Goal: Task Accomplishment & Management: Use online tool/utility

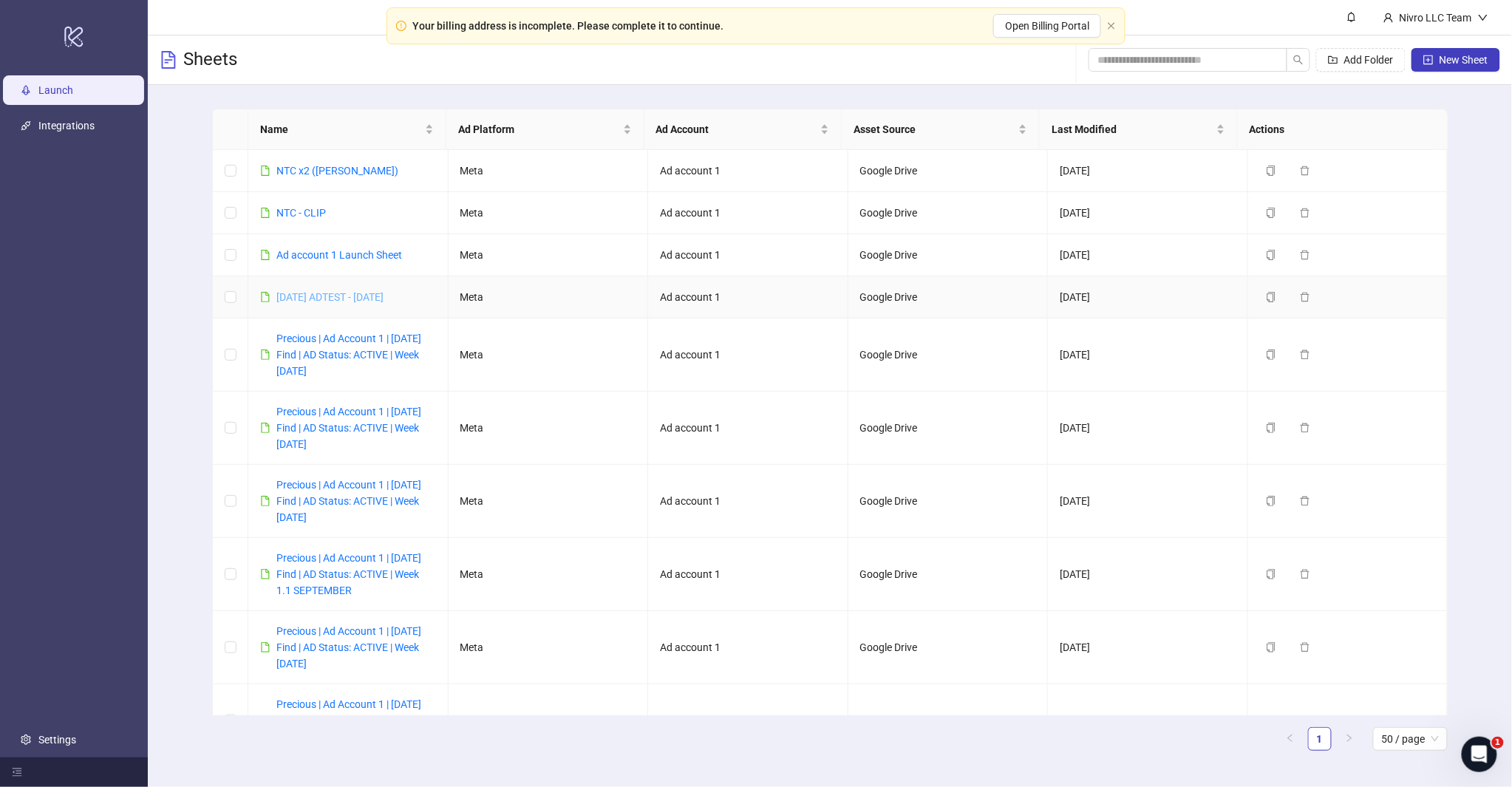
click at [314, 291] on link "[DATE] ADTEST - [DATE]" at bounding box center [330, 297] width 107 height 12
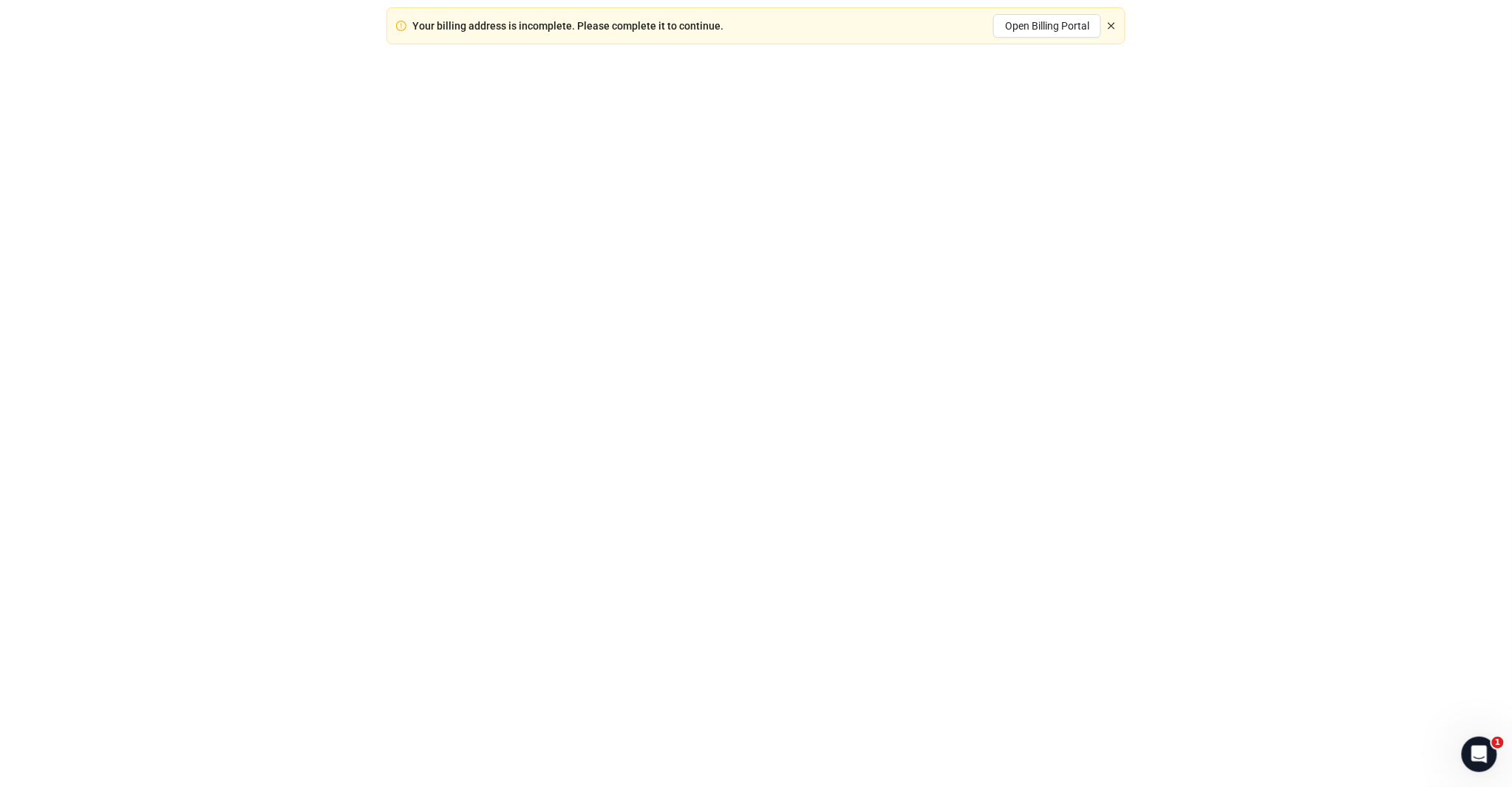
click at [1111, 26] on div "Your billing address is incomplete. Please complete it to continue. Open Billin…" at bounding box center [756, 393] width 1512 height 787
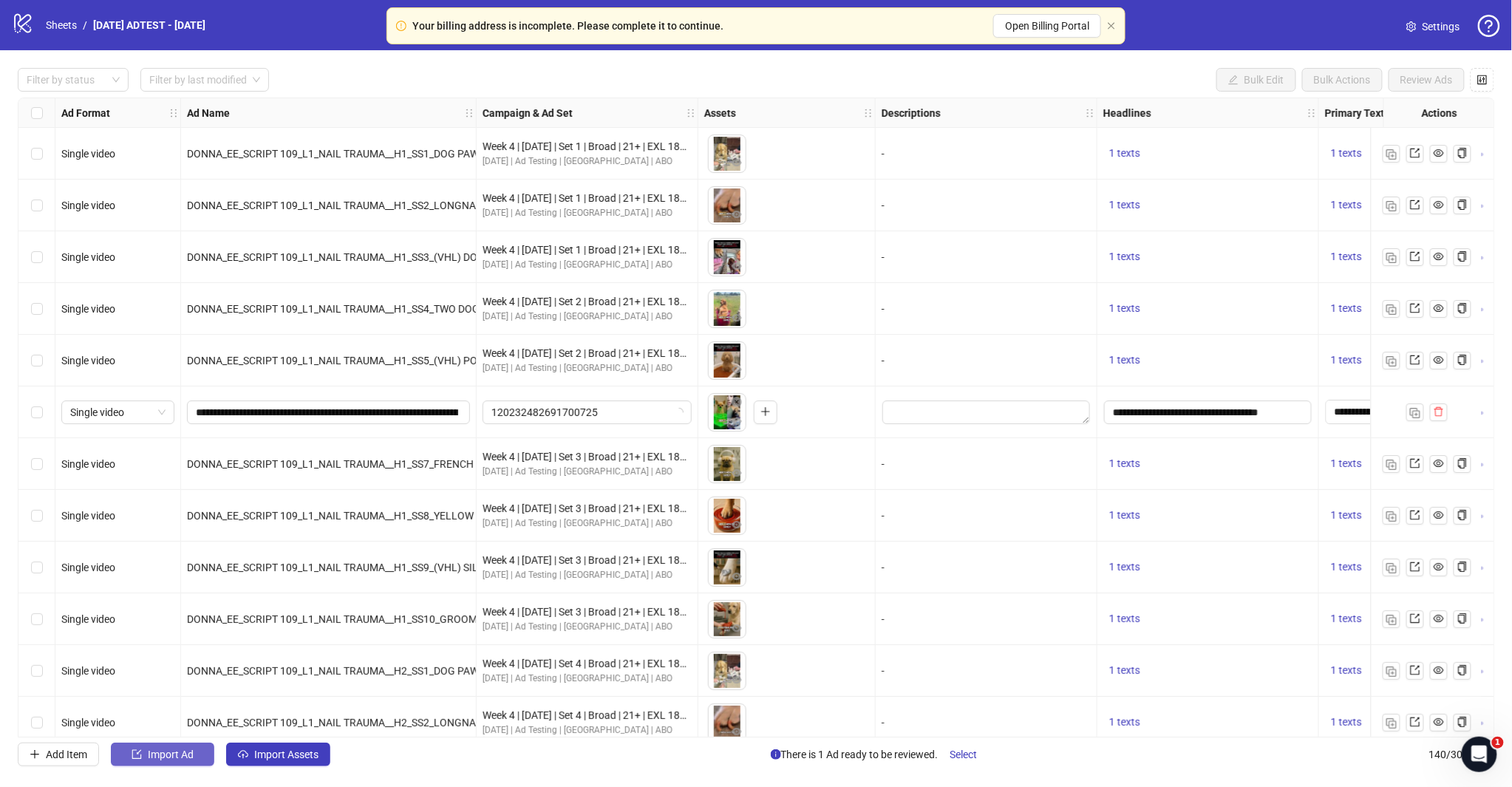
click at [142, 761] on button "Import Ad" at bounding box center [162, 754] width 103 height 24
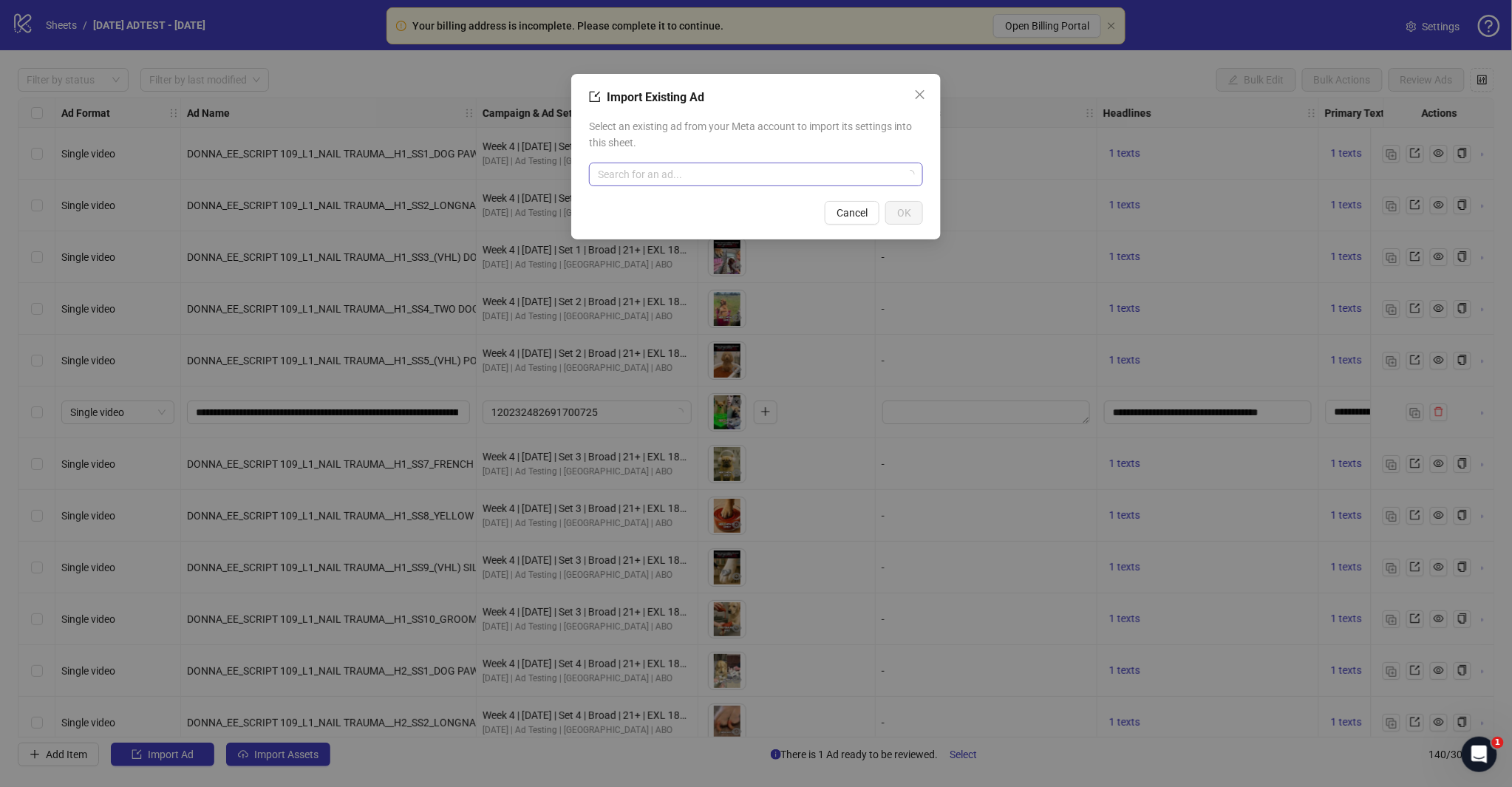
click at [683, 182] on input "search" at bounding box center [749, 174] width 303 height 22
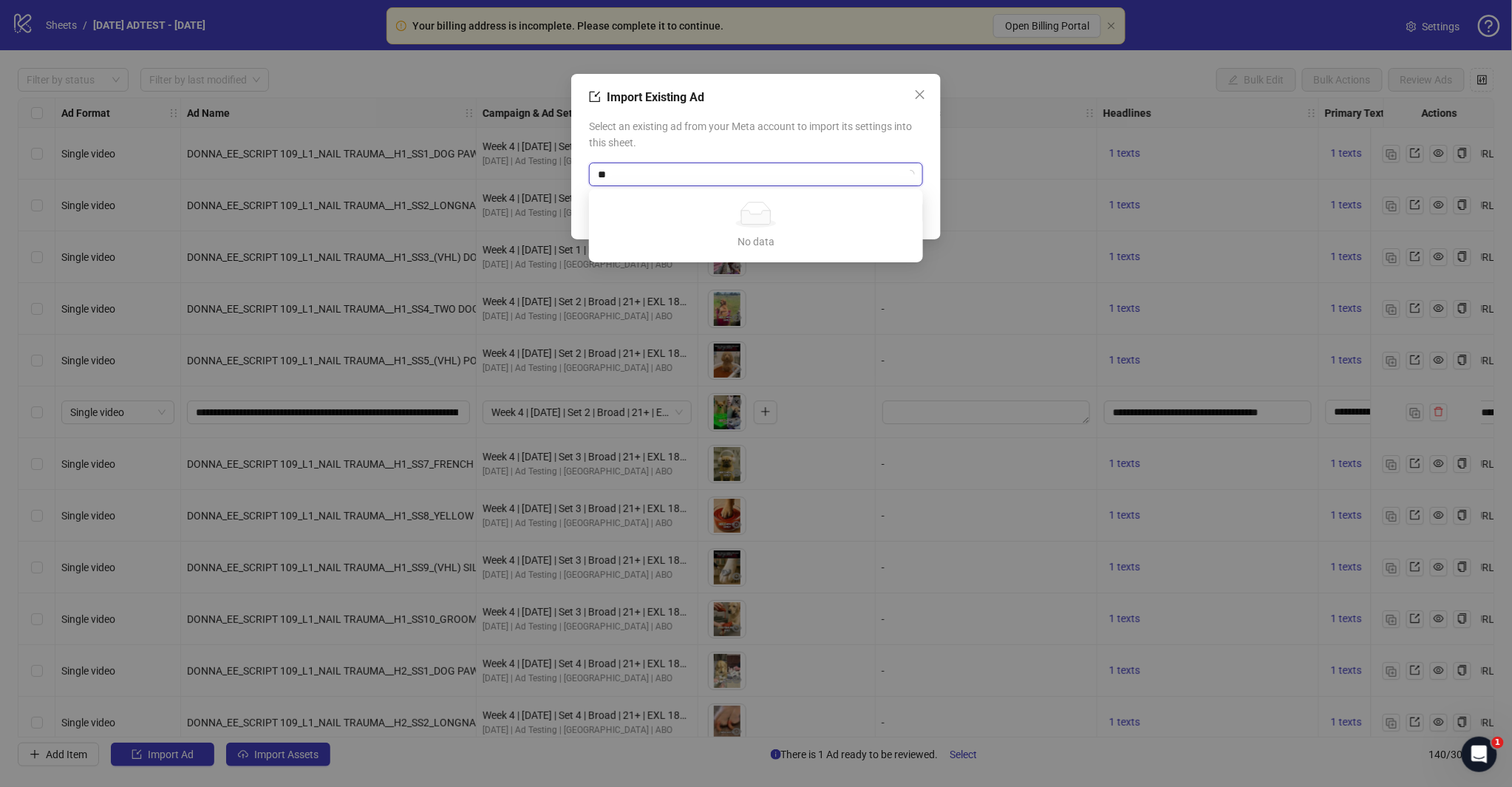
type input "*"
type input "********"
click at [816, 142] on span "Select an existing ad from your Meta account to import its settings into this s…" at bounding box center [755, 135] width 334 height 32
click at [752, 166] on input "search" at bounding box center [749, 174] width 303 height 22
type input "******"
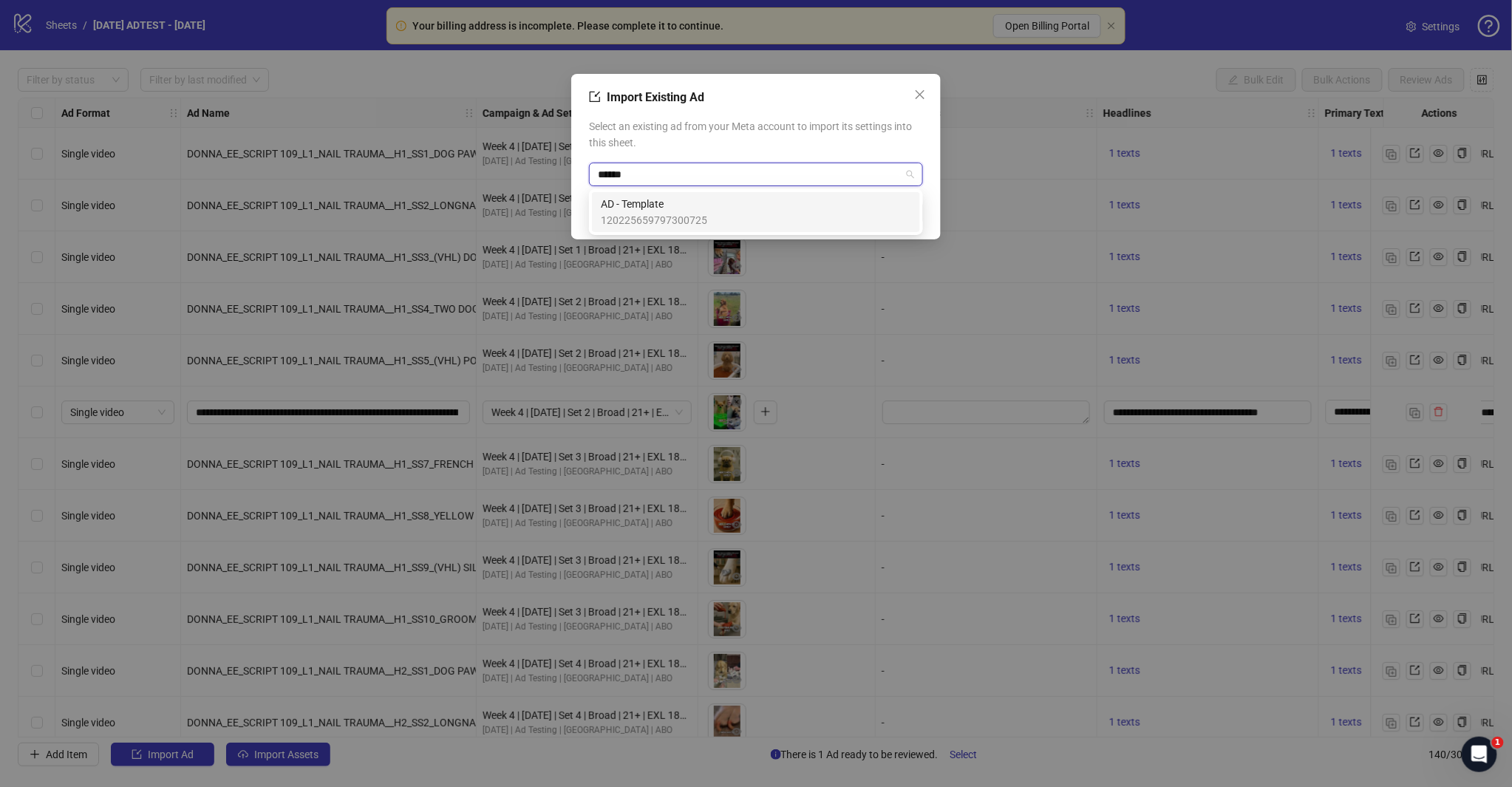
click at [719, 208] on div "AD - Template 120225659797300725" at bounding box center [756, 212] width 310 height 32
click at [904, 208] on span "OK" at bounding box center [904, 212] width 14 height 12
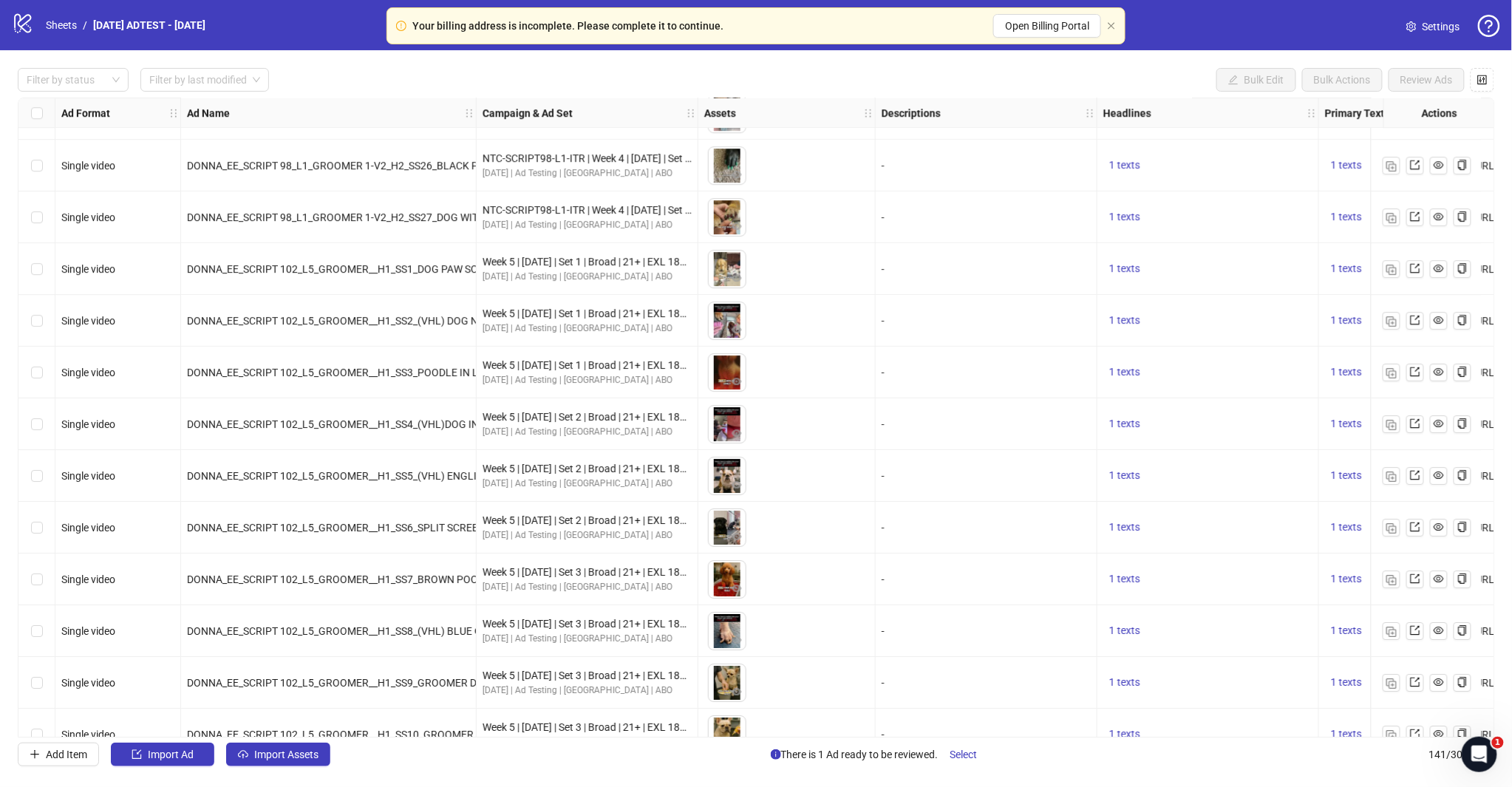
scroll to position [6687, 0]
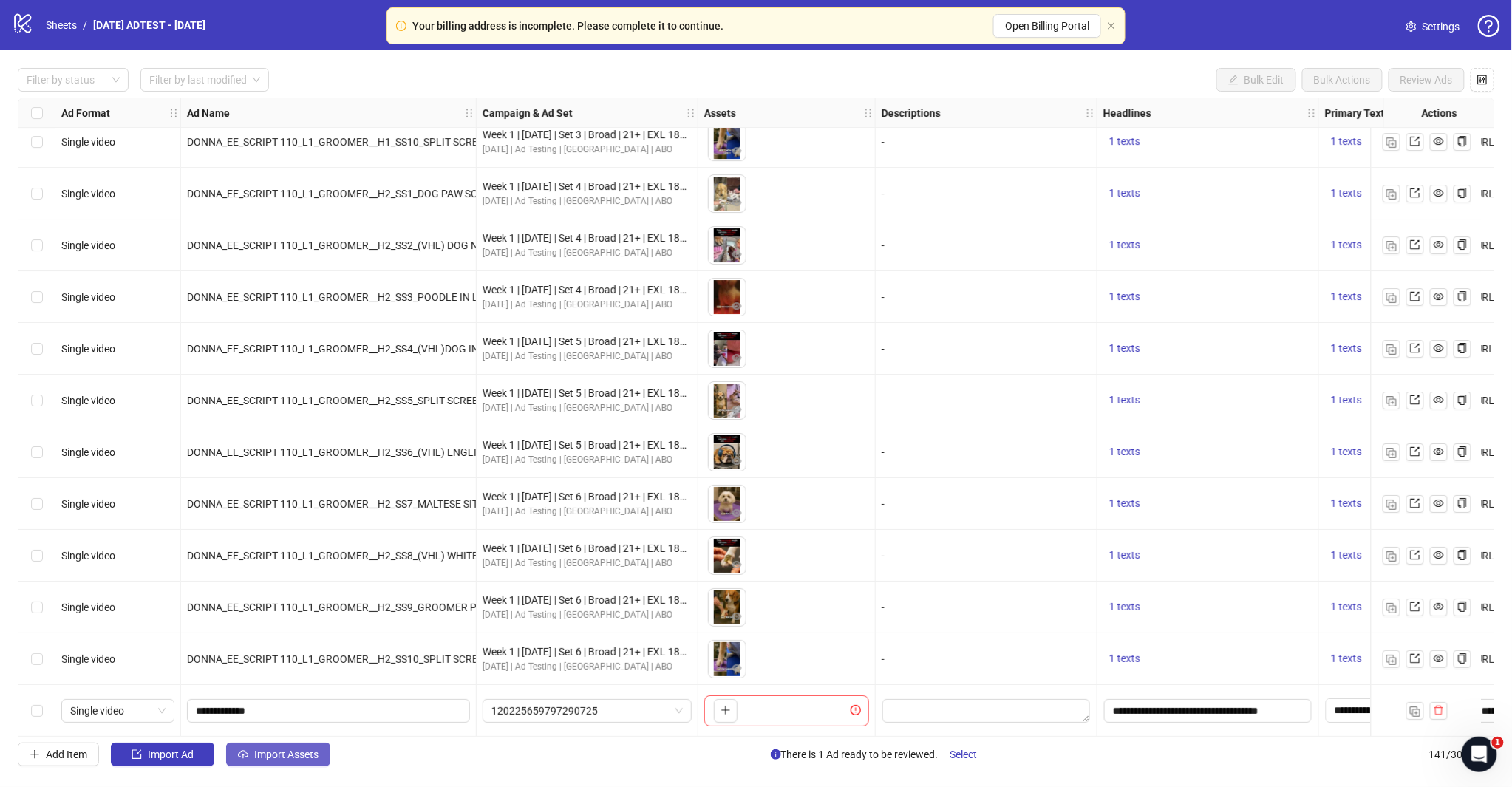
click at [308, 766] on button "Import Assets" at bounding box center [278, 754] width 104 height 24
click at [304, 740] on div "1 Asset Selection Select your assets 2 Distribution Choose distribution method …" at bounding box center [257, 426] width 328 height 627
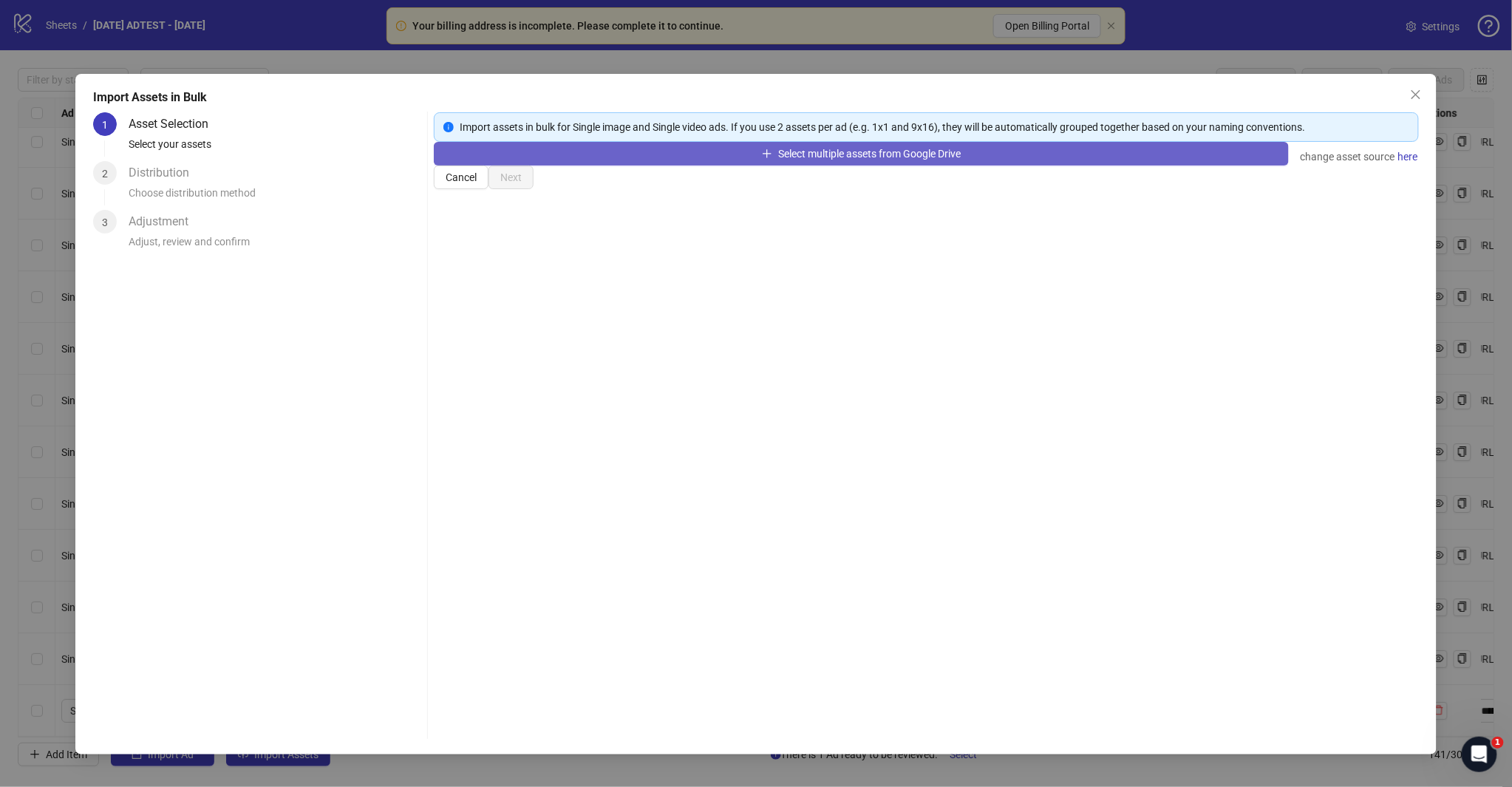
click at [816, 166] on button "Select multiple assets from Google Drive" at bounding box center [860, 153] width 854 height 24
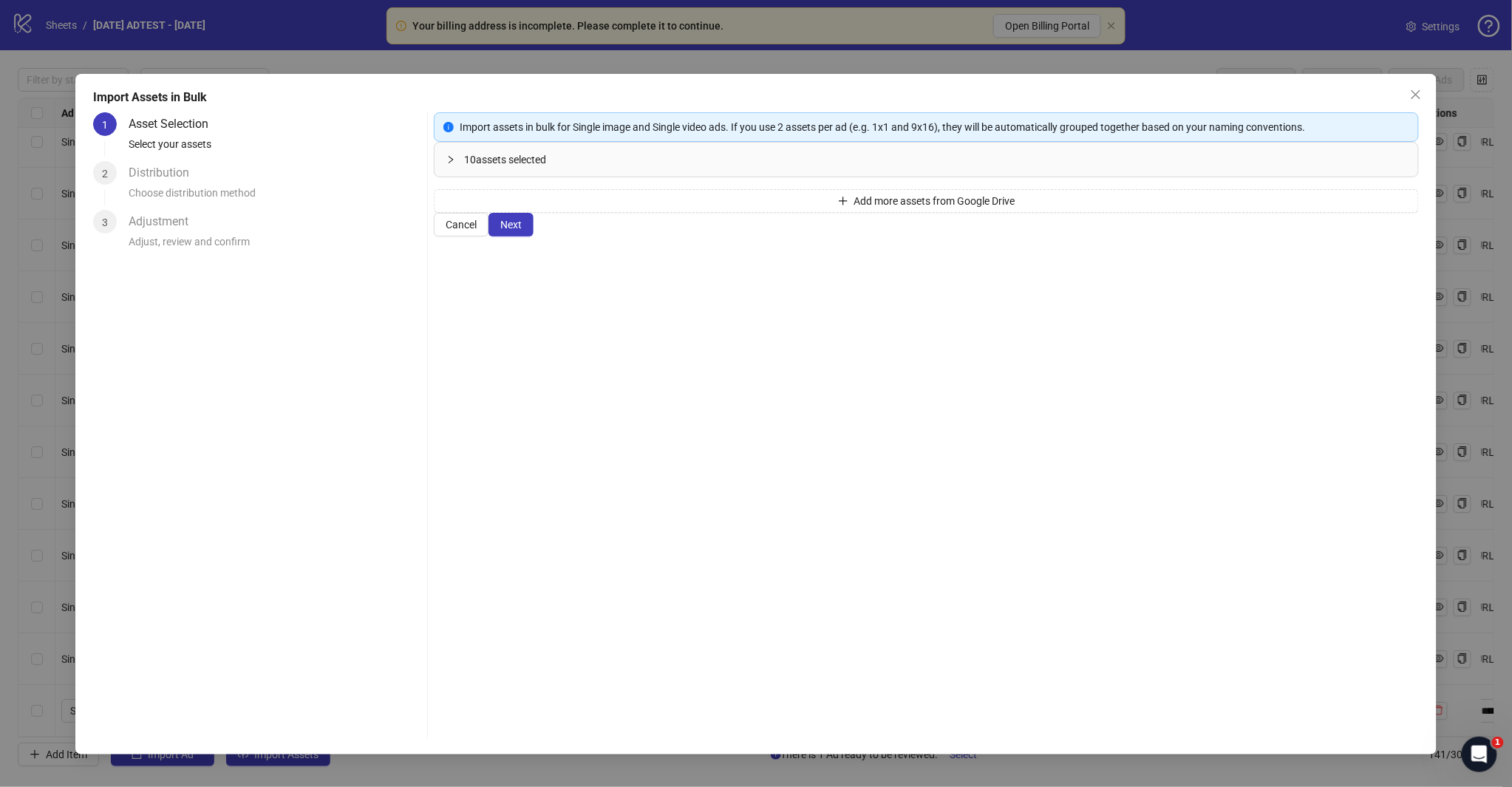
click at [796, 213] on div "10 assets selected Add more assets from Google Drive" at bounding box center [925, 177] width 984 height 71
click at [817, 213] on button "Add more assets from Google Drive" at bounding box center [925, 201] width 984 height 24
click at [522, 231] on span "Next" at bounding box center [511, 224] width 21 height 12
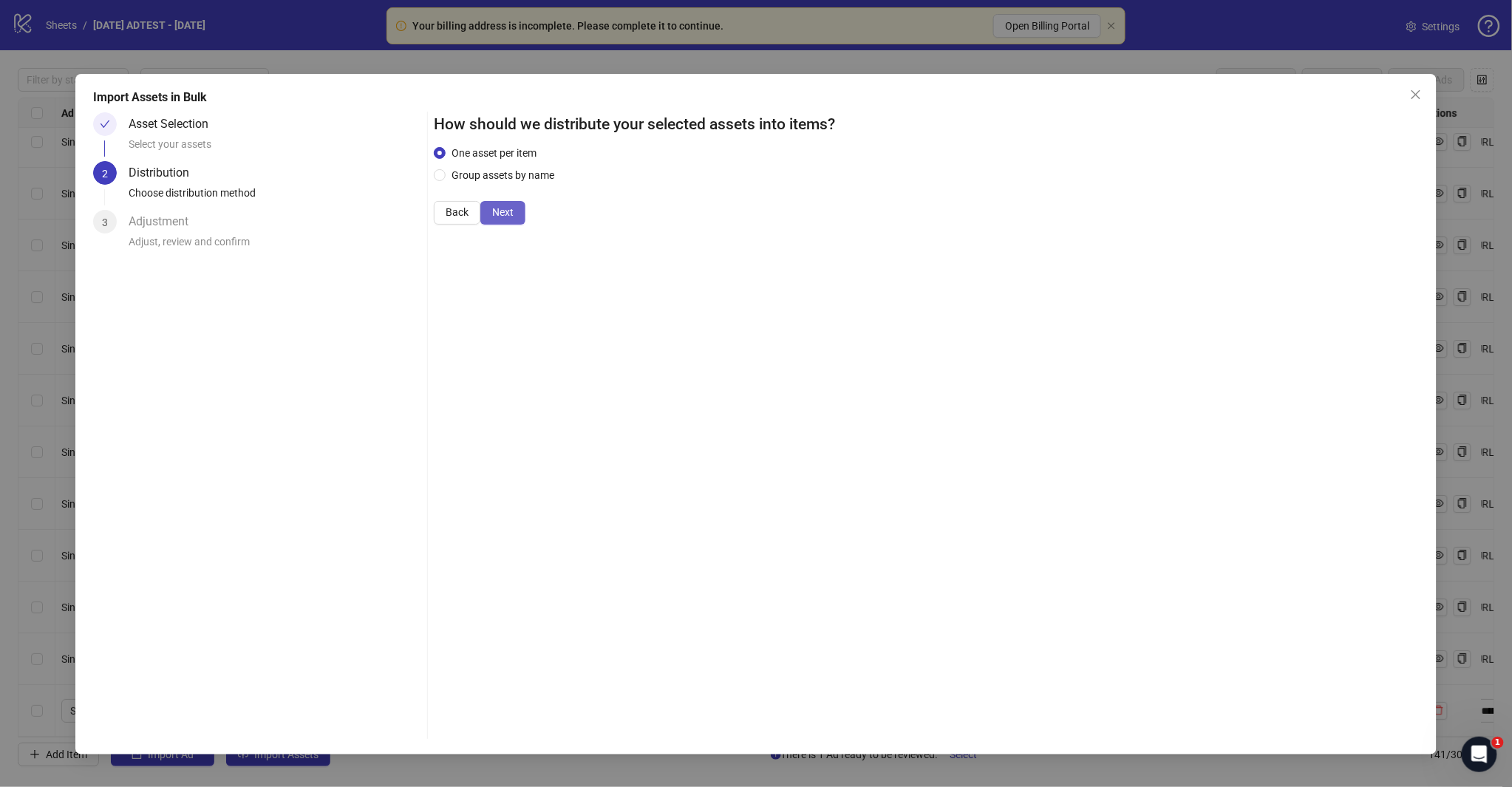
click at [525, 225] on button "Next" at bounding box center [503, 212] width 45 height 24
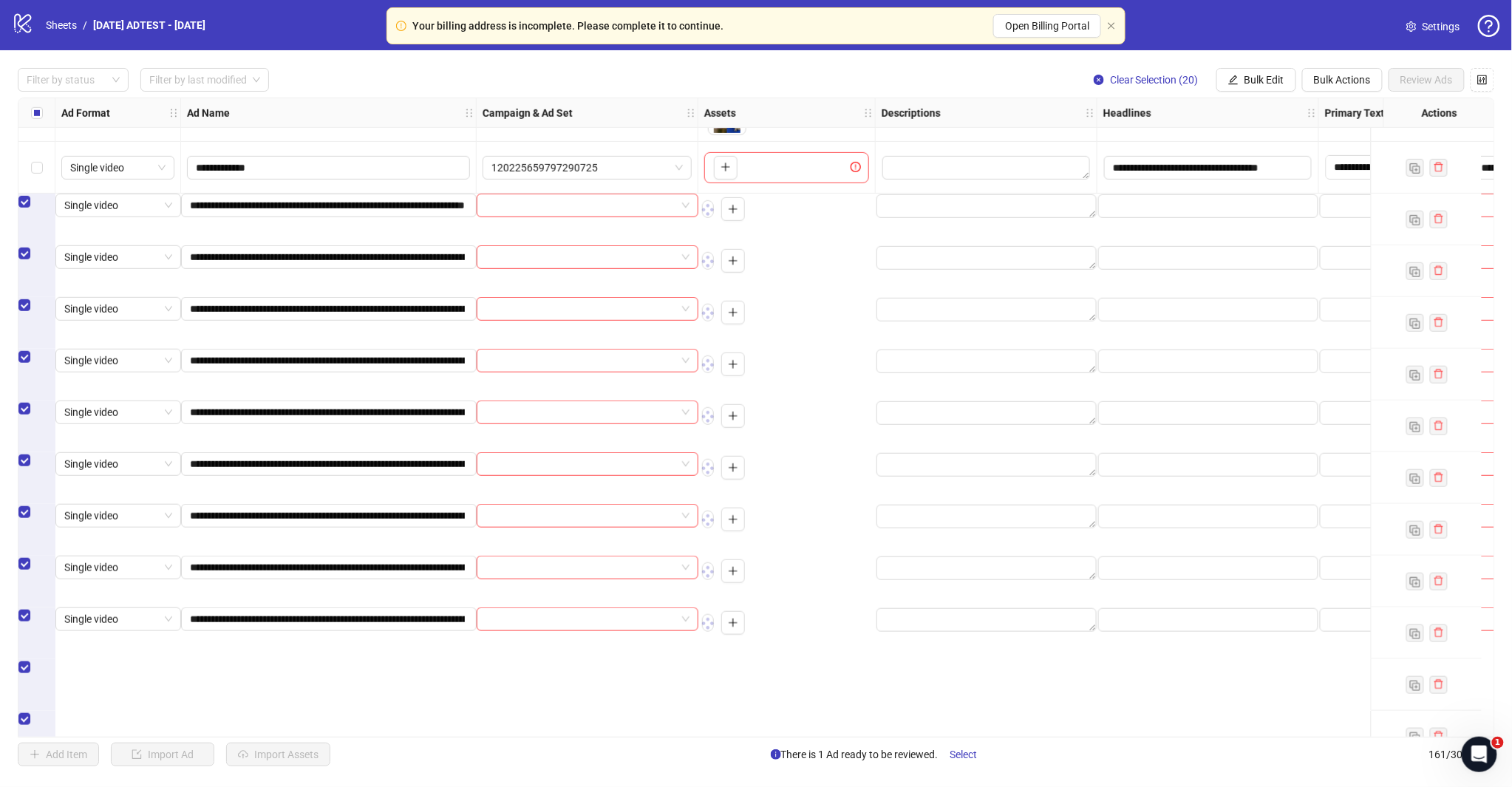
scroll to position [7065, 0]
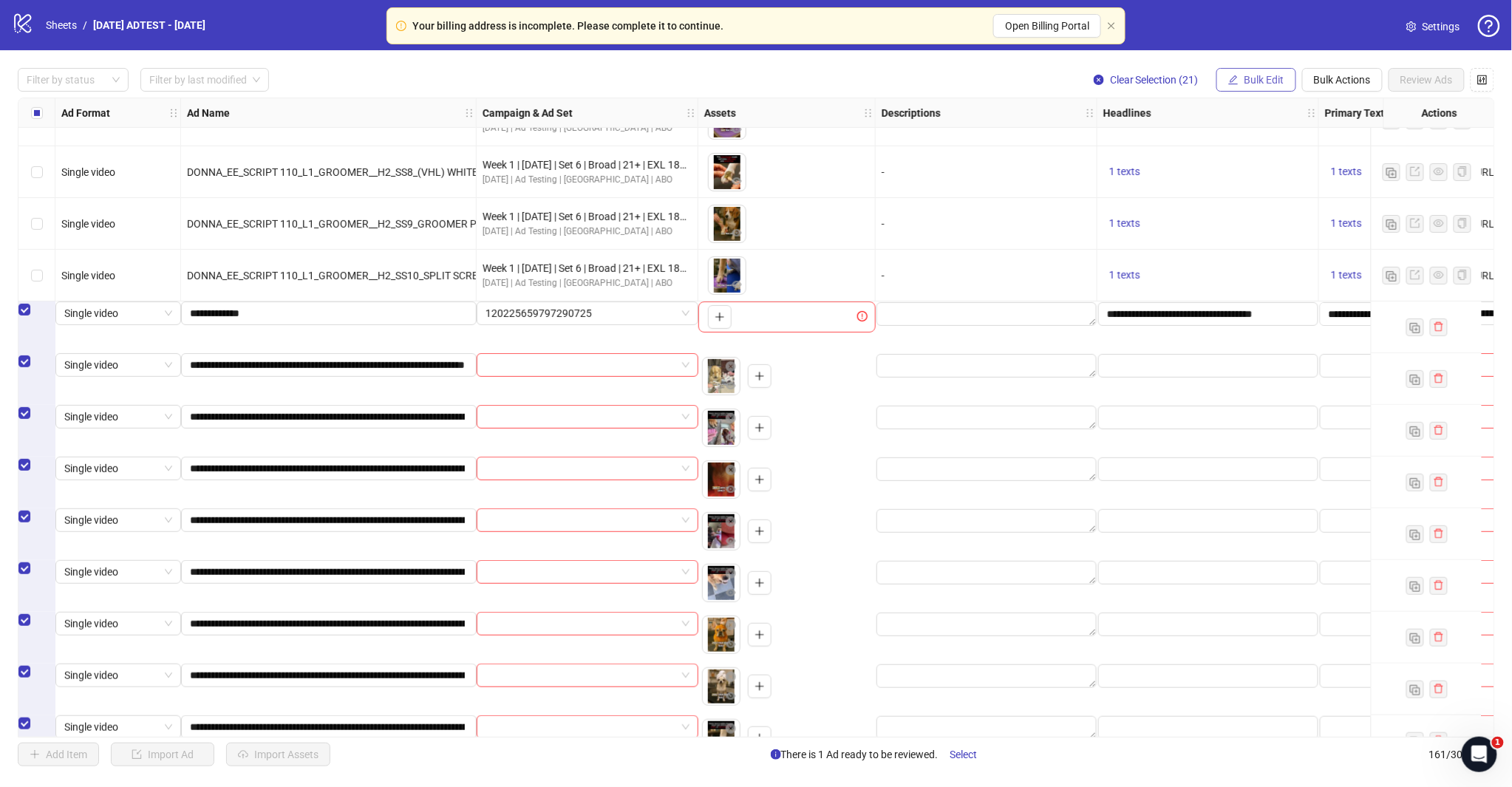
click at [1265, 76] on span "Bulk Edit" at bounding box center [1264, 79] width 40 height 12
click at [1260, 176] on span "Descriptions" at bounding box center [1270, 180] width 88 height 16
click at [1335, 255] on icon "close" at bounding box center [1336, 251] width 11 height 11
click at [1264, 84] on span "Bulk Edit" at bounding box center [1264, 79] width 40 height 12
click at [1261, 205] on span "Headlines" at bounding box center [1270, 204] width 88 height 16
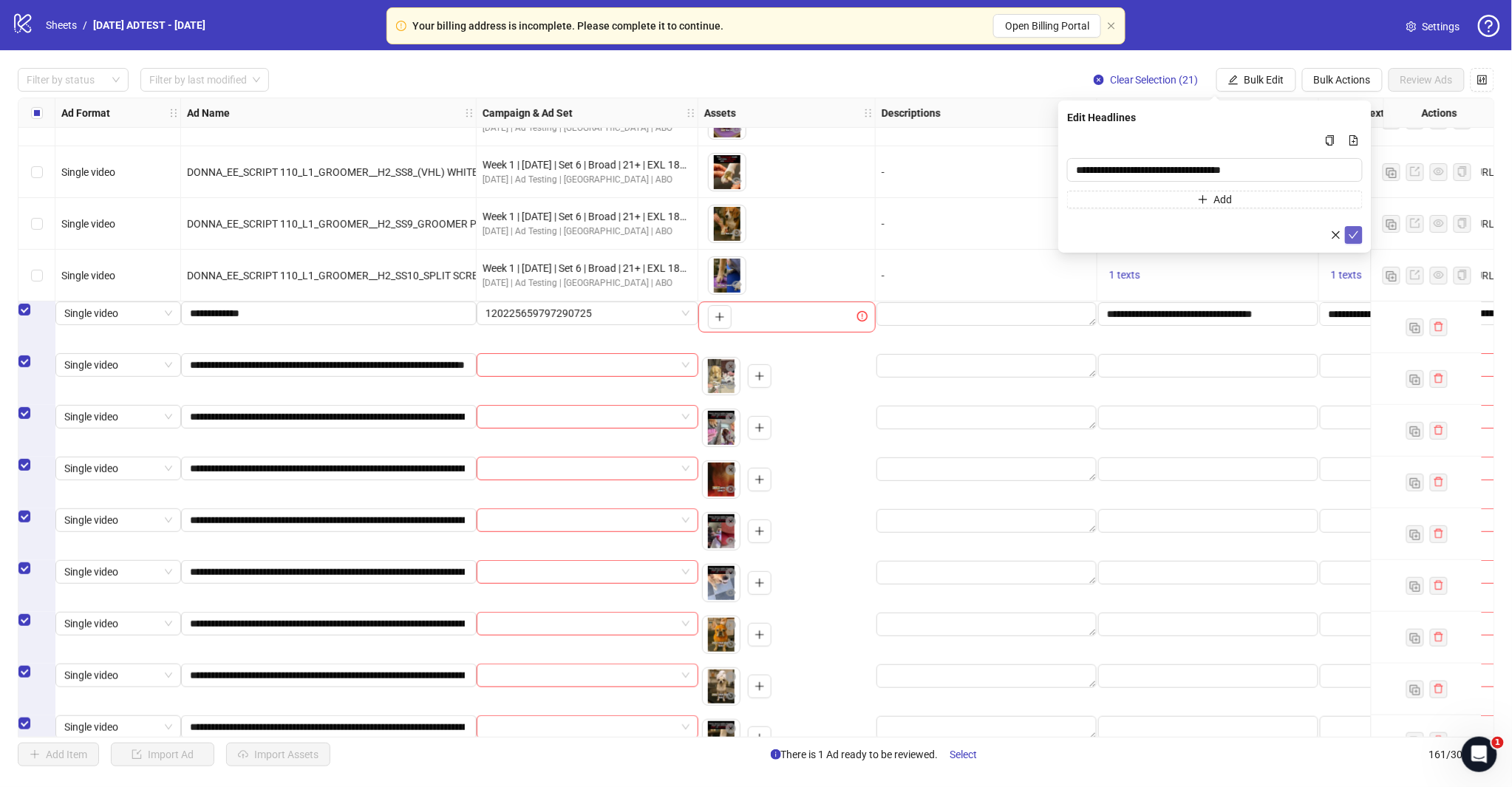
click at [1352, 234] on icon "check" at bounding box center [1353, 235] width 11 height 11
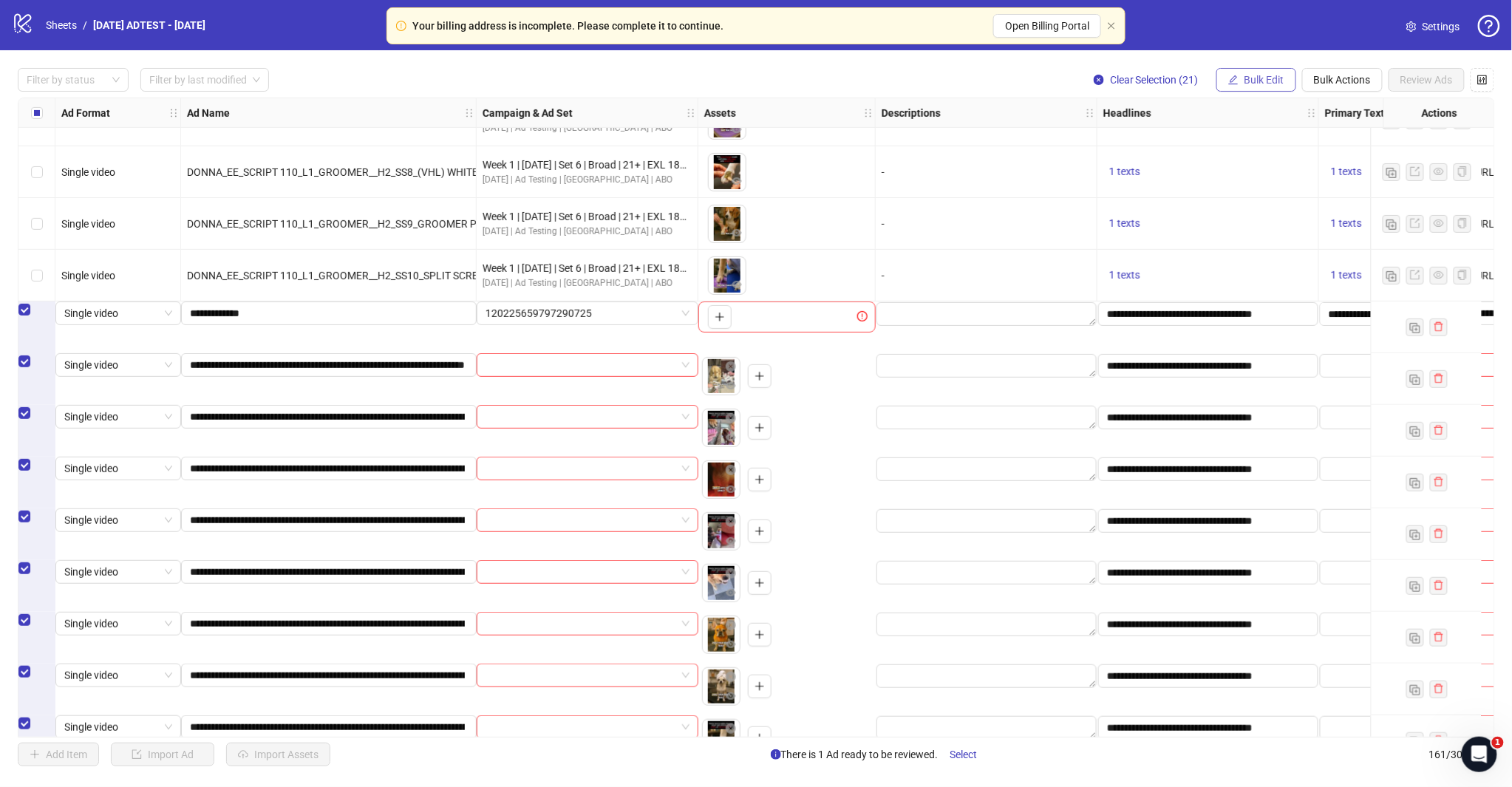
click at [1245, 77] on span "Bulk Edit" at bounding box center [1264, 79] width 40 height 12
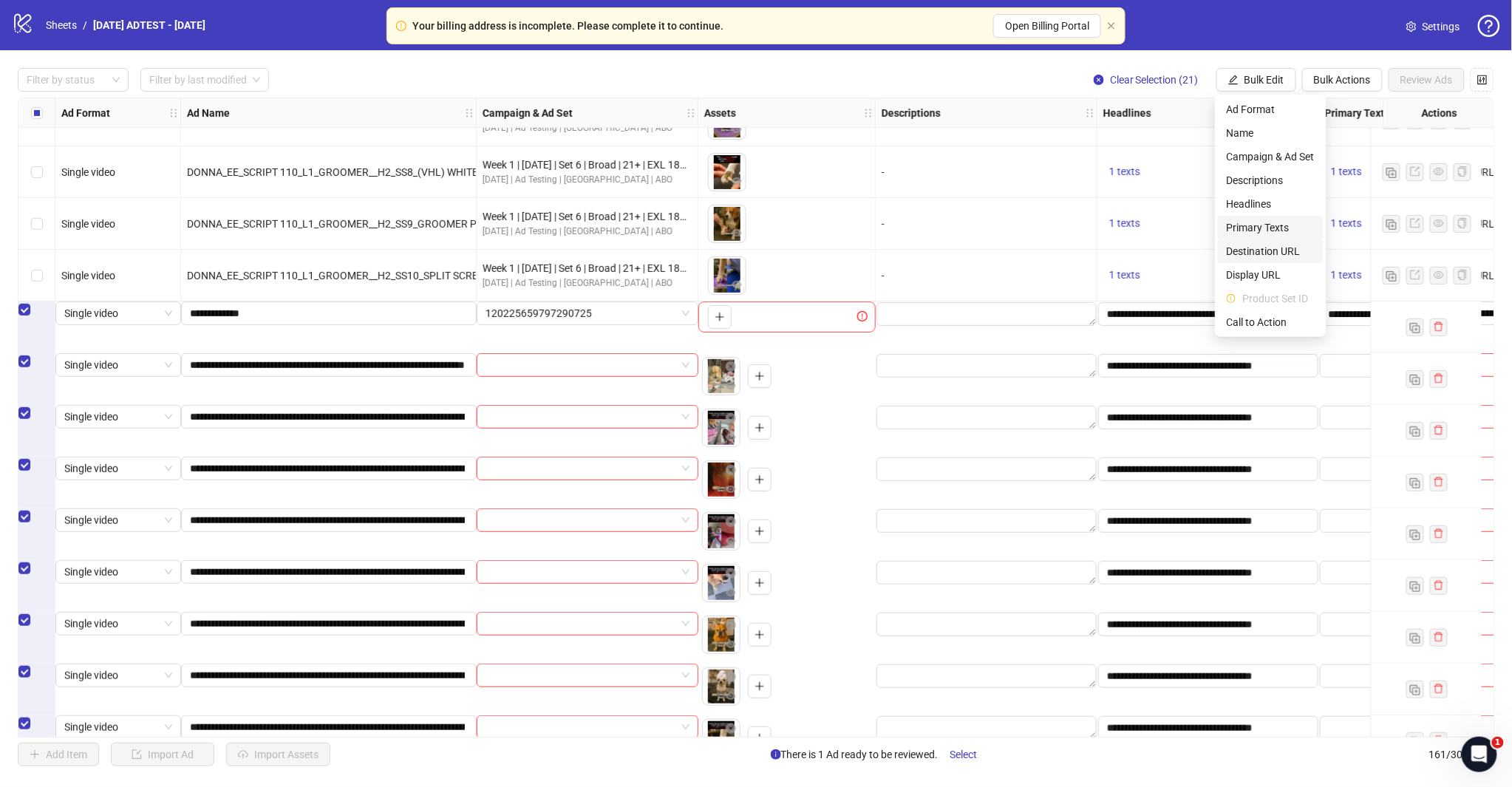
click at [1272, 222] on span "Primary Texts" at bounding box center [1270, 227] width 88 height 16
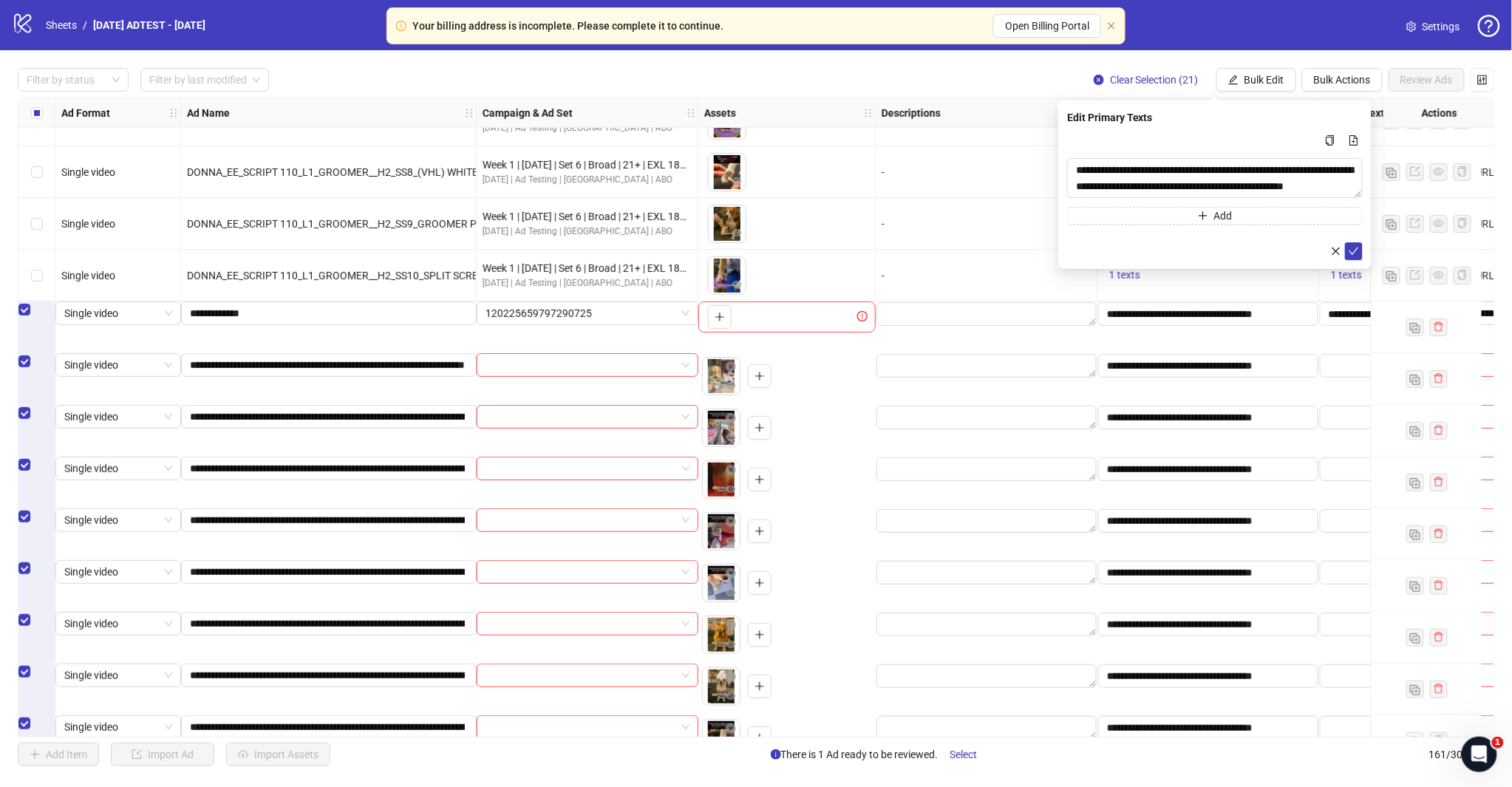
click at [1363, 256] on div "**********" at bounding box center [1214, 184] width 313 height 168
click at [1357, 254] on icon "check" at bounding box center [1353, 251] width 11 height 11
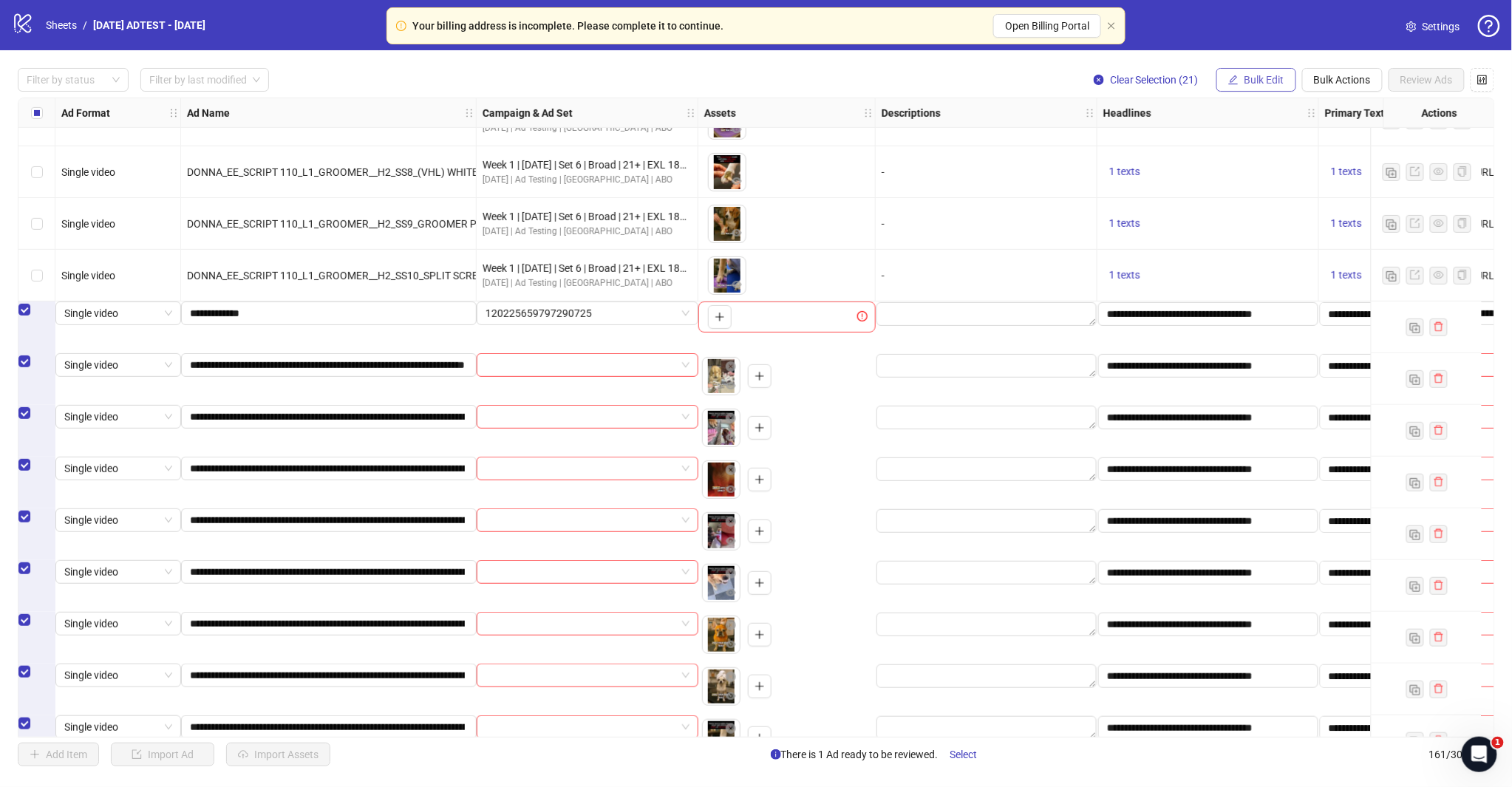
click at [1261, 80] on span "Bulk Edit" at bounding box center [1264, 79] width 40 height 12
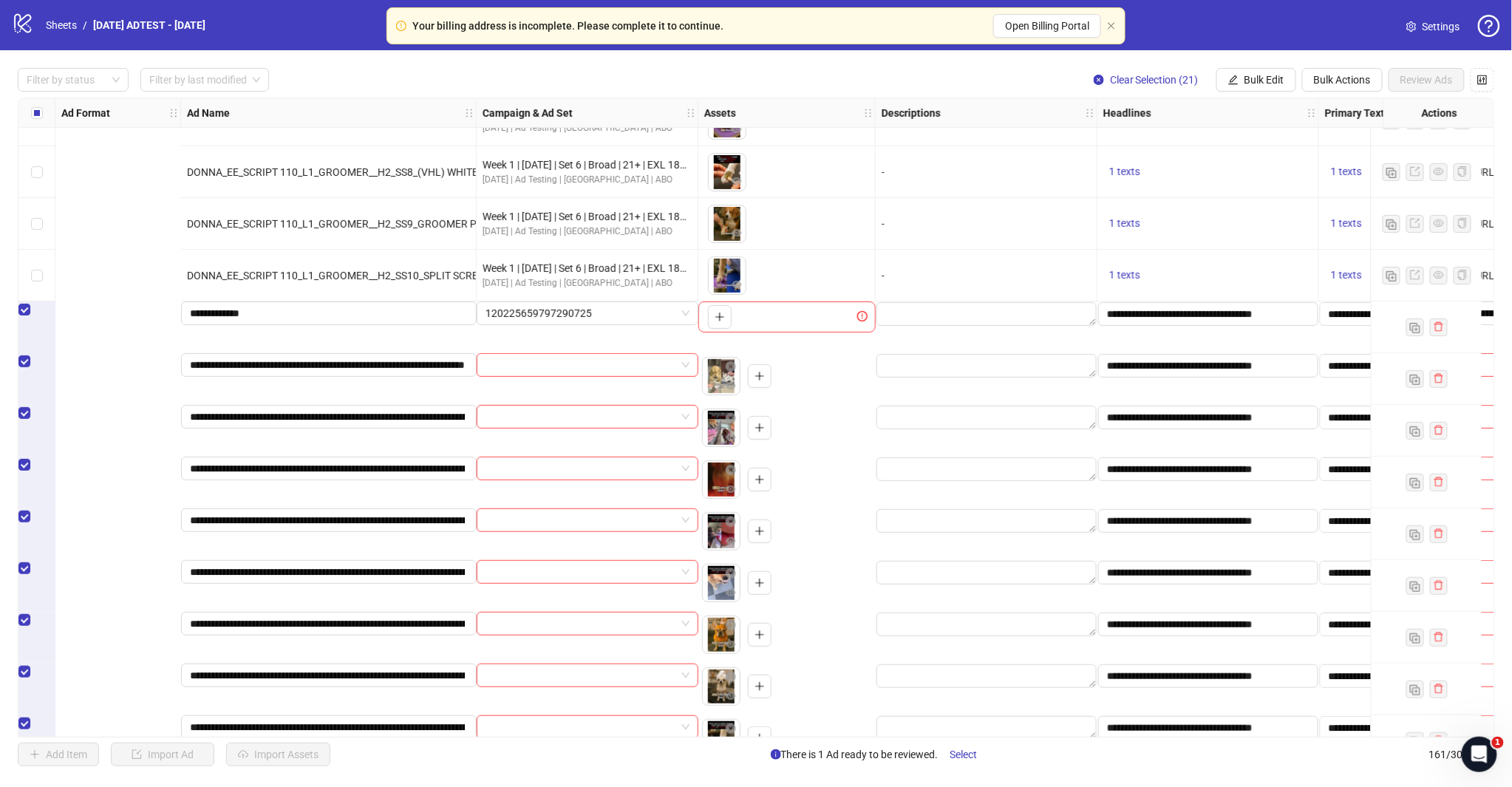
scroll to position [7065, 648]
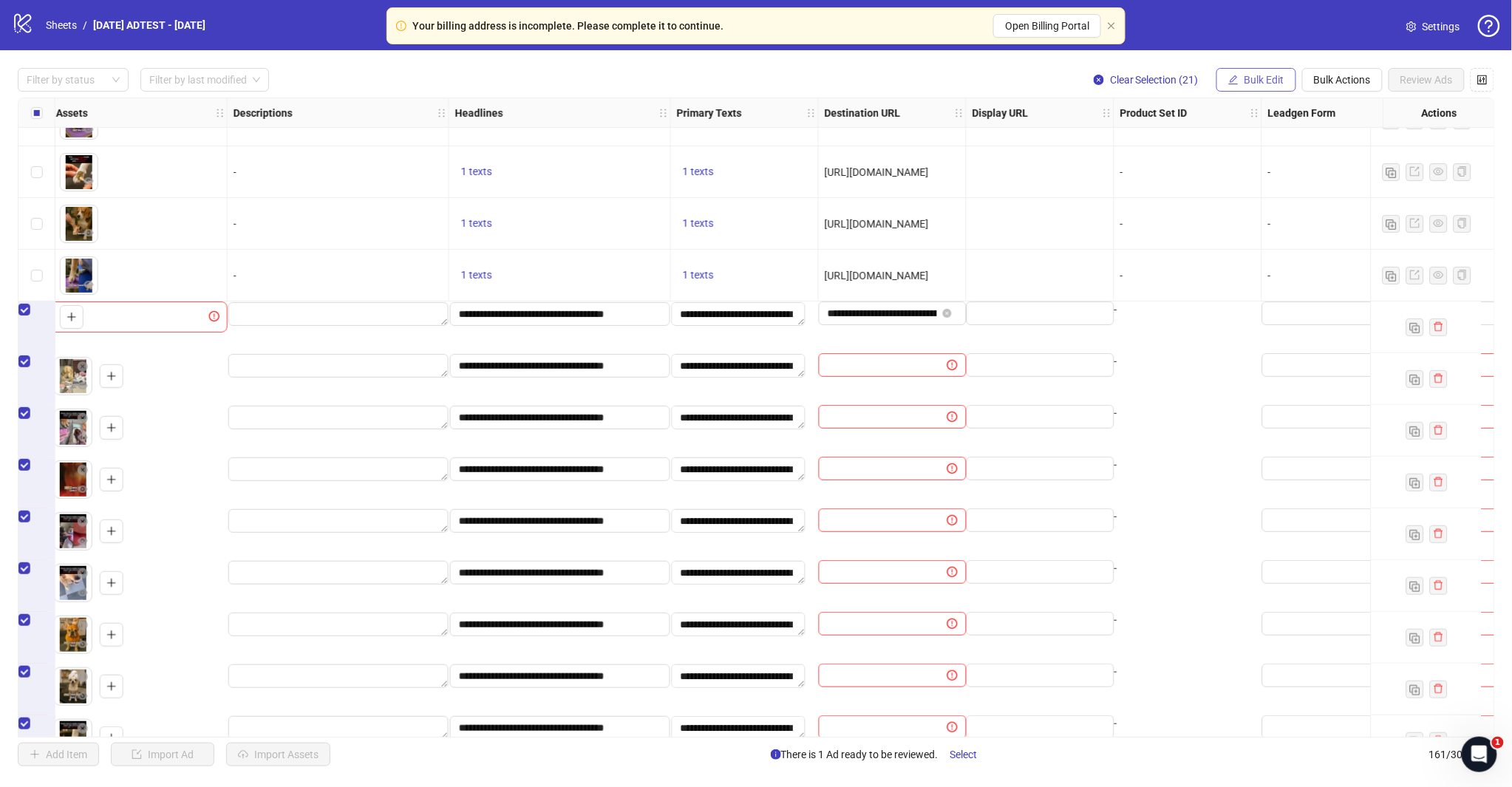
click at [1259, 76] on span "Bulk Edit" at bounding box center [1264, 79] width 40 height 12
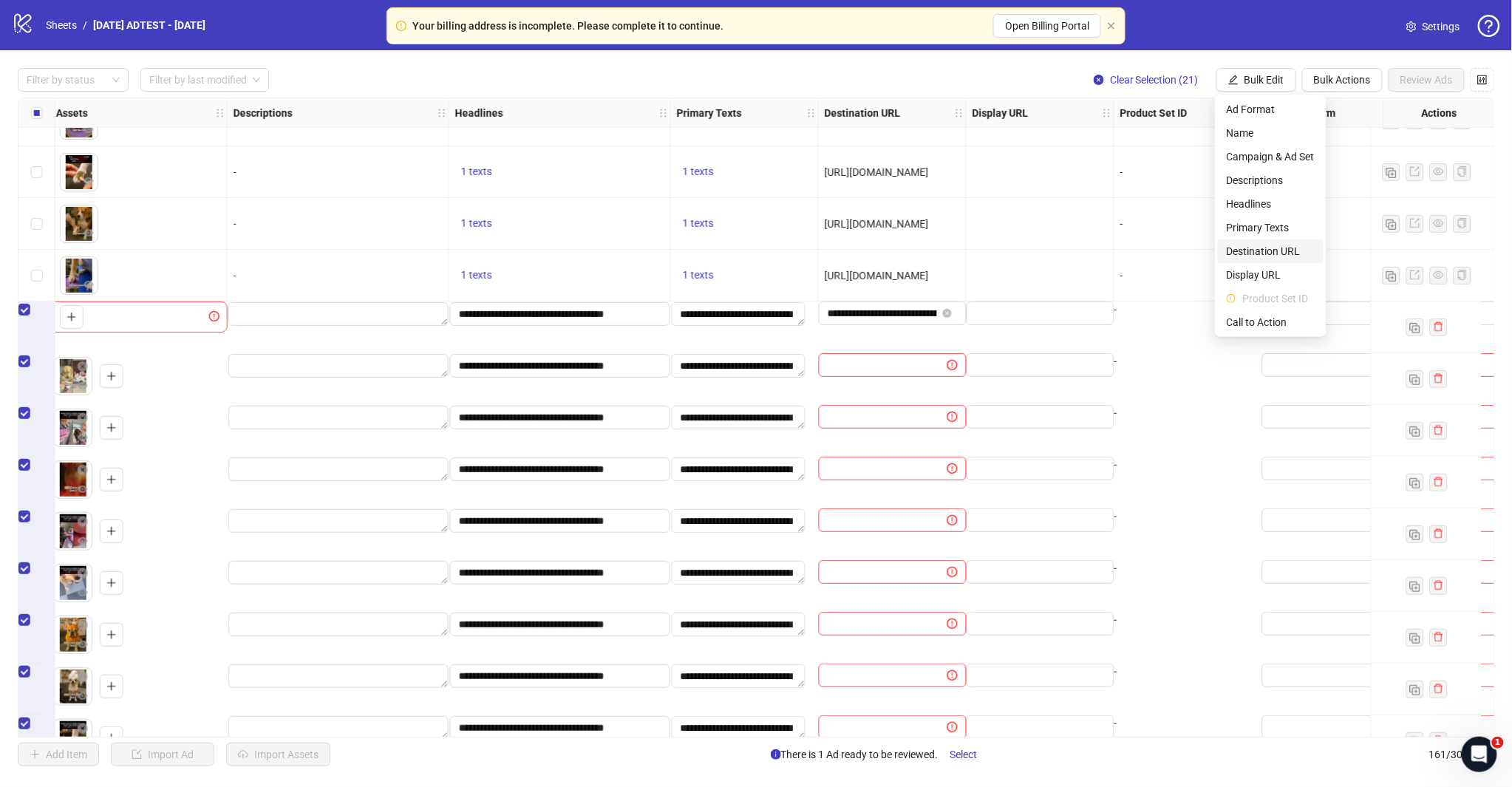
click at [1275, 253] on span "Destination URL" at bounding box center [1270, 251] width 88 height 16
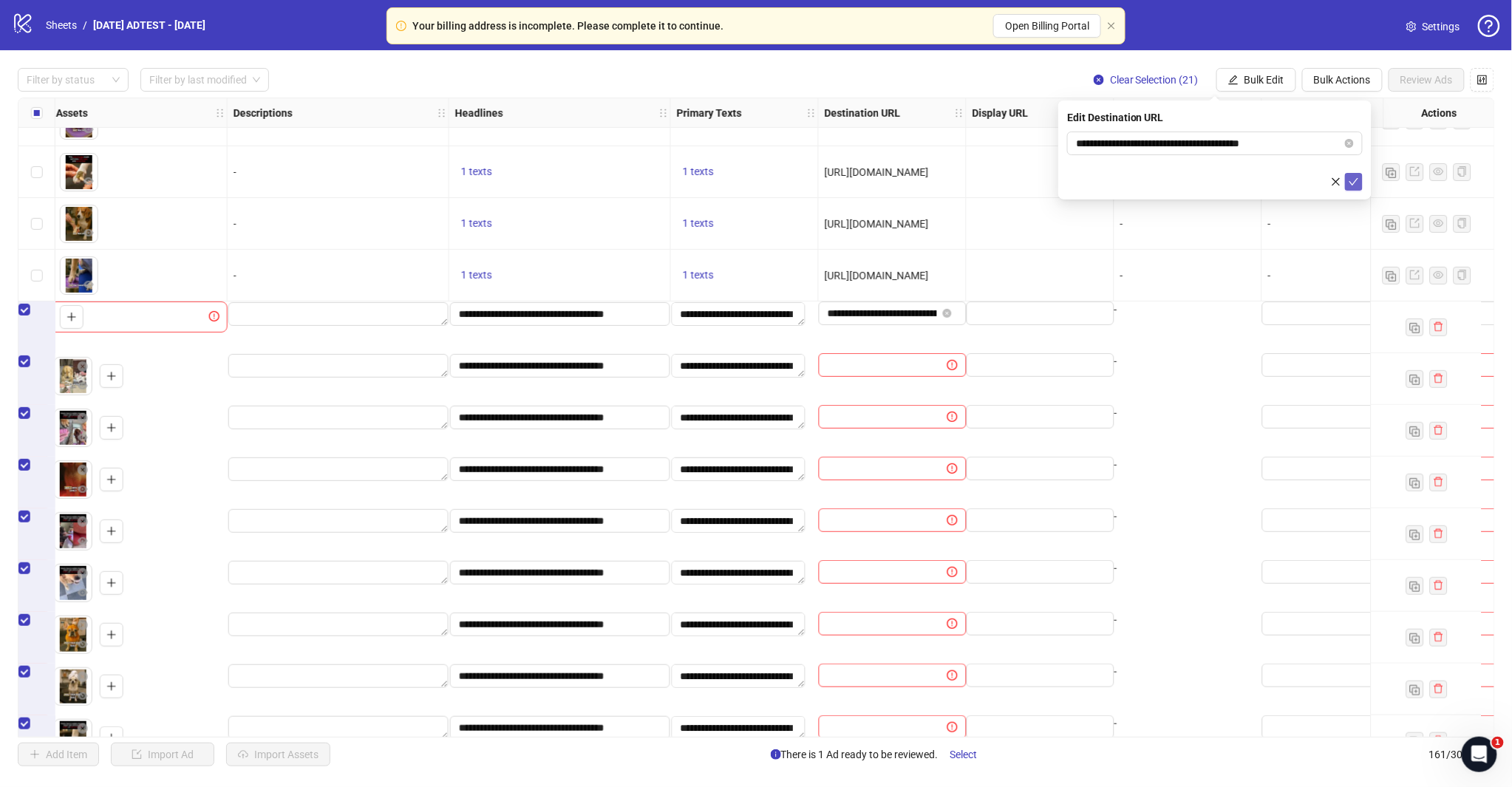
click at [1355, 179] on icon "check" at bounding box center [1353, 182] width 10 height 7
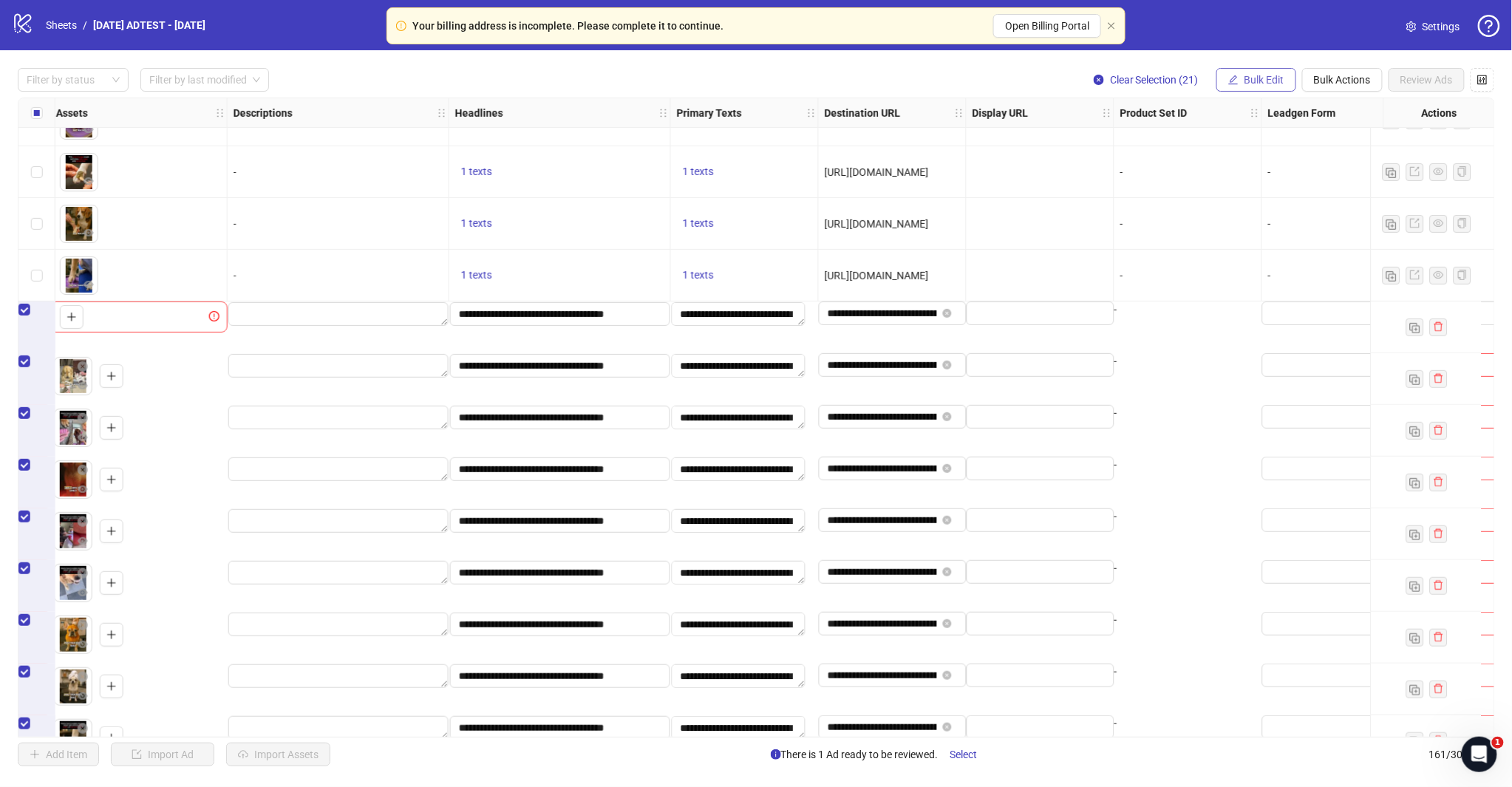
click at [1253, 84] on span "Bulk Edit" at bounding box center [1264, 79] width 40 height 12
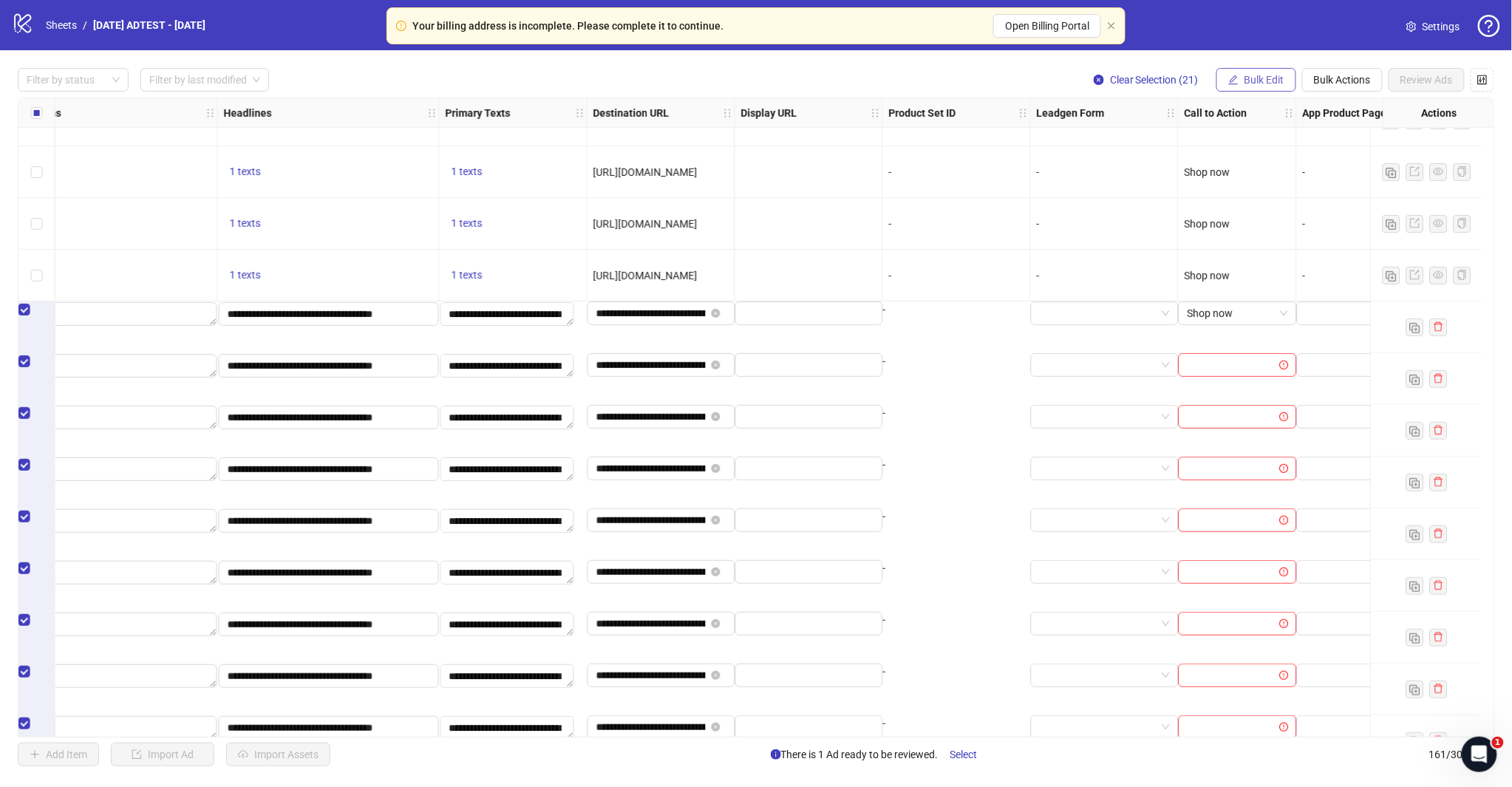
scroll to position [7065, 846]
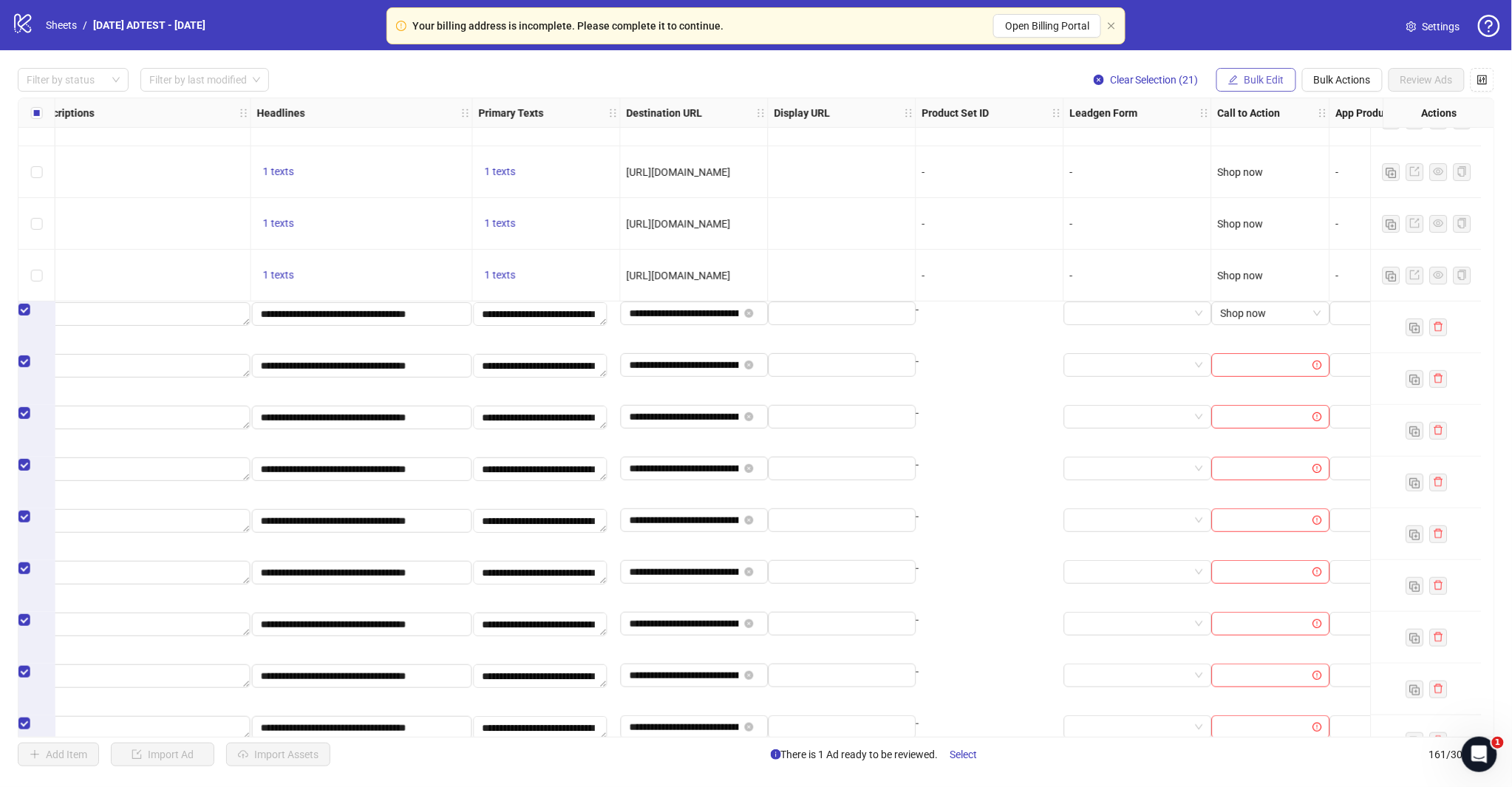
click at [1268, 76] on span "Bulk Edit" at bounding box center [1264, 79] width 40 height 12
click at [1247, 50] on div "Filter by status Filter by last modified Clear Selection (21) Bulk Edit Bulk Ac…" at bounding box center [756, 416] width 1512 height 734
click at [1250, 70] on button "Bulk Edit" at bounding box center [1256, 79] width 80 height 24
click at [1265, 328] on span "Call to Action" at bounding box center [1270, 322] width 88 height 16
click at [1353, 177] on icon "check" at bounding box center [1353, 182] width 11 height 11
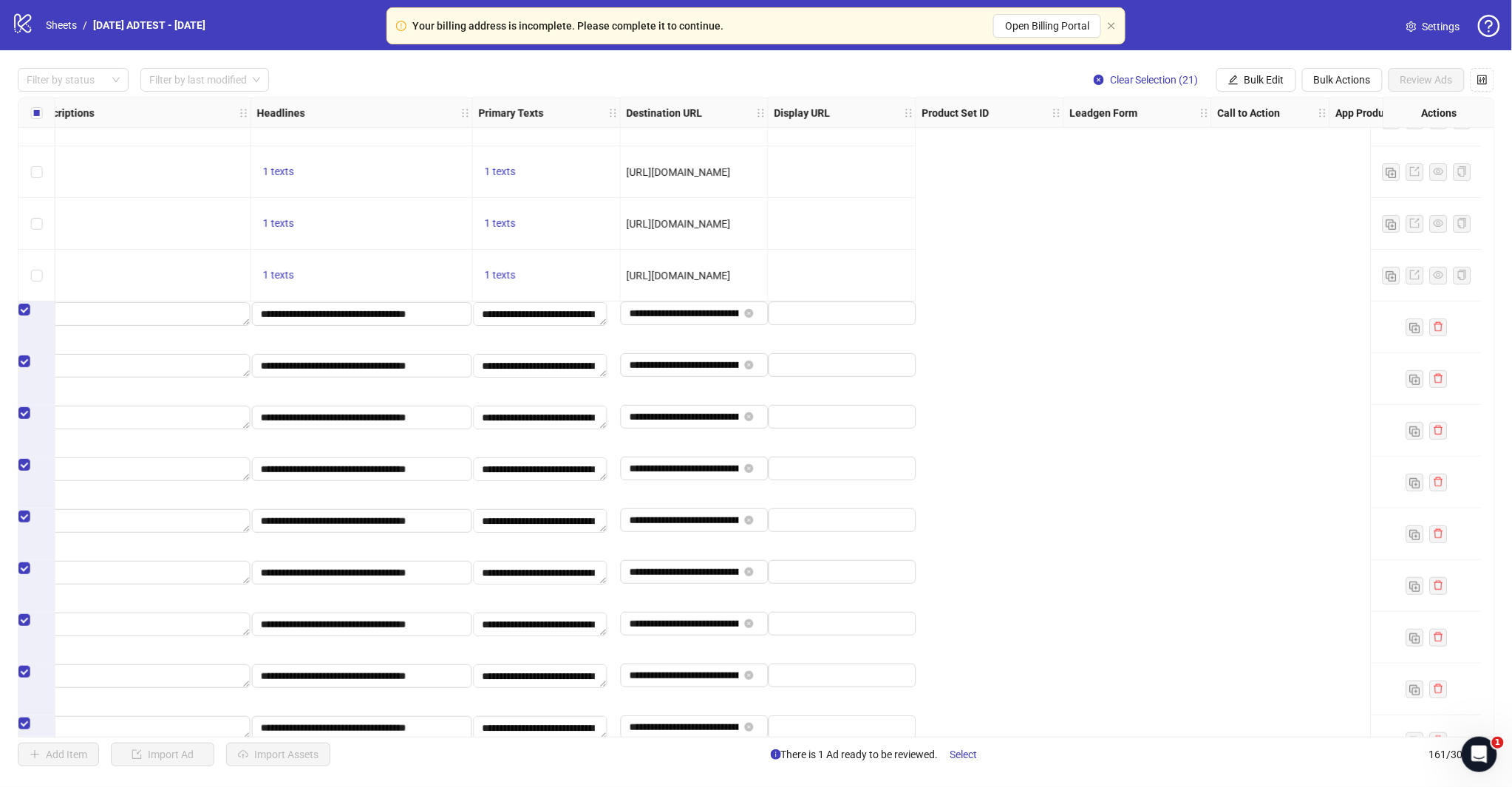
scroll to position [7065, 0]
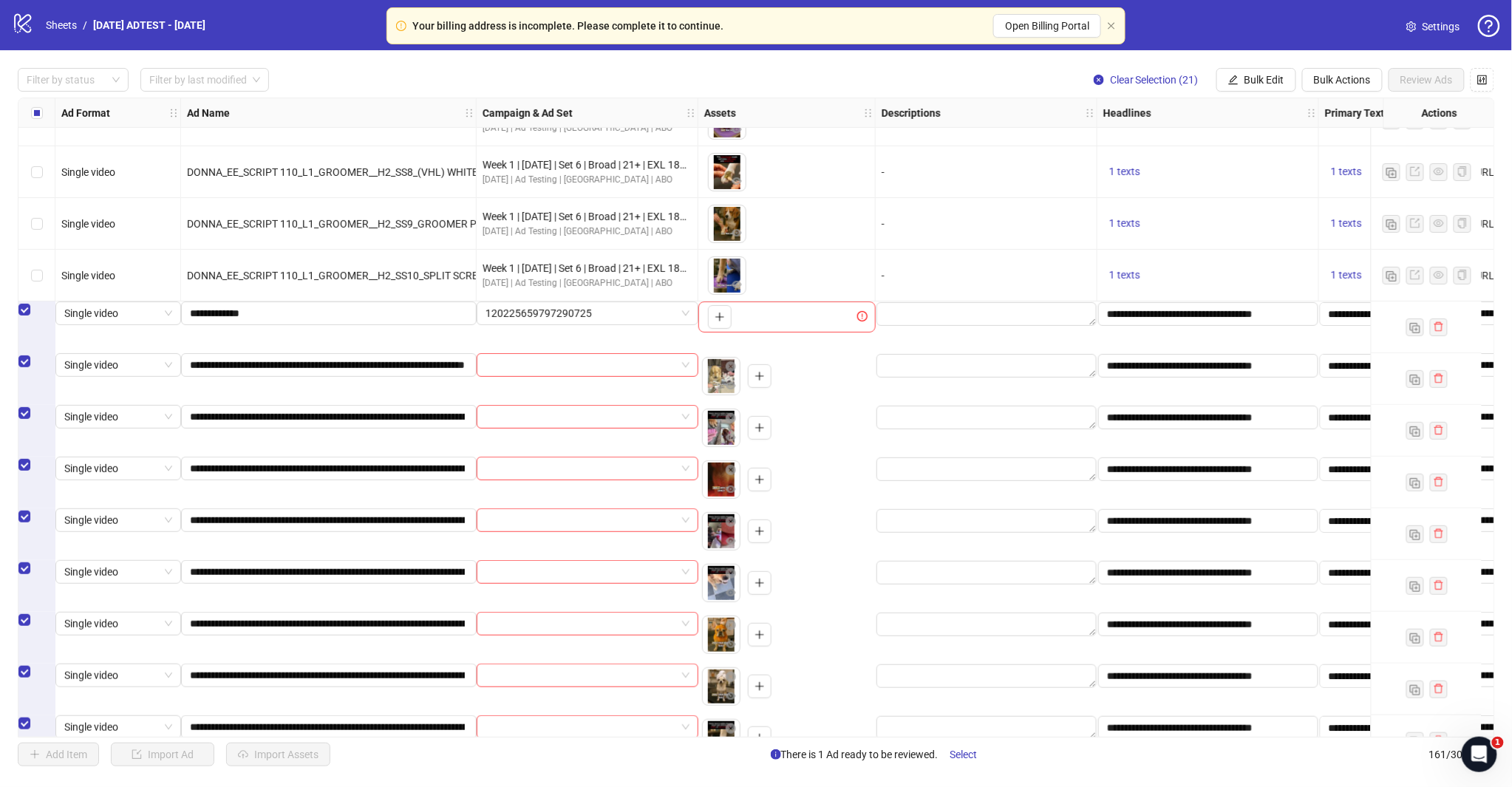
click at [34, 106] on label "Select all rows" at bounding box center [37, 113] width 12 height 16
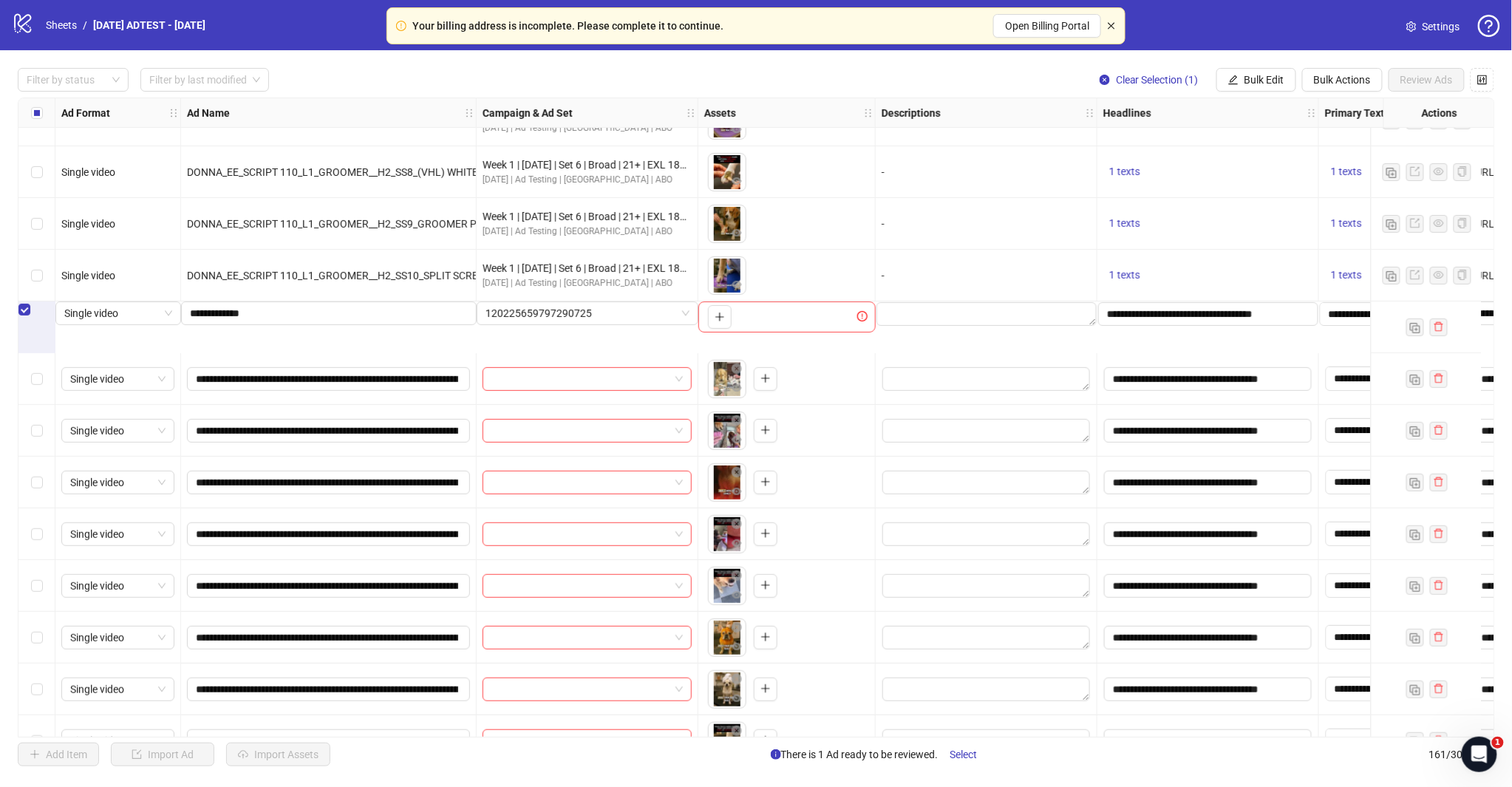
click at [1109, 22] on icon "close" at bounding box center [1111, 26] width 9 height 9
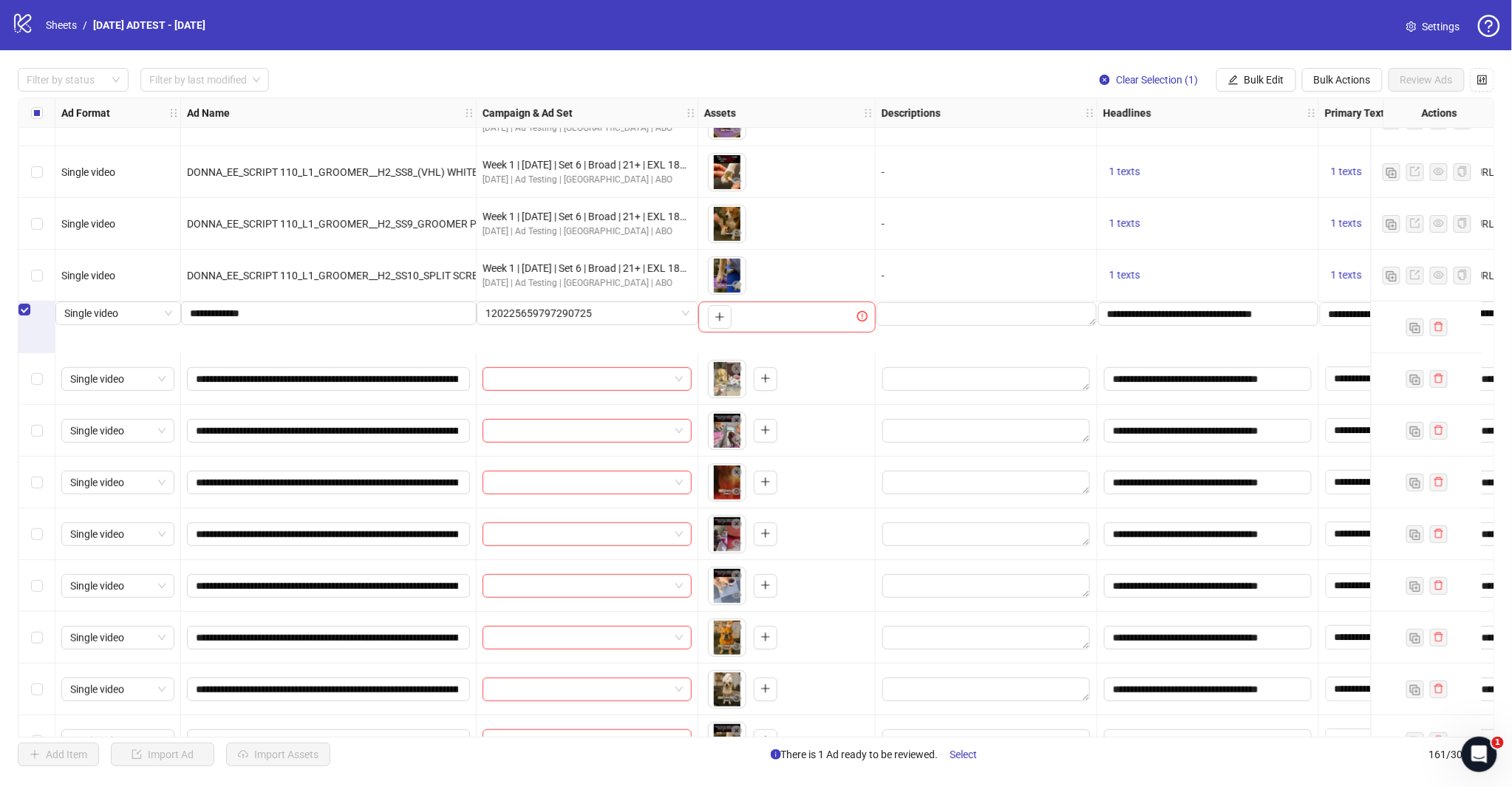
click at [1328, 82] on span "Bulk Actions" at bounding box center [1342, 79] width 57 height 12
click at [1332, 106] on span "Delete" at bounding box center [1364, 110] width 102 height 16
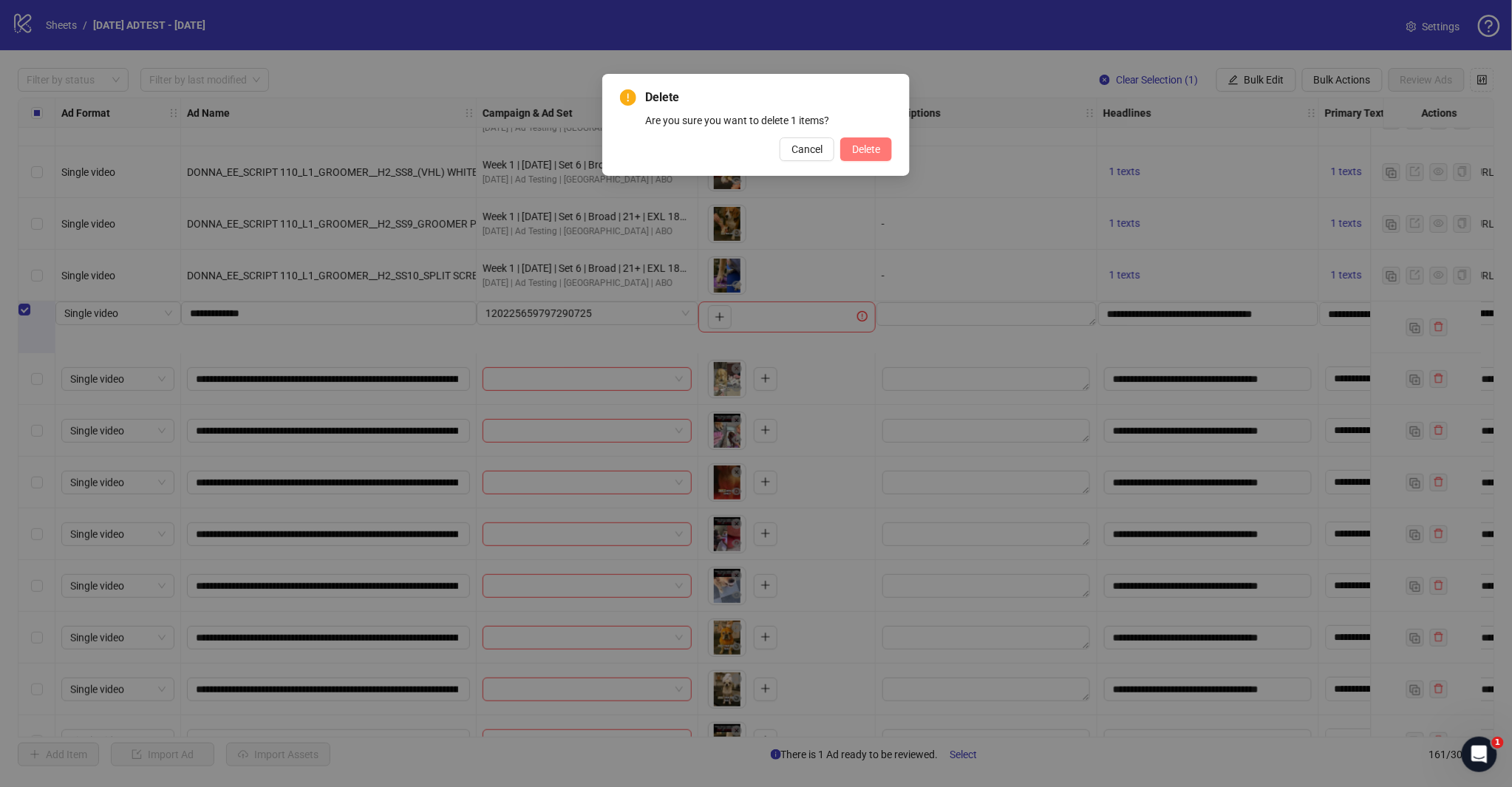
click at [879, 158] on button "Delete" at bounding box center [866, 149] width 52 height 24
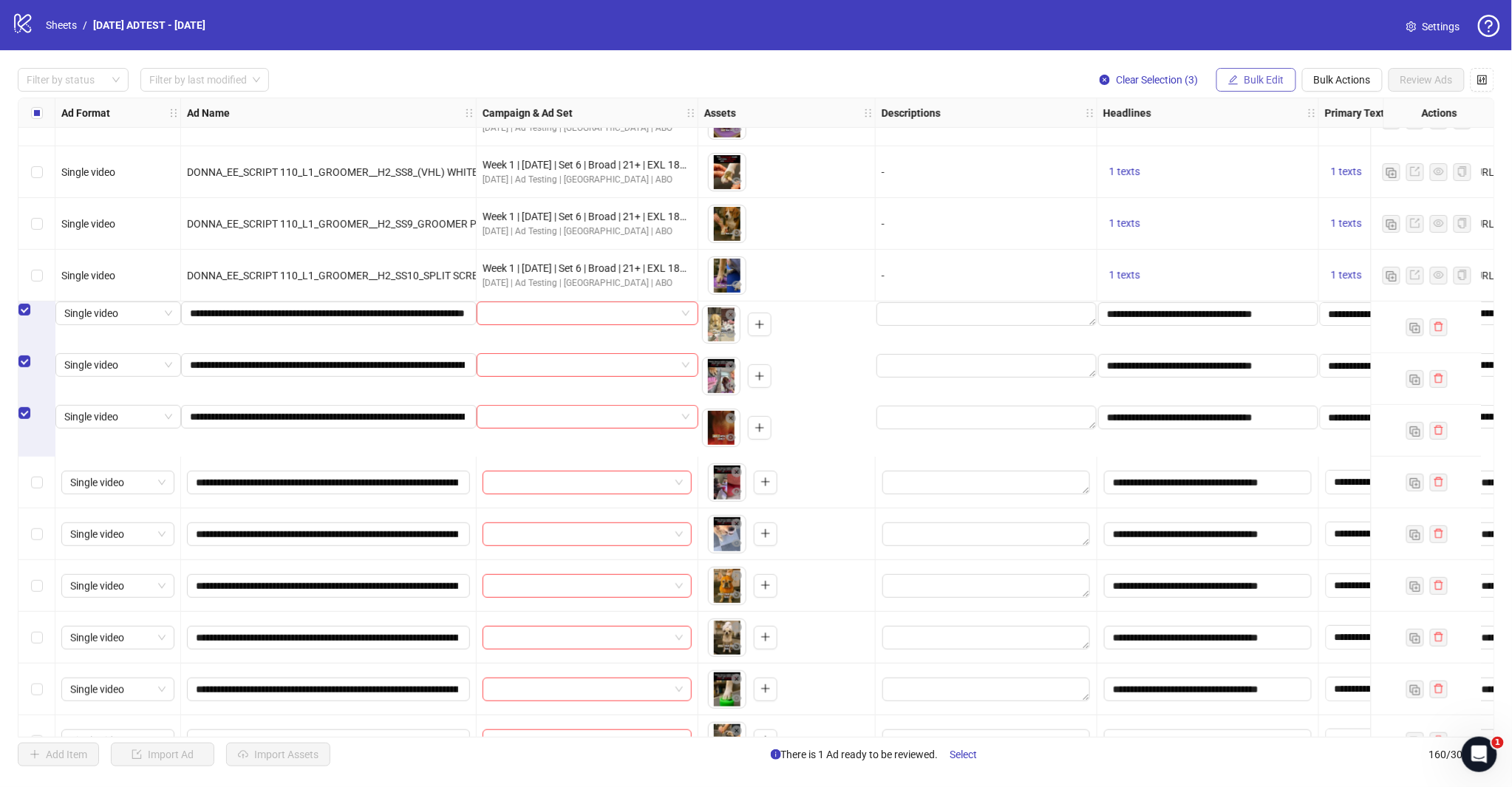
click at [1246, 77] on span "Bulk Edit" at bounding box center [1264, 79] width 40 height 12
click at [1257, 156] on span "Campaign & Ad Set" at bounding box center [1270, 157] width 88 height 16
click at [1347, 144] on span at bounding box center [1215, 143] width 278 height 22
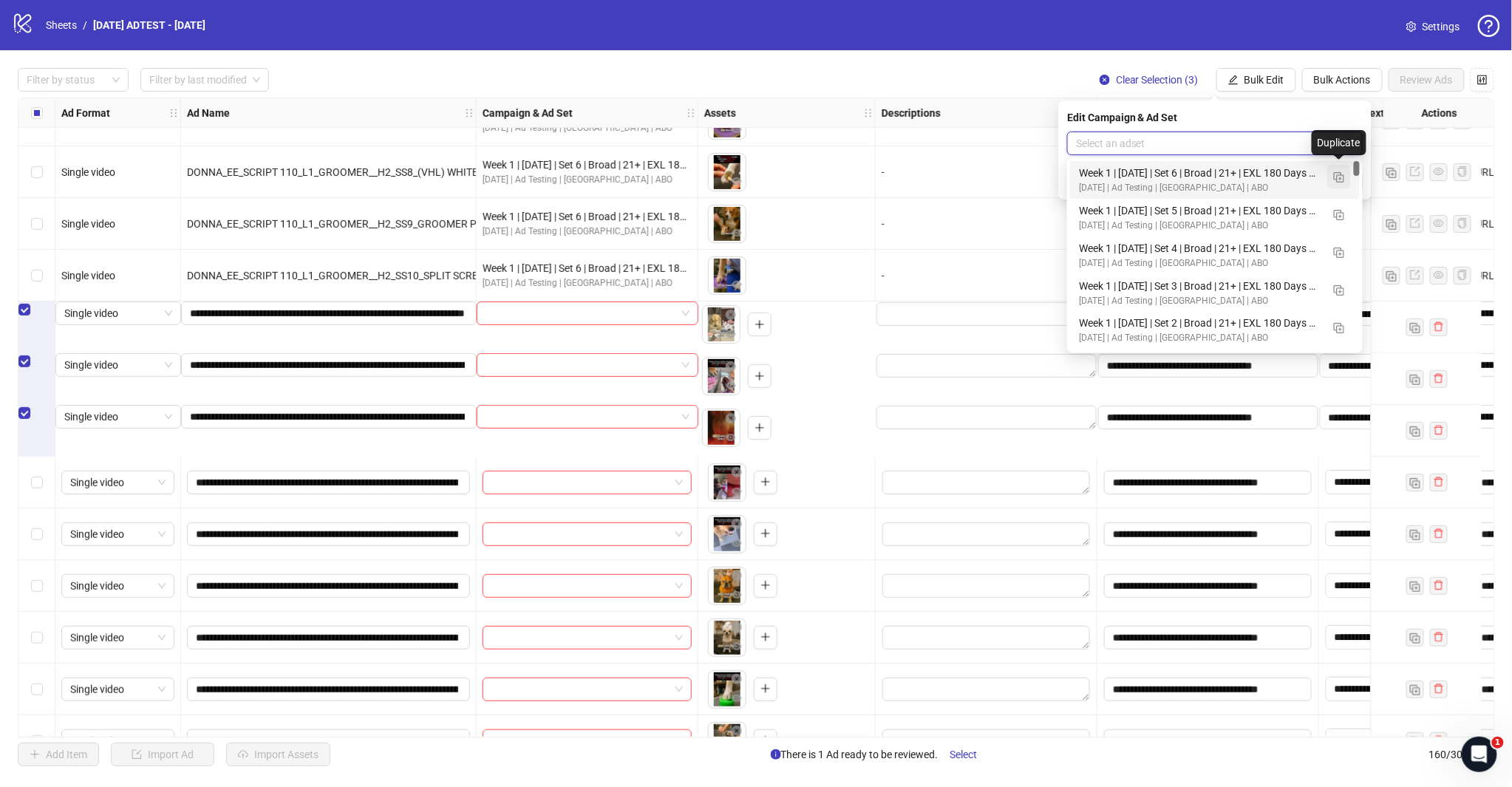
click at [1339, 180] on img "button" at bounding box center [1339, 177] width 11 height 11
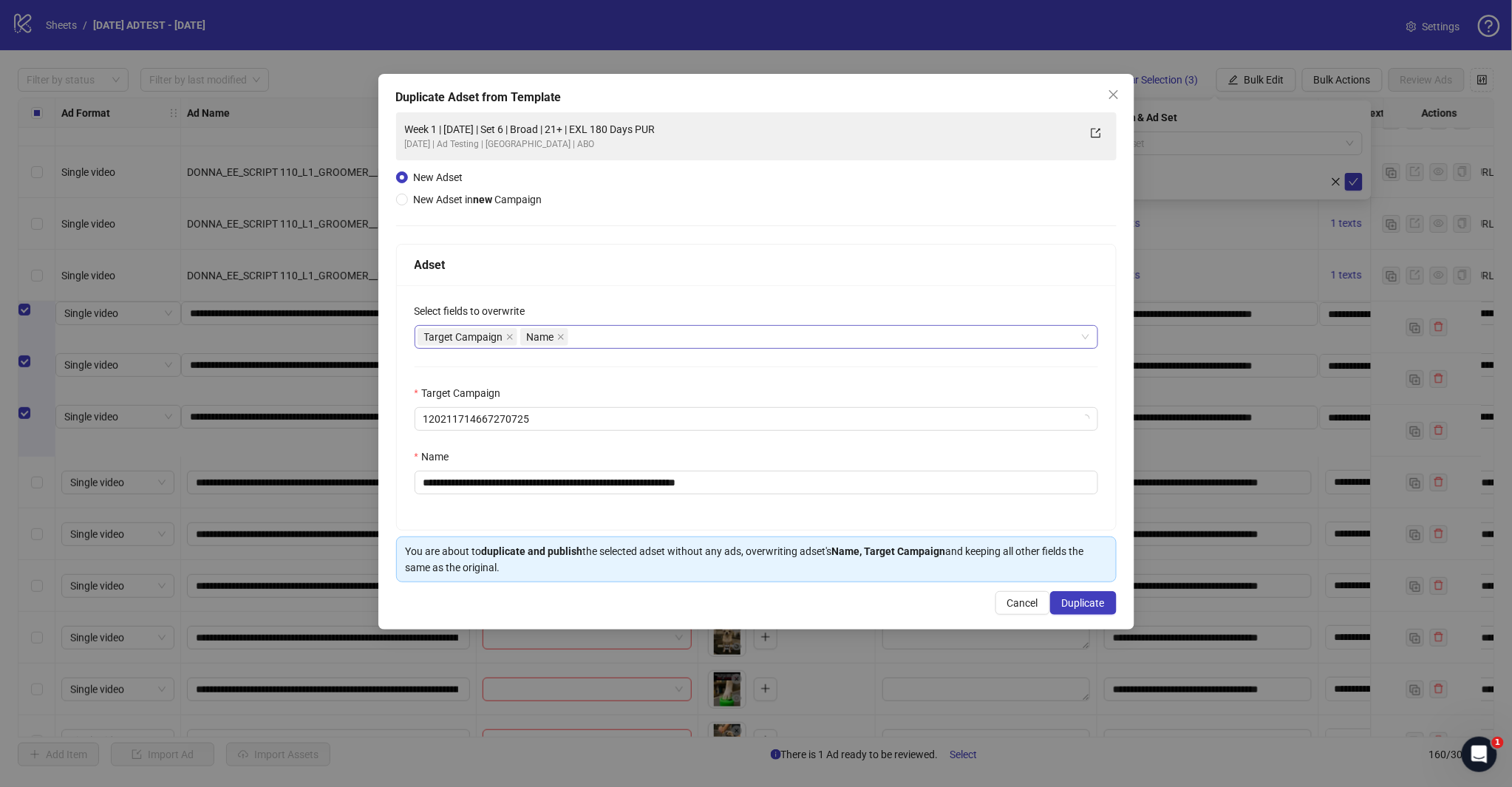
click at [641, 339] on div "Target Campaign Name" at bounding box center [748, 336] width 662 height 20
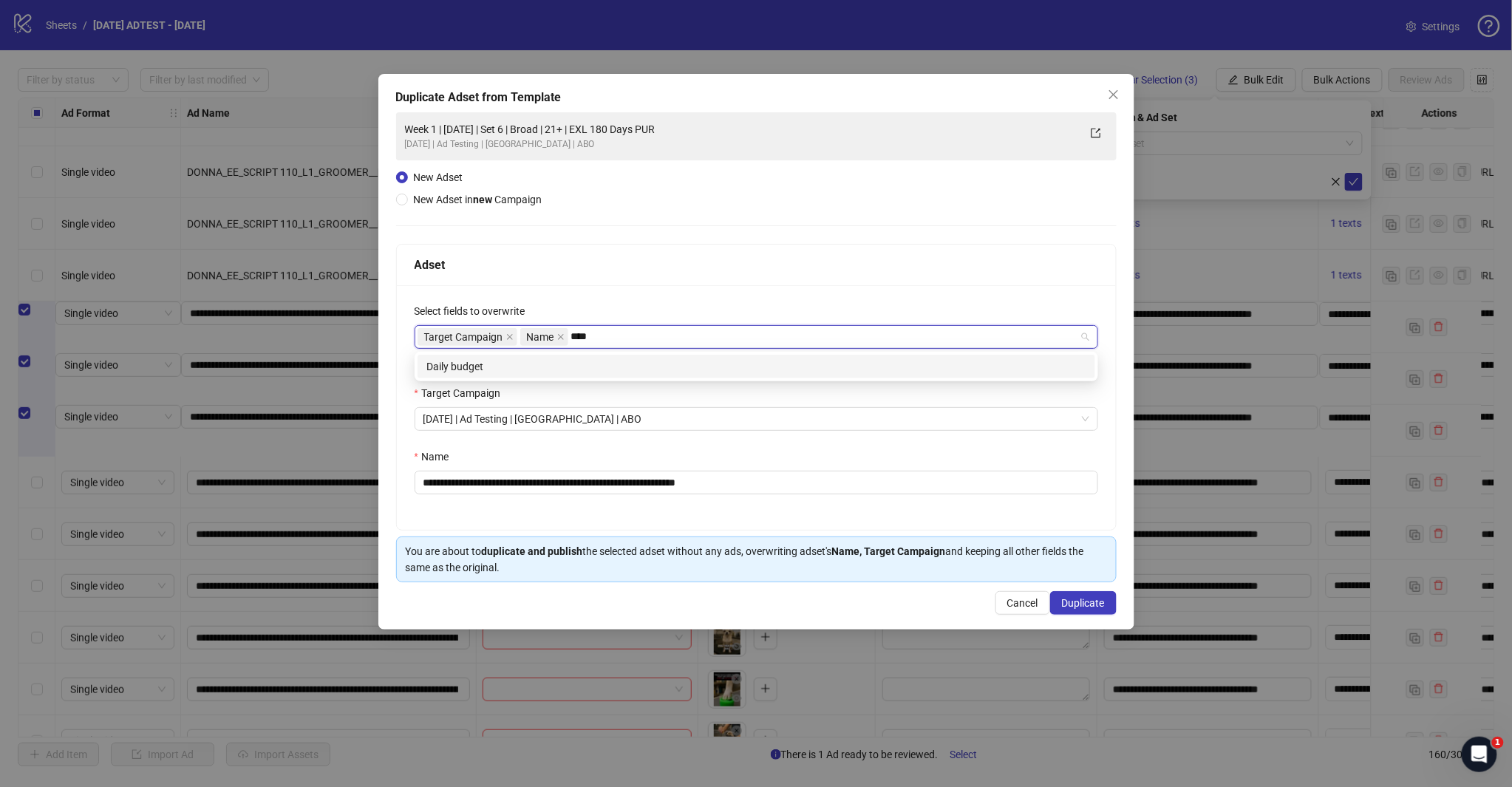
type input "*****"
click at [637, 371] on div "Daily budget" at bounding box center [756, 366] width 660 height 16
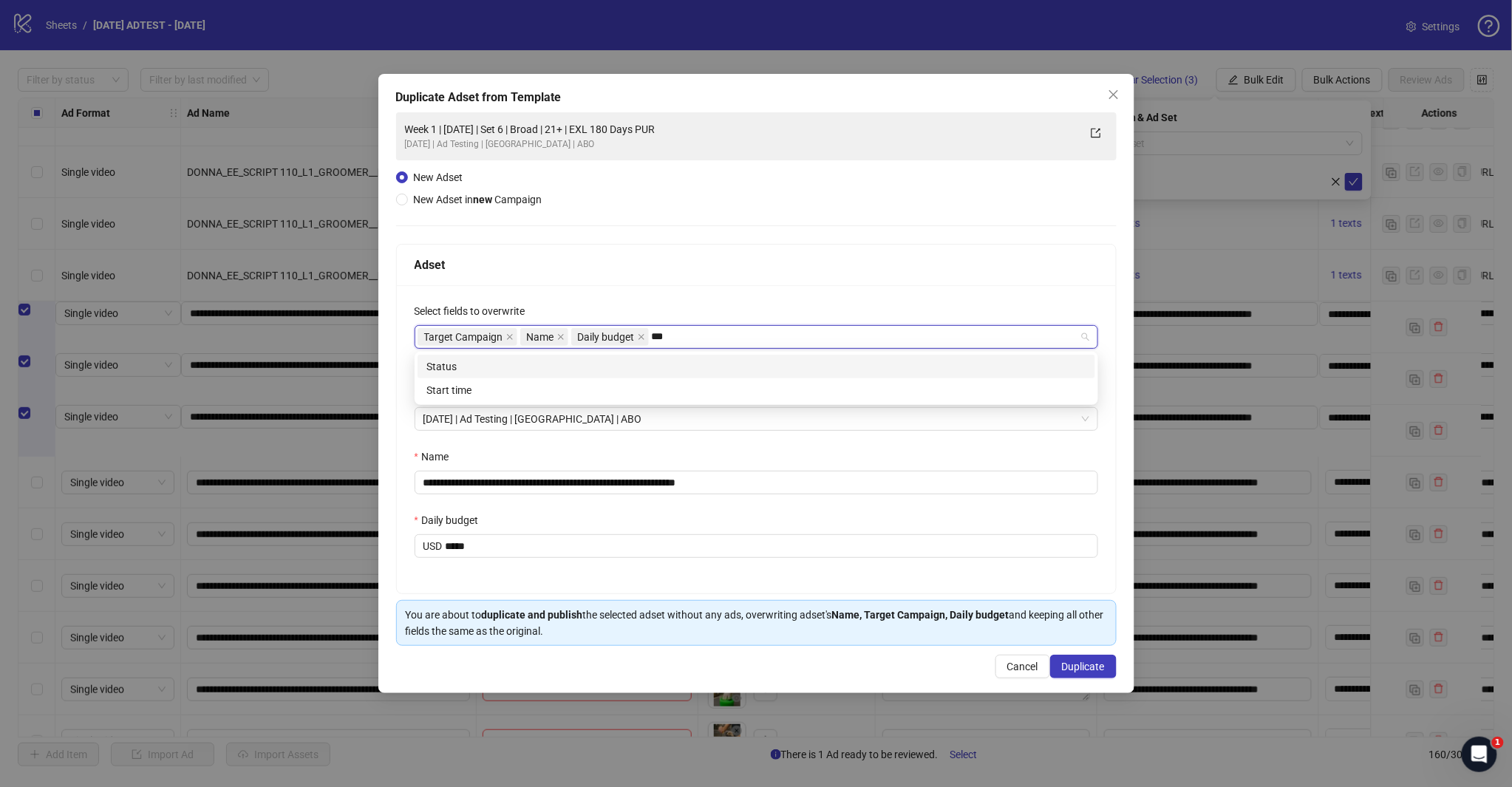
type input "****"
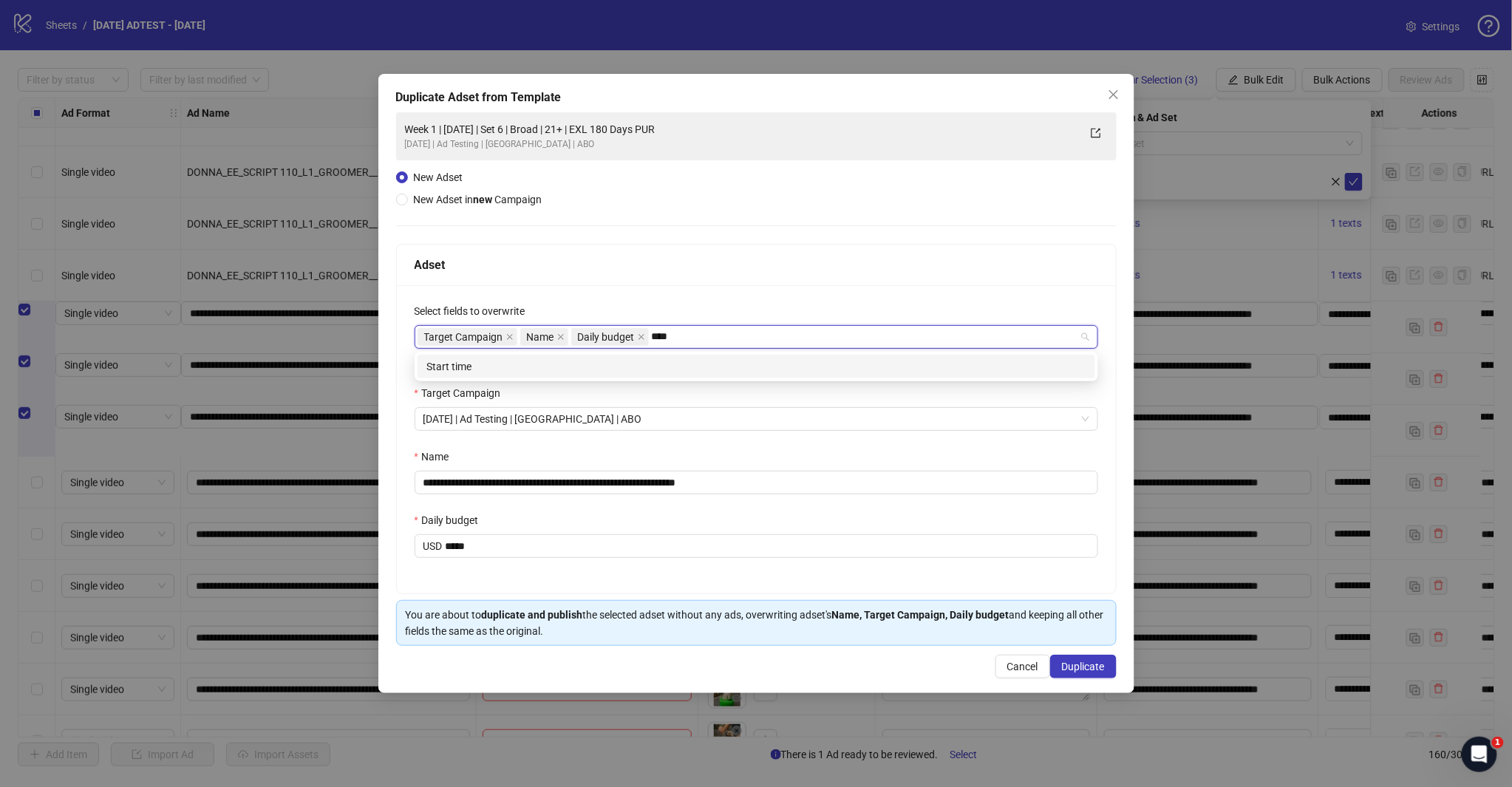
click at [632, 358] on div "Start time" at bounding box center [756, 366] width 660 height 16
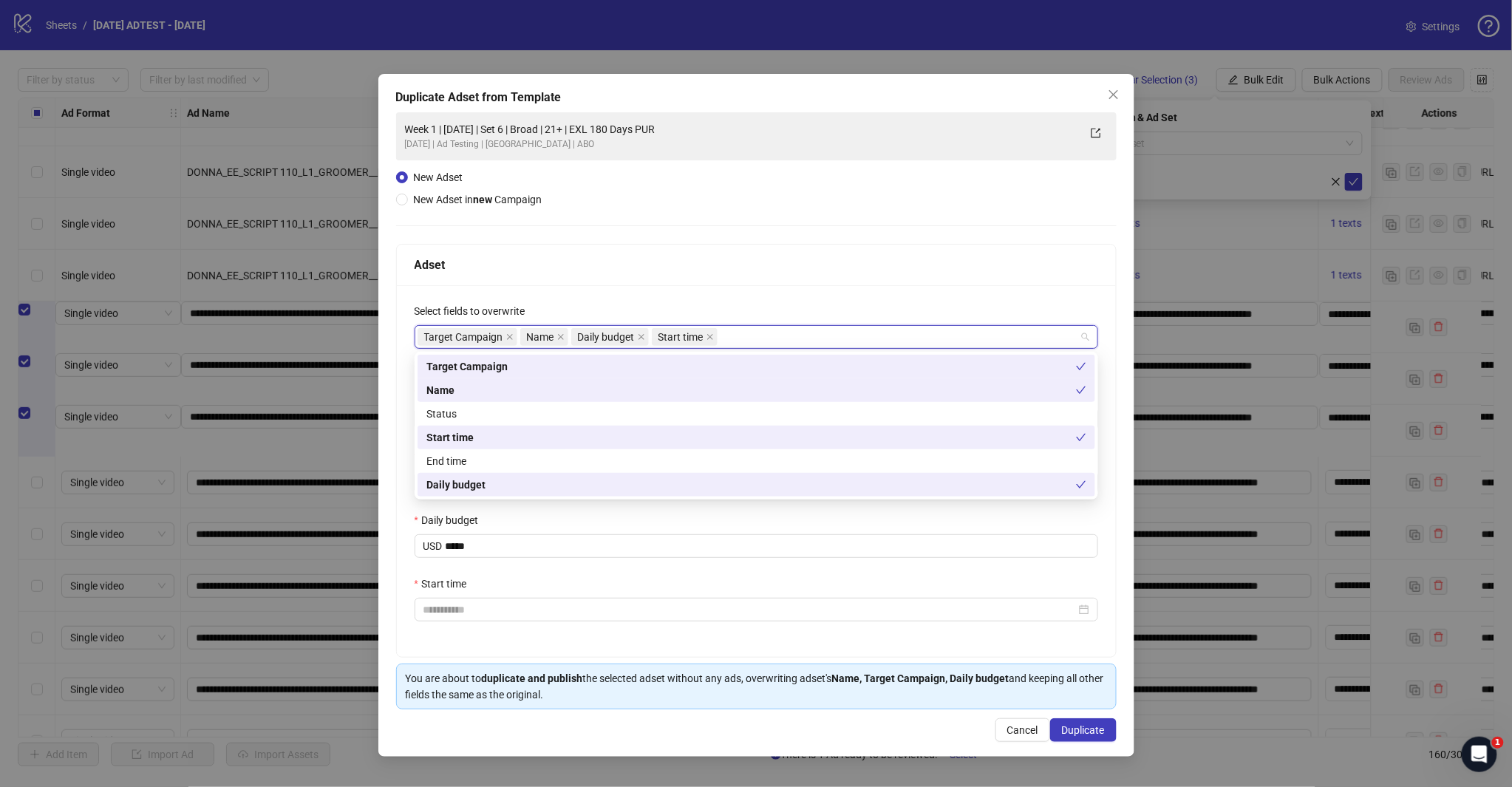
click at [645, 261] on div "Adset" at bounding box center [756, 265] width 684 height 19
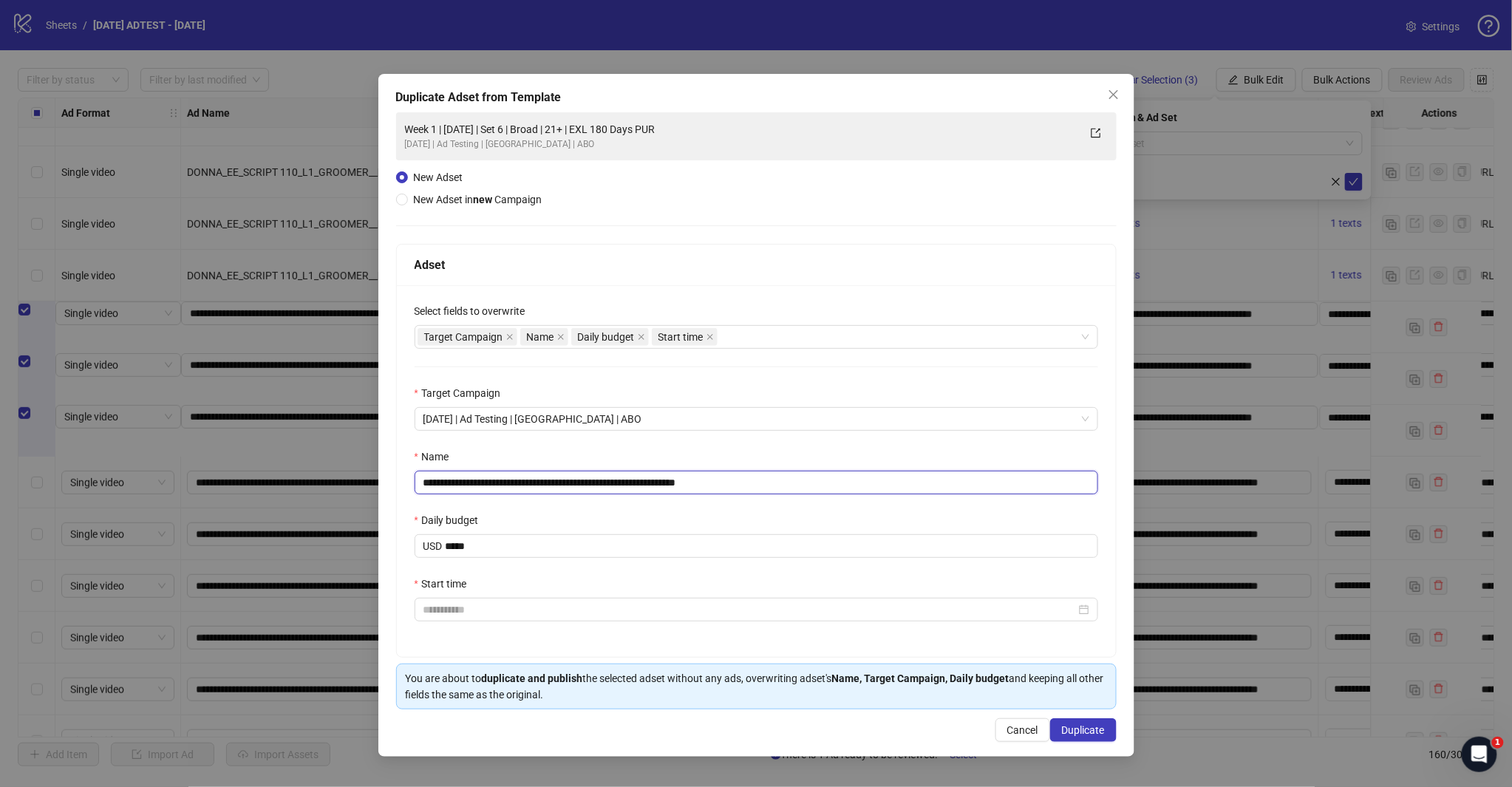
drag, startPoint x: 703, startPoint y: 485, endPoint x: 746, endPoint y: 482, distance: 43.1
click at [746, 482] on input "**********" at bounding box center [756, 482] width 684 height 24
click at [481, 485] on input "**********" at bounding box center [756, 482] width 684 height 24
click at [549, 480] on input "**********" at bounding box center [756, 482] width 684 height 24
type input "**********"
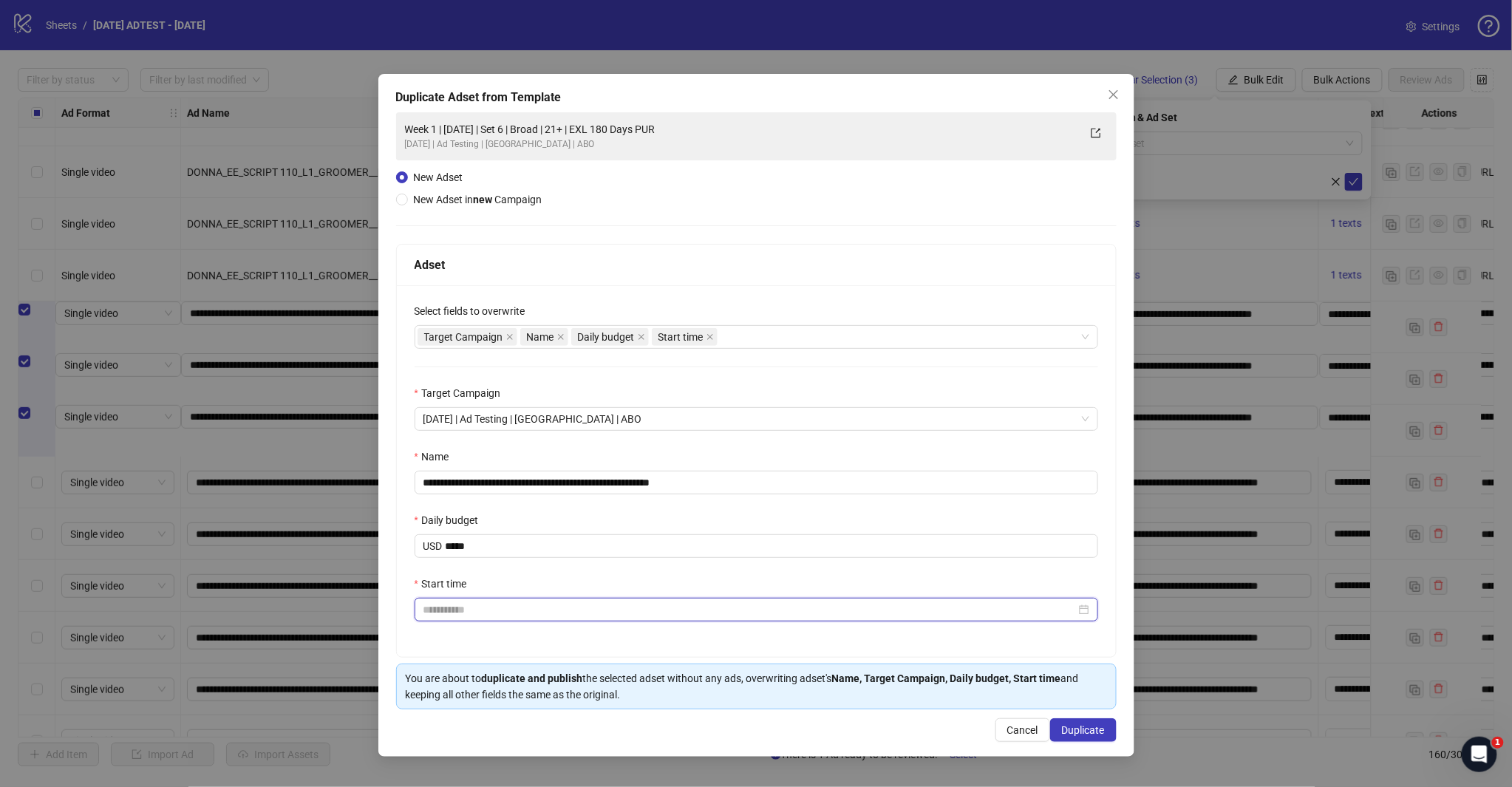
click at [464, 617] on input "Start time" at bounding box center [750, 610] width 653 height 16
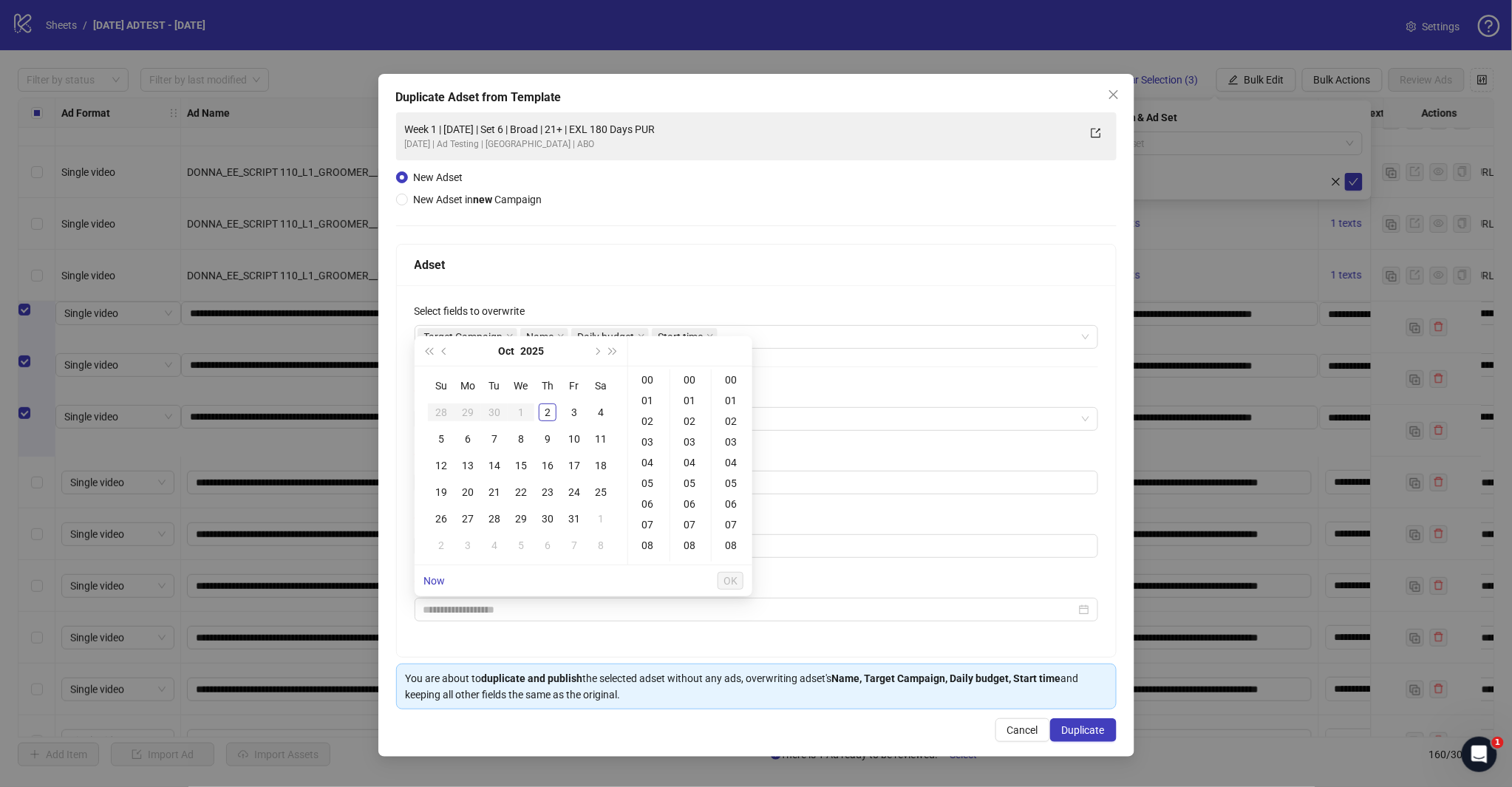
click at [546, 408] on div "2" at bounding box center [547, 412] width 18 height 18
click at [640, 439] on div "18" at bounding box center [649, 439] width 36 height 20
click at [691, 425] on div "30" at bounding box center [691, 426] width 36 height 20
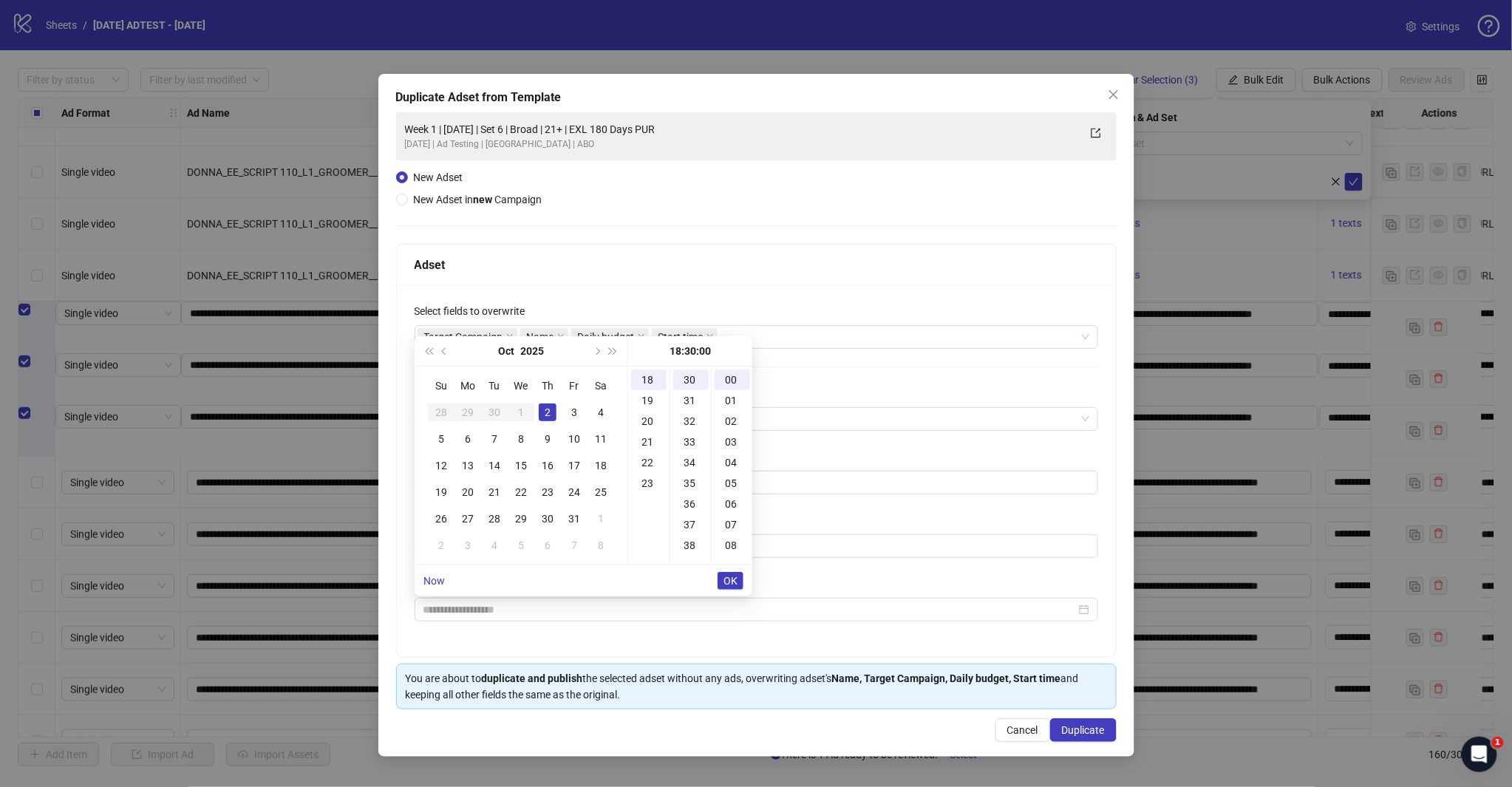
type input "**********"
click at [730, 578] on span "OK" at bounding box center [730, 580] width 14 height 12
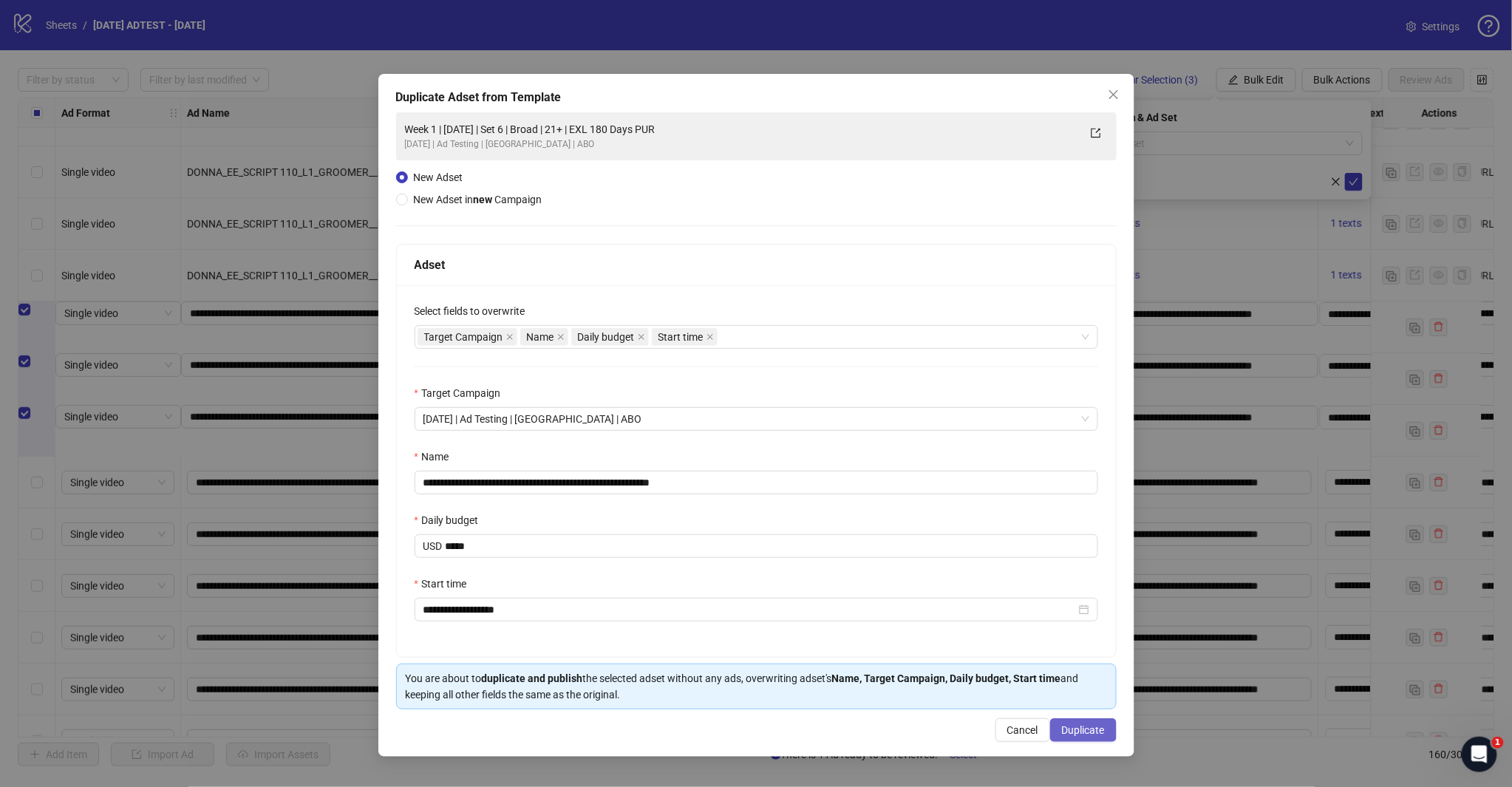
click at [1062, 726] on span "Duplicate" at bounding box center [1083, 729] width 43 height 12
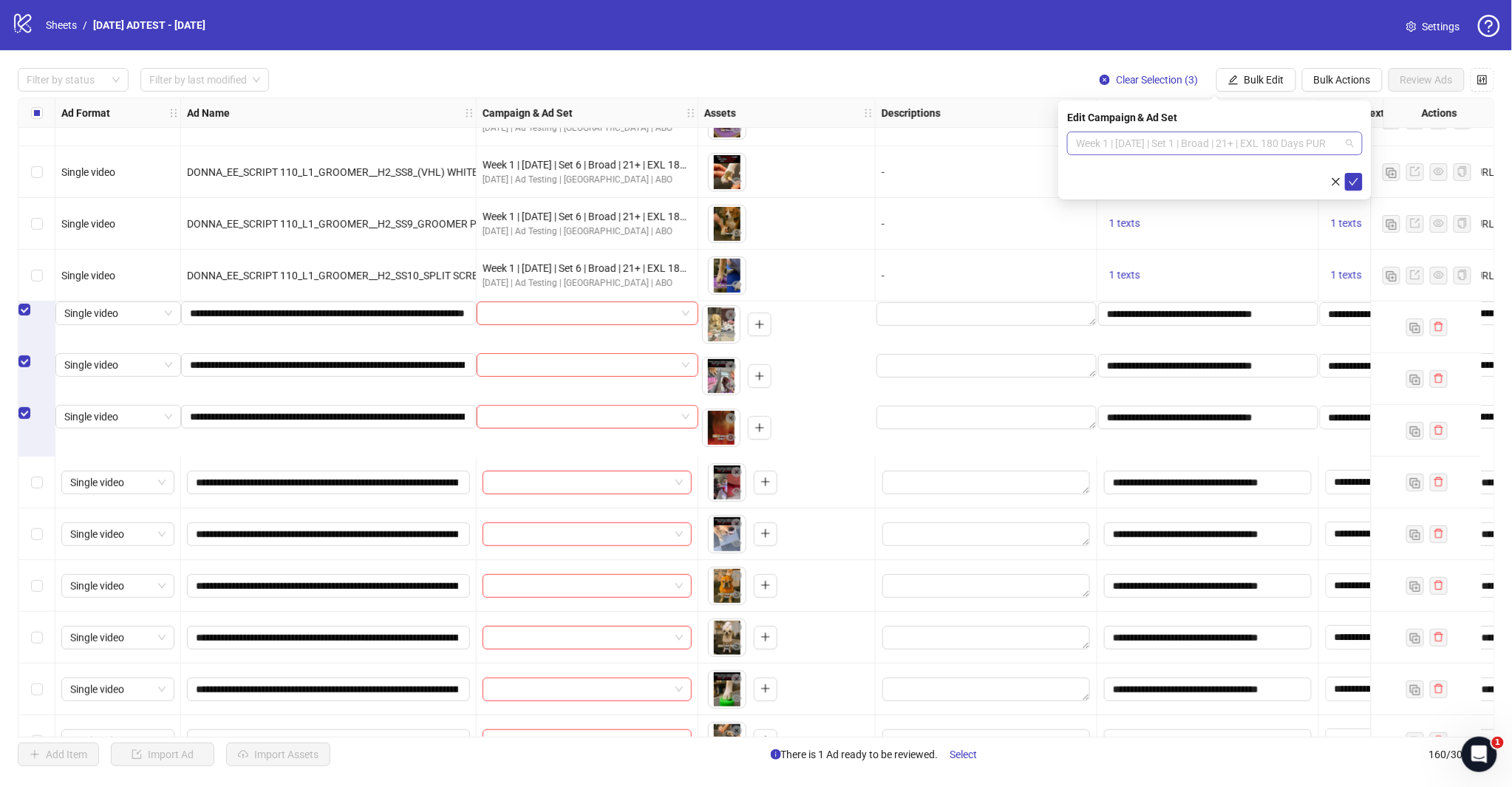
click at [1344, 148] on span "Week 1 | [DATE] | Set 1 | Broad | 21+ | EXL 180 Days PUR" at bounding box center [1215, 143] width 278 height 22
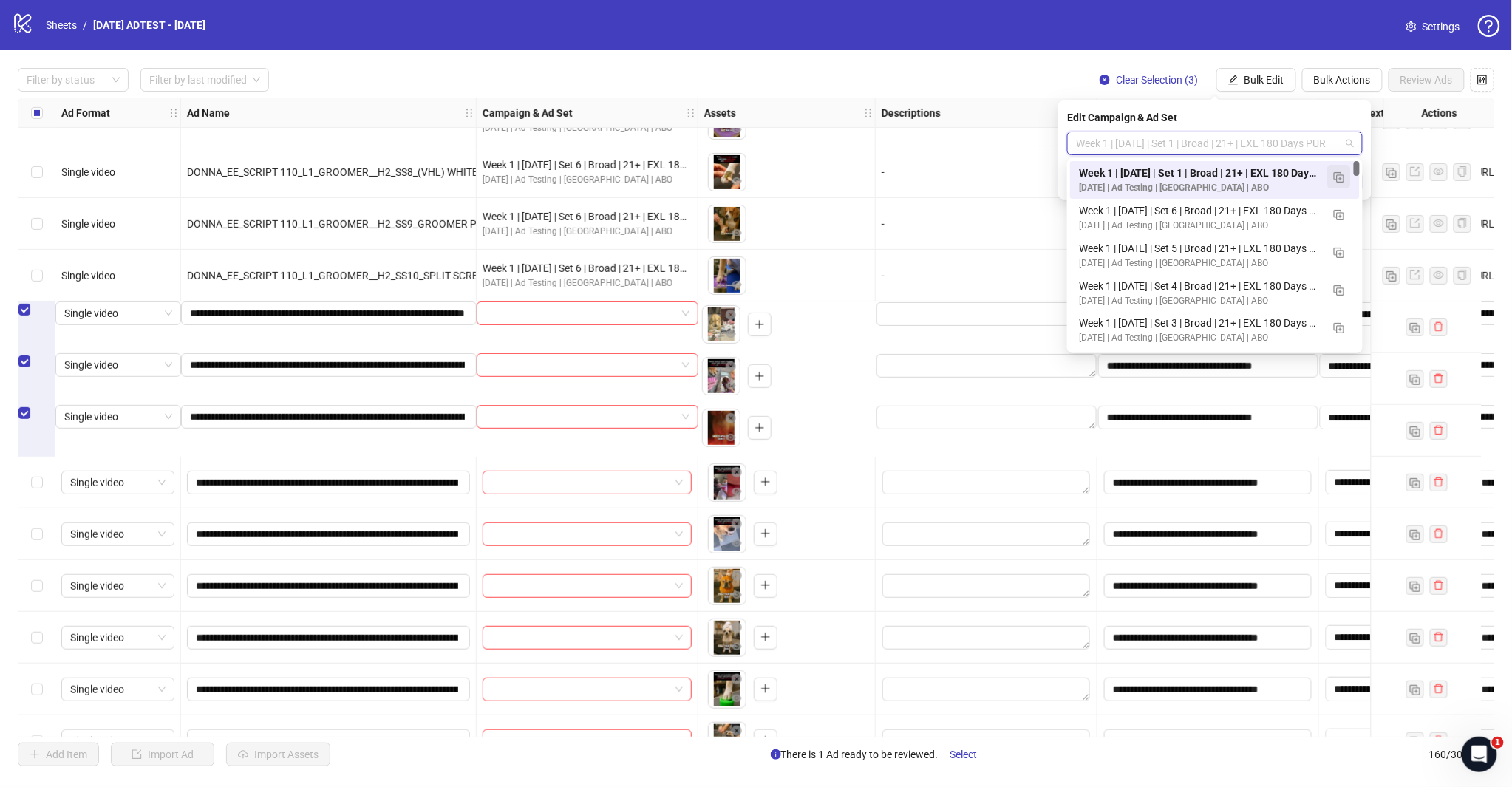
click at [1339, 181] on img "button" at bounding box center [1339, 177] width 11 height 11
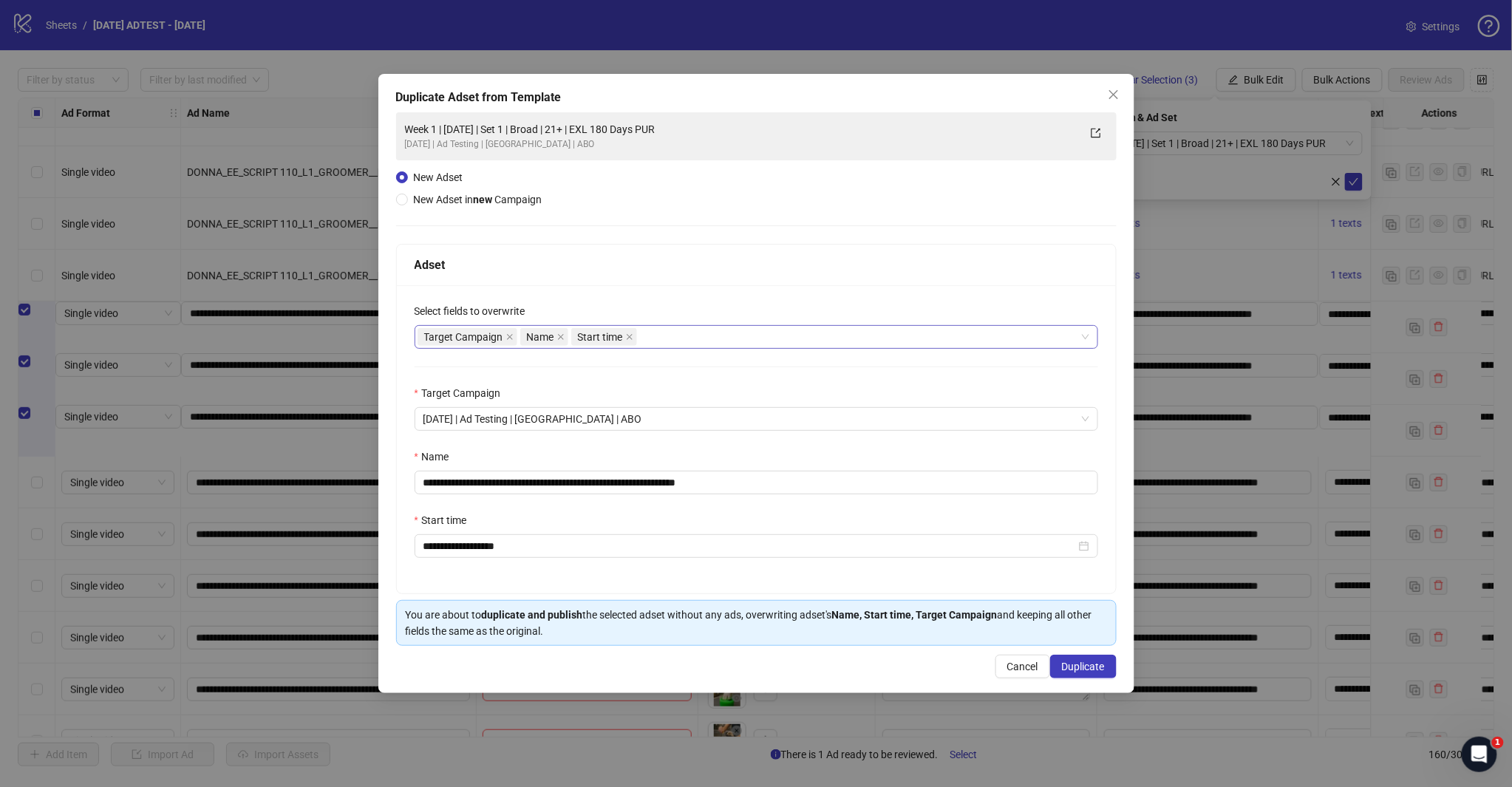
click at [663, 346] on div "Target Campaign Name Start time" at bounding box center [748, 336] width 662 height 20
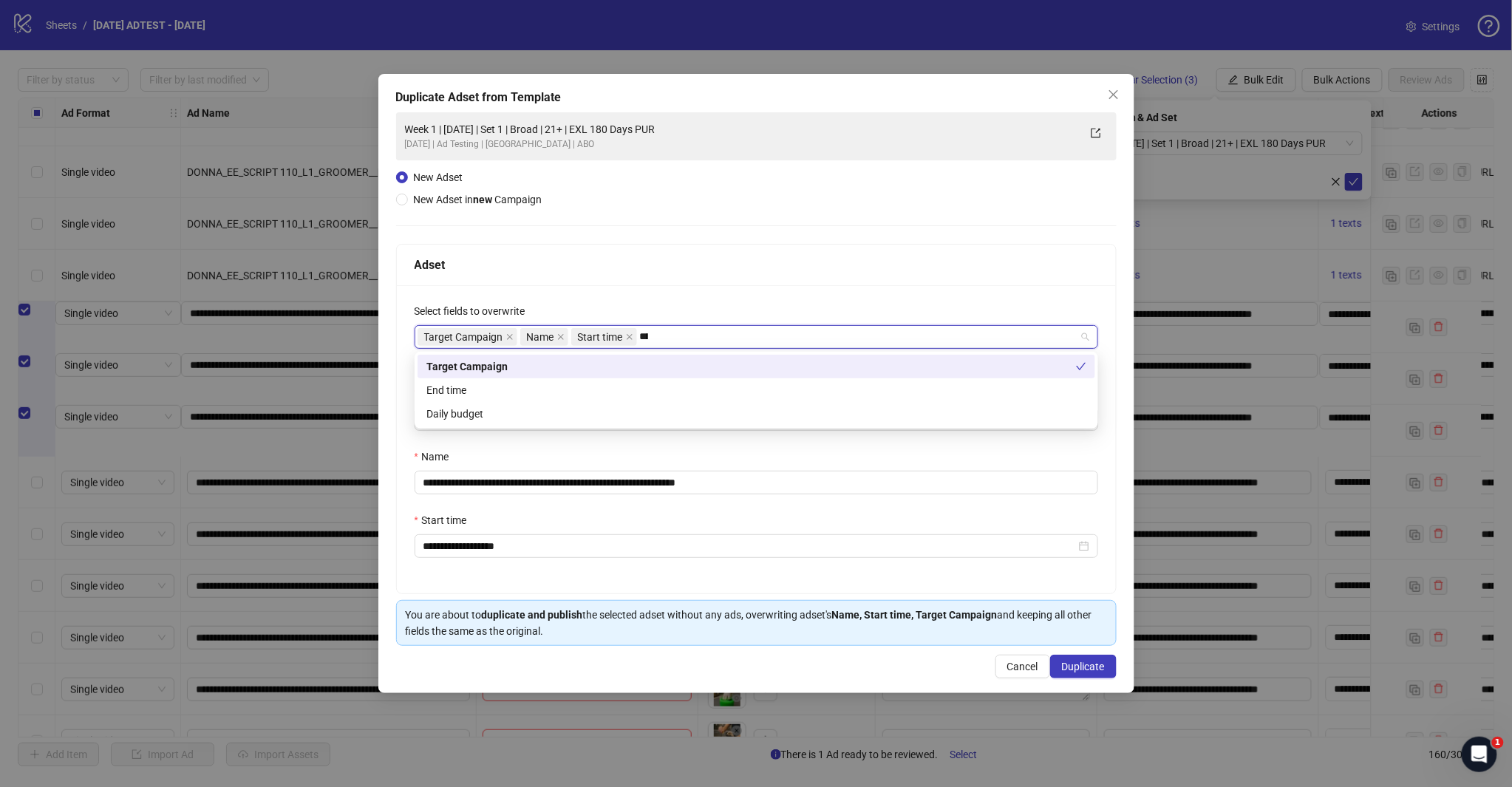
type input "*****"
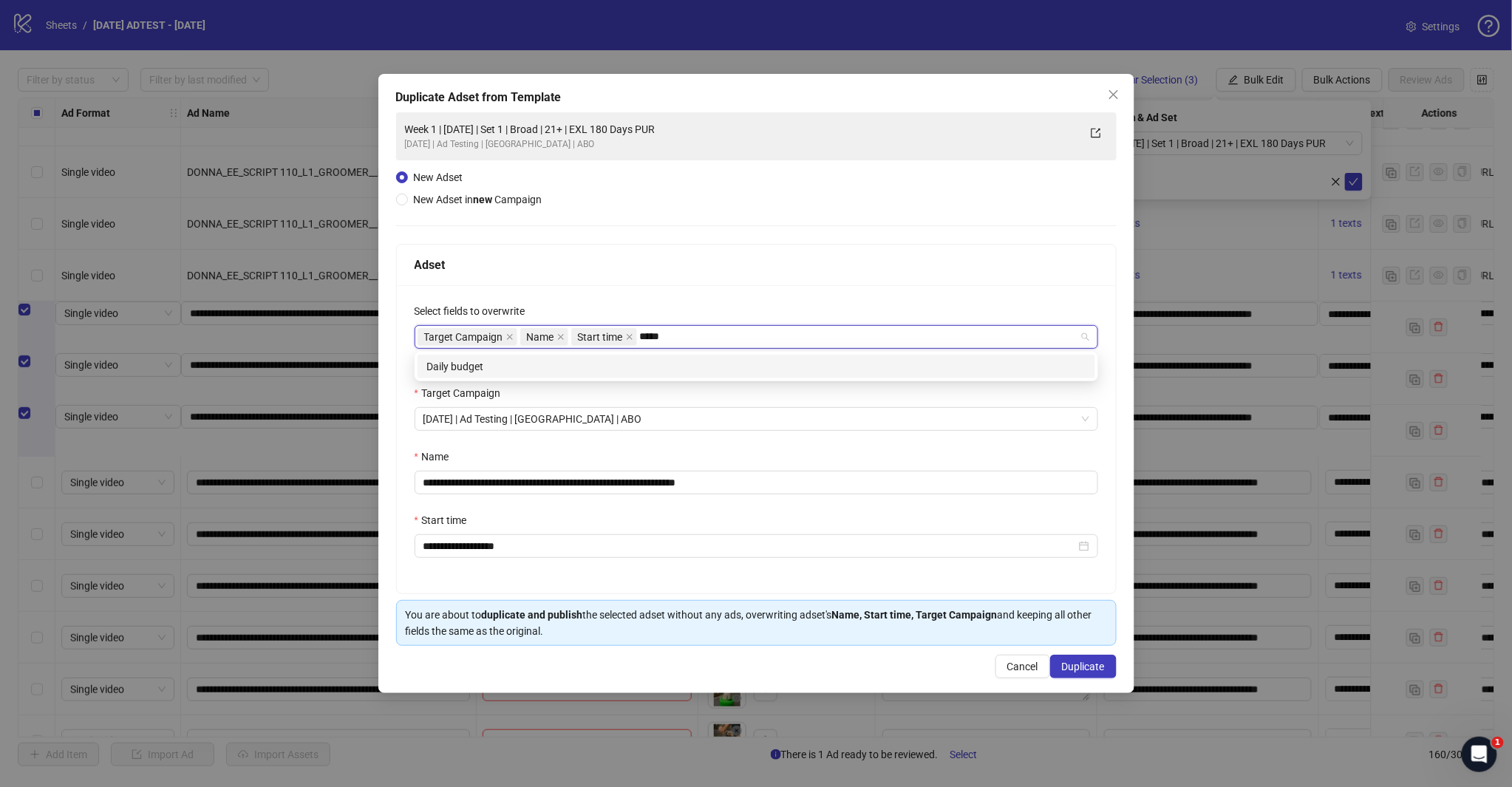
click at [653, 357] on div "Daily budget" at bounding box center [756, 366] width 678 height 24
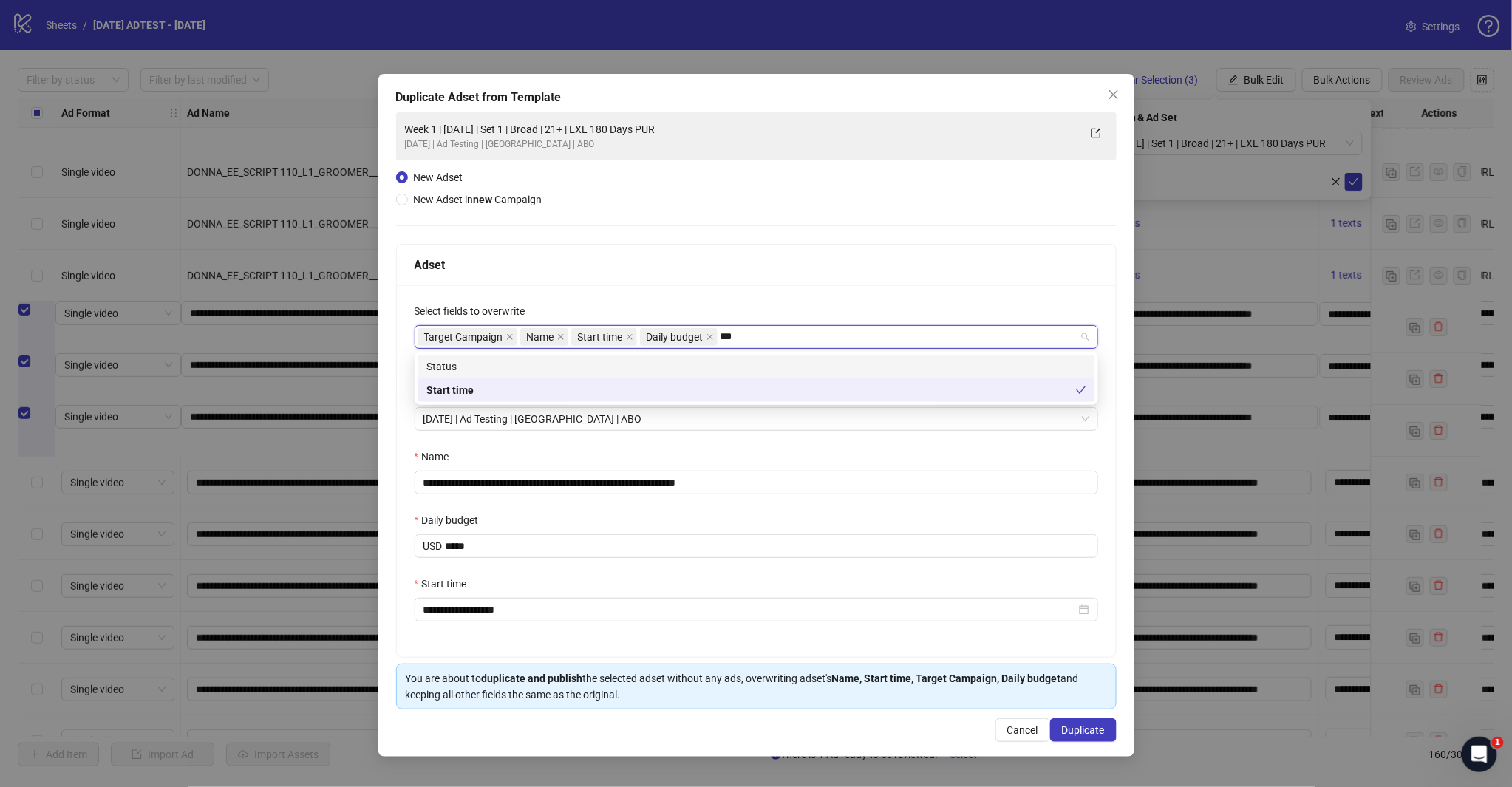
type input "****"
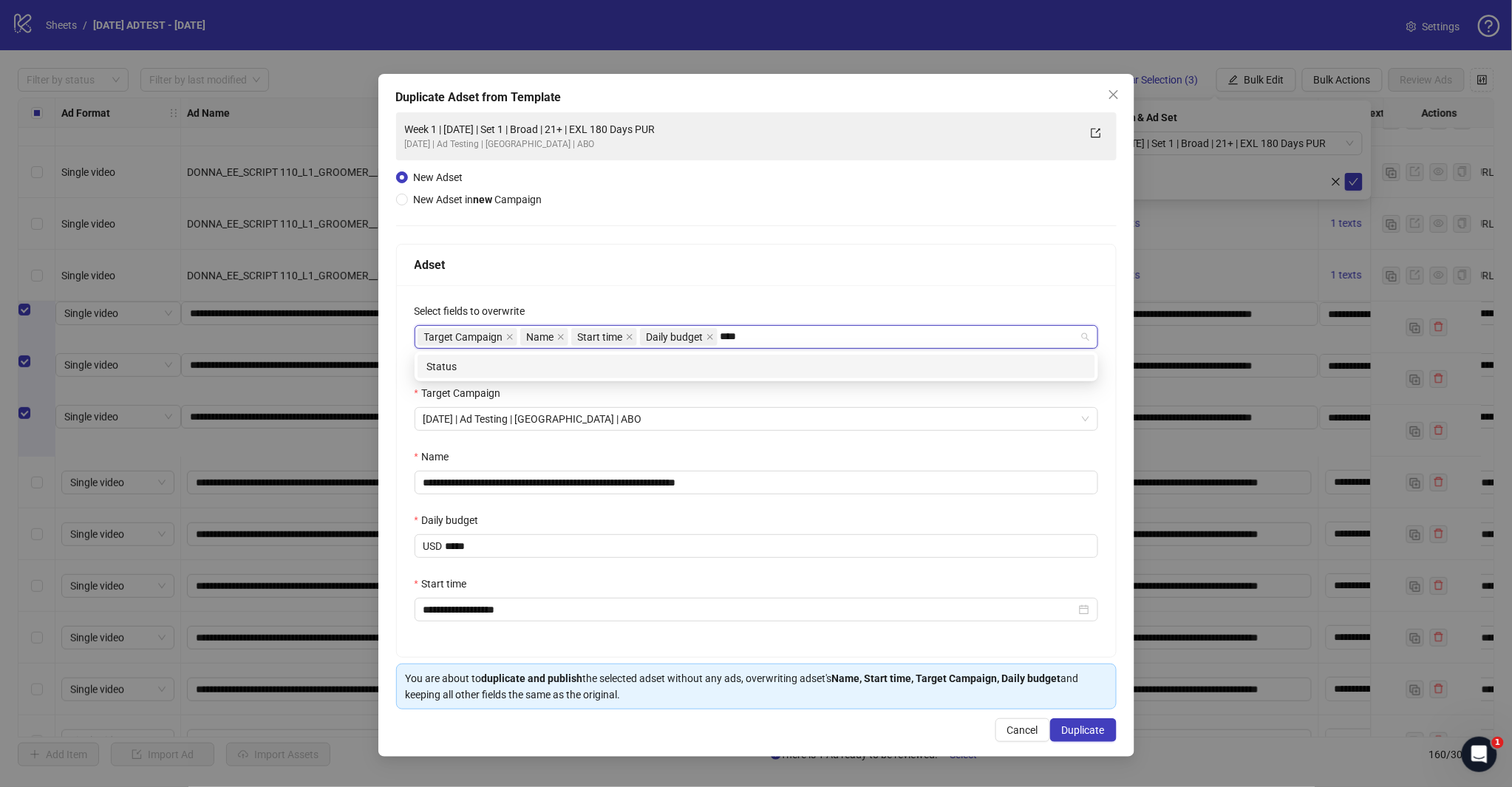
click at [649, 368] on div "Status" at bounding box center [756, 366] width 660 height 16
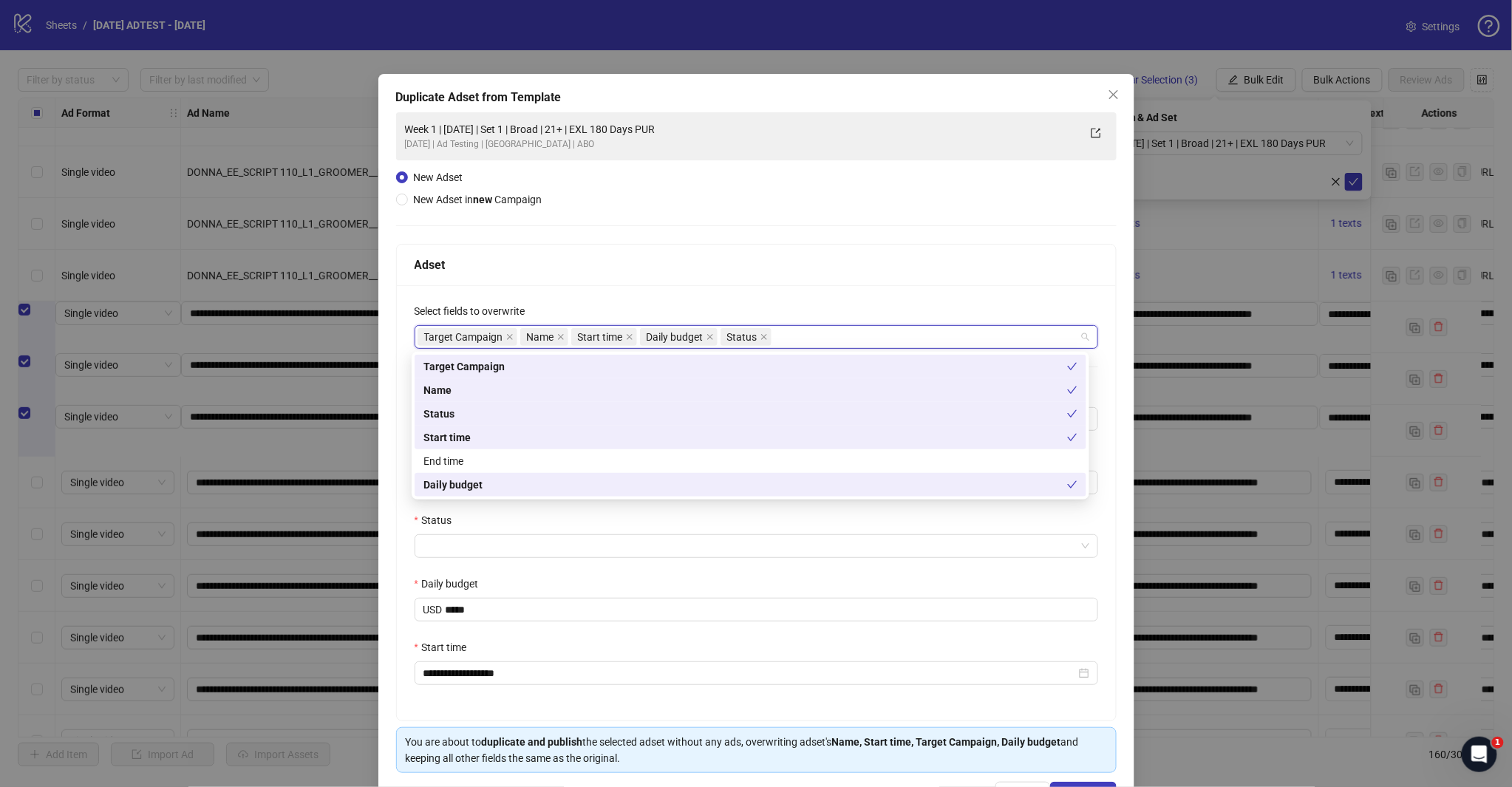
click at [464, 411] on div "Status" at bounding box center [745, 414] width 644 height 16
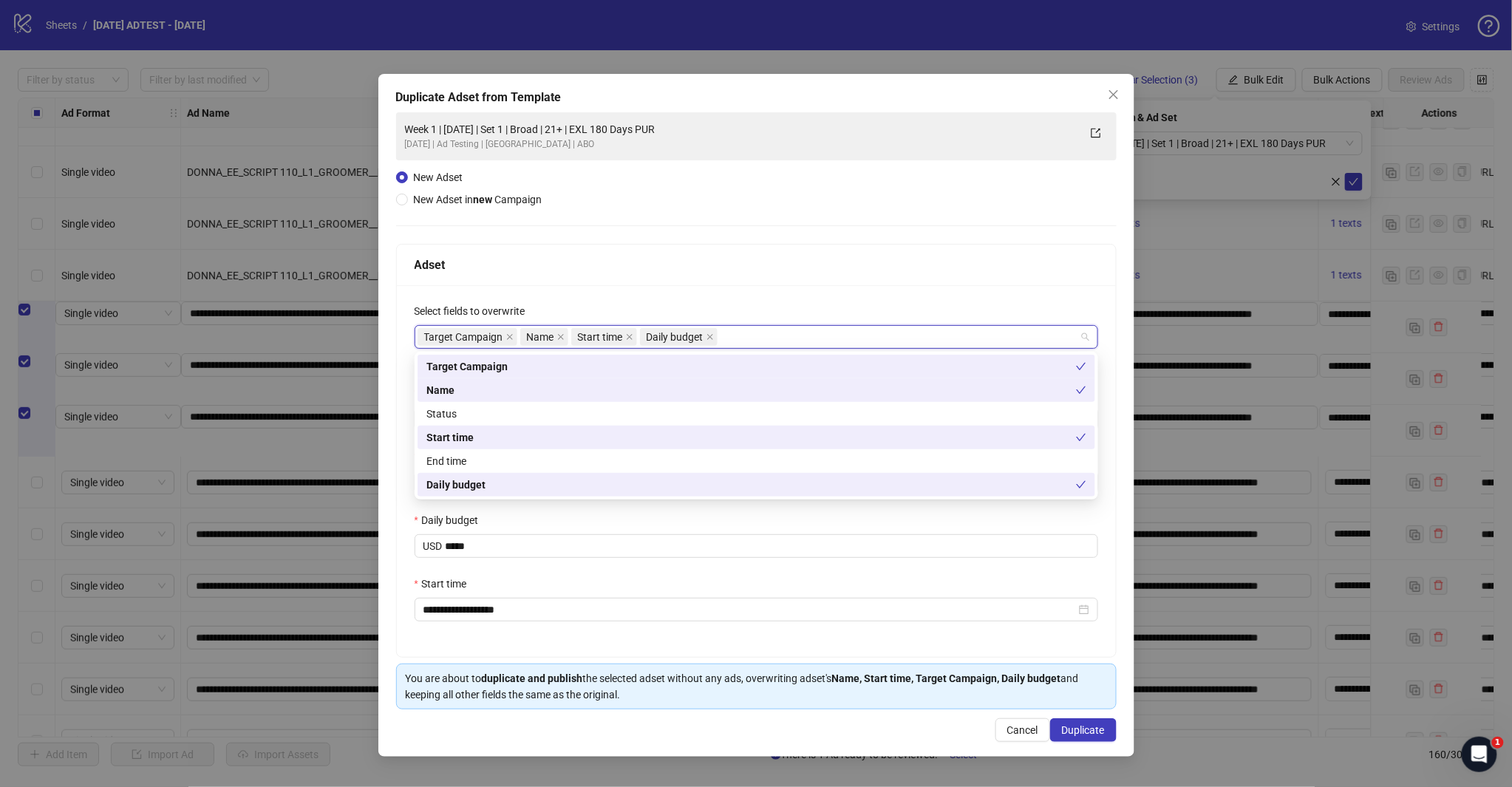
click at [469, 410] on div "Status" at bounding box center [756, 414] width 660 height 16
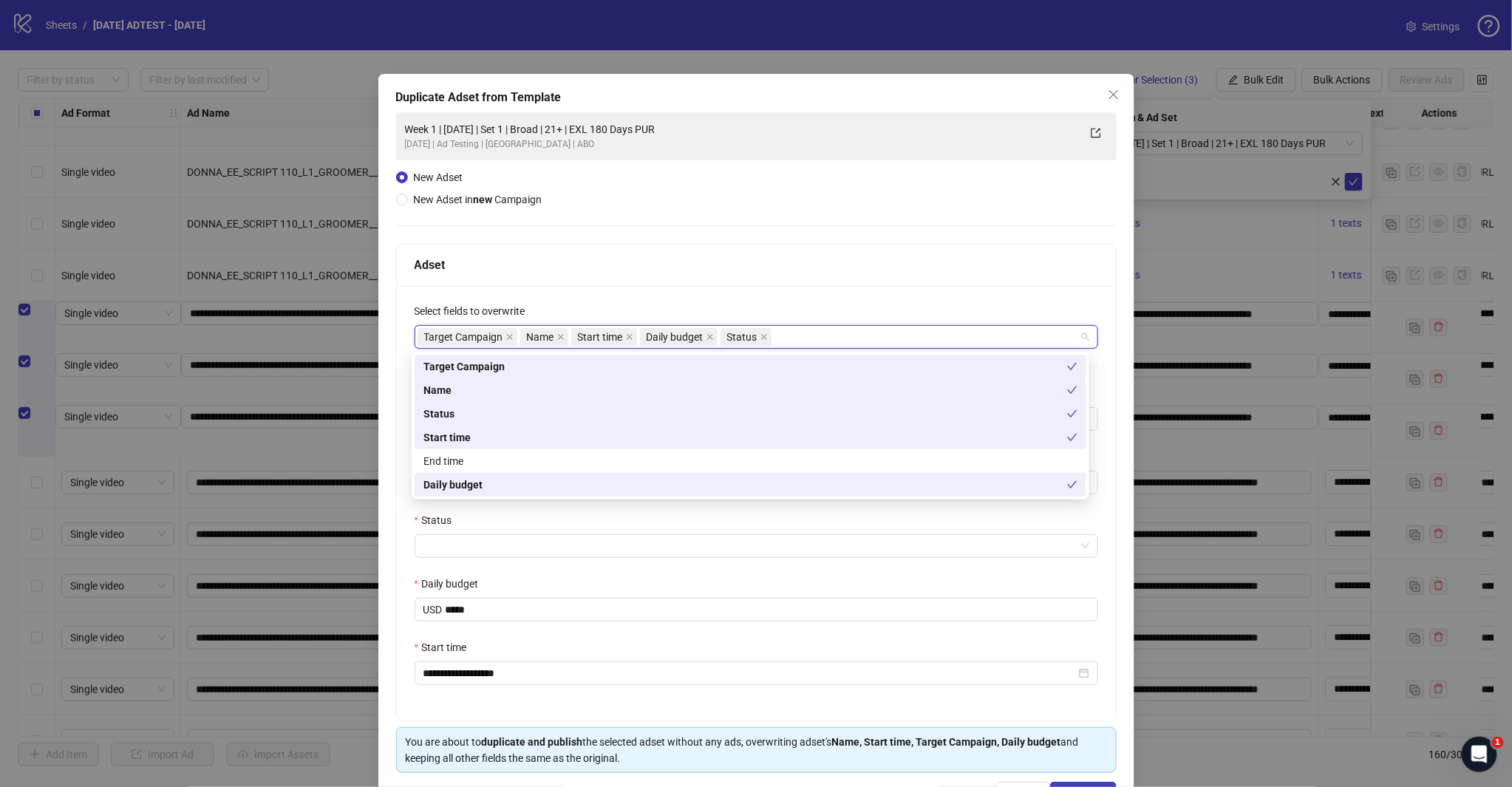
click at [529, 530] on div "Status" at bounding box center [756, 522] width 684 height 22
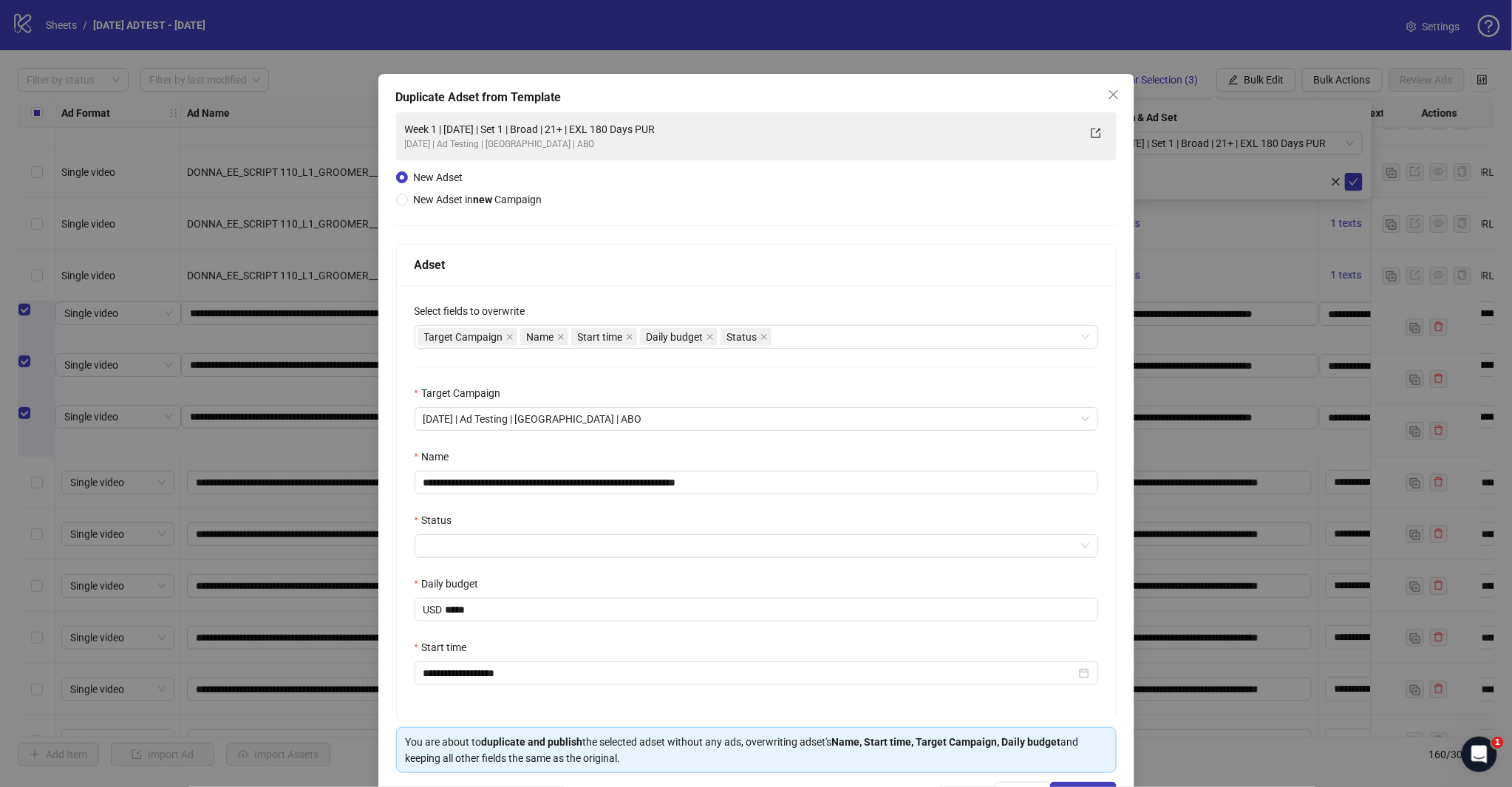
click at [459, 542] on input "Status" at bounding box center [750, 545] width 653 height 22
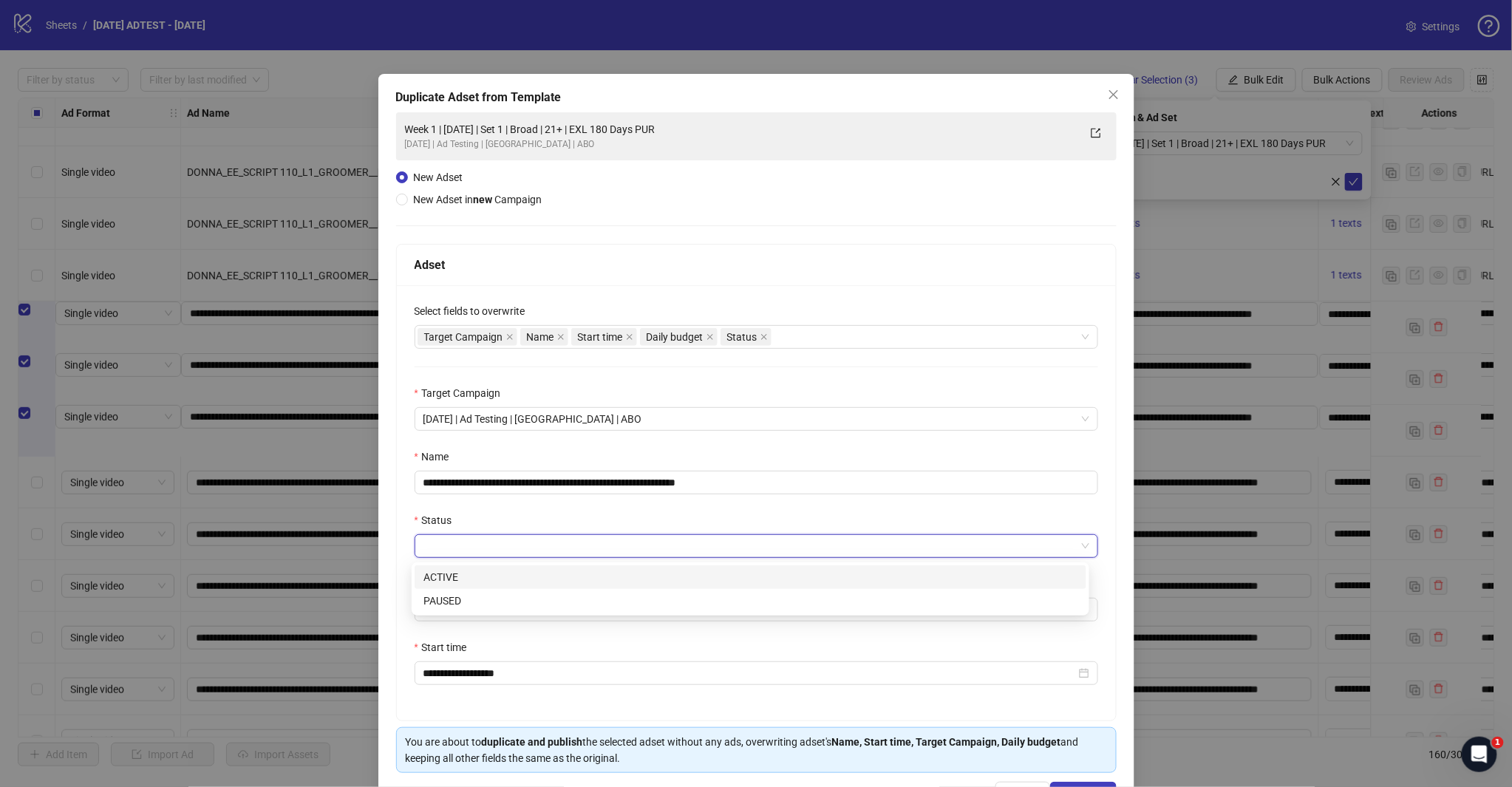
click at [454, 577] on div "ACTIVE" at bounding box center [750, 577] width 653 height 16
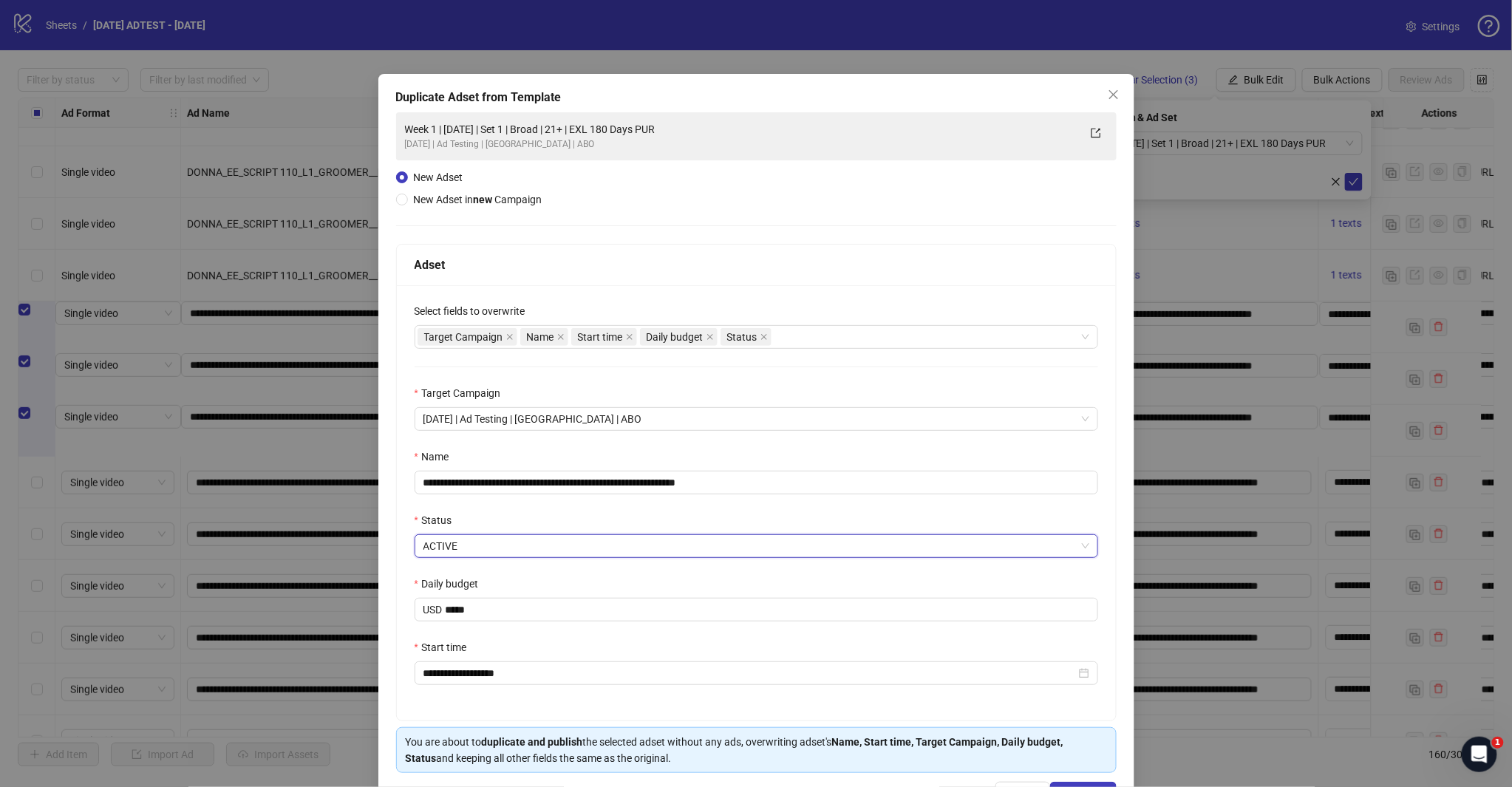
click at [600, 445] on div "**********" at bounding box center [756, 503] width 719 height 435
click at [697, 483] on input "**********" at bounding box center [756, 482] width 684 height 24
click at [785, 485] on input "**********" at bounding box center [756, 482] width 684 height 24
click at [547, 481] on input "**********" at bounding box center [756, 482] width 684 height 24
type input "**********"
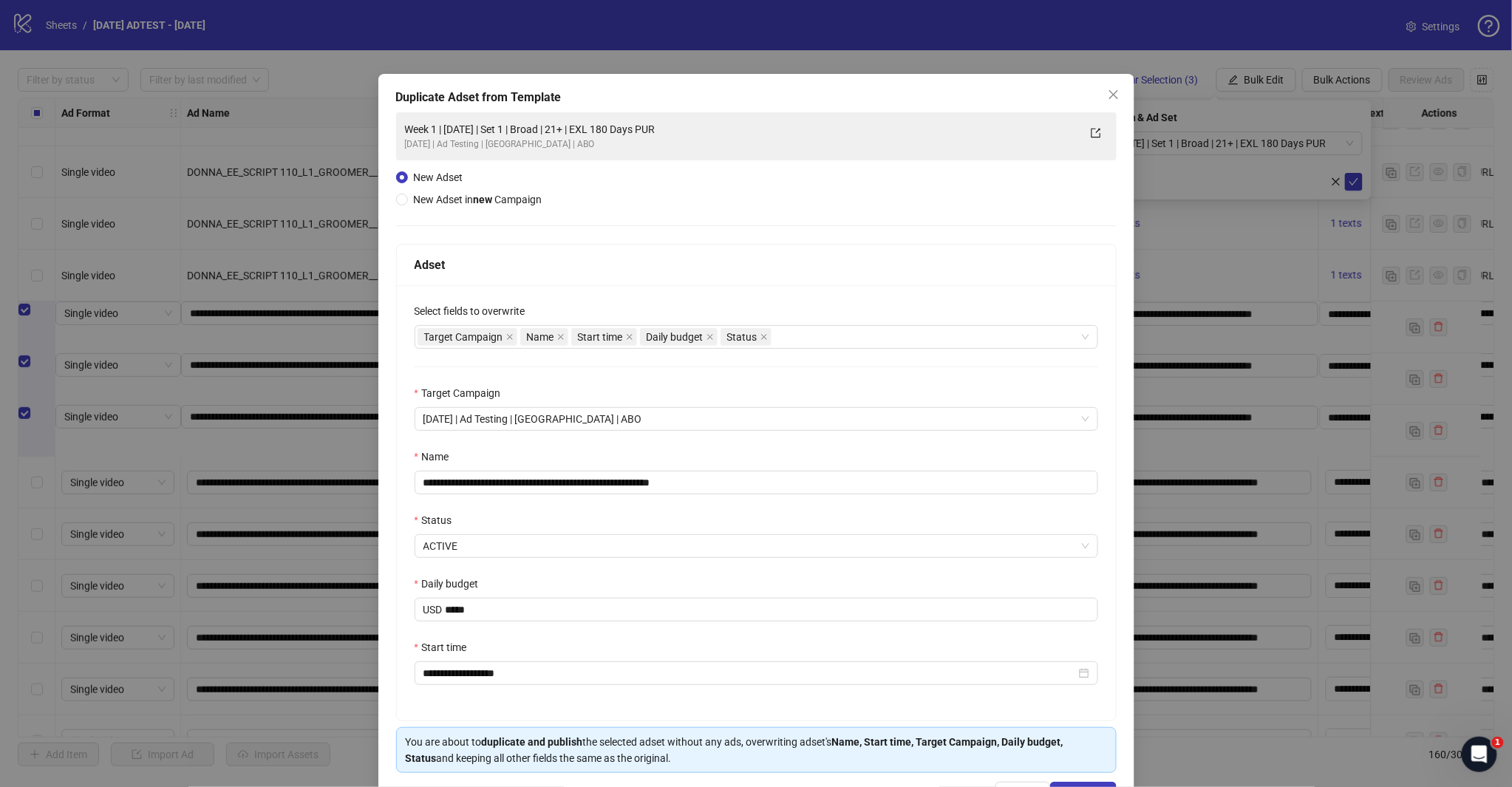
click at [614, 520] on div "Status" at bounding box center [756, 522] width 684 height 22
click at [553, 699] on div "**********" at bounding box center [756, 503] width 719 height 435
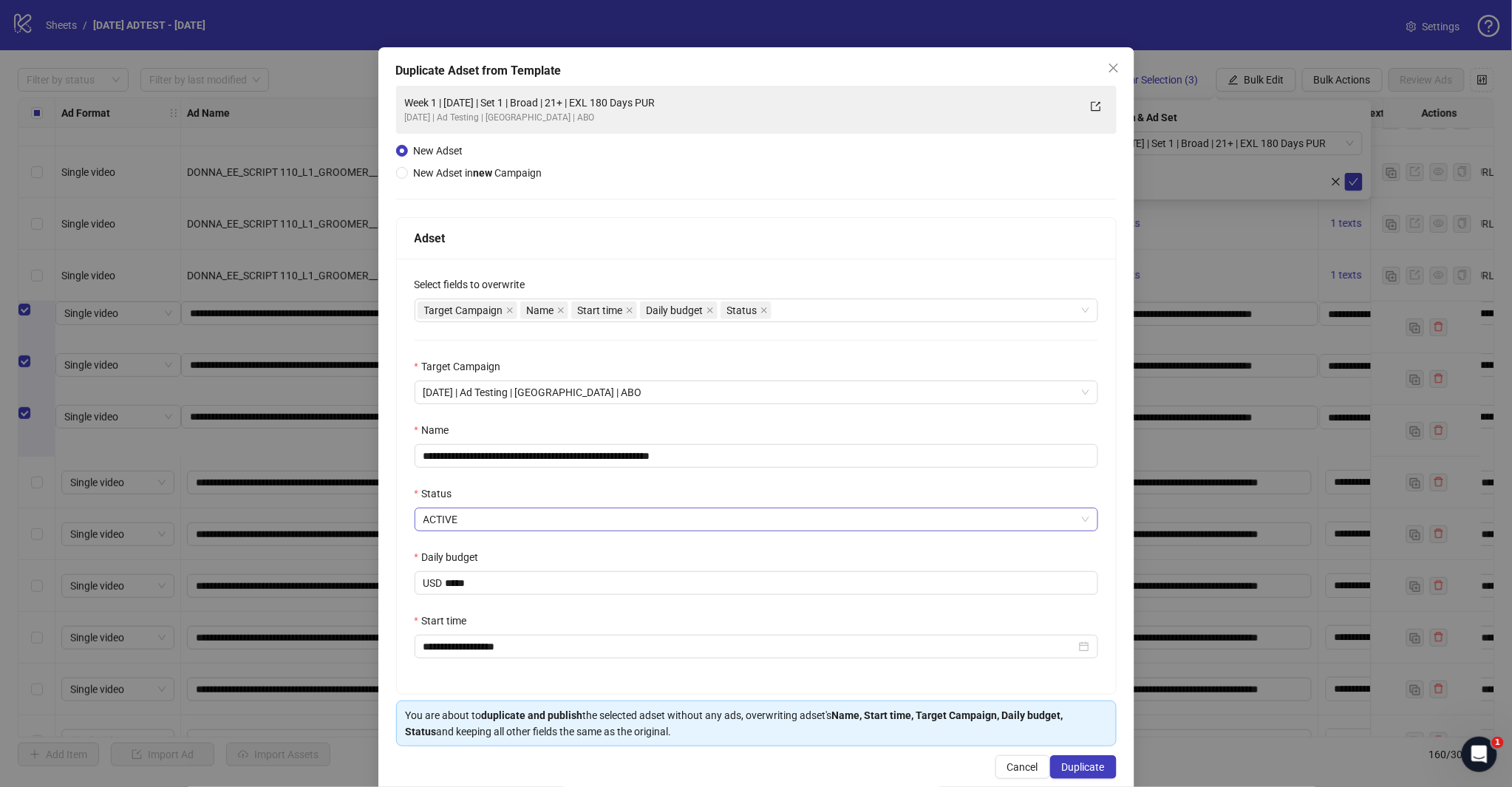
scroll to position [53, 0]
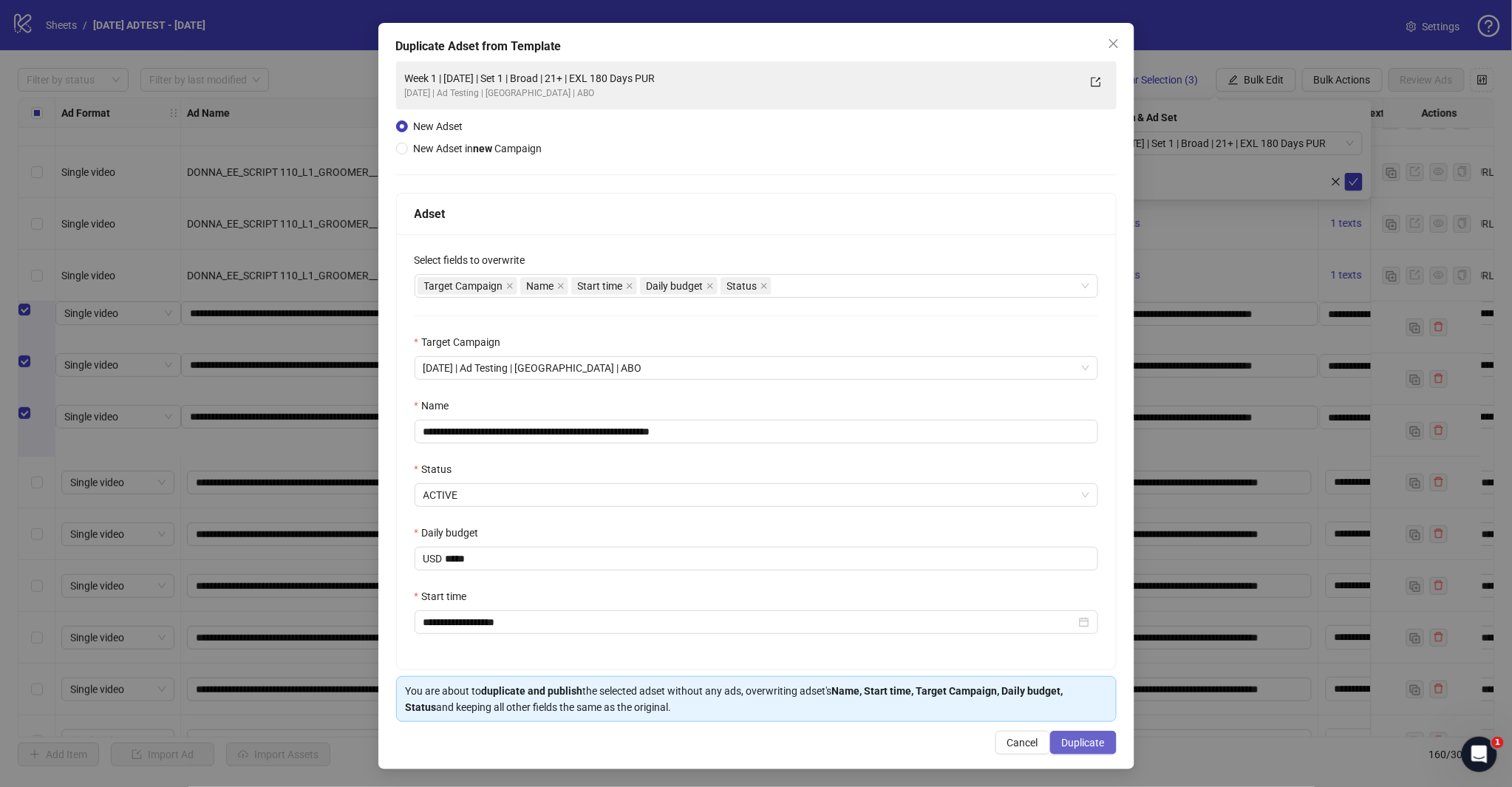
click at [1067, 734] on button "Duplicate" at bounding box center [1083, 742] width 67 height 24
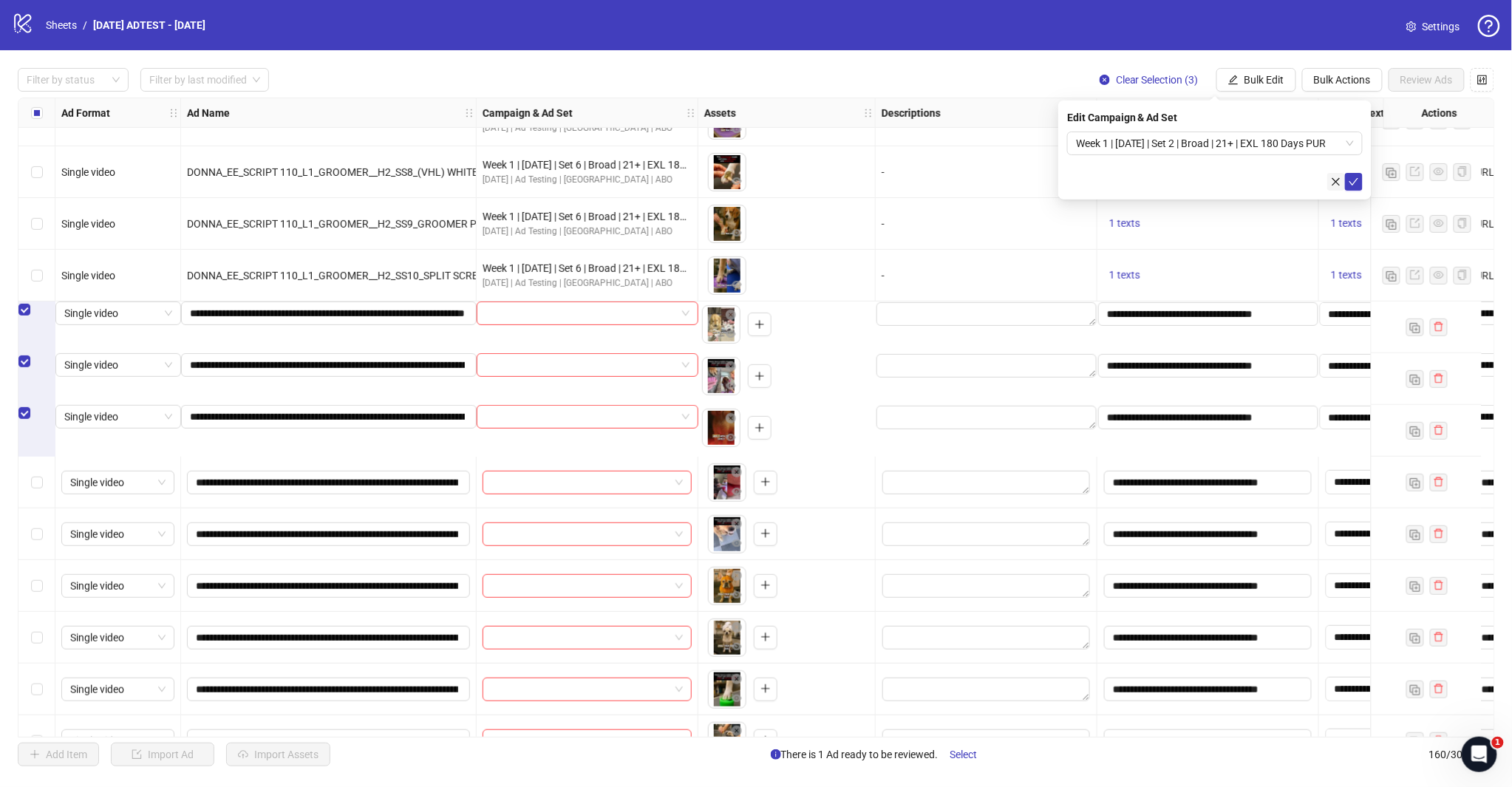
click at [1348, 143] on span "Week 1 | [DATE] | Set 2 | Broad | 21+ | EXL 180 Days PUR" at bounding box center [1215, 143] width 278 height 22
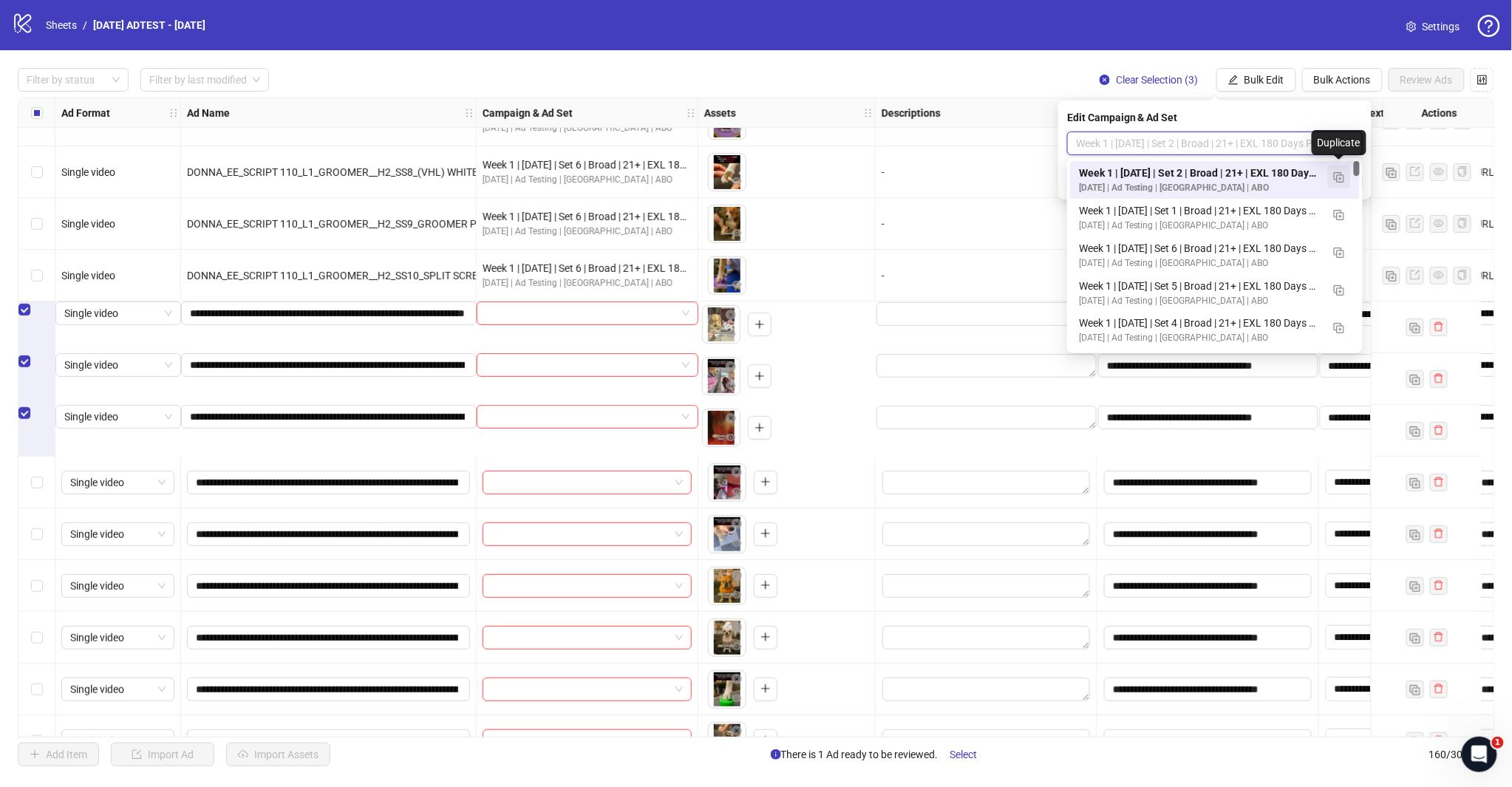
click at [1334, 176] on img "button" at bounding box center [1339, 177] width 11 height 11
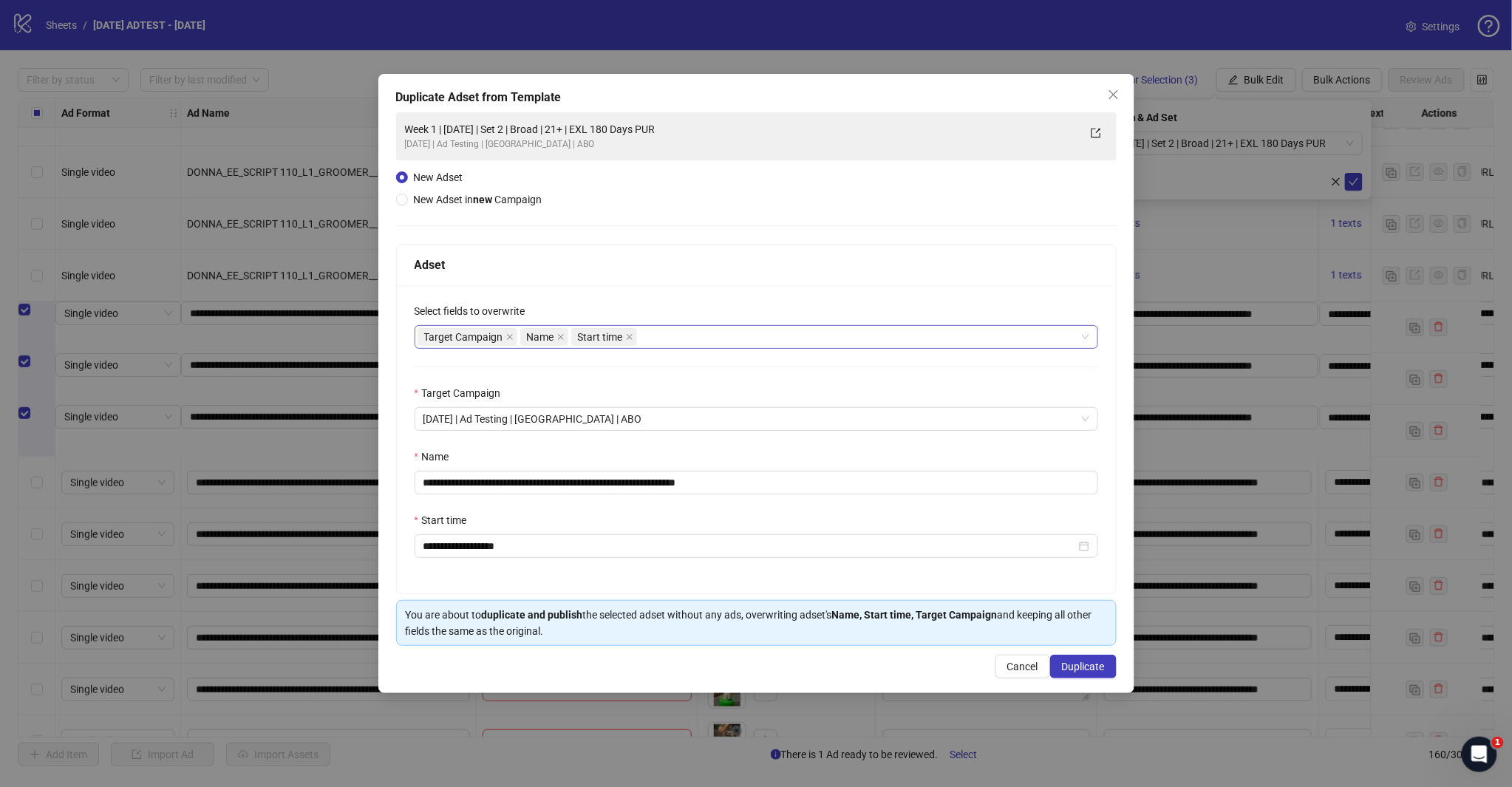
click at [700, 325] on div "Target Campaign Name Start time" at bounding box center [756, 337] width 684 height 24
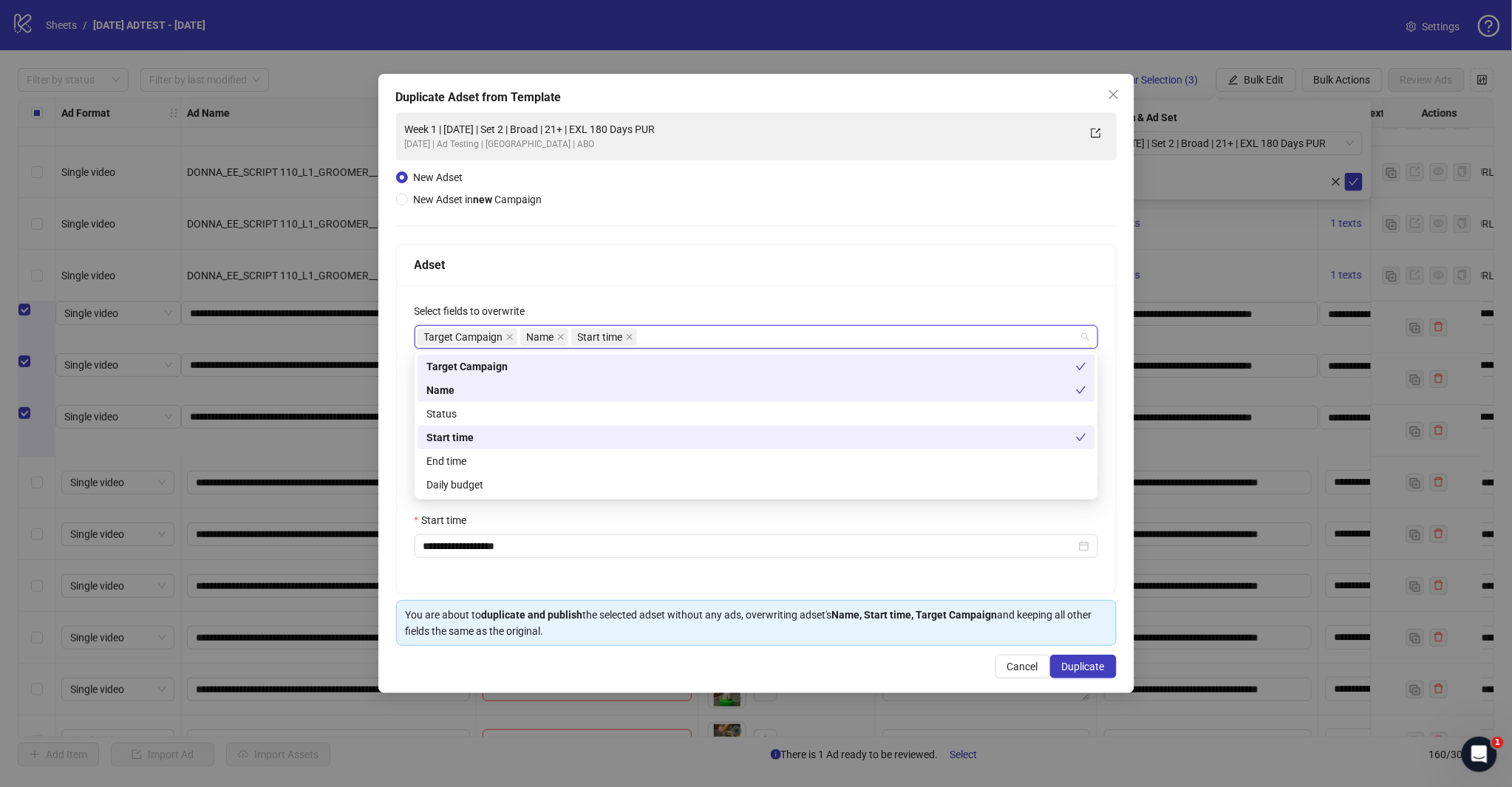
click at [700, 335] on div "Target Campaign Name Start time" at bounding box center [748, 336] width 662 height 20
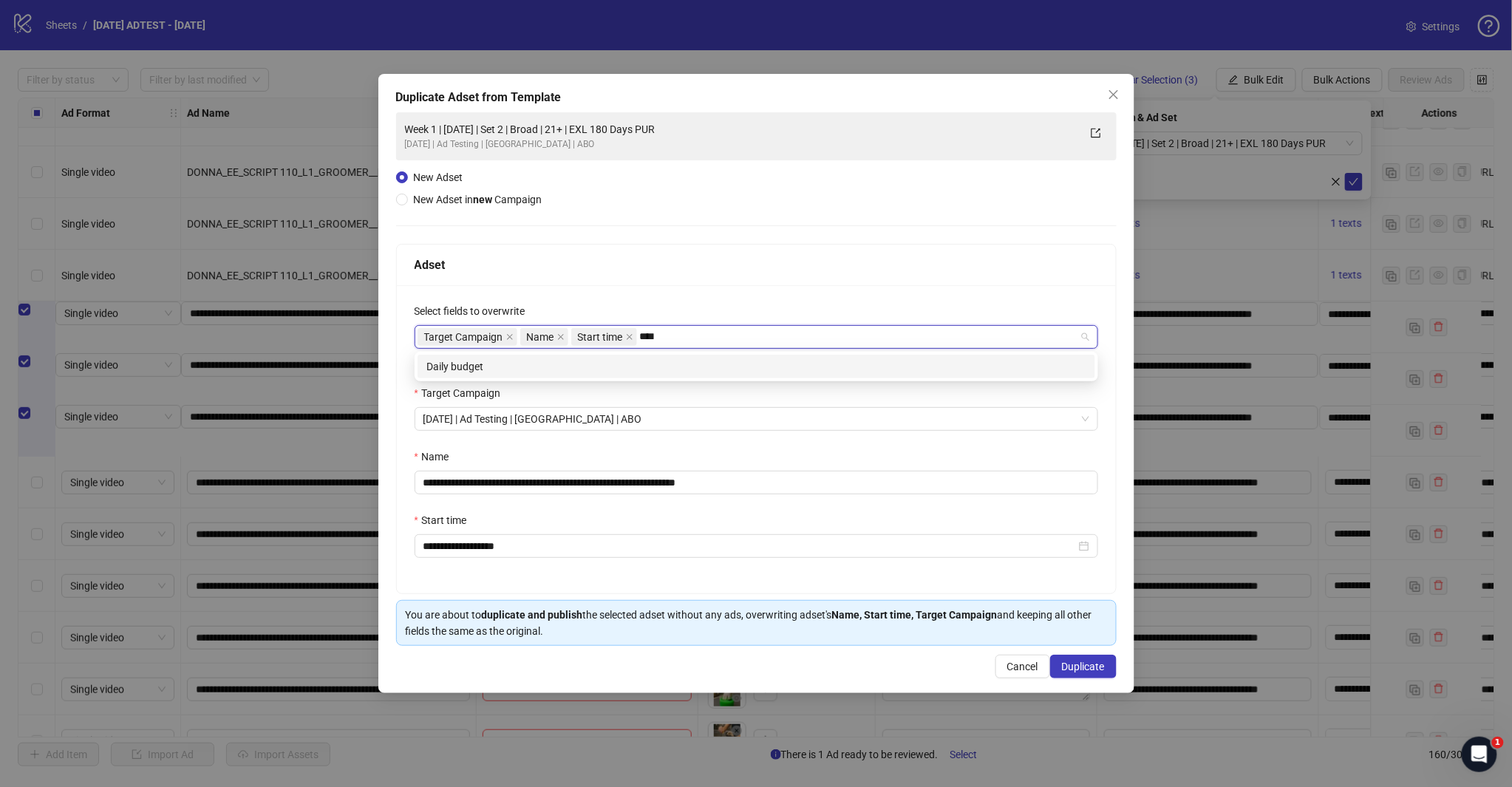
type input "*****"
click at [681, 369] on div "Daily budget" at bounding box center [756, 366] width 660 height 16
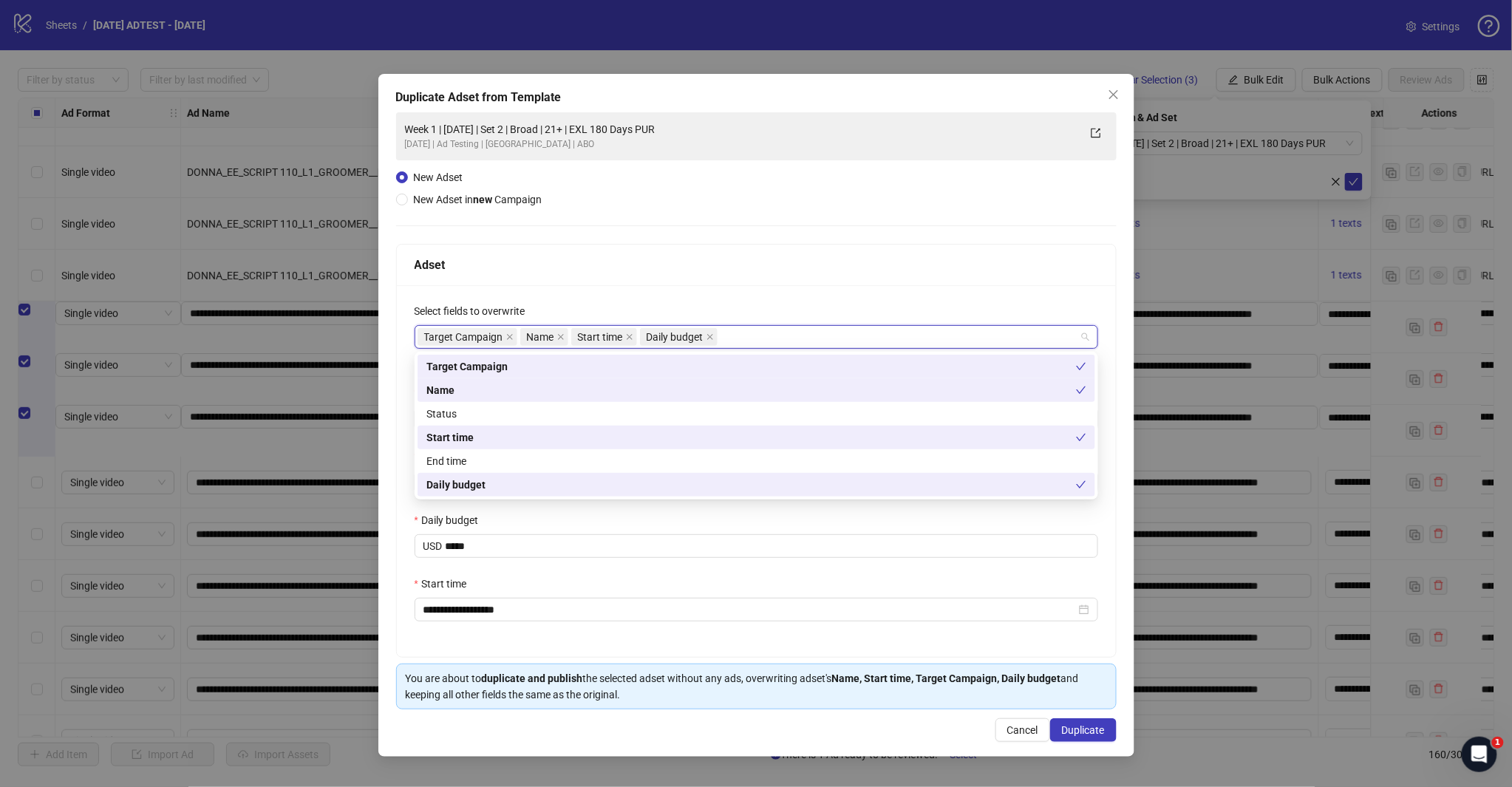
click at [711, 266] on div "Adset" at bounding box center [756, 265] width 684 height 19
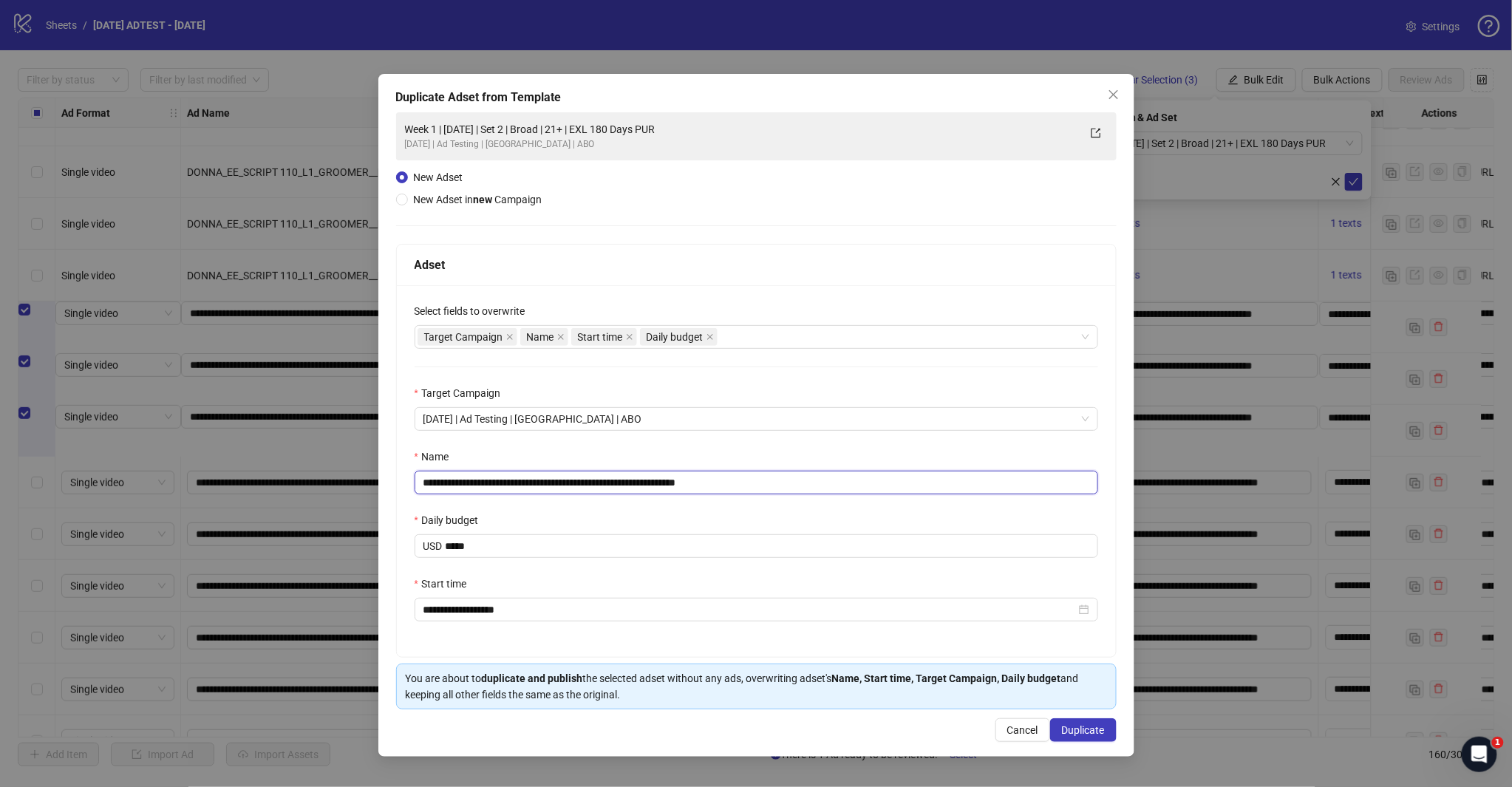
drag, startPoint x: 705, startPoint y: 480, endPoint x: 793, endPoint y: 488, distance: 88.4
click at [783, 488] on input "**********" at bounding box center [756, 482] width 684 height 24
click at [553, 479] on input "**********" at bounding box center [756, 482] width 684 height 24
type input "**********"
click at [1072, 735] on span "Duplicate" at bounding box center [1083, 729] width 43 height 12
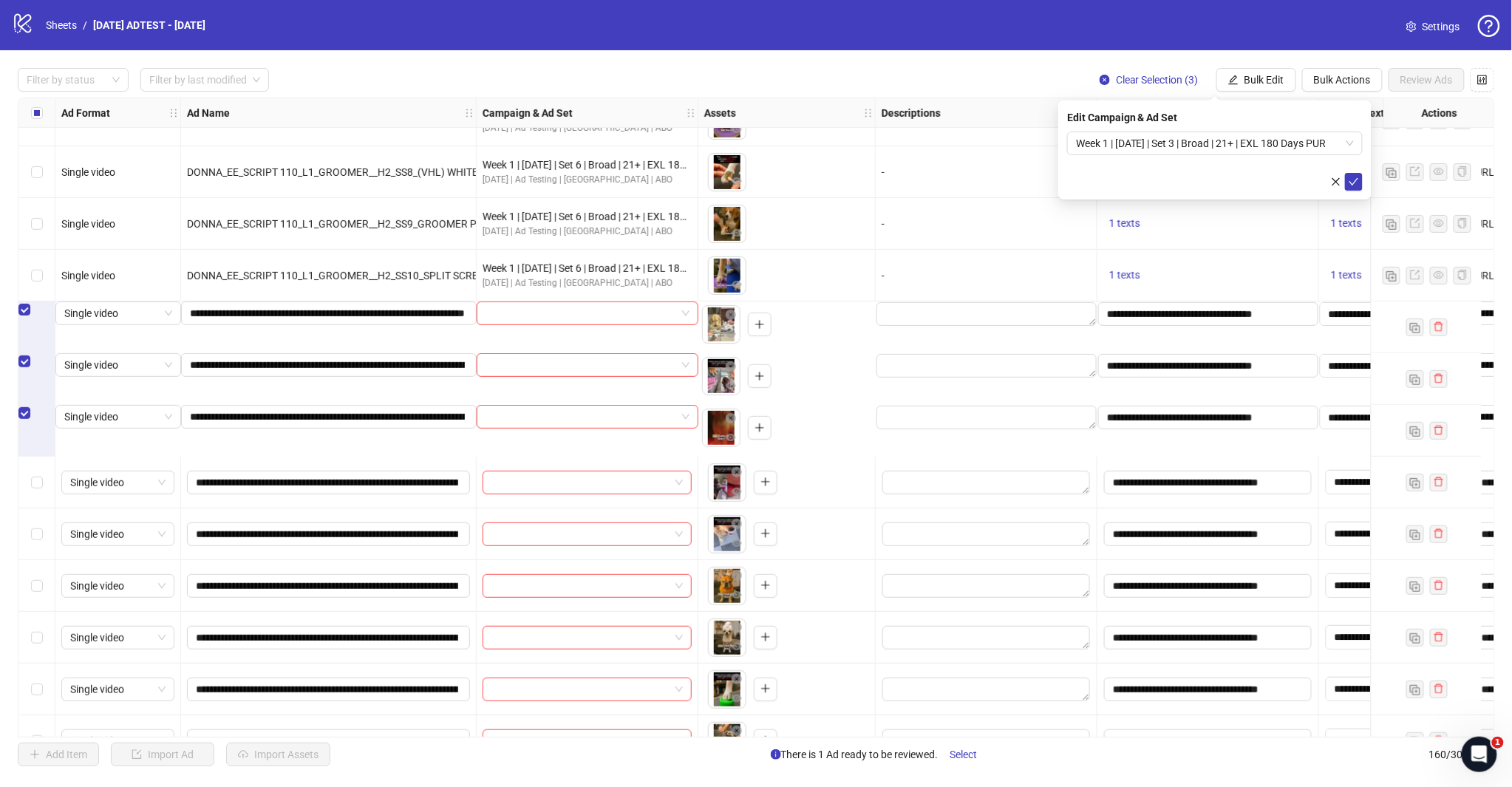
click at [1346, 142] on span "Week 1 | [DATE] | Set 3 | Broad | 21+ | EXL 180 Days PUR" at bounding box center [1215, 143] width 278 height 22
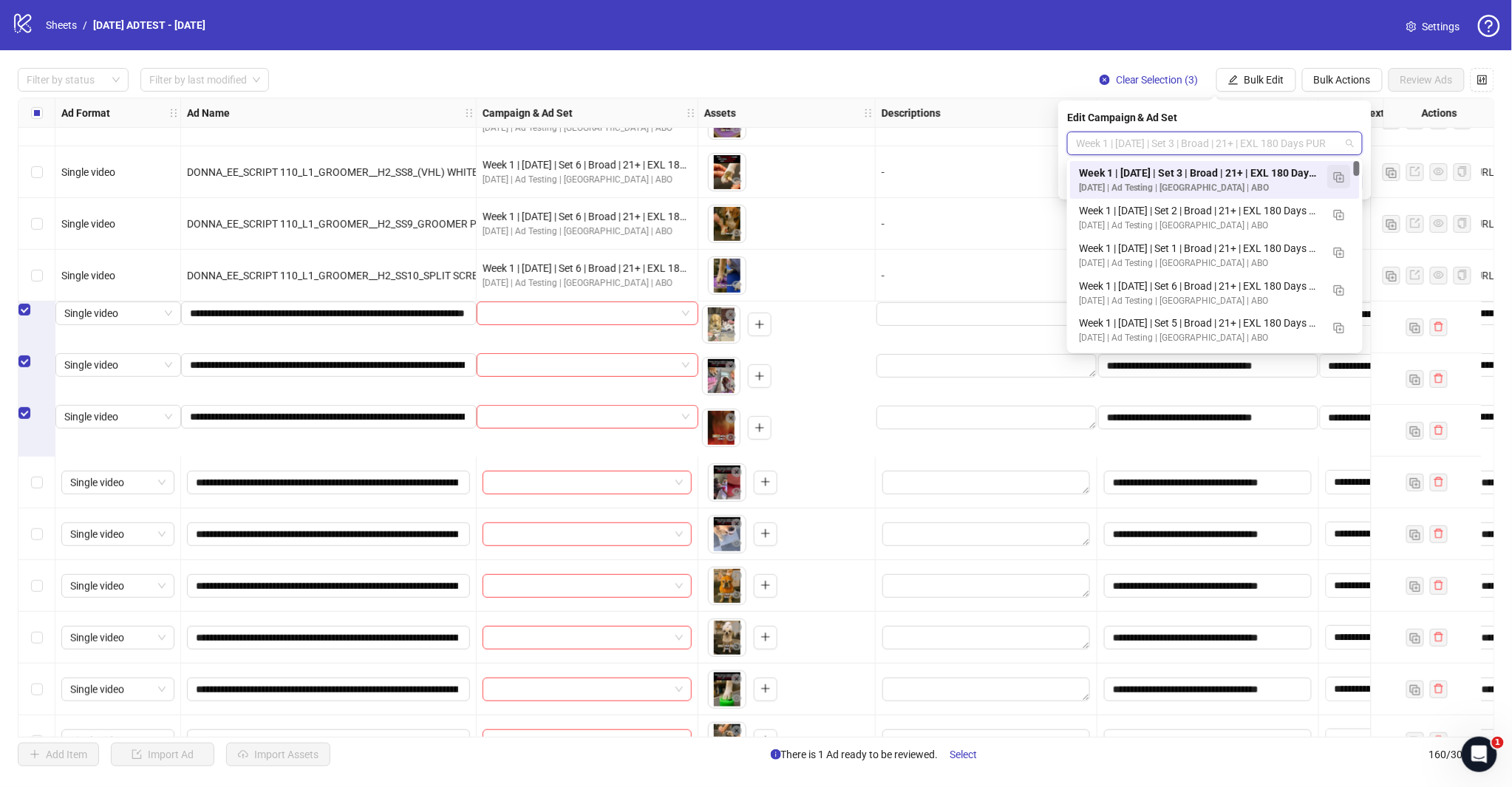
click at [1339, 167] on button "button" at bounding box center [1338, 176] width 24 height 24
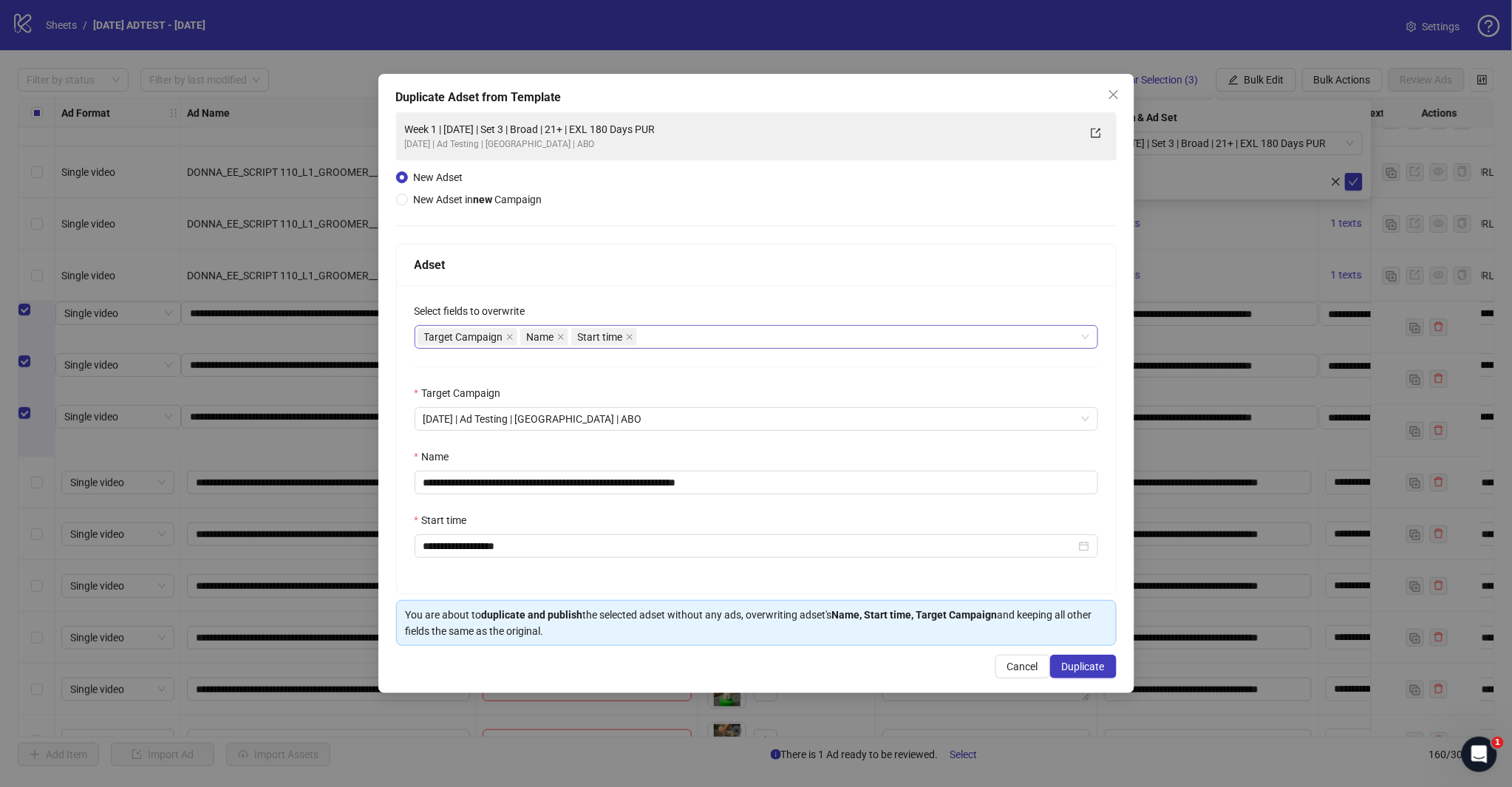
click at [727, 345] on div "Target Campaign Name Start time" at bounding box center [748, 336] width 662 height 20
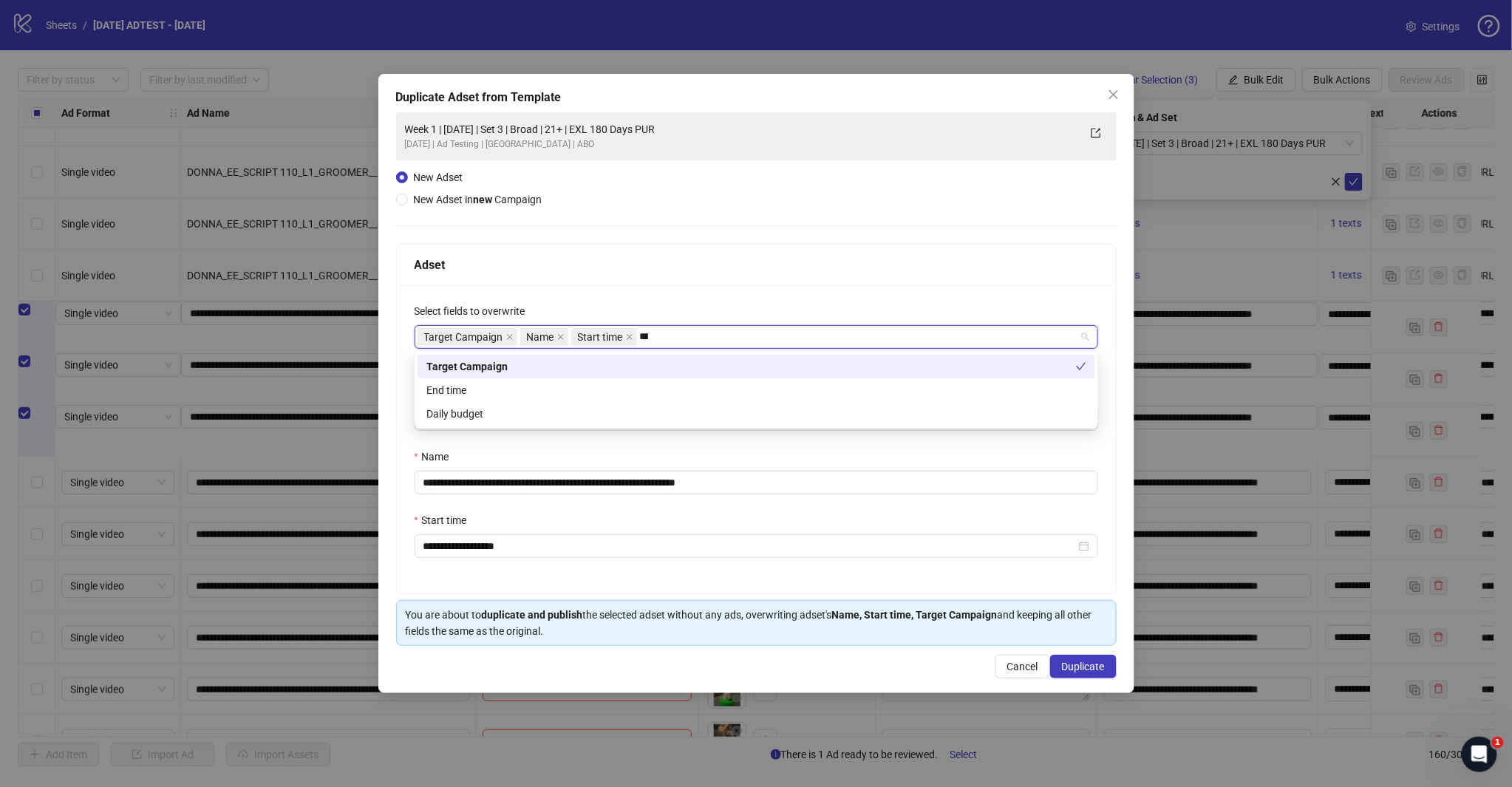
type input "*****"
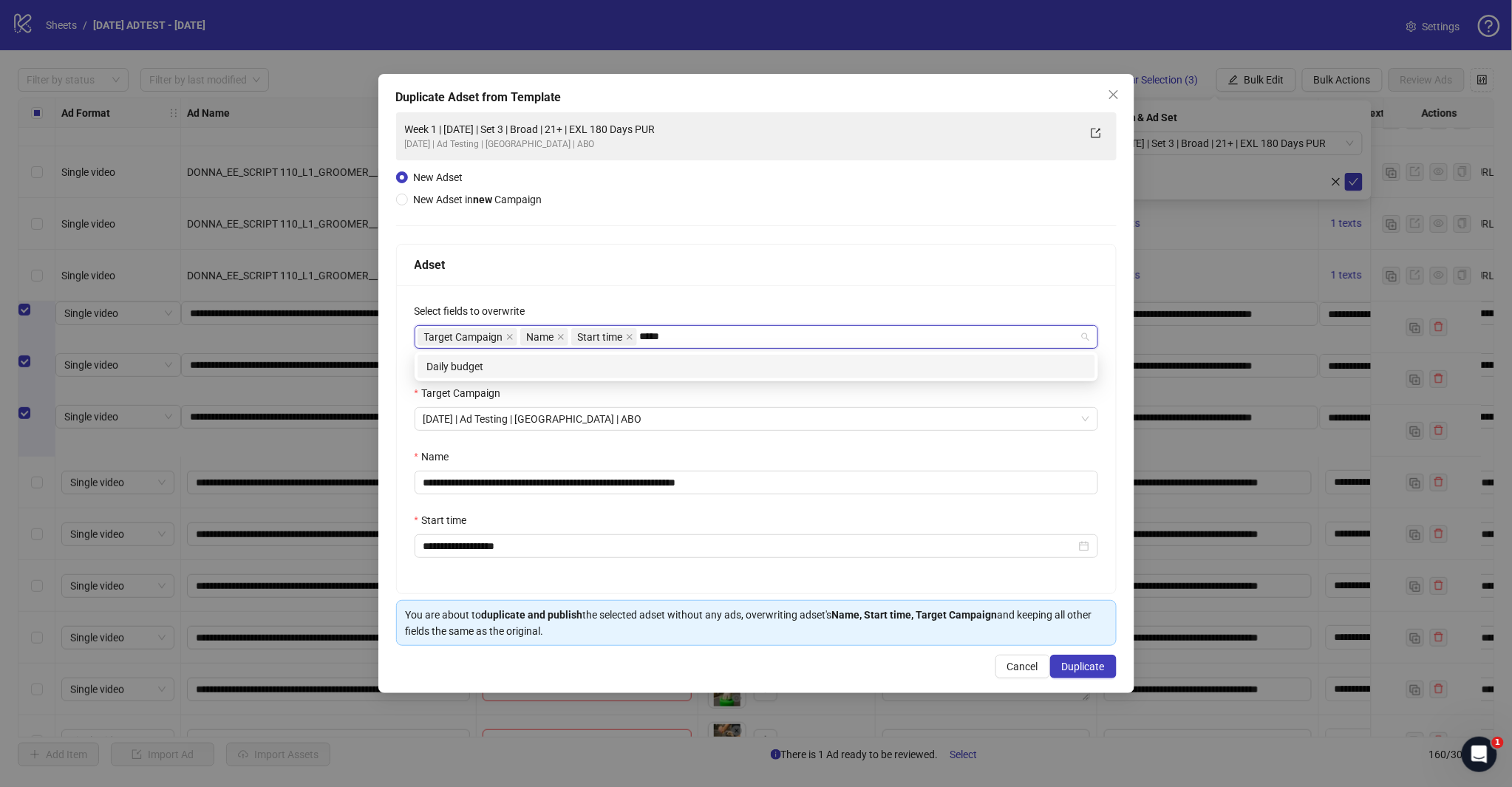
click at [640, 359] on div "Daily budget" at bounding box center [756, 366] width 660 height 16
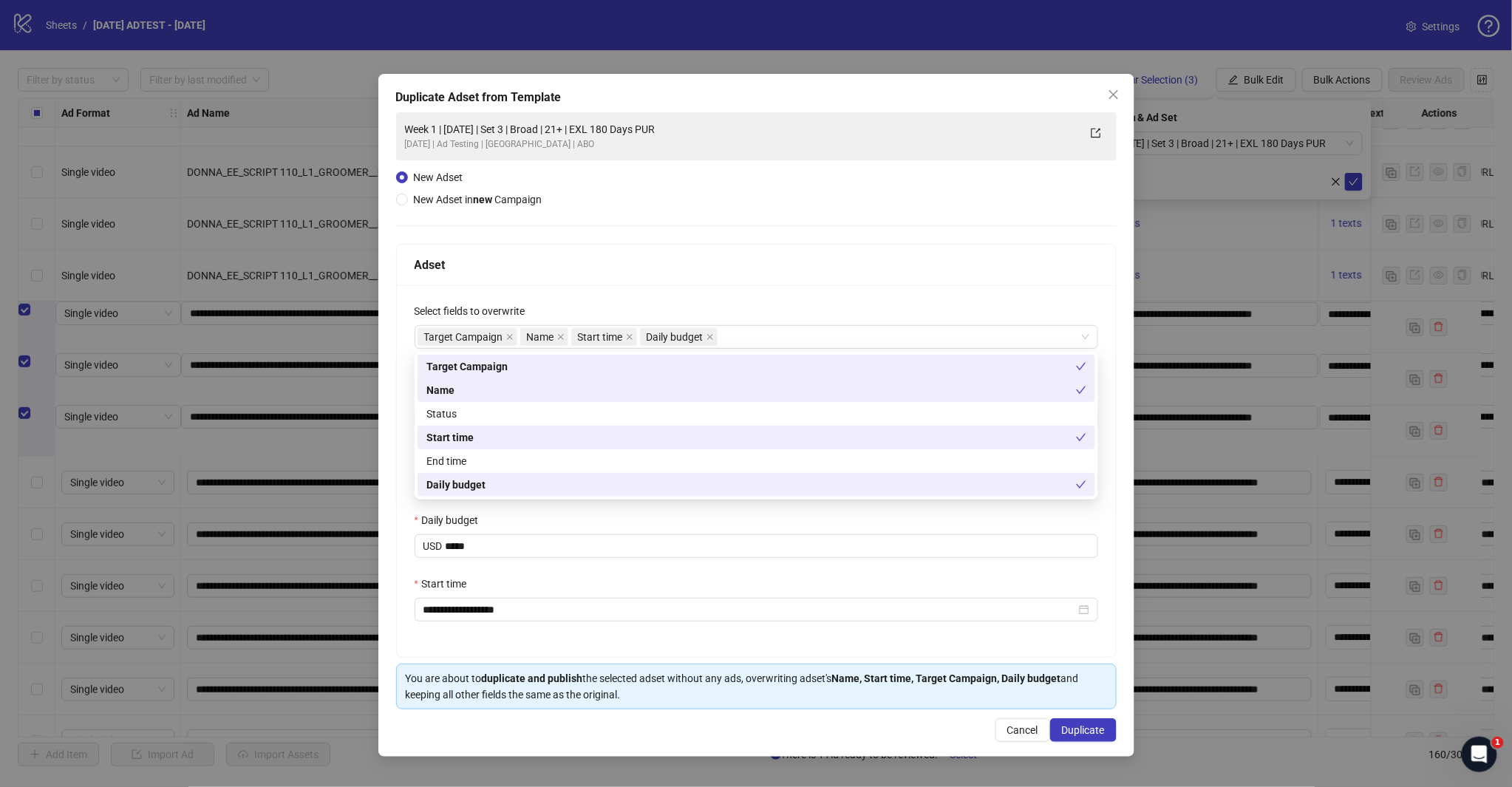
click at [692, 251] on div "Adset" at bounding box center [756, 265] width 719 height 41
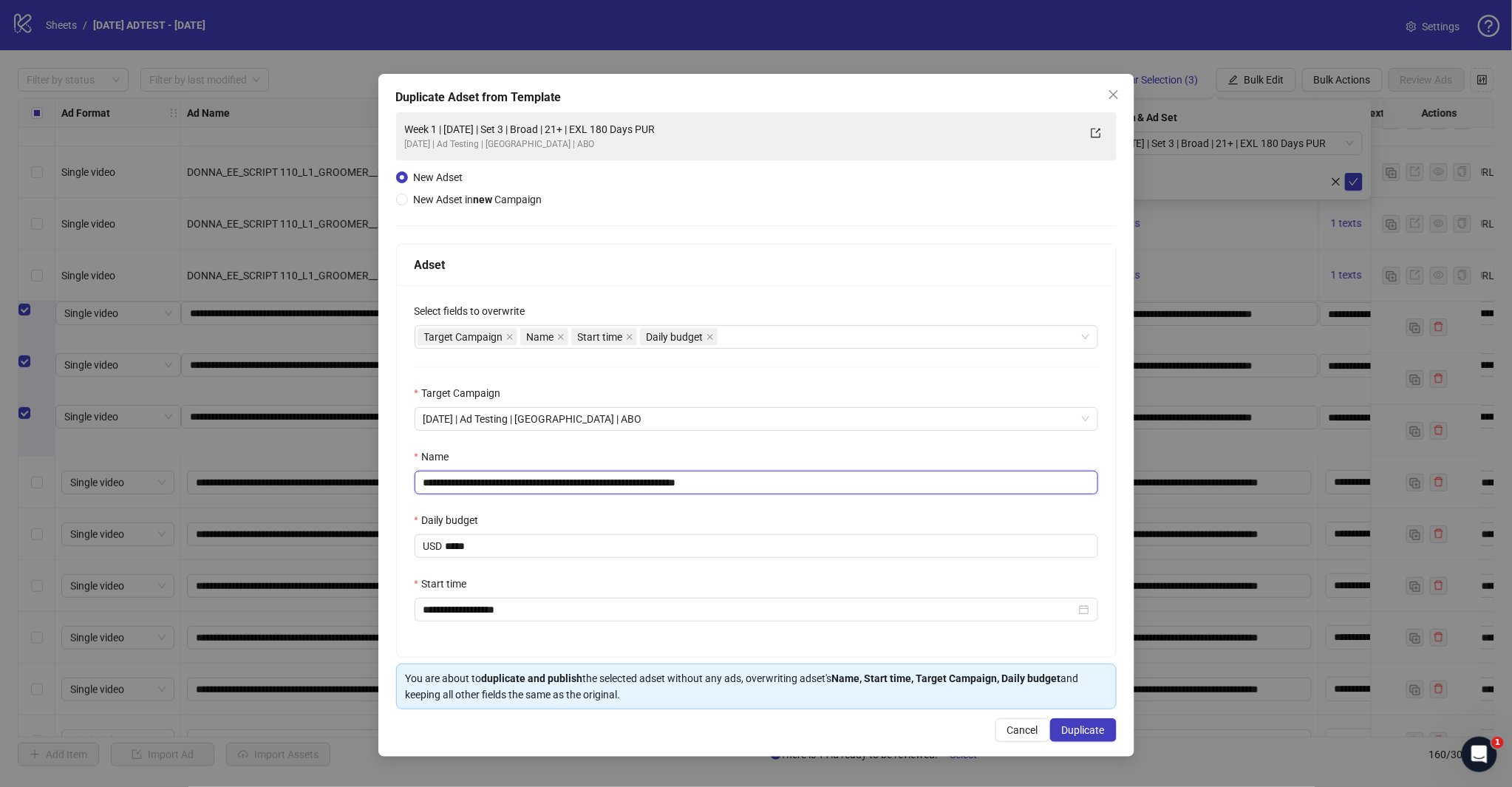
drag, startPoint x: 705, startPoint y: 480, endPoint x: 786, endPoint y: 480, distance: 81.0
click at [786, 480] on input "**********" at bounding box center [756, 482] width 684 height 24
click at [549, 480] on input "**********" at bounding box center [756, 482] width 684 height 24
type input "**********"
click at [1087, 735] on span "Duplicate" at bounding box center [1083, 729] width 43 height 12
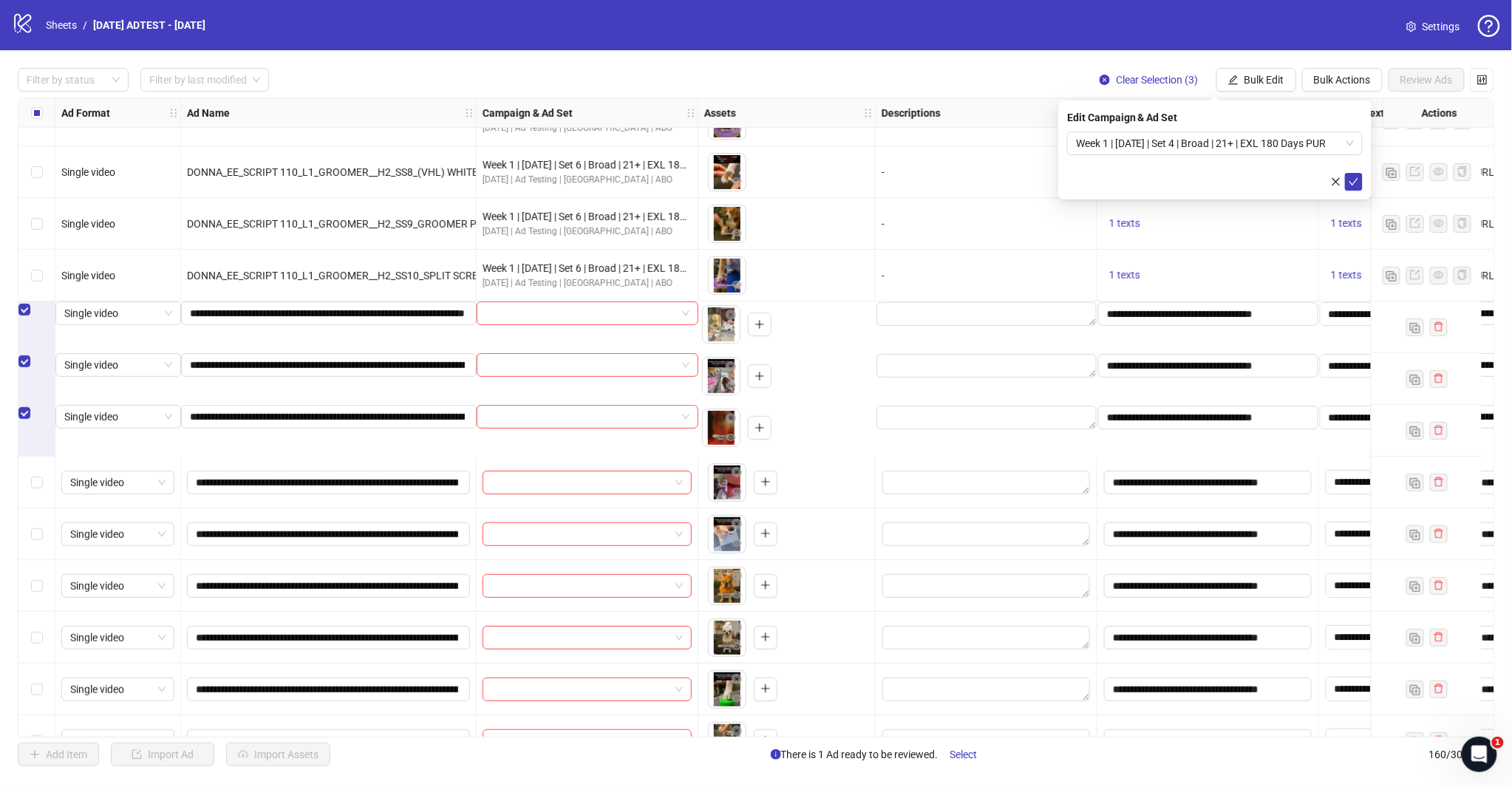
click at [1360, 146] on div "Week 1 | [DATE] | Set 4 | Broad | 21+ | EXL 180 Days PUR" at bounding box center [1214, 143] width 295 height 24
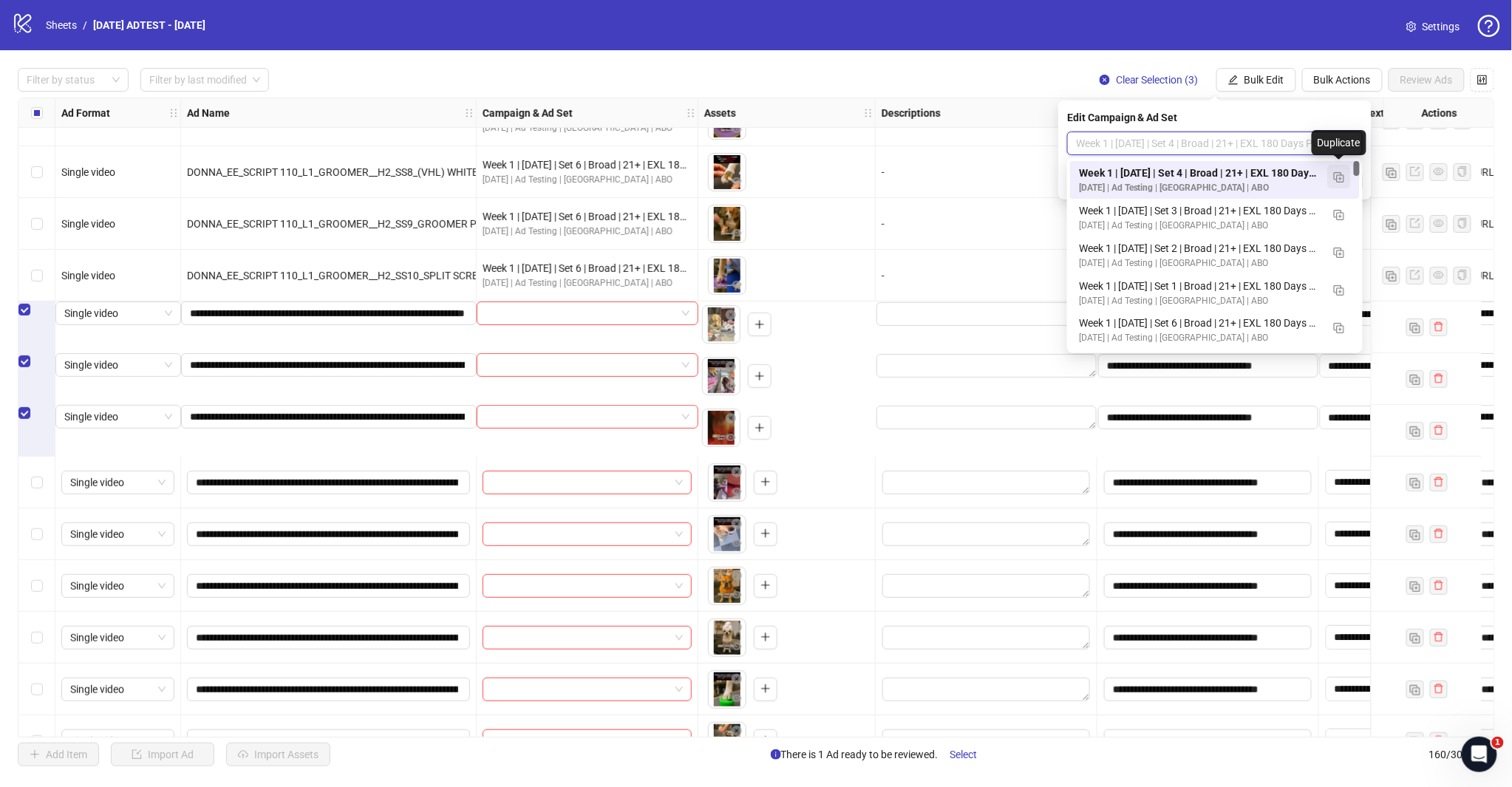
click at [1339, 177] on img "button" at bounding box center [1339, 177] width 11 height 11
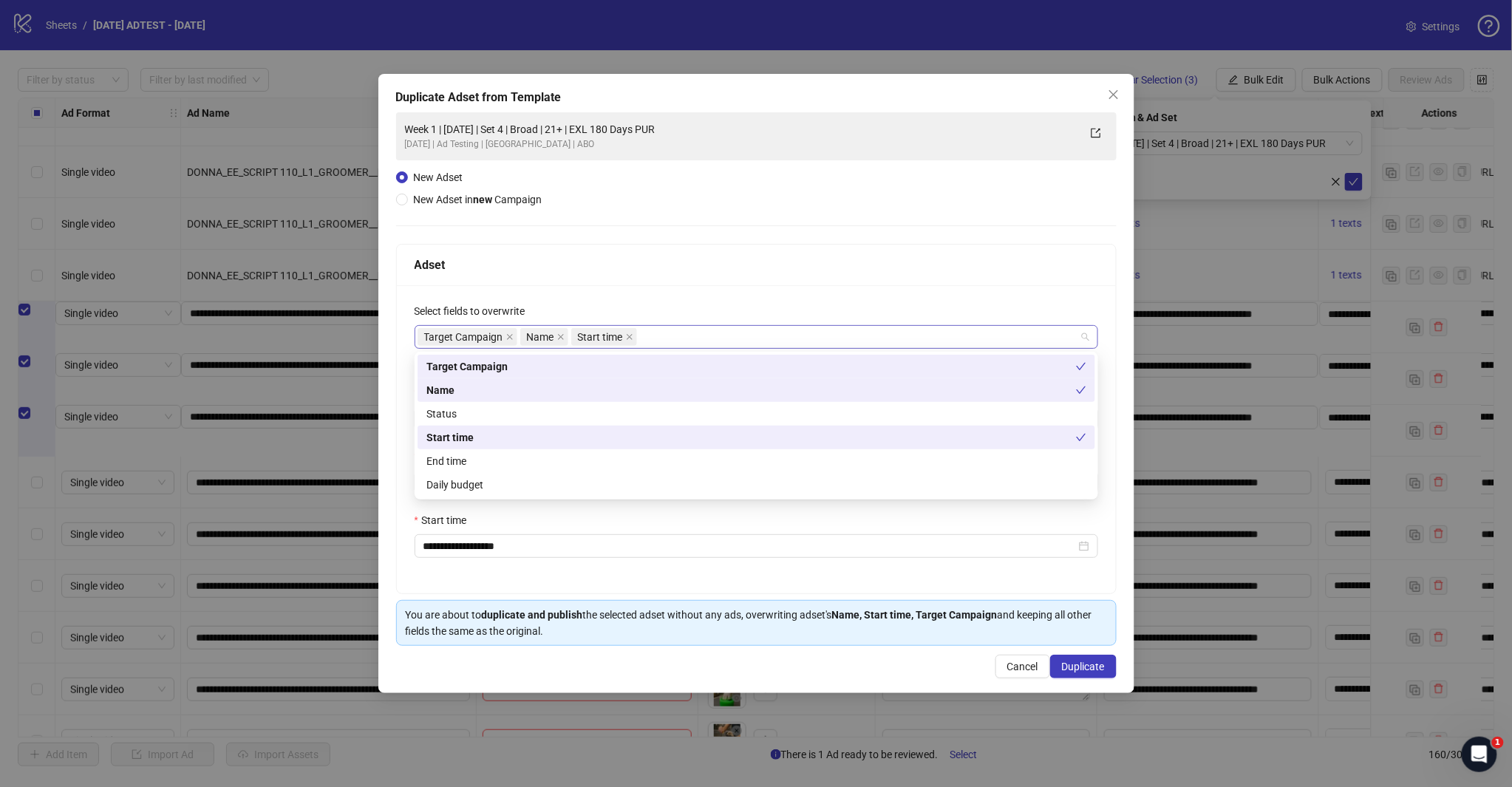
click at [676, 336] on div "Target Campaign Name Start time" at bounding box center [748, 336] width 662 height 20
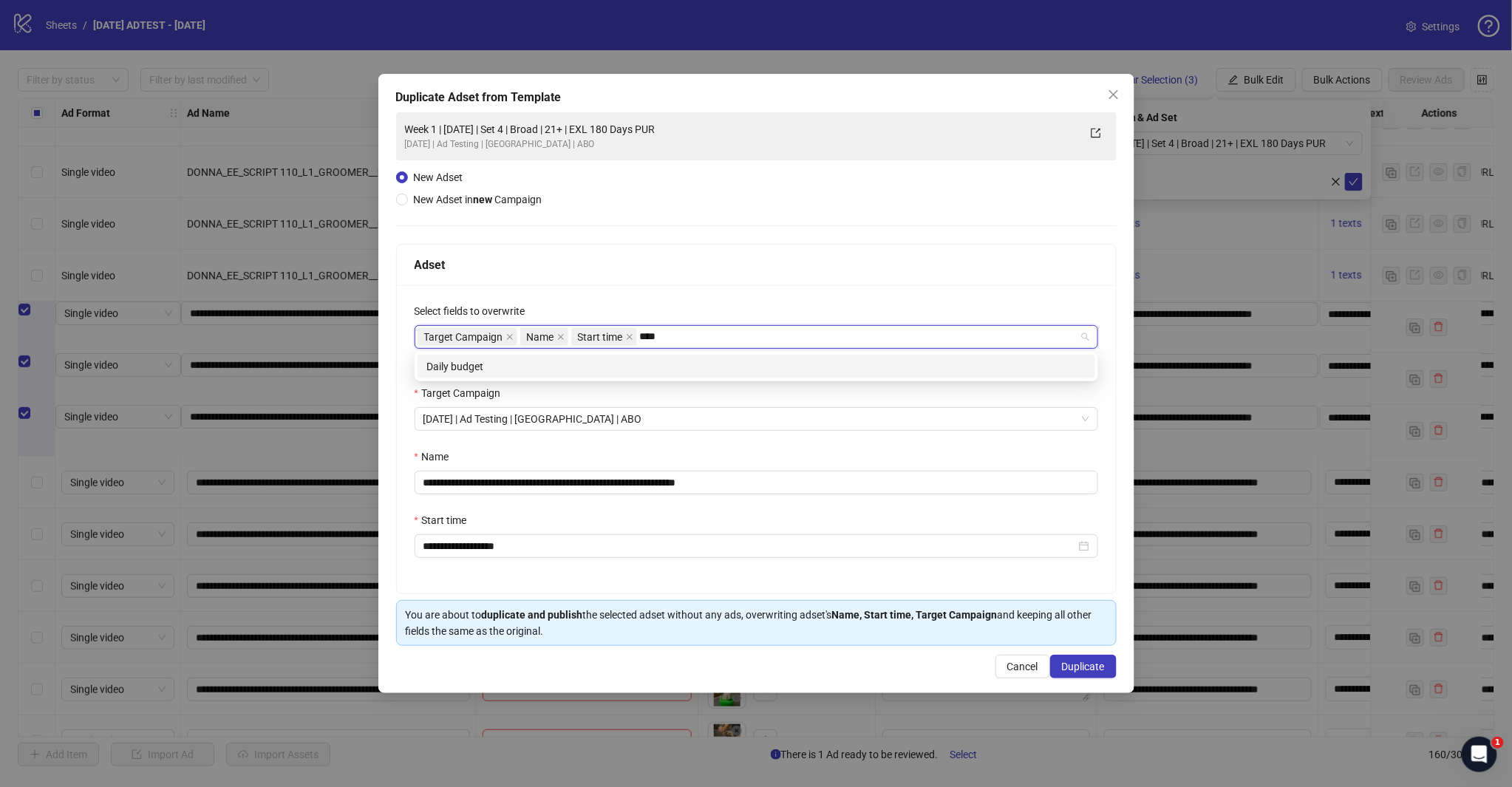
type input "*****"
click at [643, 365] on div "Daily budget" at bounding box center [756, 366] width 660 height 16
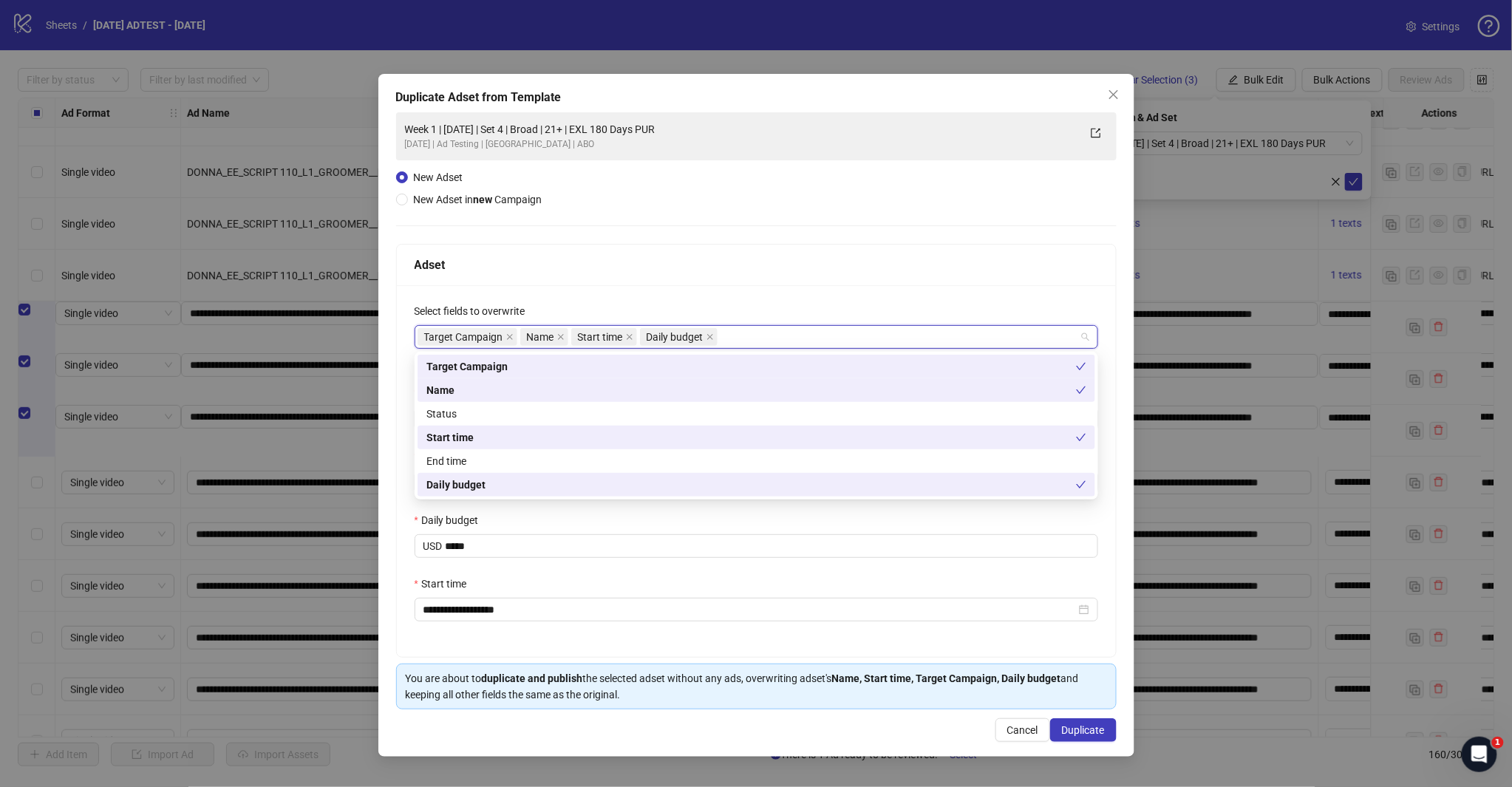
click at [658, 259] on div "Adset" at bounding box center [756, 265] width 684 height 19
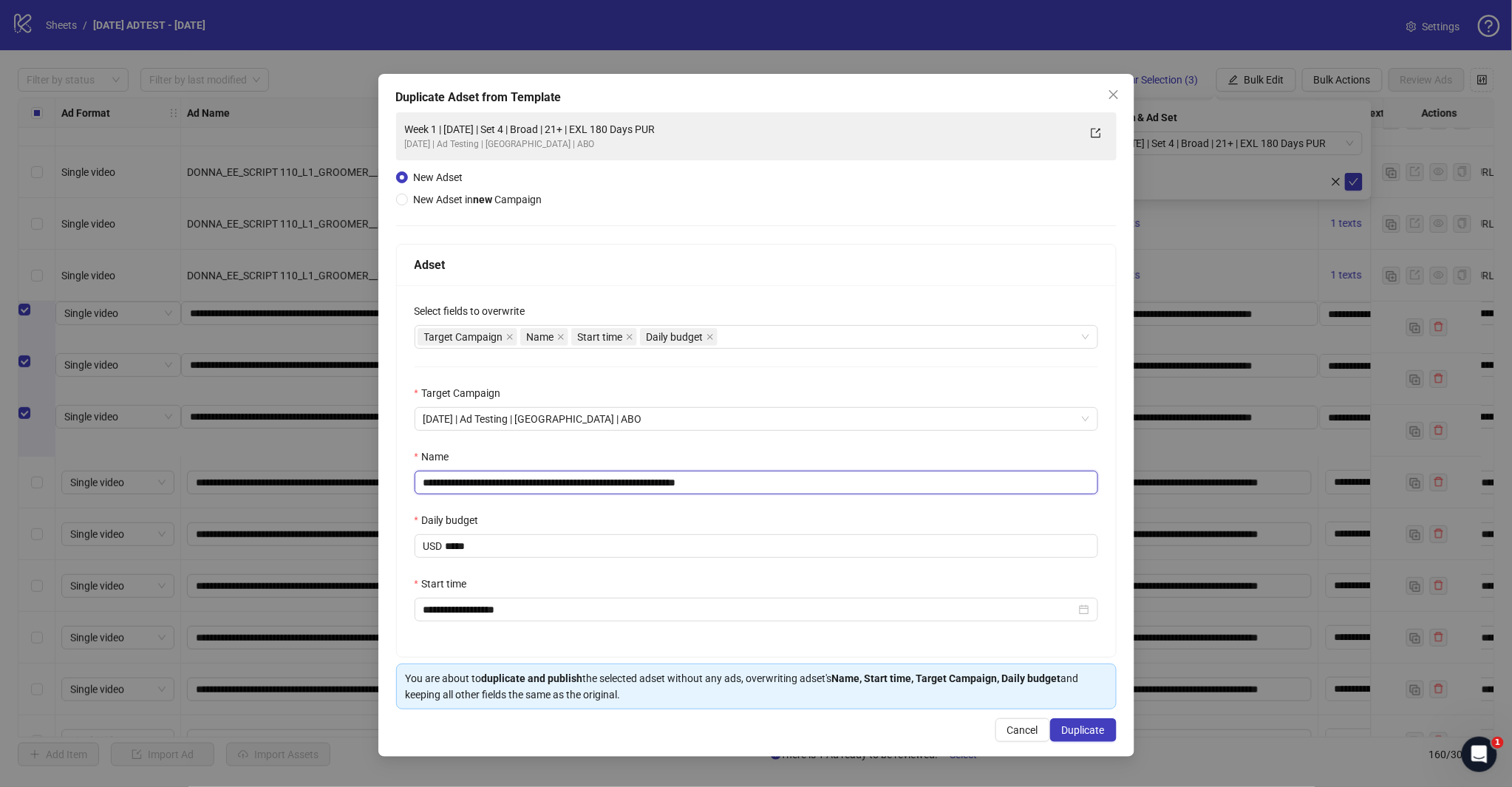
drag, startPoint x: 769, startPoint y: 488, endPoint x: 822, endPoint y: 485, distance: 53.1
click at [816, 489] on input "**********" at bounding box center [756, 482] width 684 height 24
click at [550, 481] on input "**********" at bounding box center [756, 482] width 684 height 24
type input "**********"
click at [1084, 730] on span "Duplicate" at bounding box center [1083, 729] width 43 height 12
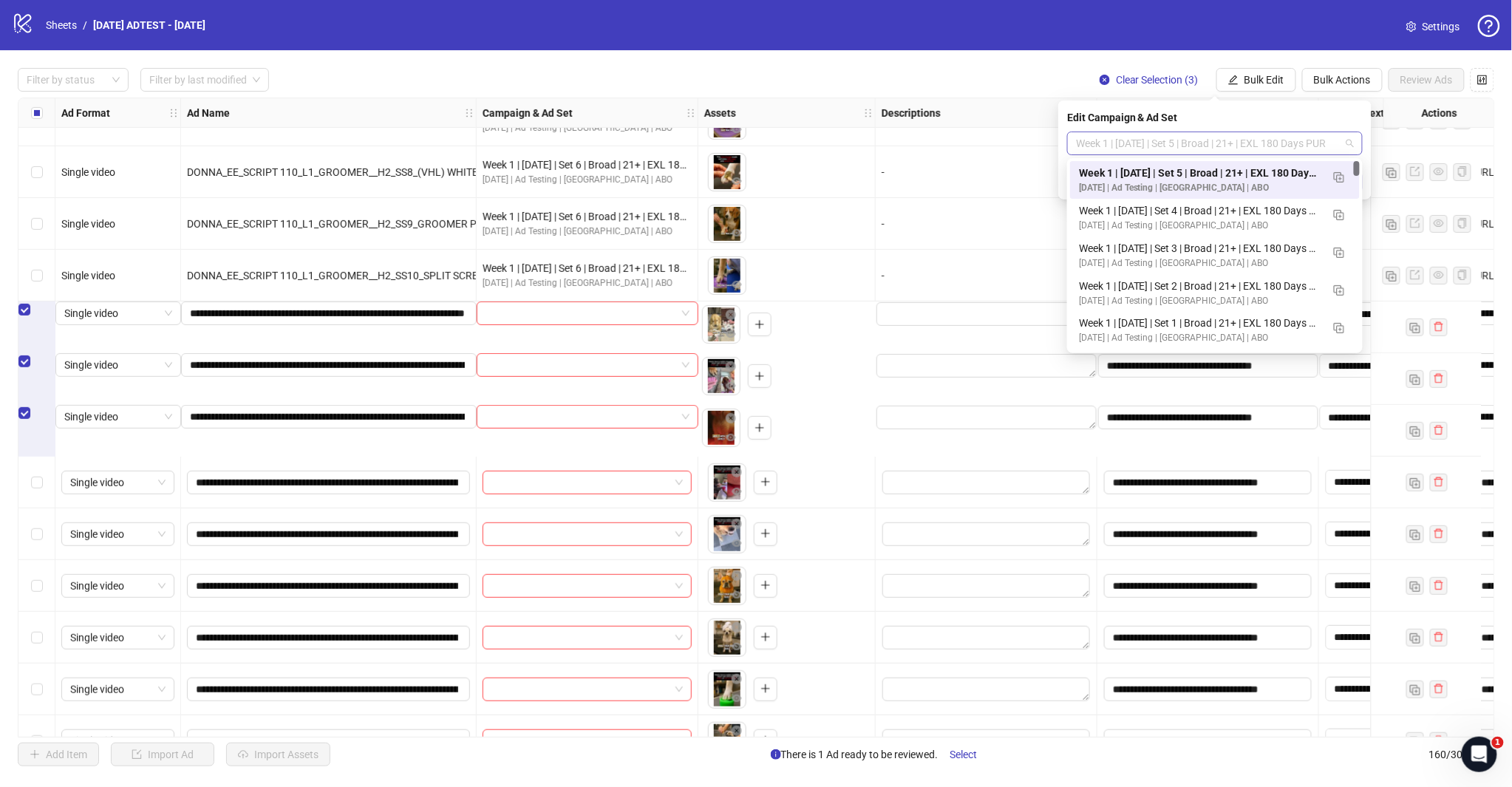
click at [1343, 135] on span "Week 1 | [DATE] | Set 5 | Broad | 21+ | EXL 180 Days PUR" at bounding box center [1215, 143] width 278 height 22
click at [1341, 174] on img "button" at bounding box center [1339, 177] width 11 height 11
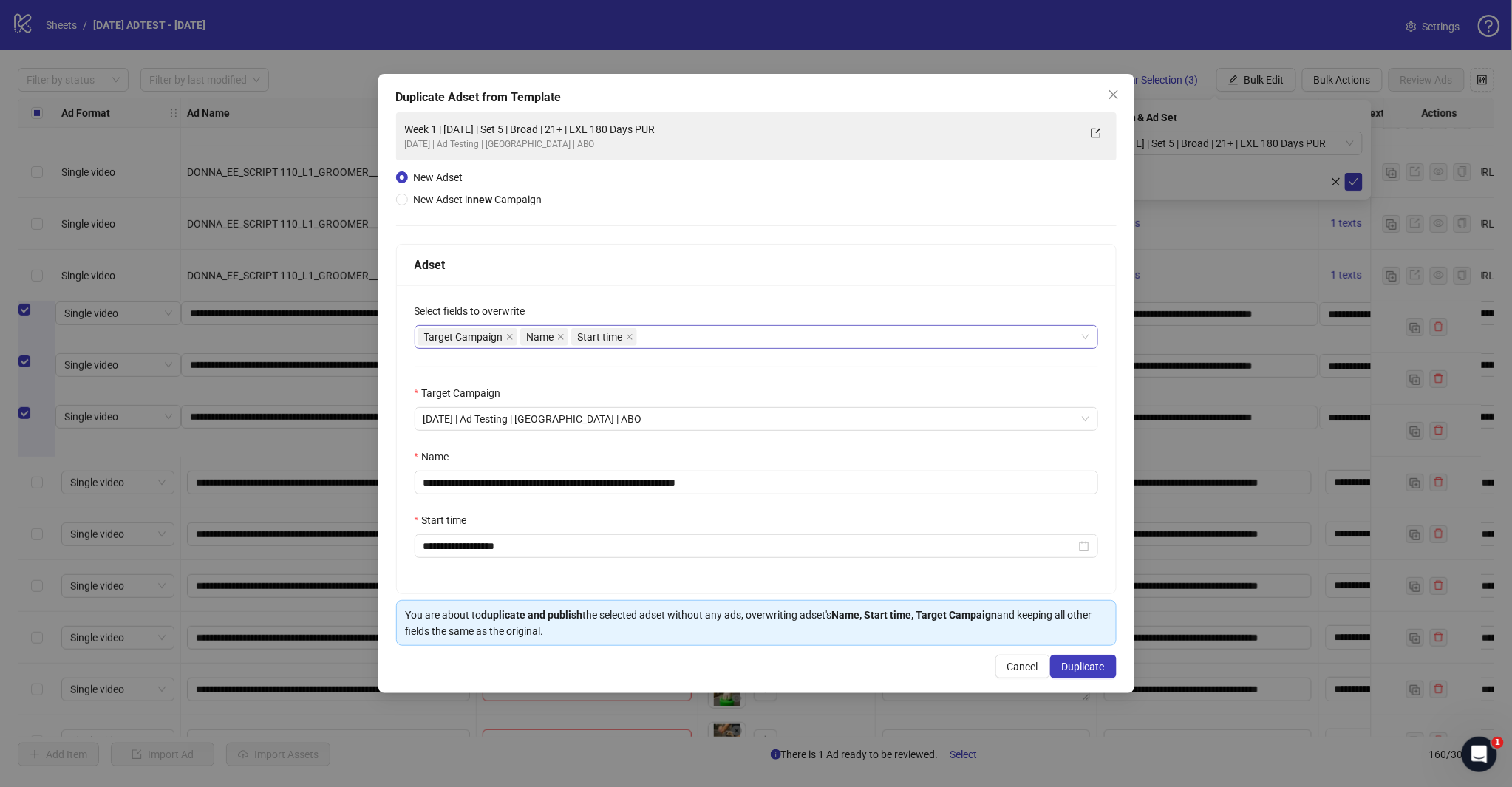
click at [666, 334] on div "Target Campaign Name Start time" at bounding box center [748, 336] width 662 height 20
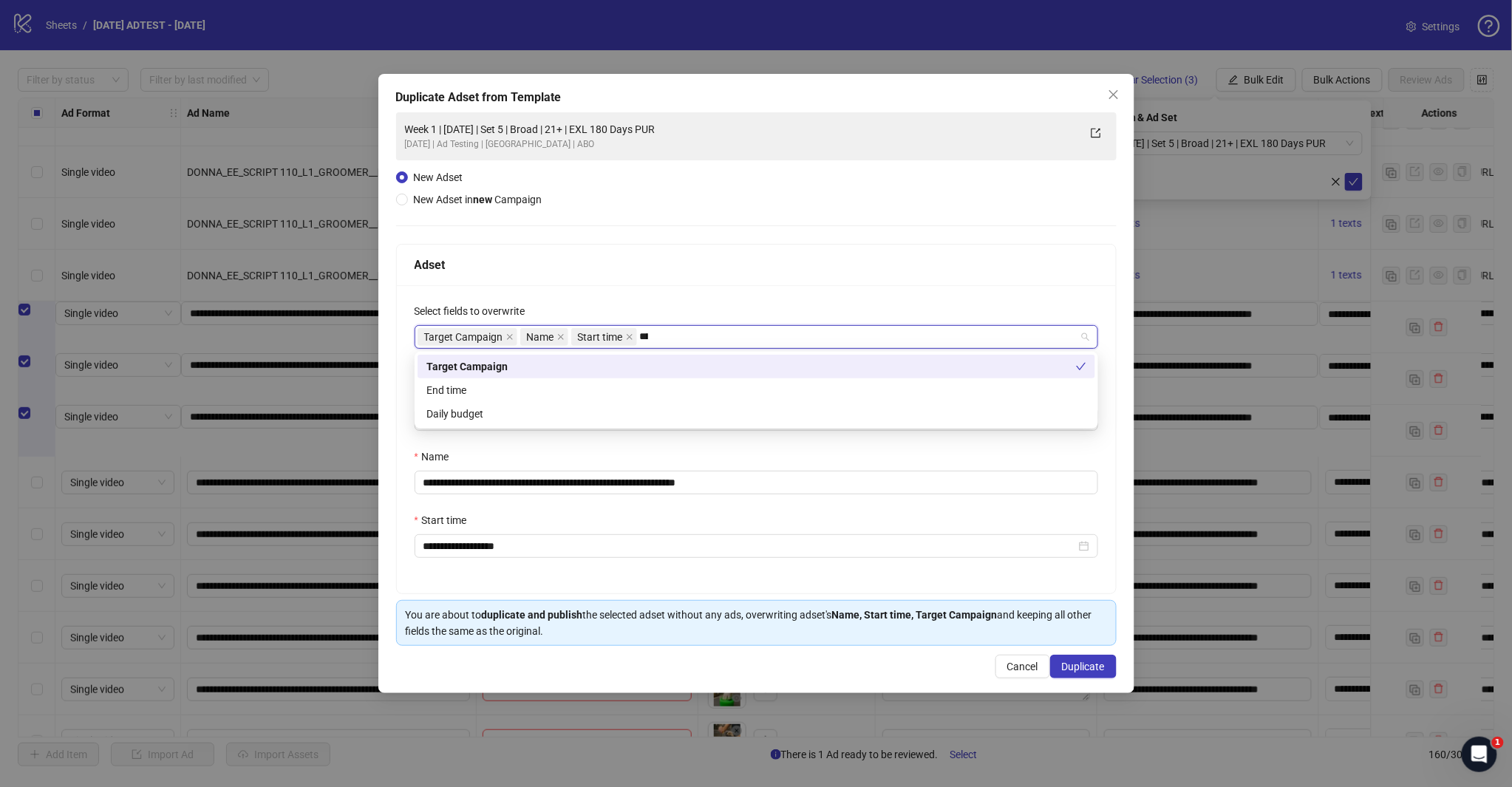
type input "*****"
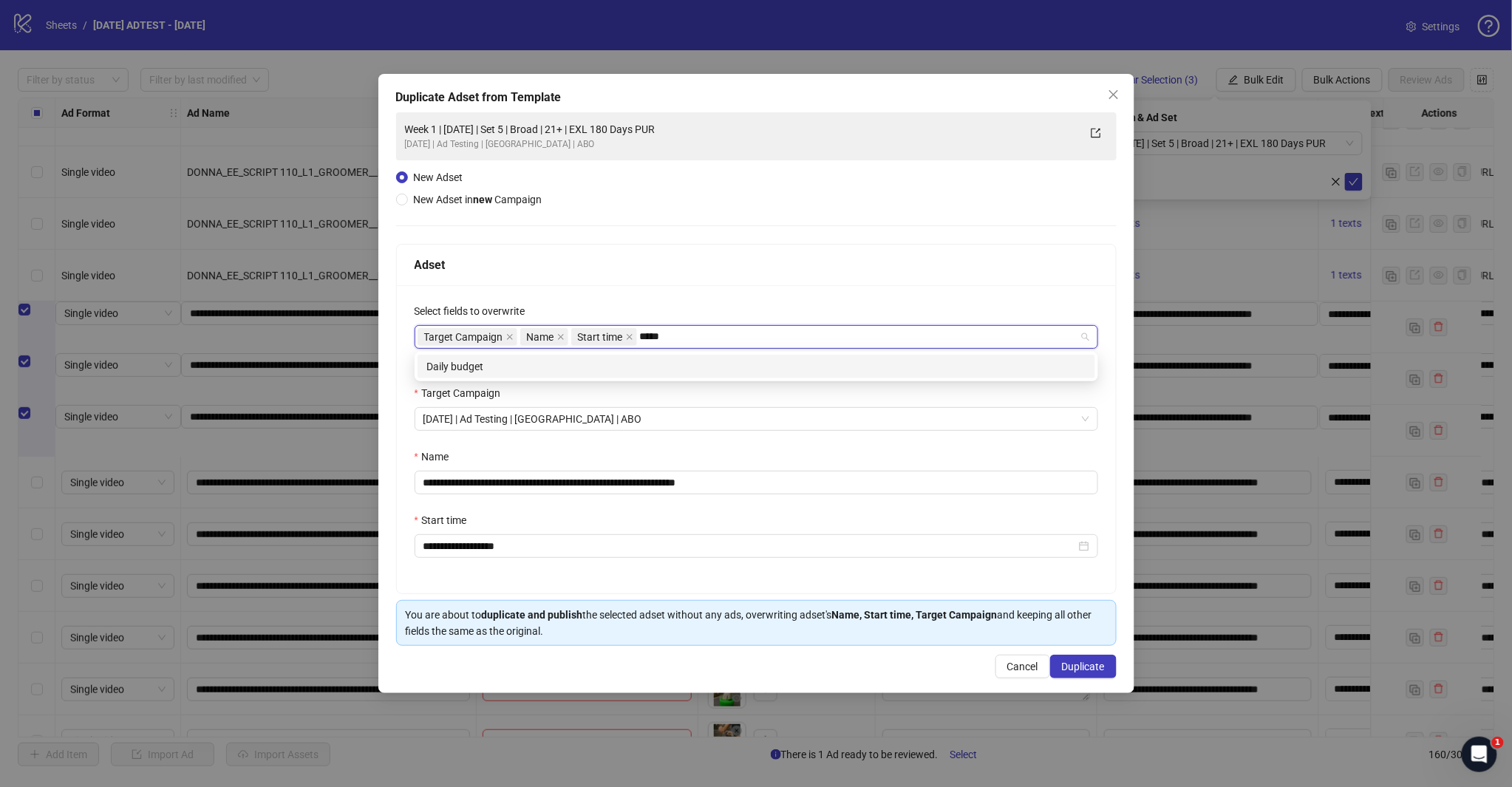
click at [629, 365] on div "Daily budget" at bounding box center [756, 366] width 660 height 16
click at [674, 278] on div "Adset" at bounding box center [756, 265] width 719 height 41
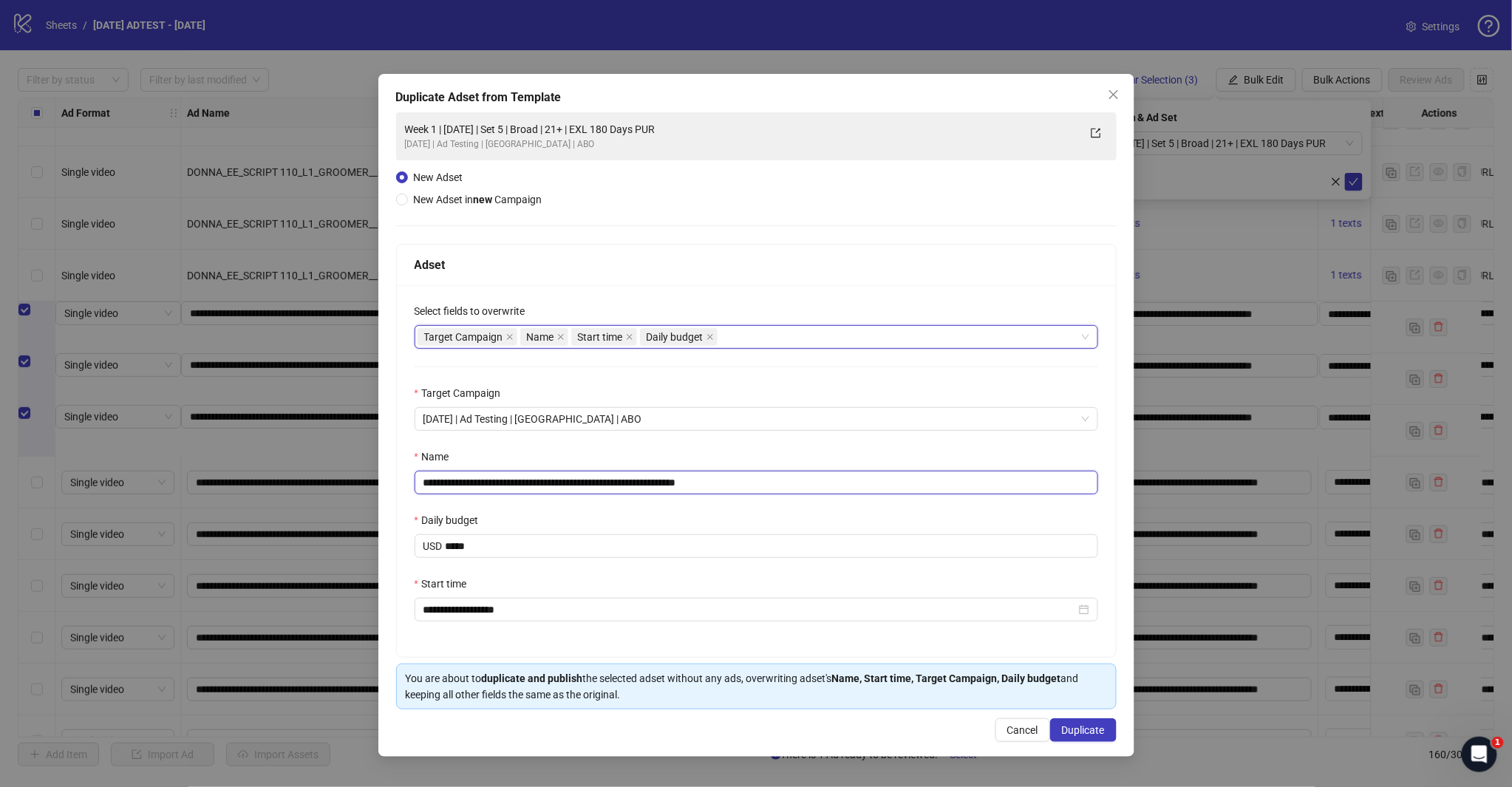
click at [744, 480] on input "**********" at bounding box center [756, 482] width 684 height 24
click at [551, 477] on input "**********" at bounding box center [756, 482] width 684 height 24
type input "**********"
click at [1065, 731] on span "Duplicate" at bounding box center [1083, 729] width 43 height 12
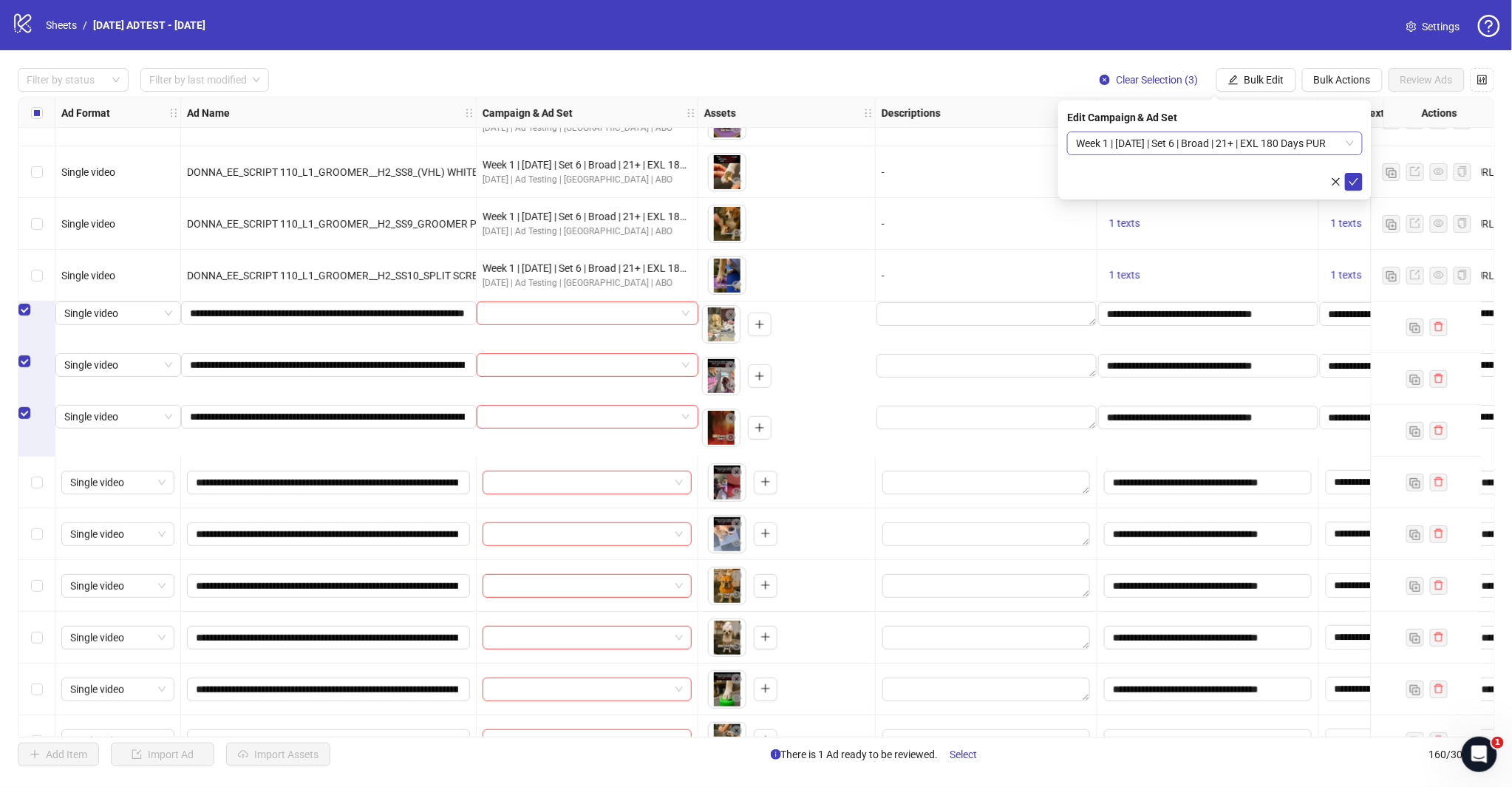
click at [1331, 144] on span "Week 1 | [DATE] | Set 6 | Broad | 21+ | EXL 180 Days PUR" at bounding box center [1215, 143] width 278 height 22
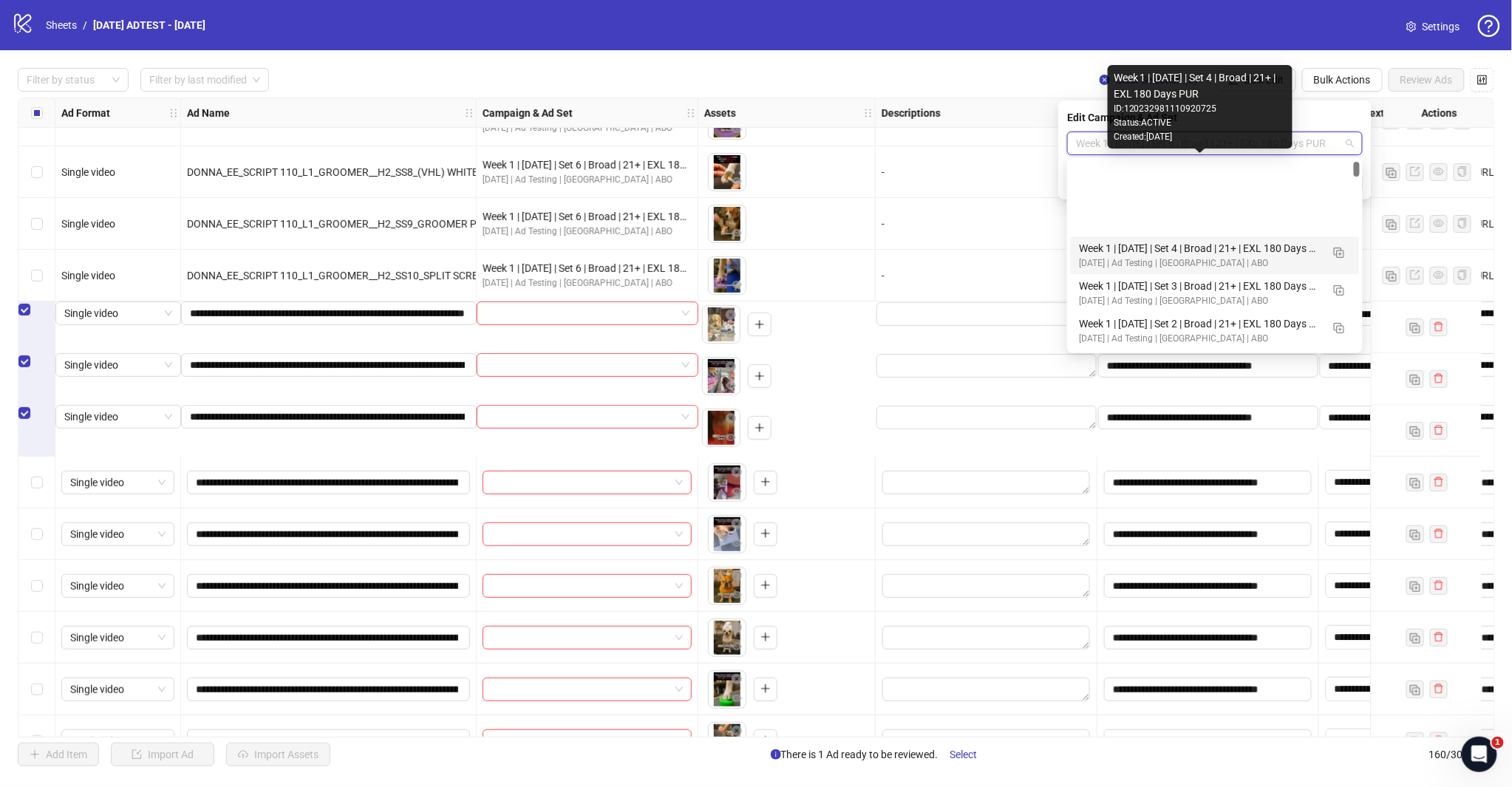
scroll to position [82, 0]
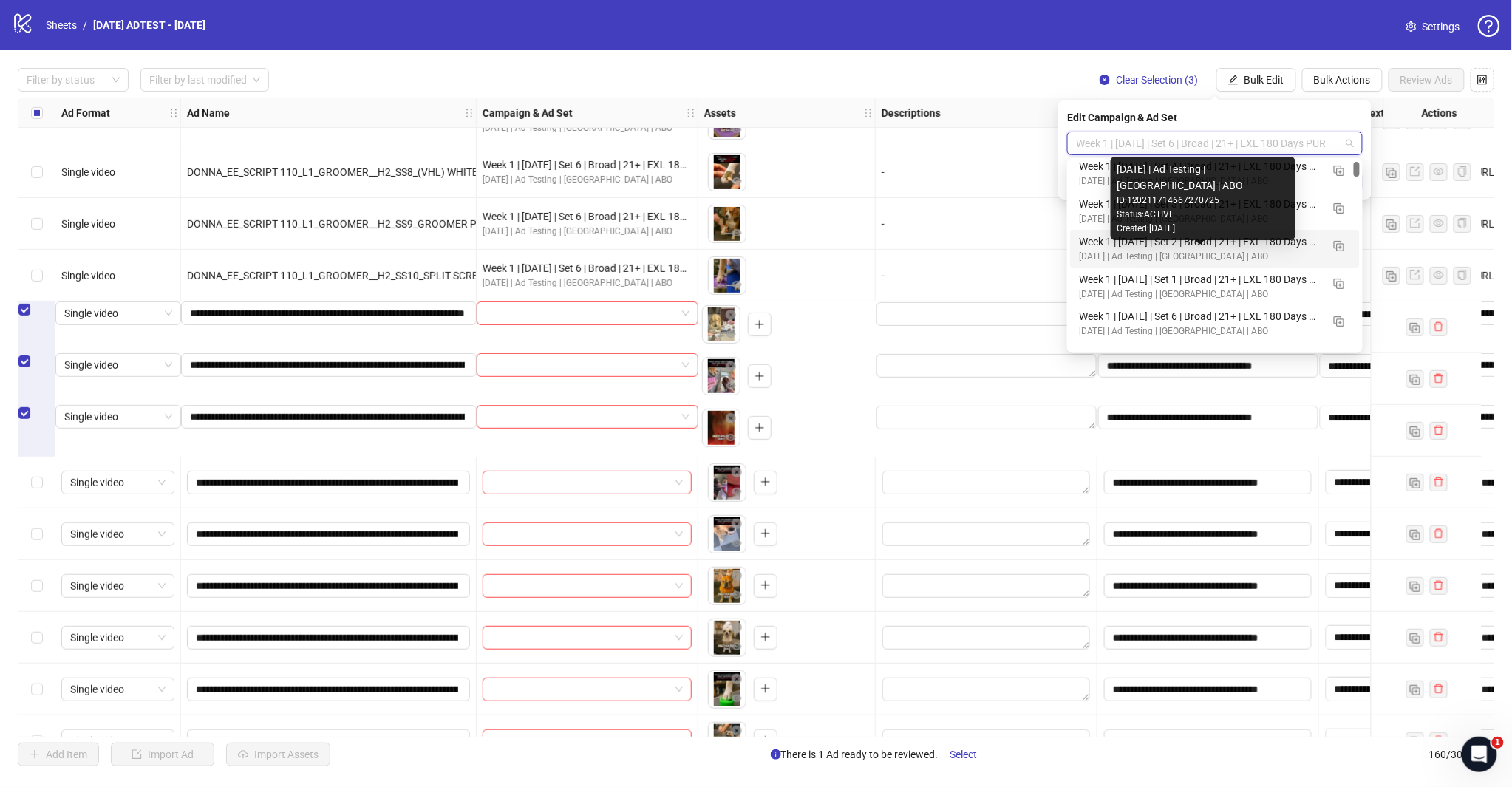
click at [1185, 282] on div "Week 1 | [DATE] | Set 1 | Broad | 21+ | EXL 180 Days PUR" at bounding box center [1200, 279] width 242 height 16
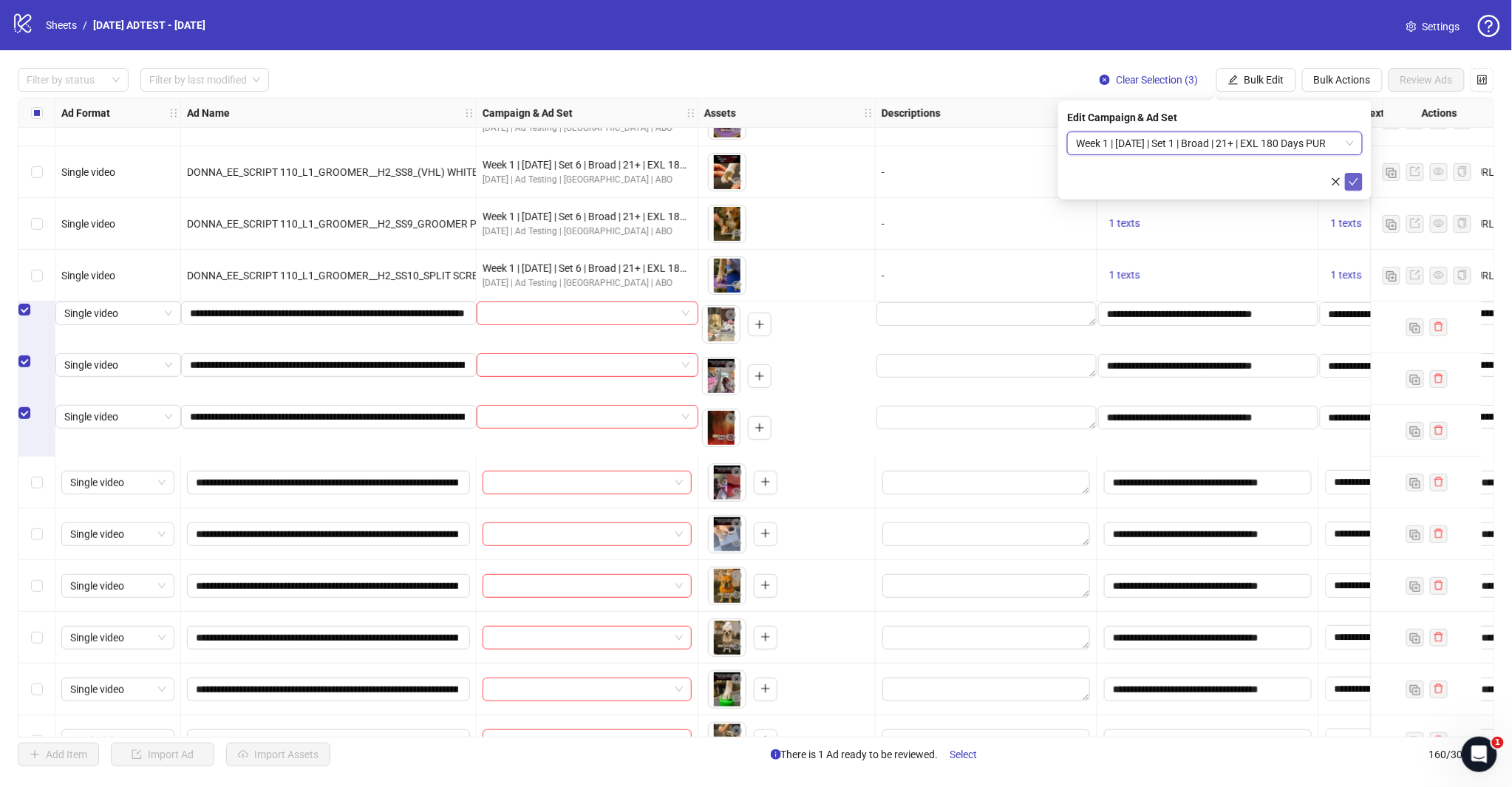
click at [1354, 179] on icon "check" at bounding box center [1353, 182] width 11 height 11
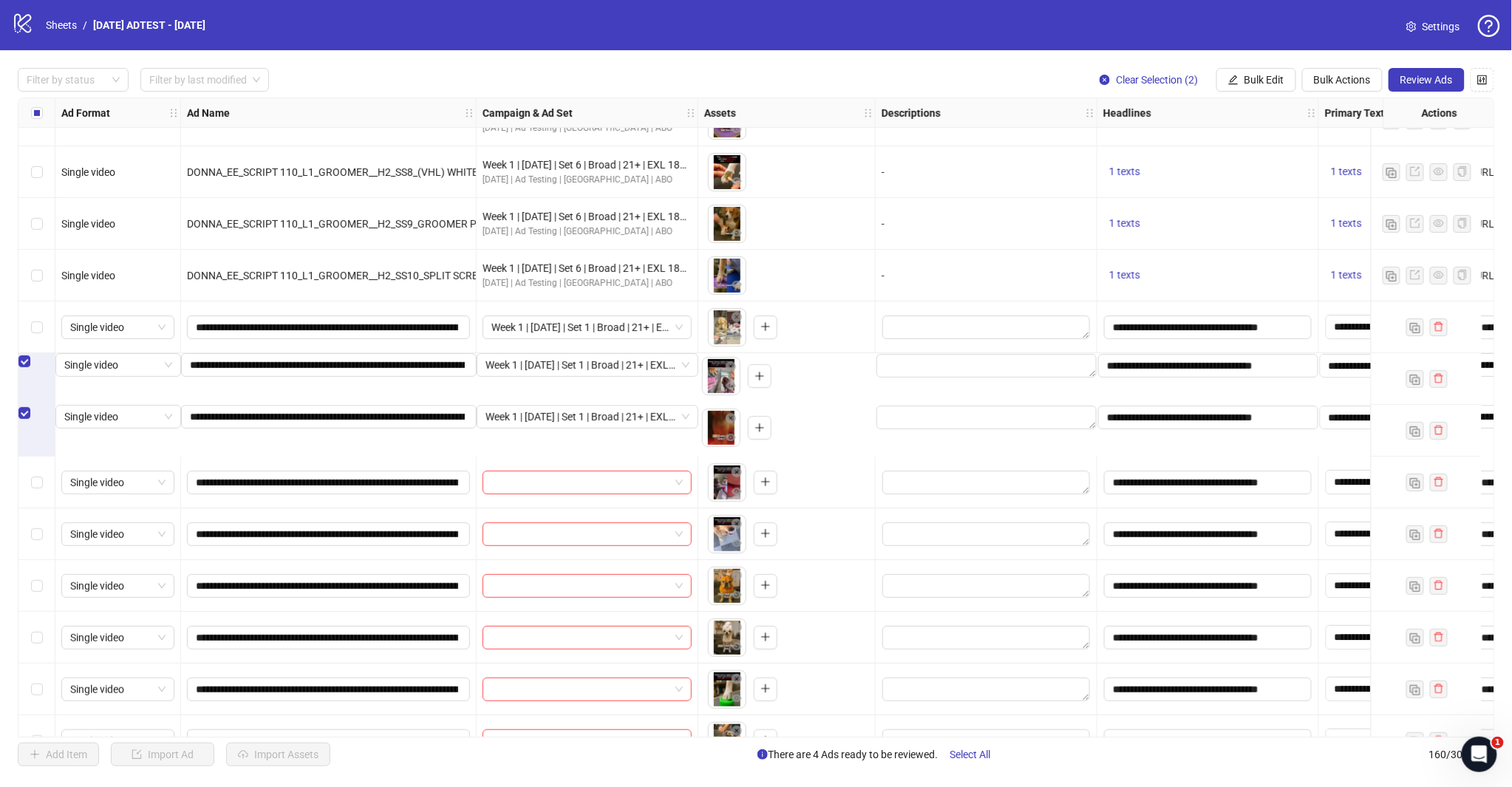
click at [37, 369] on div "Select row 142" at bounding box center [37, 361] width 37 height 16
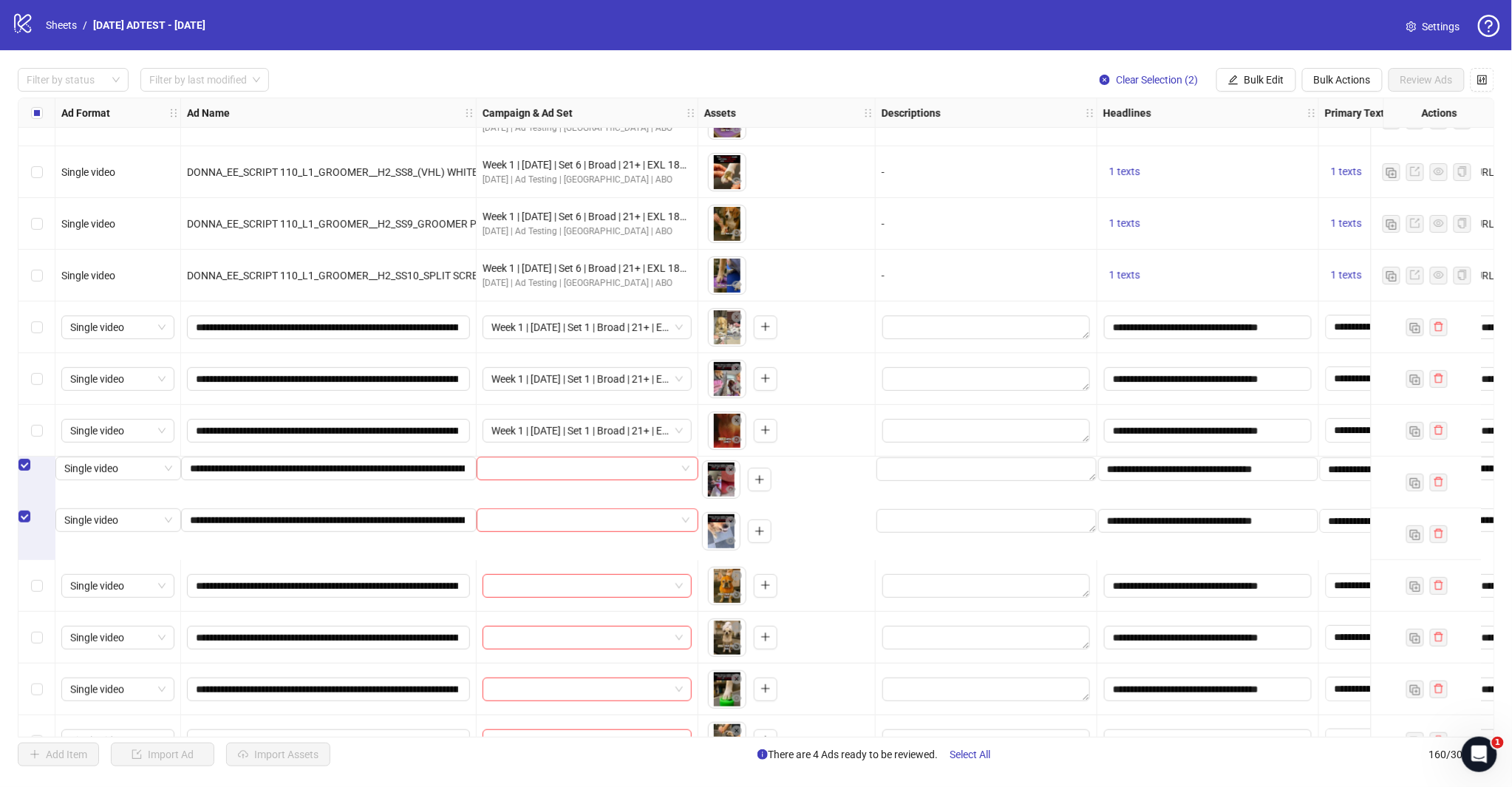
click at [37, 570] on div "Select row 146" at bounding box center [37, 586] width 37 height 52
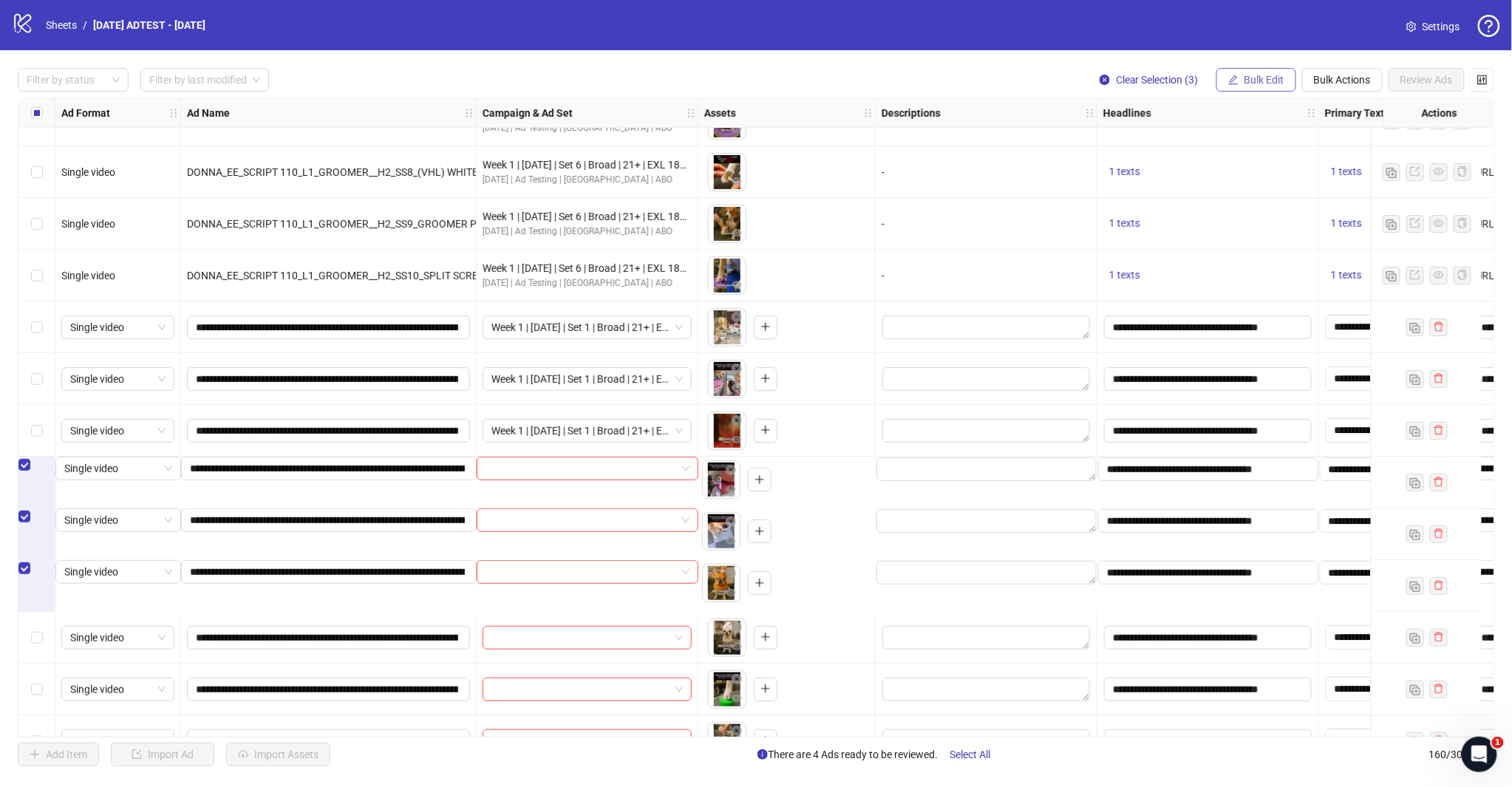
click at [1253, 78] on span "Bulk Edit" at bounding box center [1264, 79] width 40 height 12
click at [1259, 159] on span "Campaign & Ad Set" at bounding box center [1270, 157] width 88 height 16
click at [1345, 153] on span at bounding box center [1215, 143] width 278 height 22
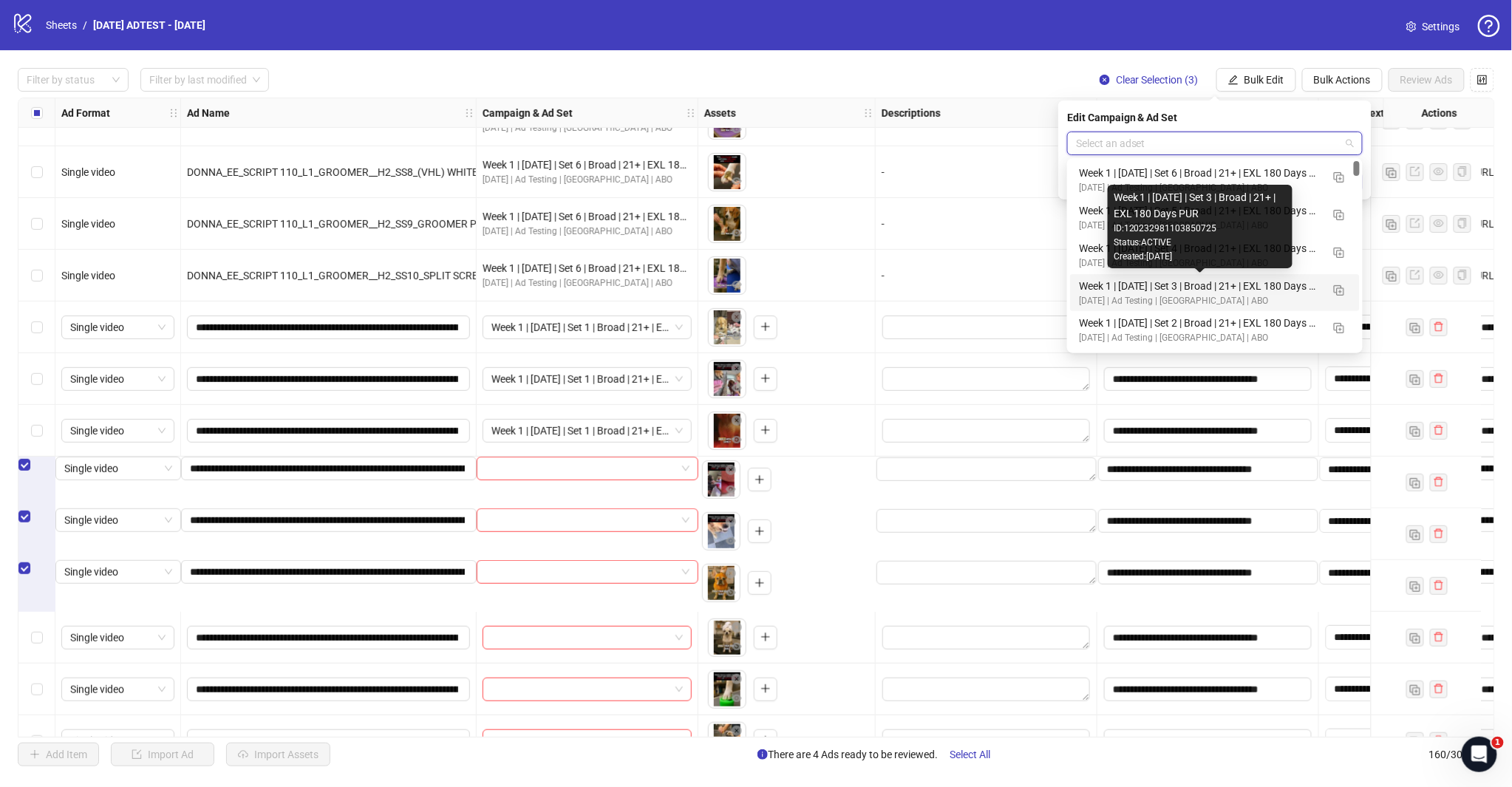
click at [1201, 319] on div "Week 1 | [DATE] | Set 2 | Broad | 21+ | EXL 180 Days PUR" at bounding box center [1200, 323] width 242 height 16
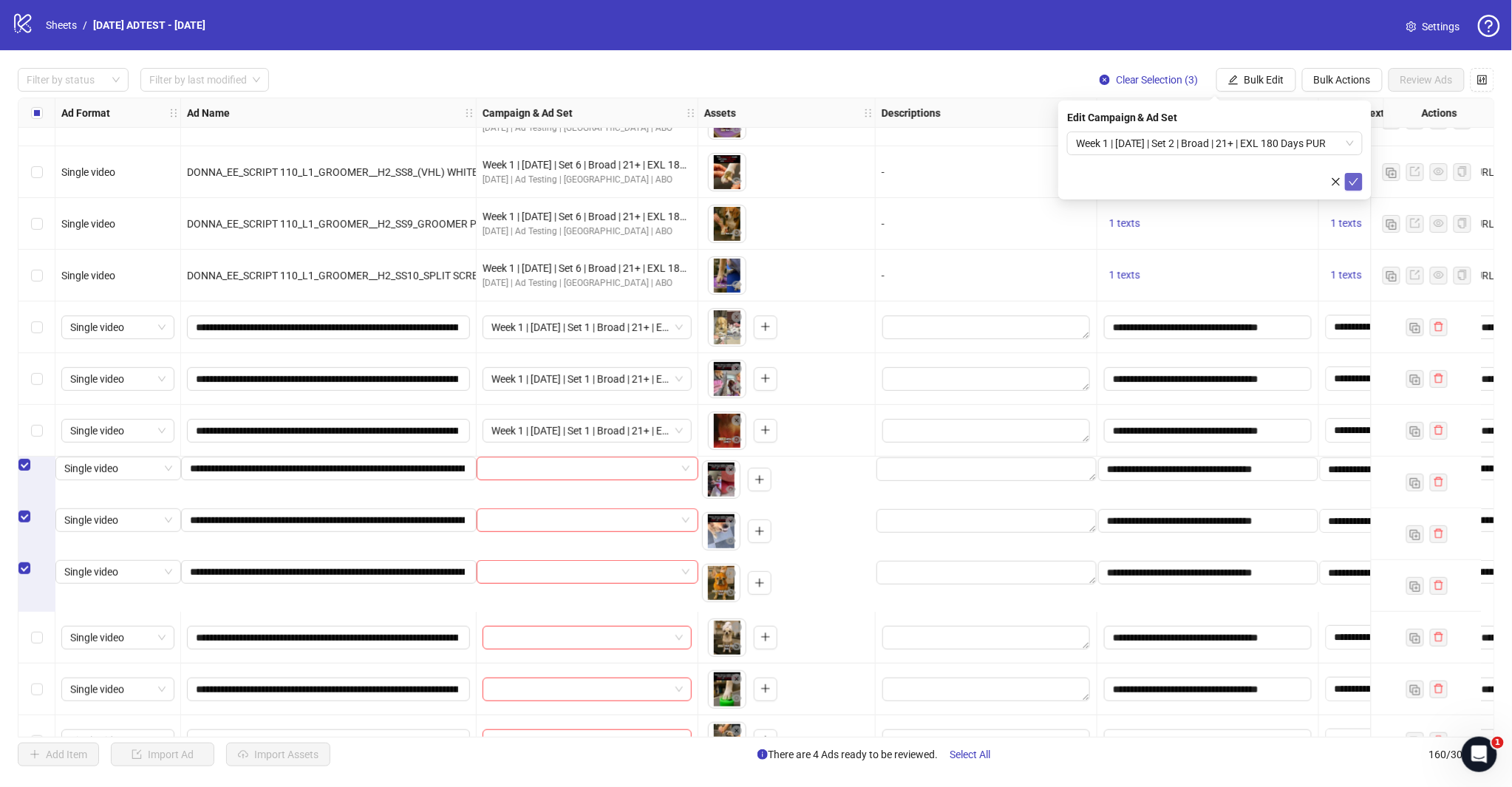
click at [1356, 175] on button "submit" at bounding box center [1353, 182] width 18 height 18
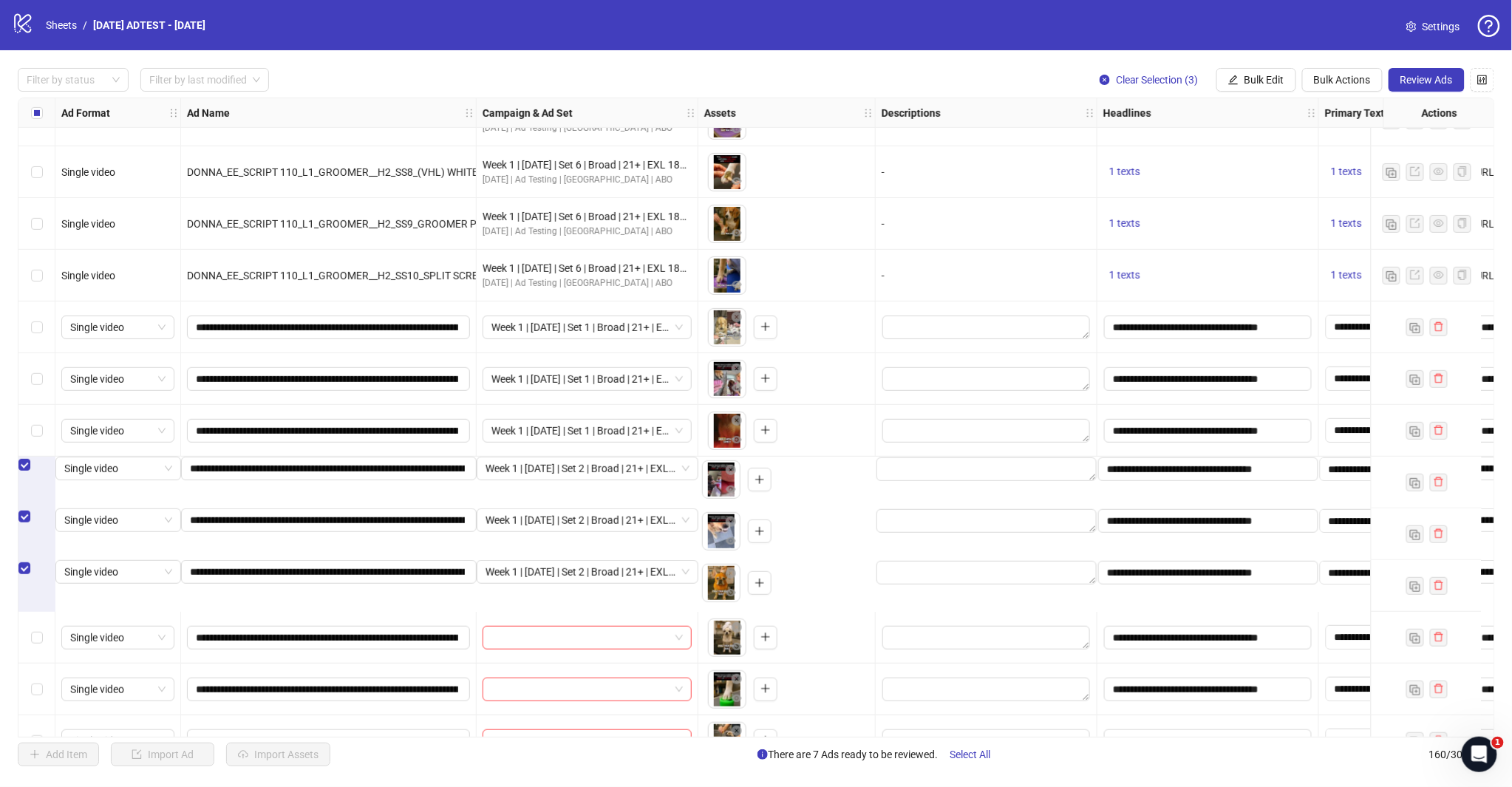
click at [37, 523] on div "Select row 145" at bounding box center [37, 516] width 37 height 16
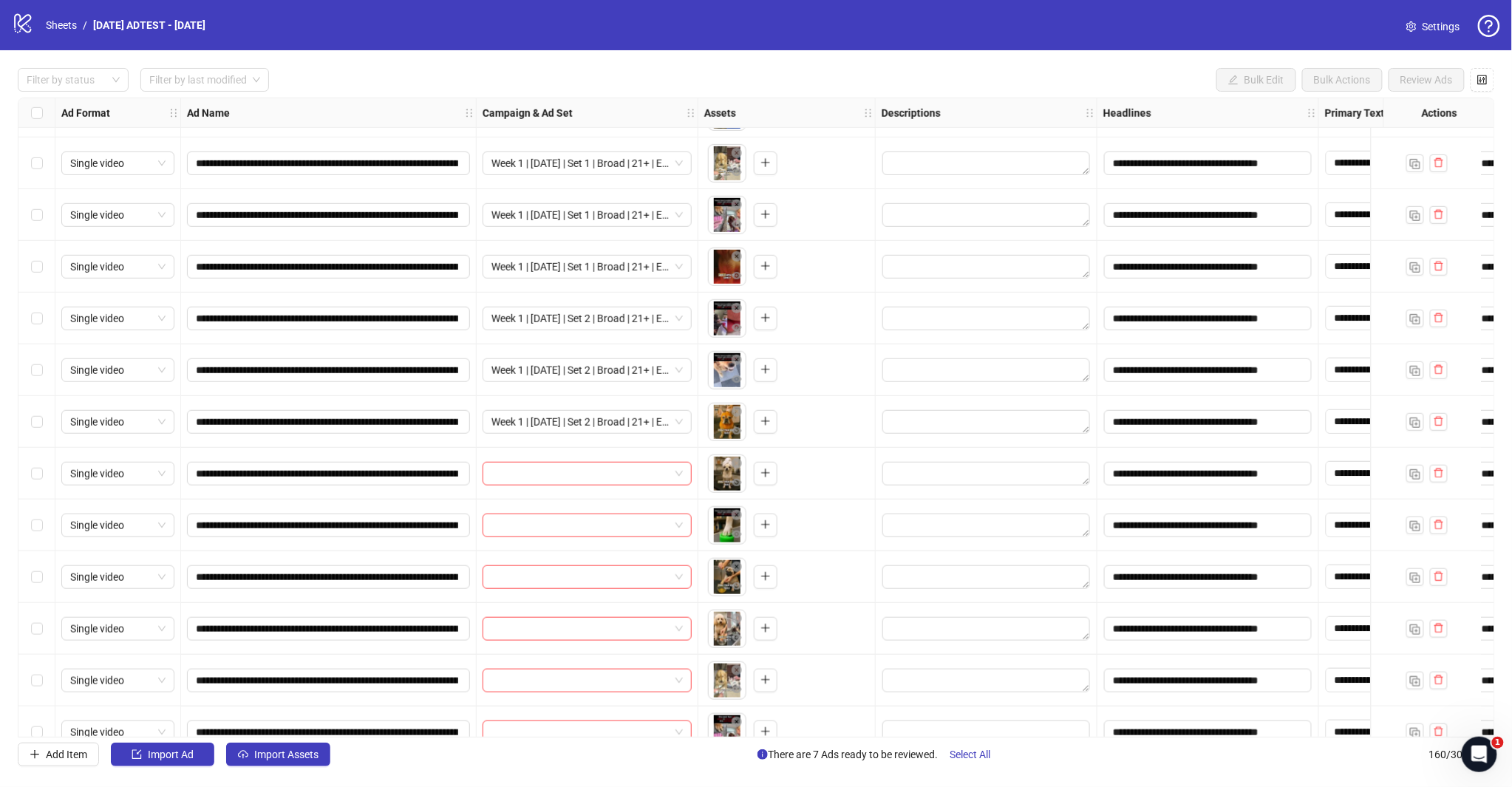
scroll to position [7311, 0]
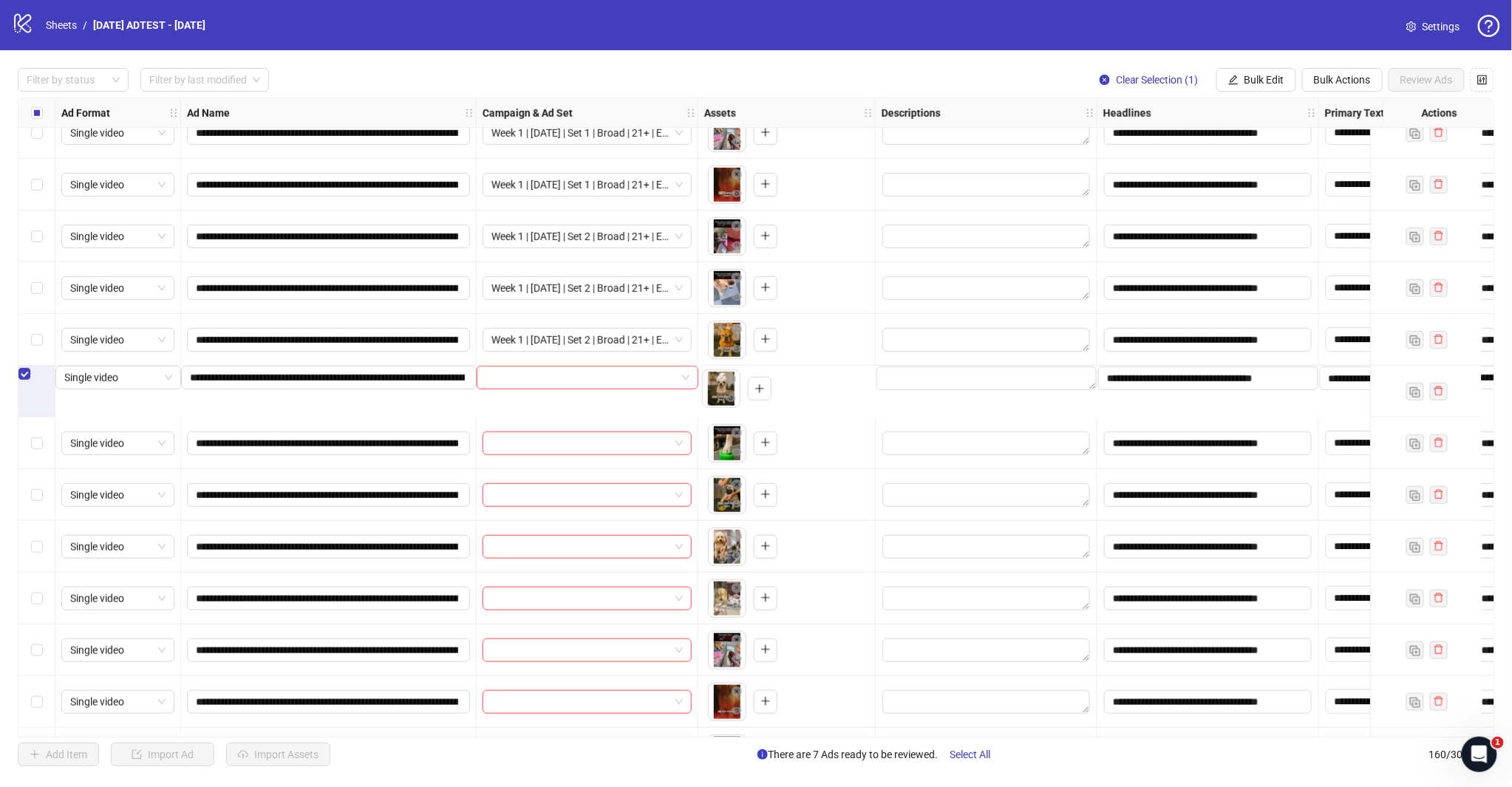
click at [36, 504] on div "Select row 149" at bounding box center [37, 495] width 37 height 52
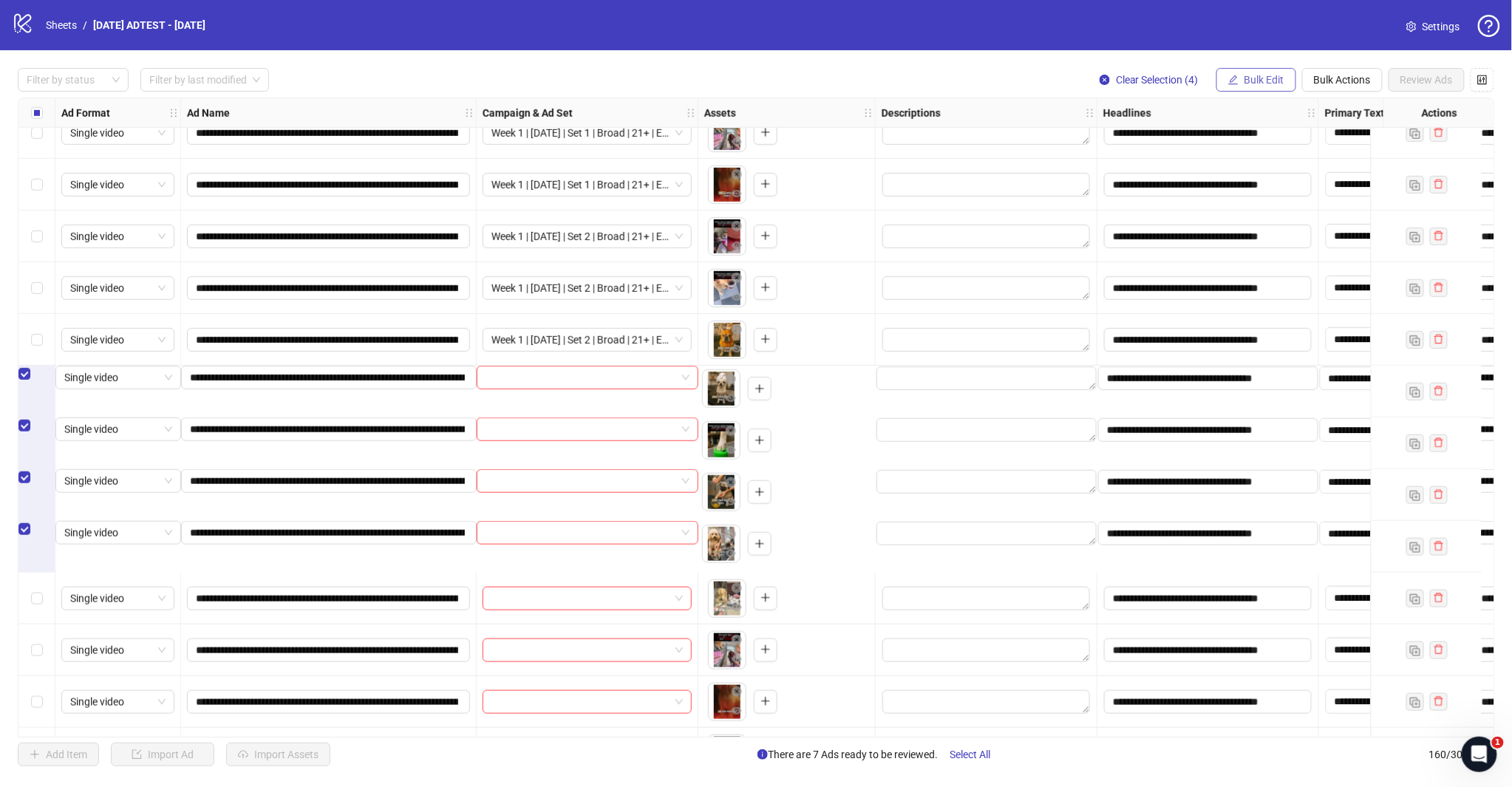
click at [1274, 78] on span "Bulk Edit" at bounding box center [1264, 79] width 40 height 12
click at [1240, 157] on span "Campaign & Ad Set" at bounding box center [1270, 157] width 88 height 16
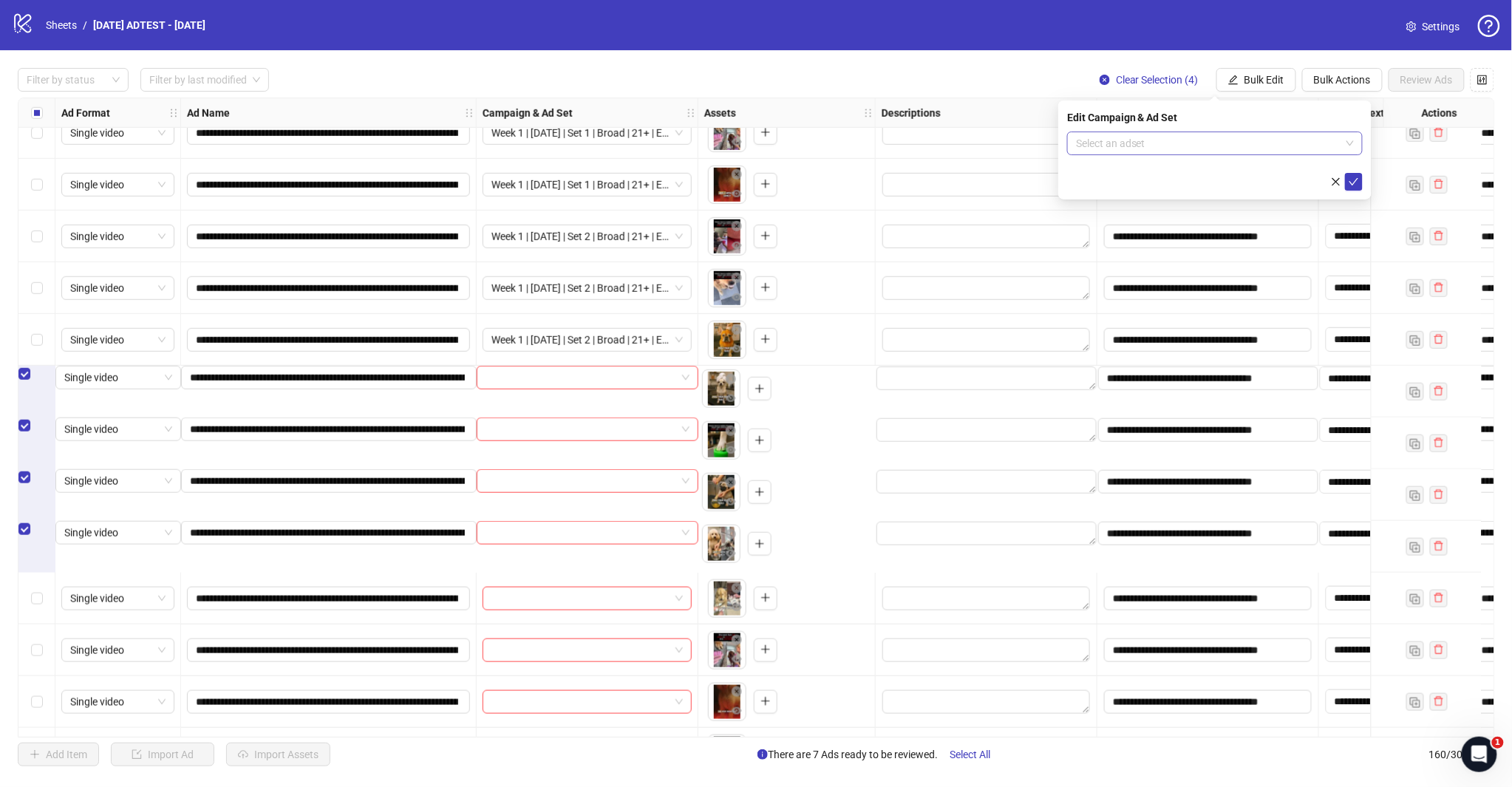
click at [1301, 143] on input "search" at bounding box center [1208, 143] width 265 height 22
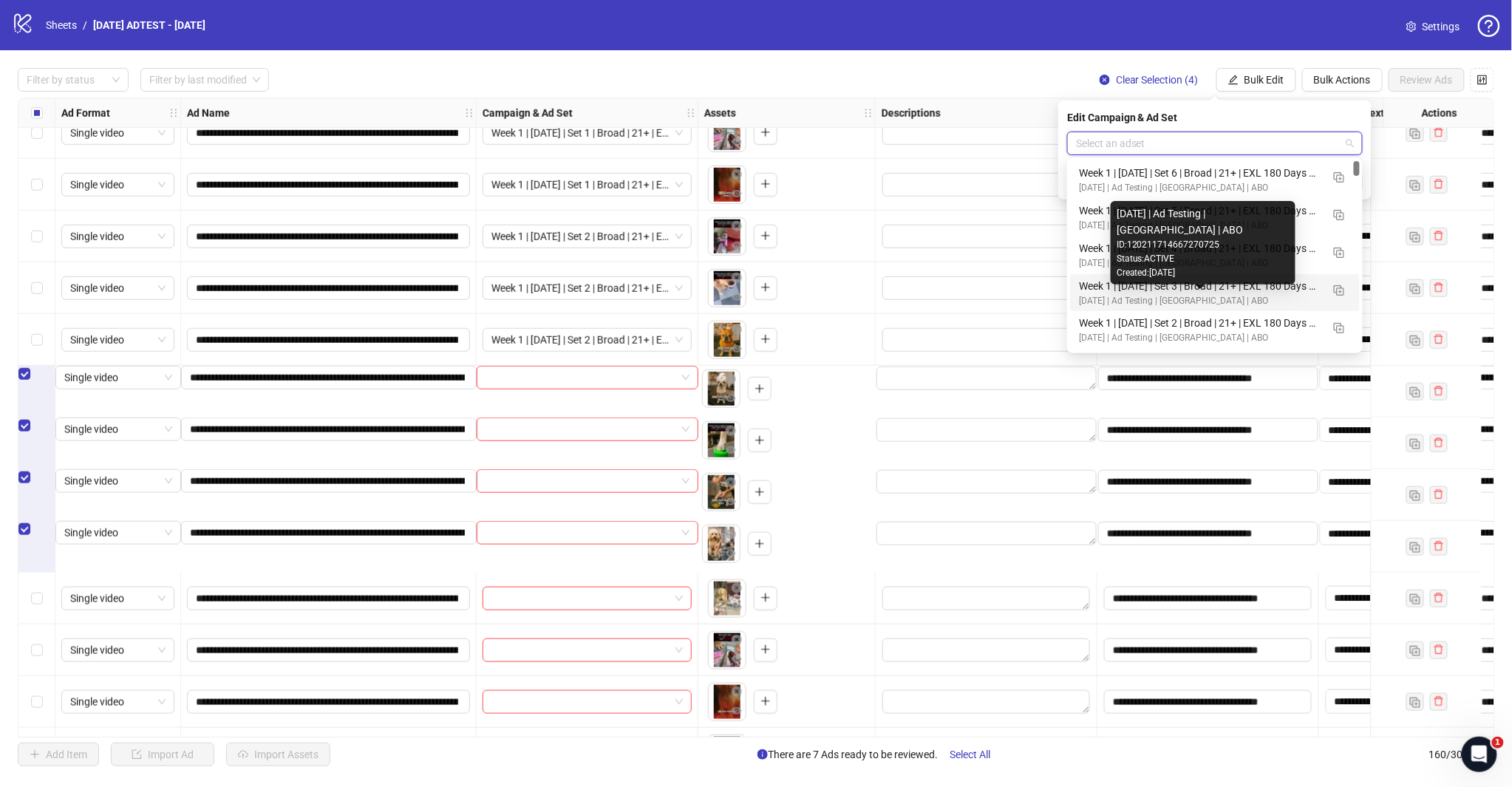
click at [1202, 291] on div "Week 1 | [DATE] | Set 3 | Broad | 21+ | EXL 180 Days PUR" at bounding box center [1200, 286] width 242 height 16
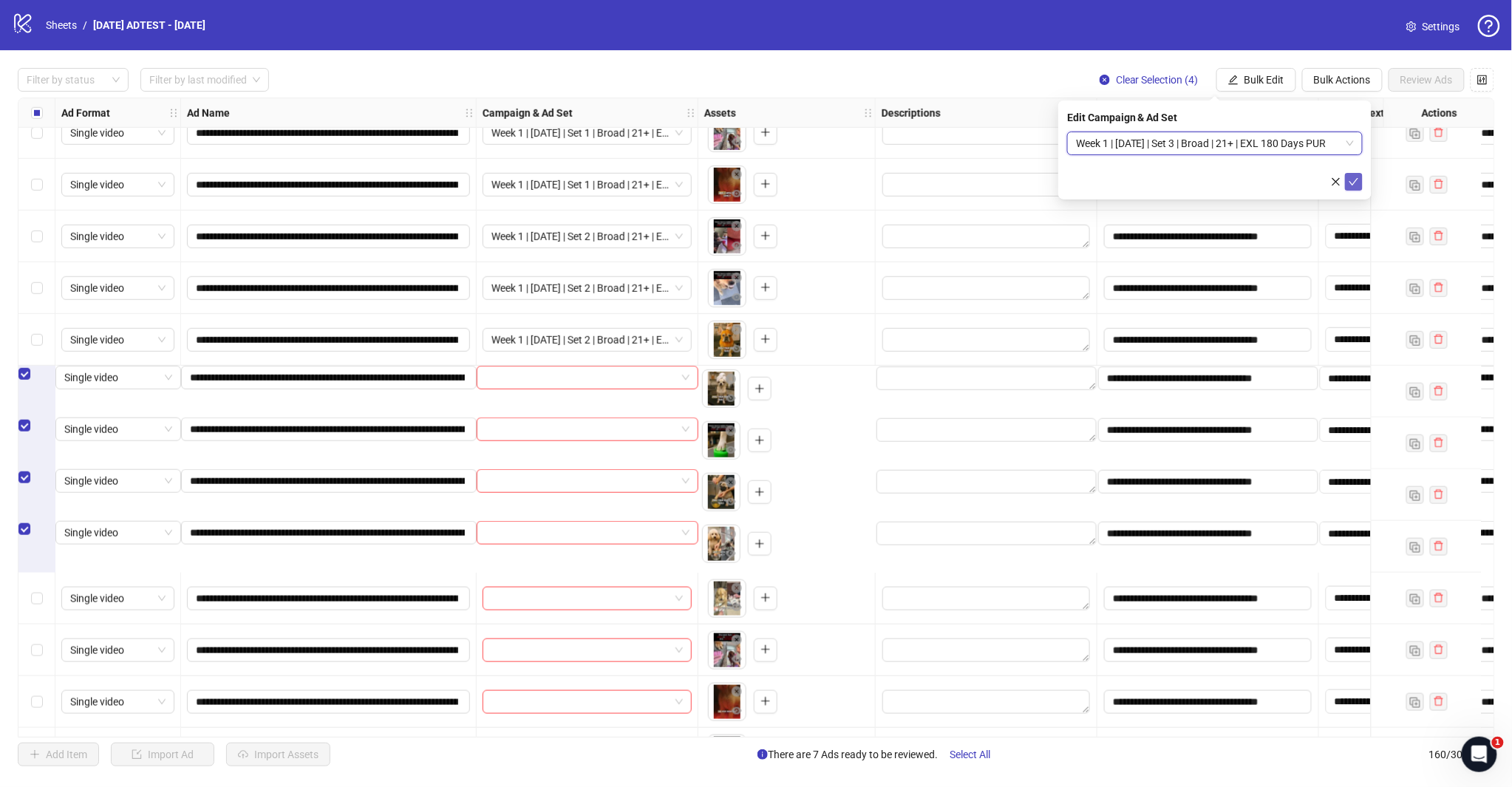
click at [1350, 177] on icon "check" at bounding box center [1353, 182] width 11 height 11
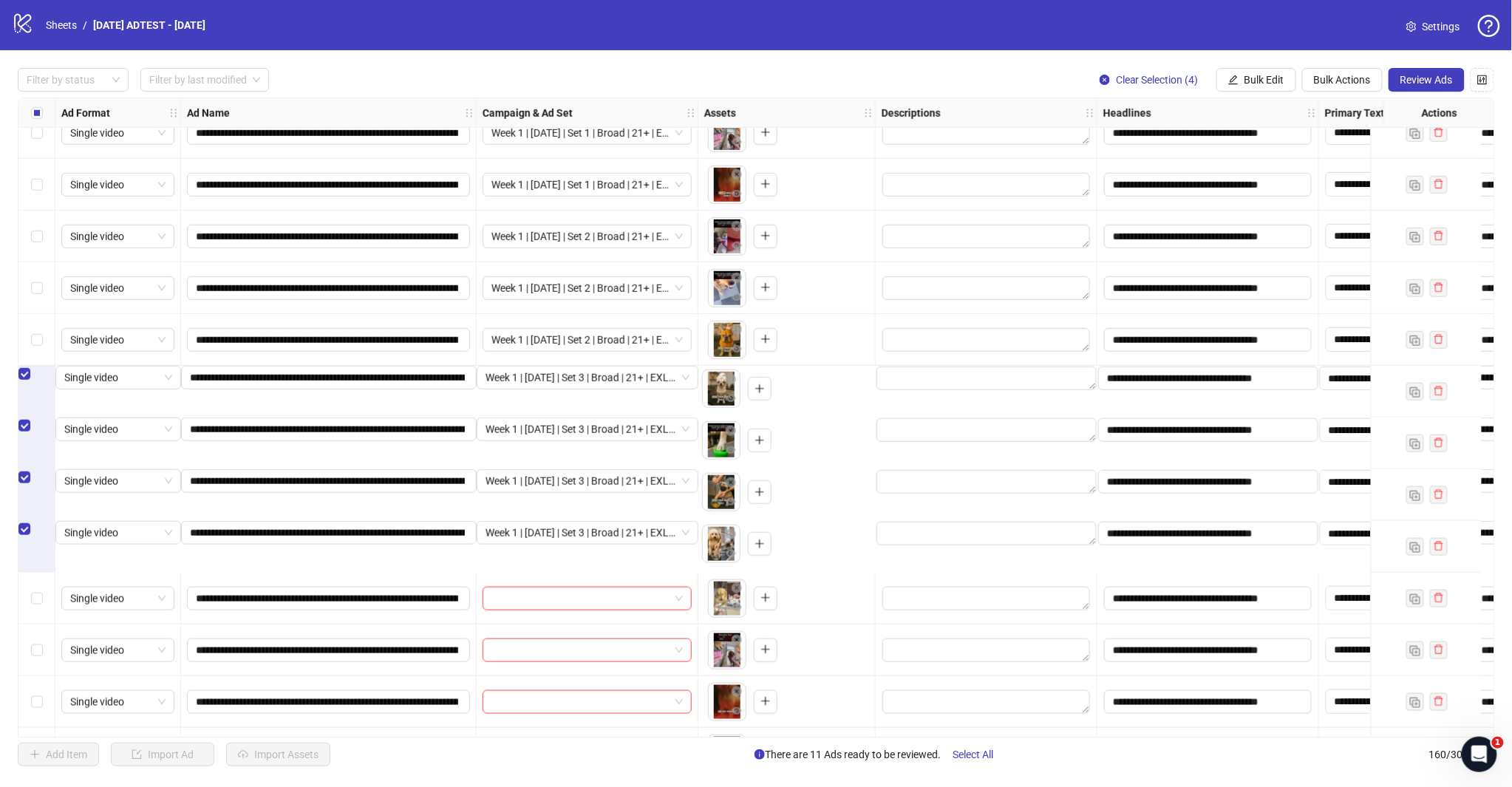
click at [31, 433] on div "Select row 148" at bounding box center [37, 425] width 37 height 16
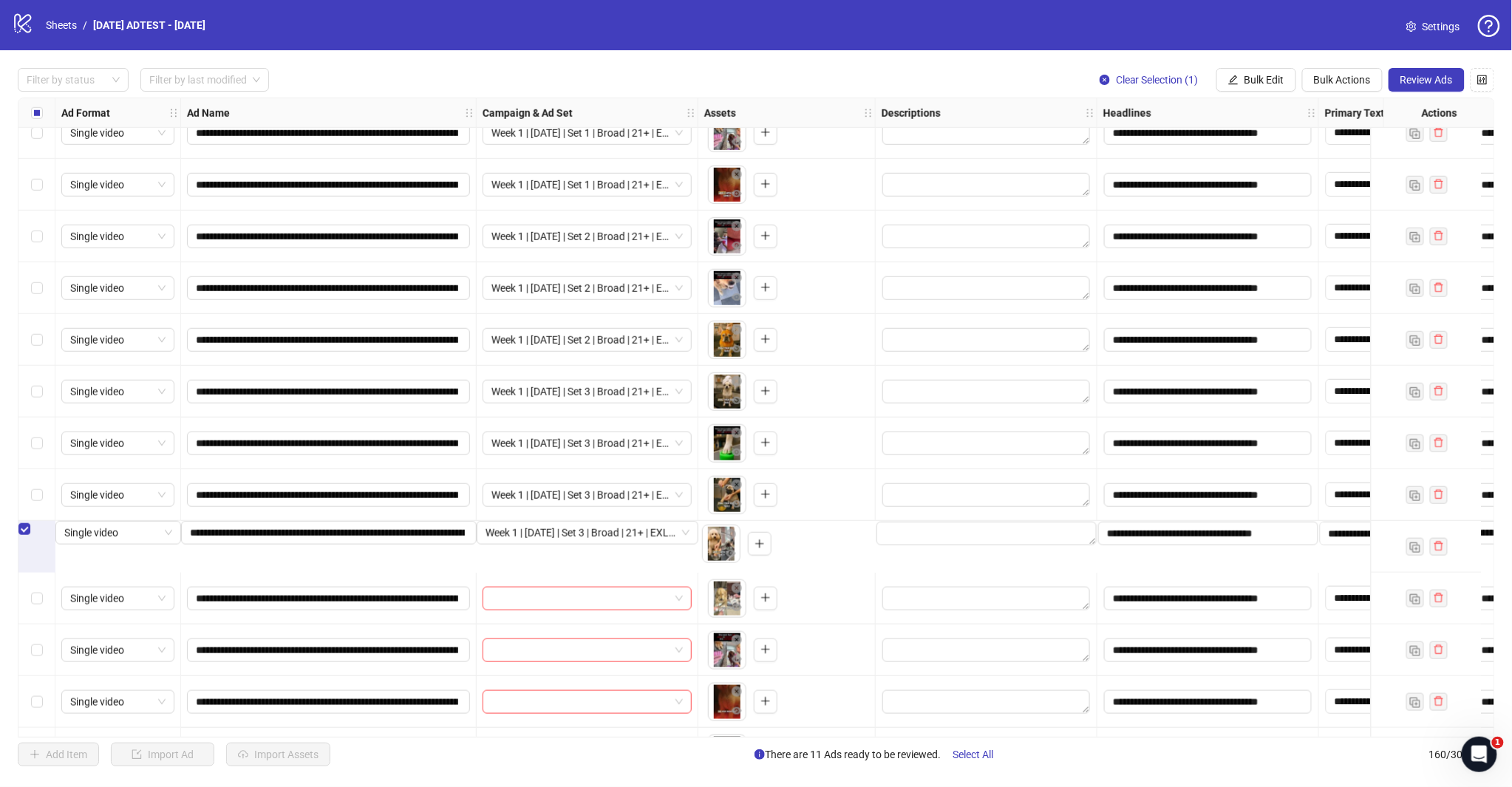
click at [29, 537] on div "Select row 150" at bounding box center [37, 529] width 37 height 16
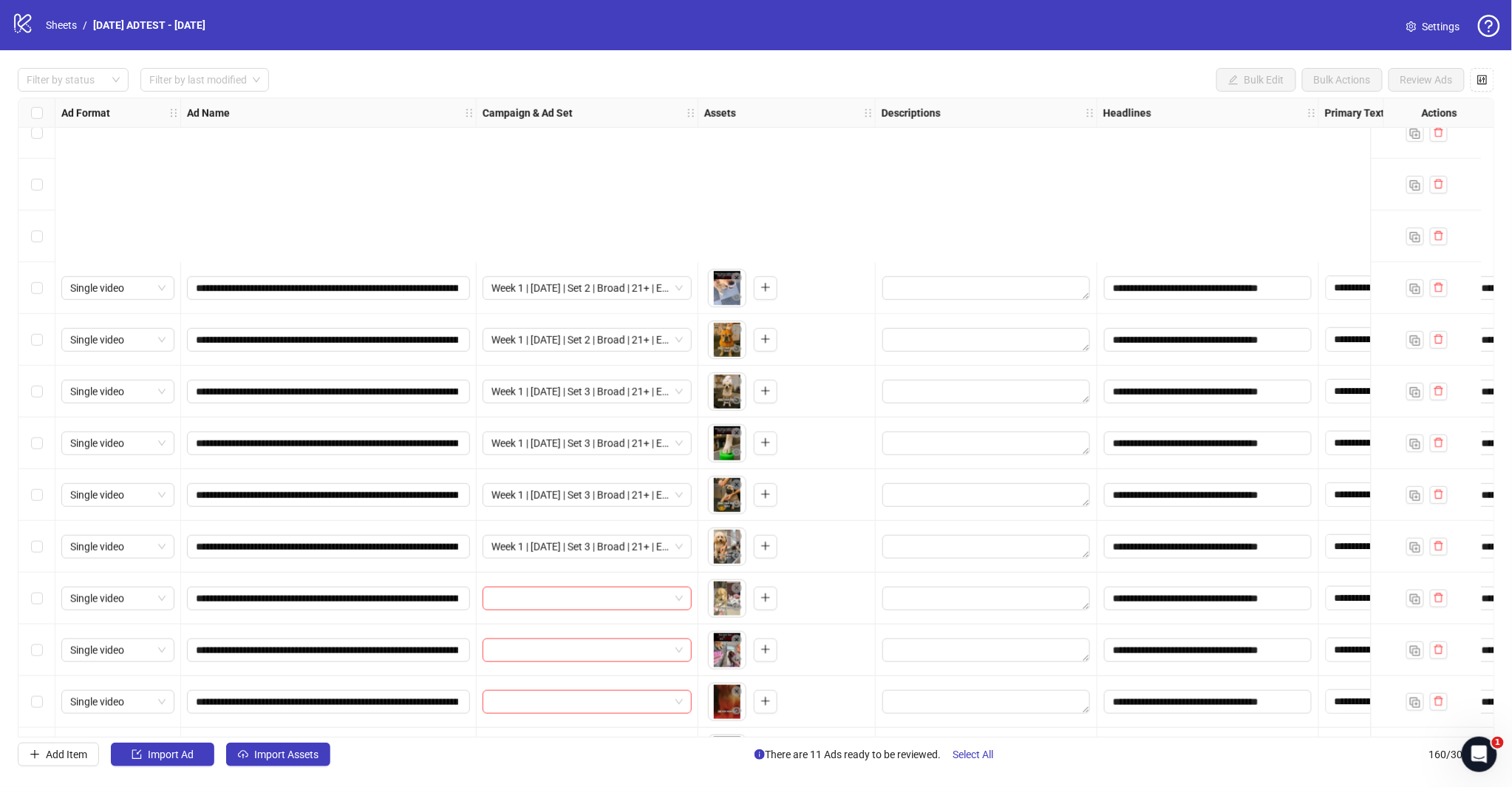
scroll to position [7557, 0]
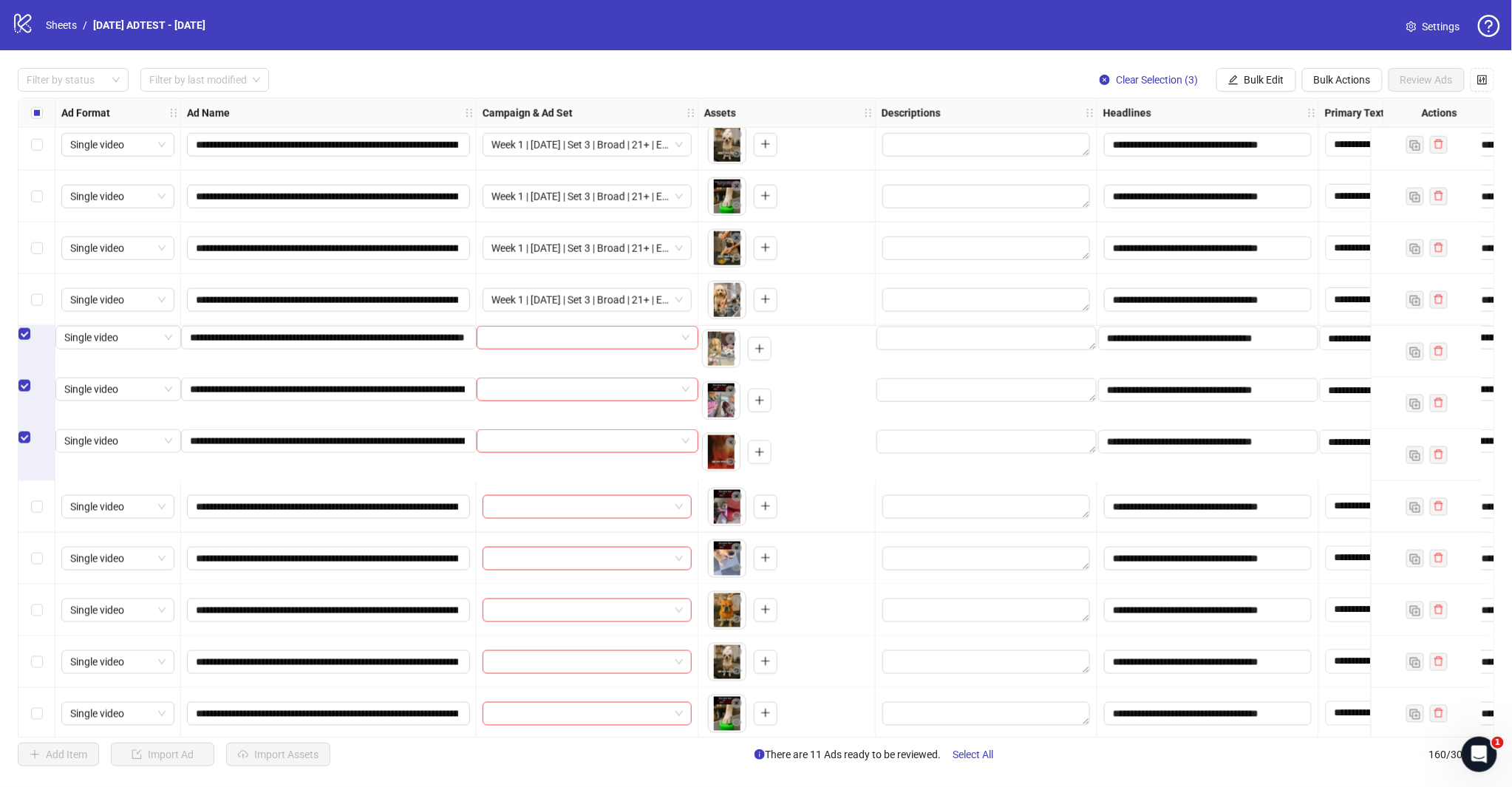
click at [1257, 78] on span "Bulk Edit" at bounding box center [1264, 79] width 40 height 12
click at [1302, 156] on span "Campaign & Ad Set" at bounding box center [1270, 157] width 88 height 16
click at [1332, 141] on input "search" at bounding box center [1208, 143] width 265 height 22
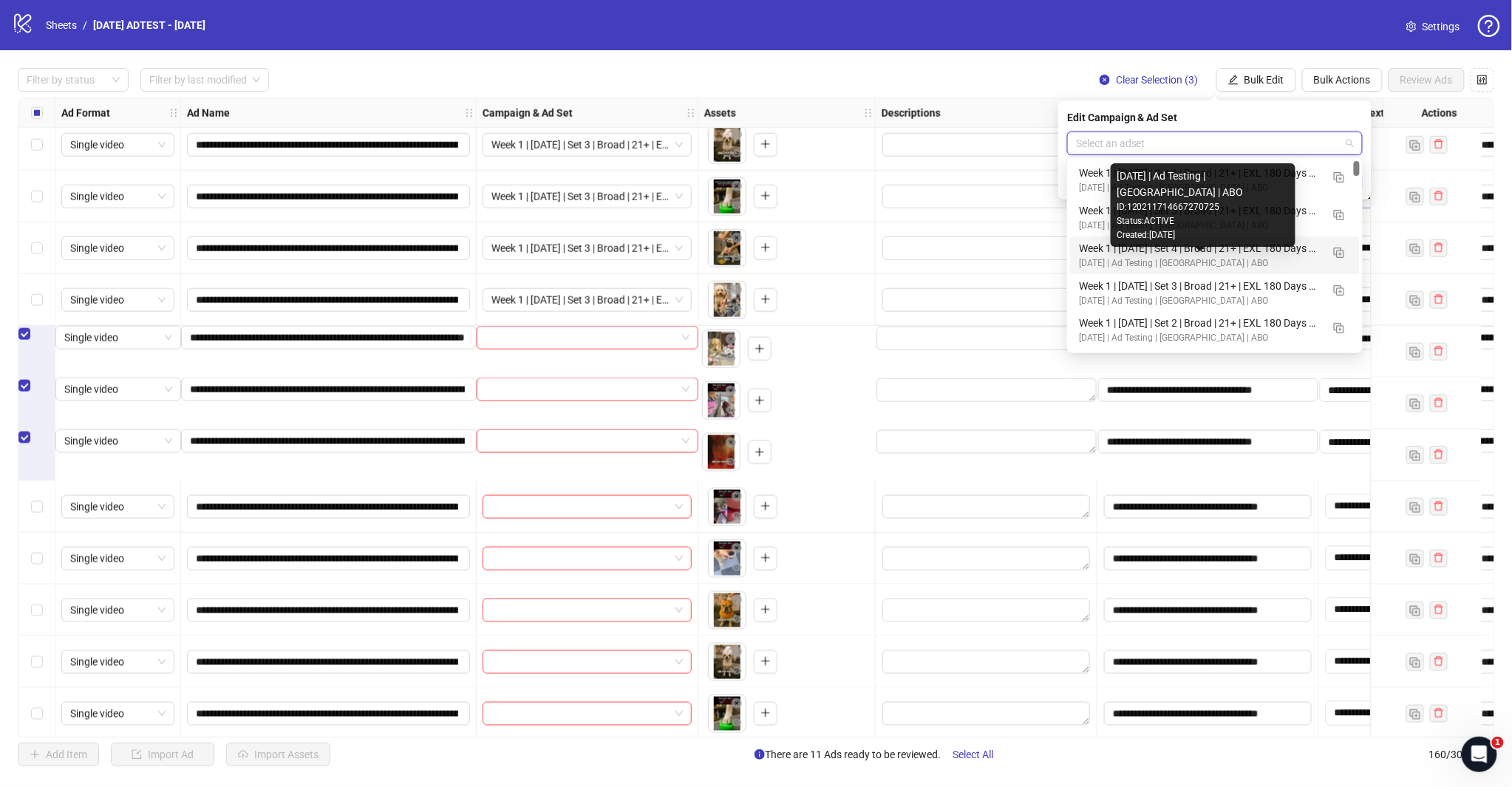
click at [1229, 259] on div "[DATE] | Ad Testing | [GEOGRAPHIC_DATA] | ABO" at bounding box center [1200, 264] width 242 height 14
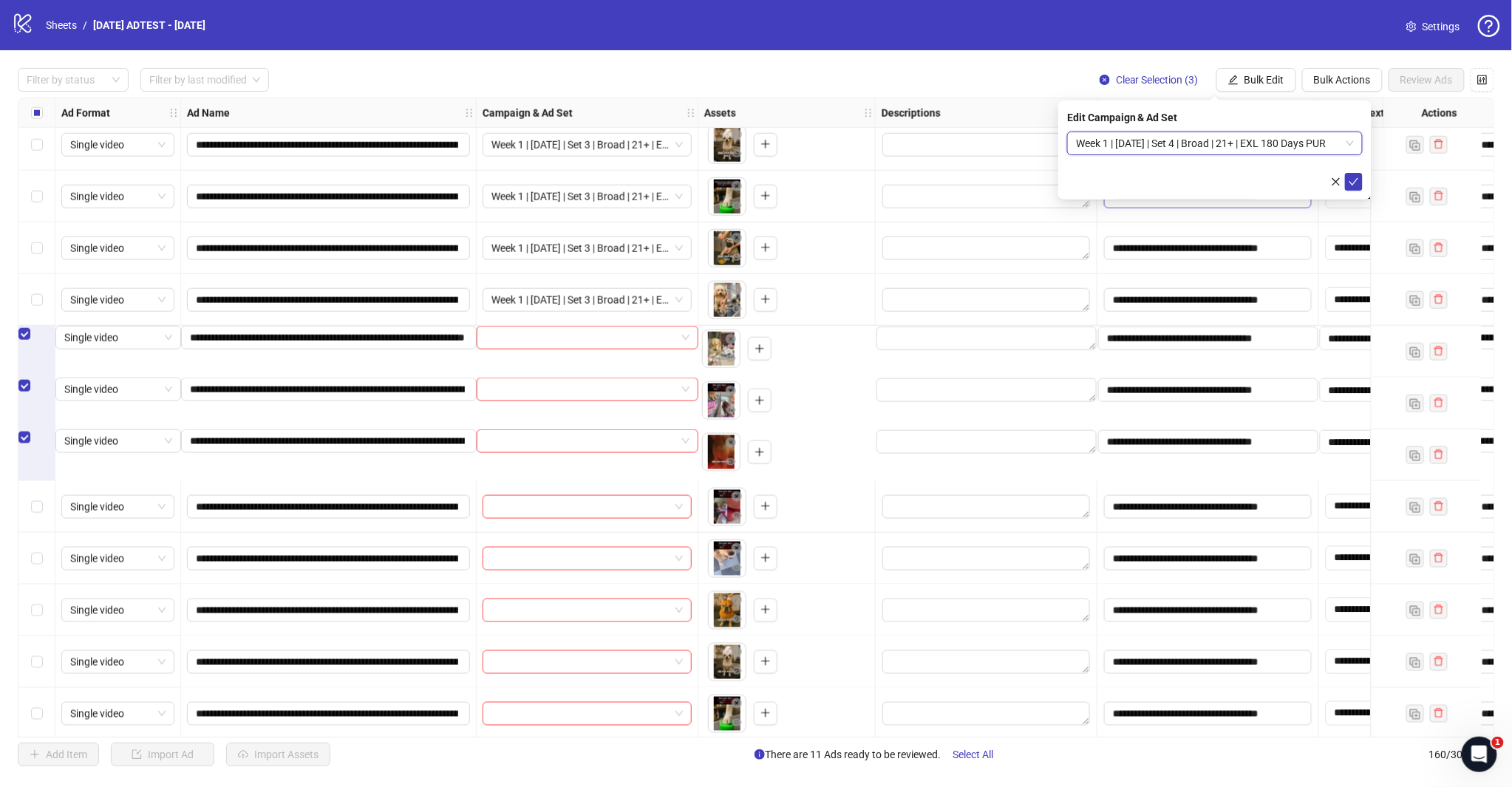
click at [1358, 184] on icon "check" at bounding box center [1353, 182] width 11 height 11
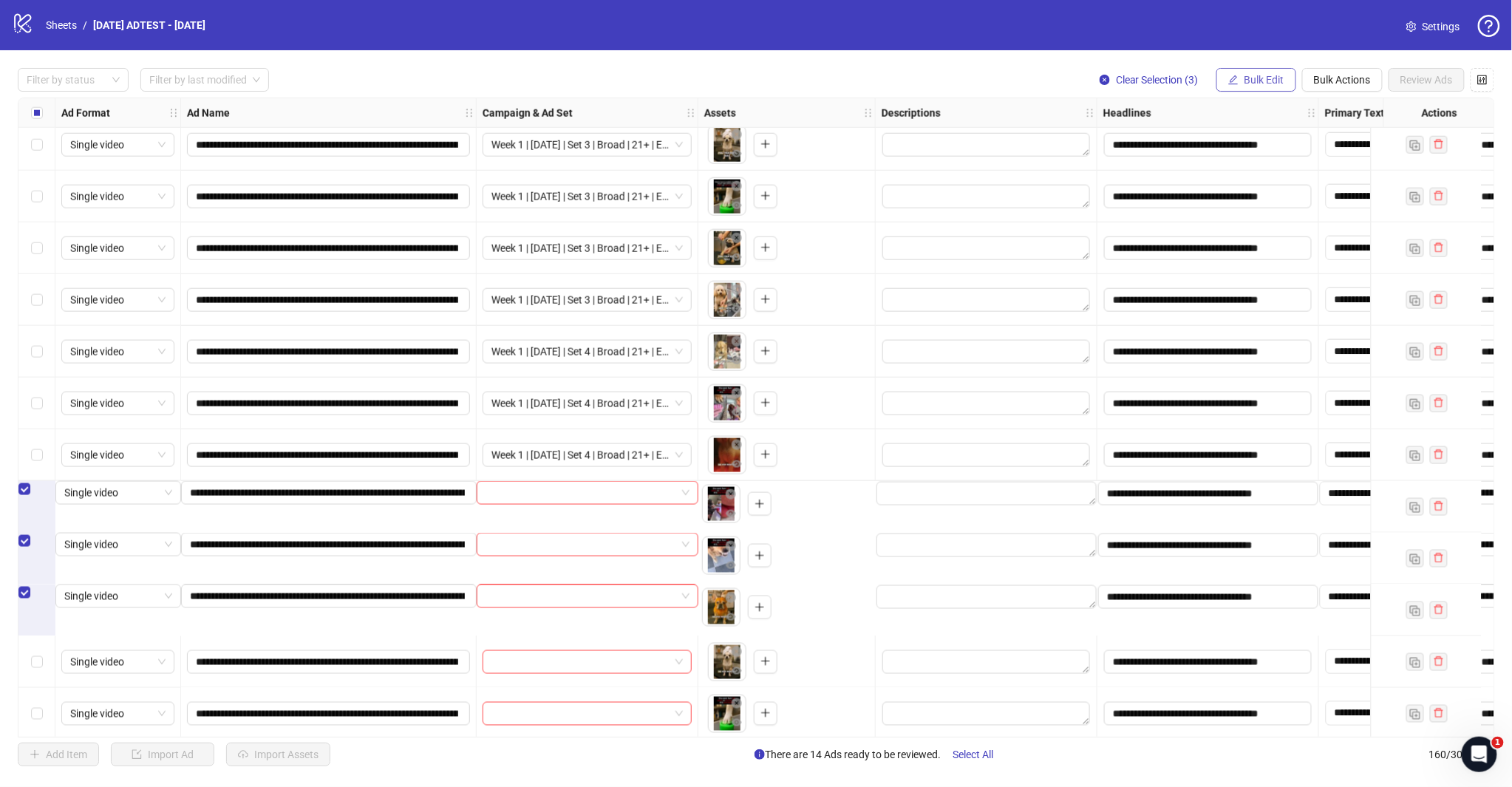
click at [1286, 70] on button "Bulk Edit" at bounding box center [1256, 79] width 80 height 24
click at [1281, 155] on span "Campaign & Ad Set" at bounding box center [1270, 157] width 88 height 16
click at [1291, 143] on input "search" at bounding box center [1208, 143] width 265 height 22
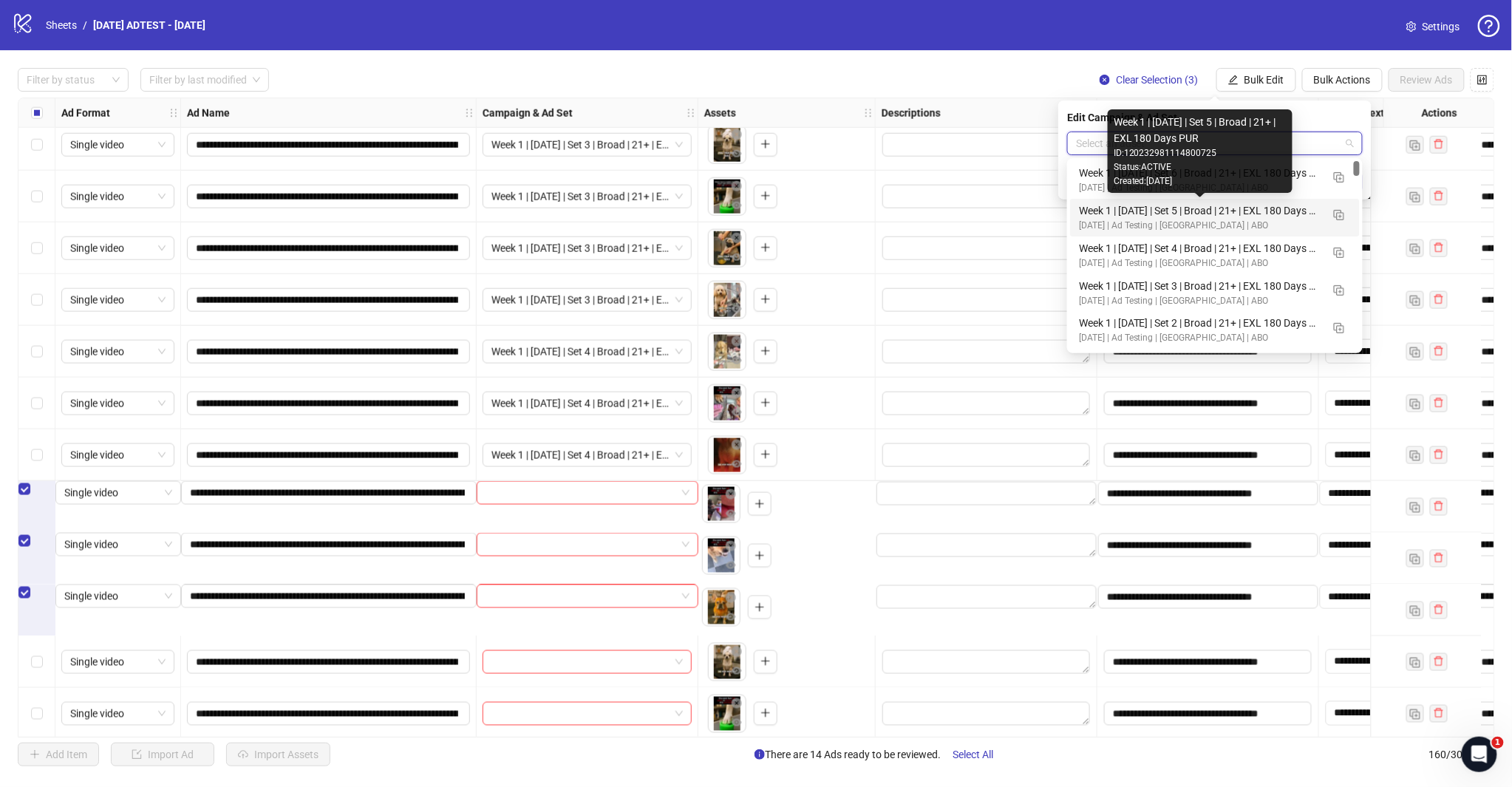
click at [1238, 217] on div "Week 1 | [DATE] | Set 5 | Broad | 21+ | EXL 180 Days PUR" at bounding box center [1200, 210] width 242 height 16
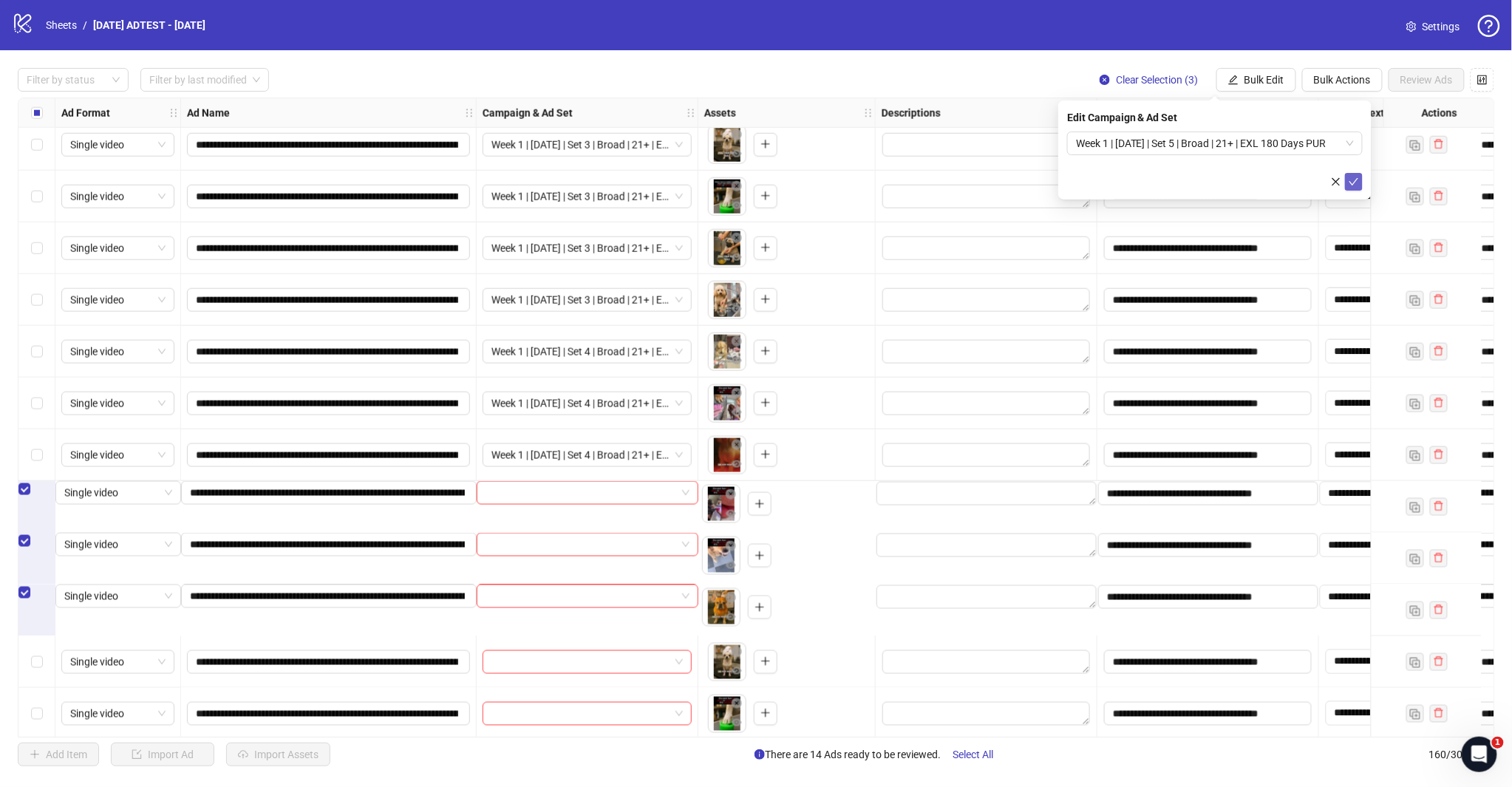
click at [1347, 182] on button "submit" at bounding box center [1353, 182] width 18 height 18
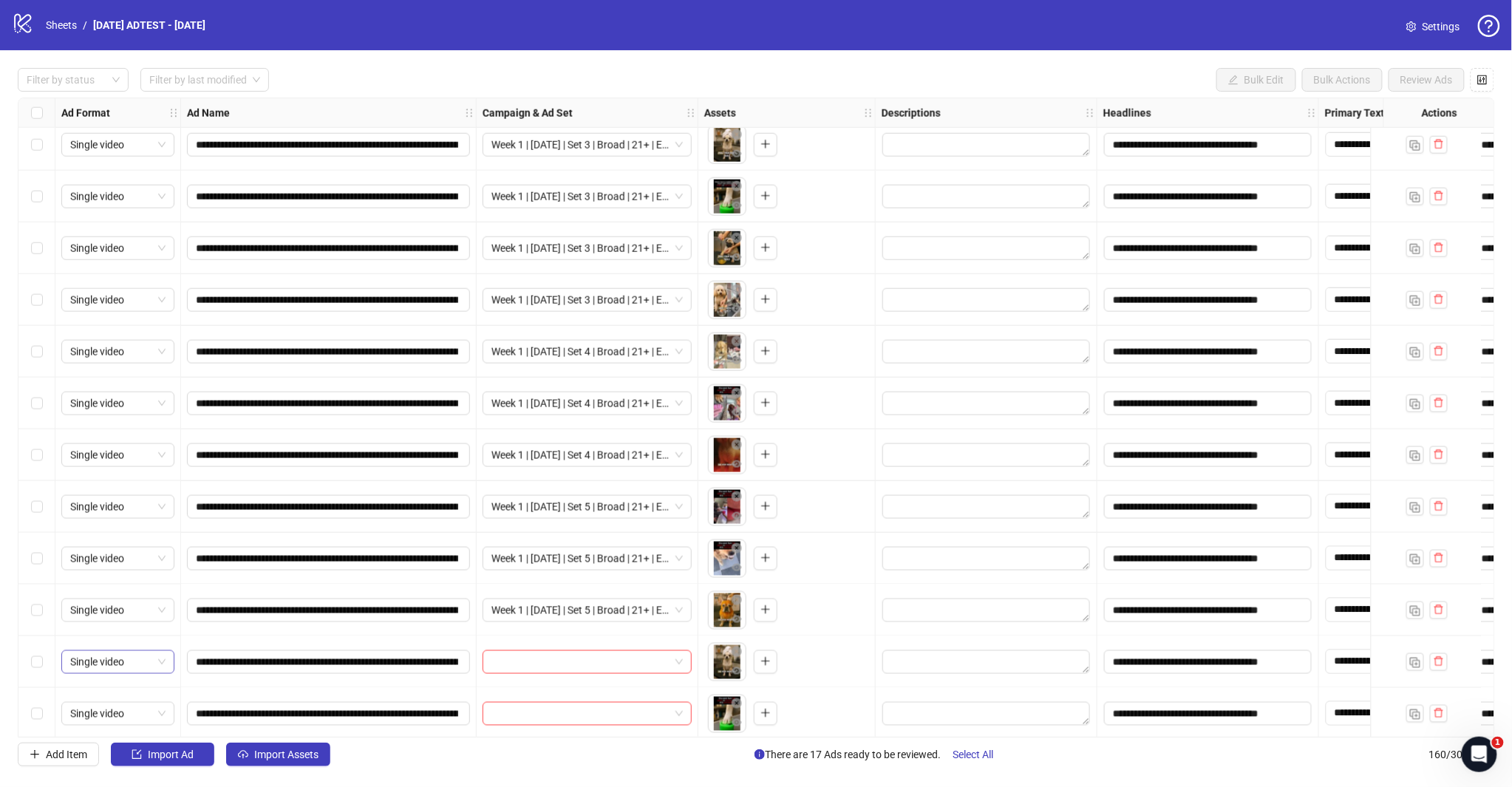
scroll to position [7669, 0]
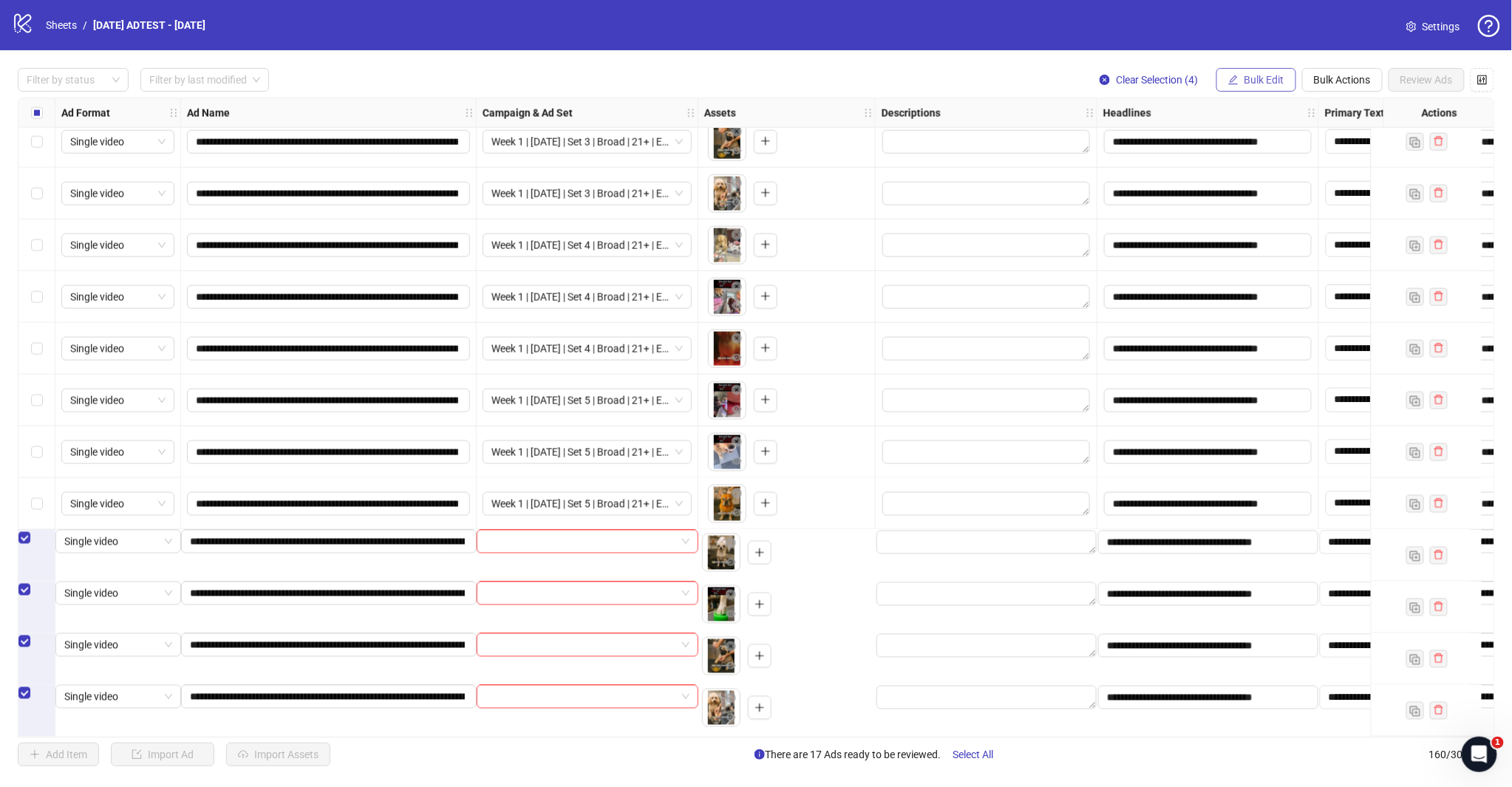
click at [1261, 78] on span "Bulk Edit" at bounding box center [1264, 79] width 40 height 12
click at [1269, 165] on li "Campaign & Ad Set" at bounding box center [1270, 156] width 106 height 24
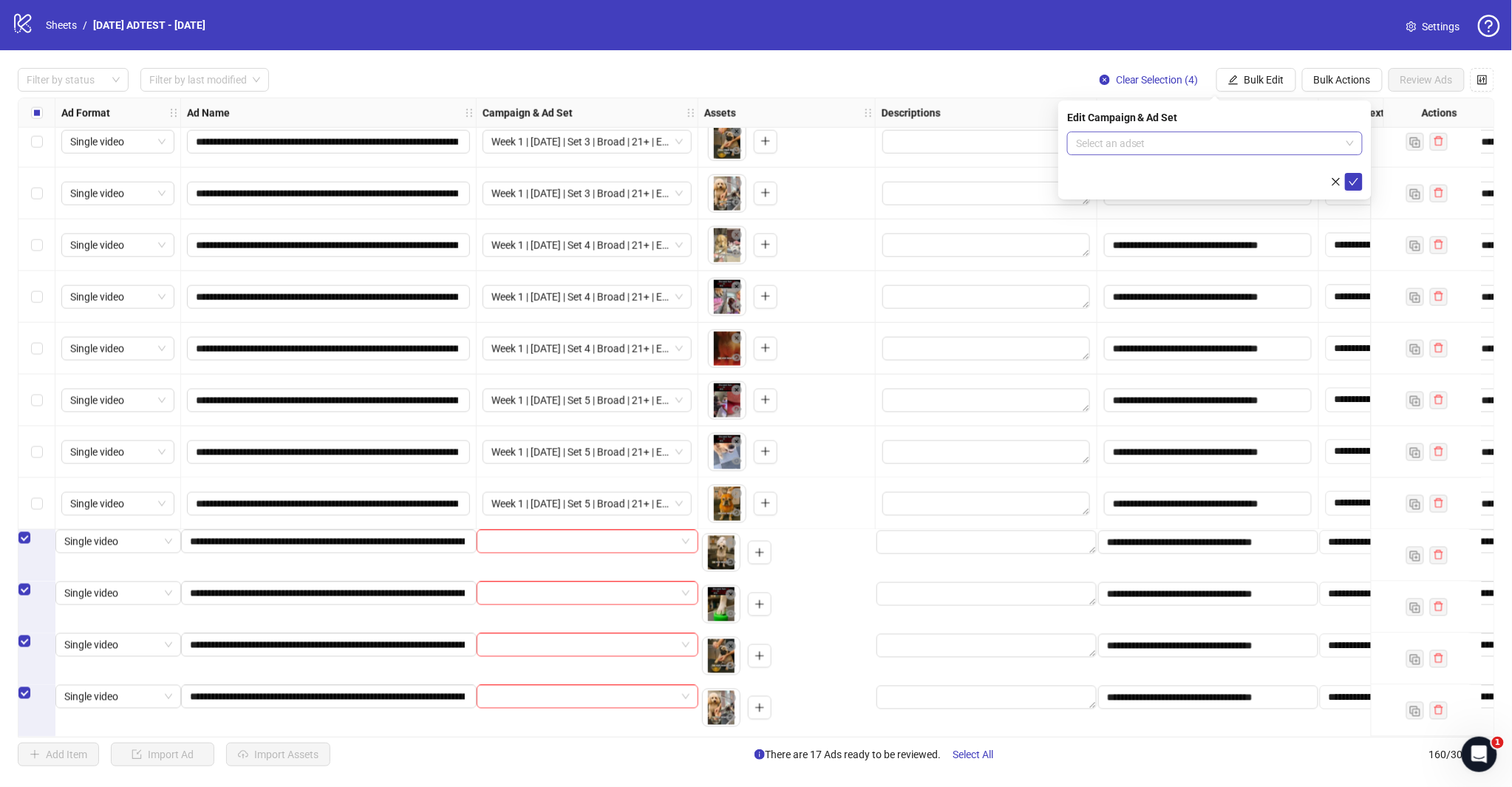
click at [1313, 135] on input "search" at bounding box center [1208, 143] width 265 height 22
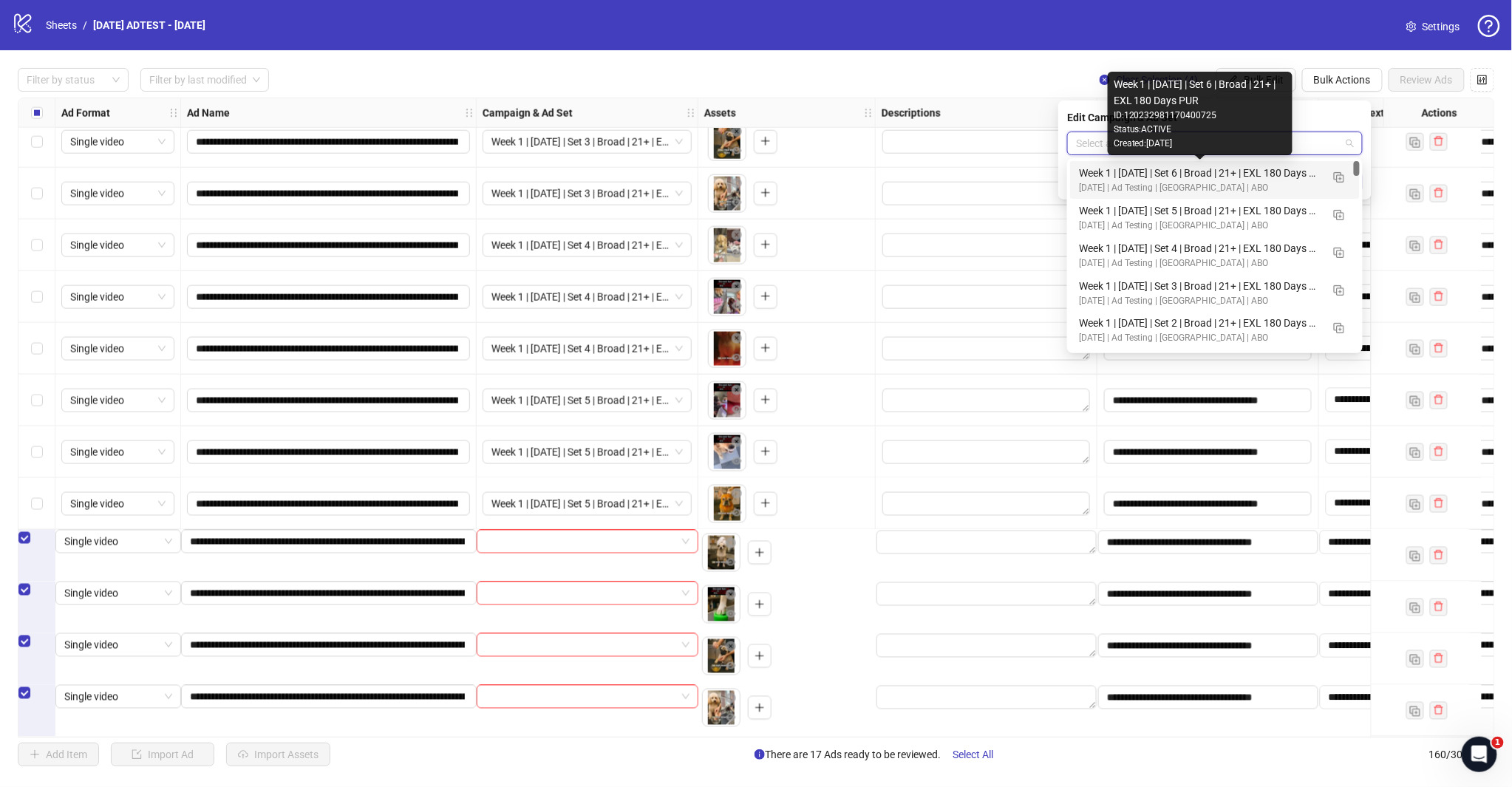
click at [1297, 177] on div "Week 1 | [DATE] | Set 6 | Broad | 21+ | EXL 180 Days PUR" at bounding box center [1200, 173] width 242 height 16
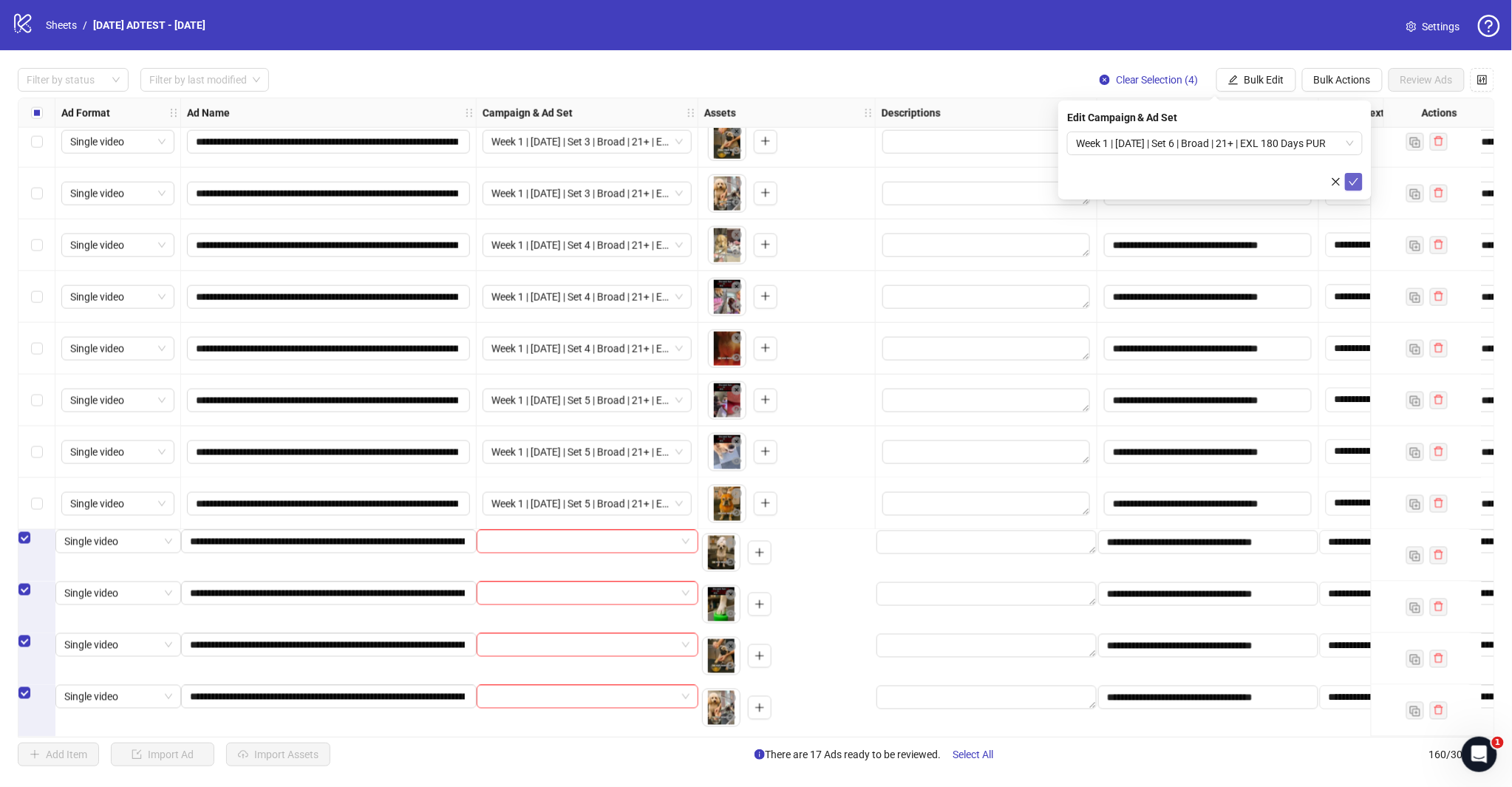
click at [1352, 182] on icon "check" at bounding box center [1353, 182] width 11 height 11
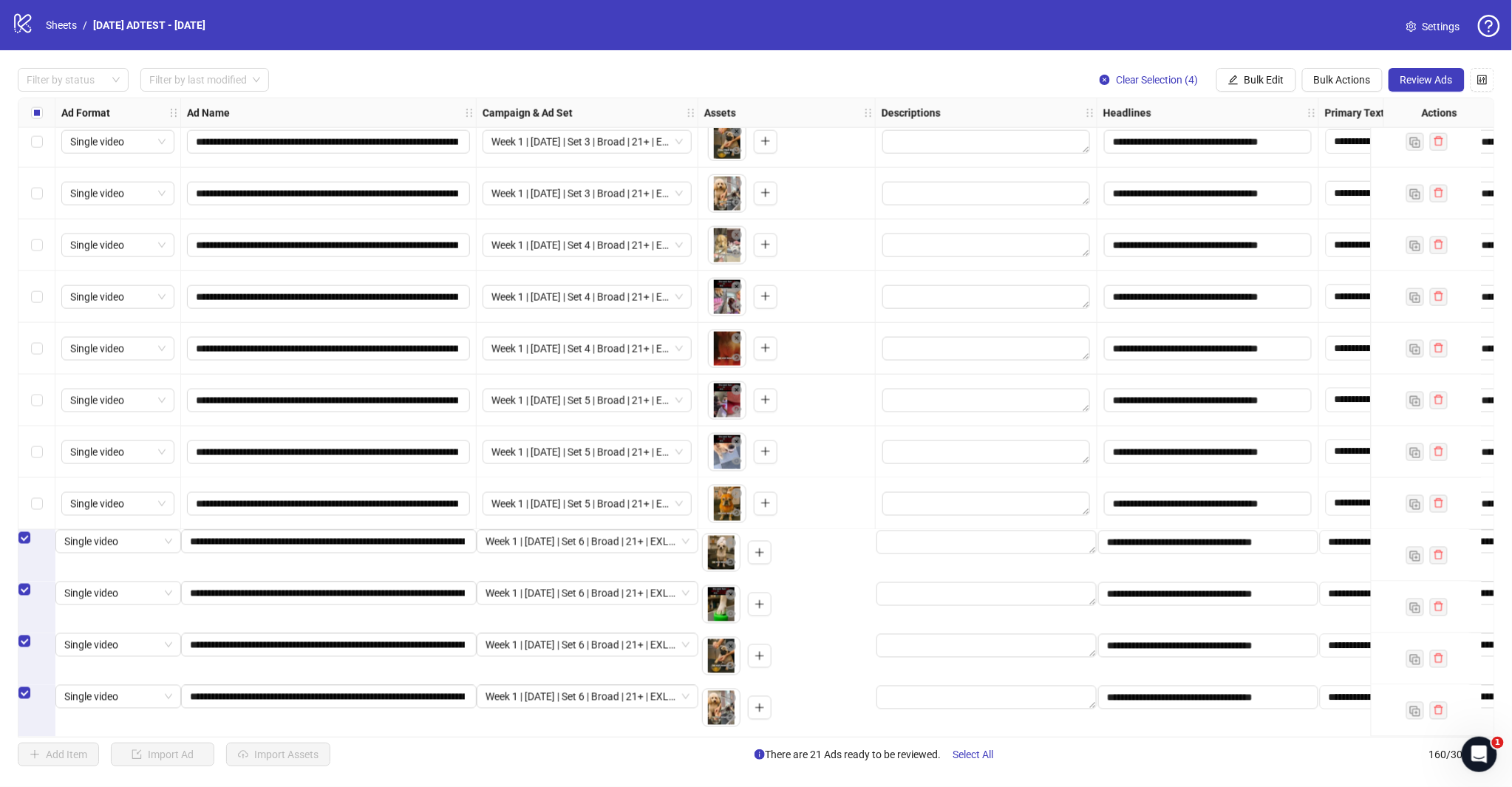
click at [33, 496] on label "Select row 156" at bounding box center [37, 504] width 12 height 16
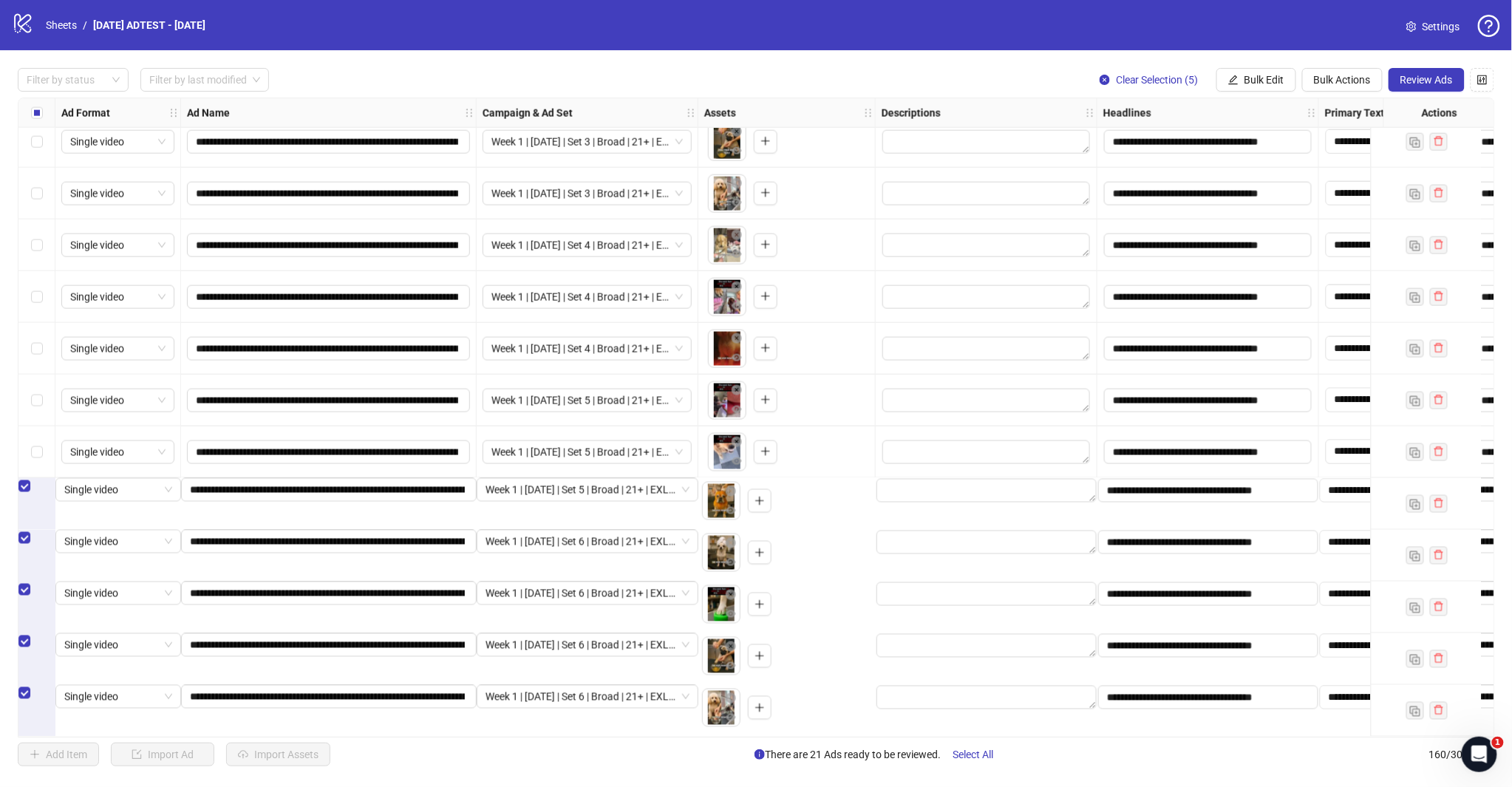
click at [45, 391] on div "Select row 154" at bounding box center [37, 400] width 37 height 52
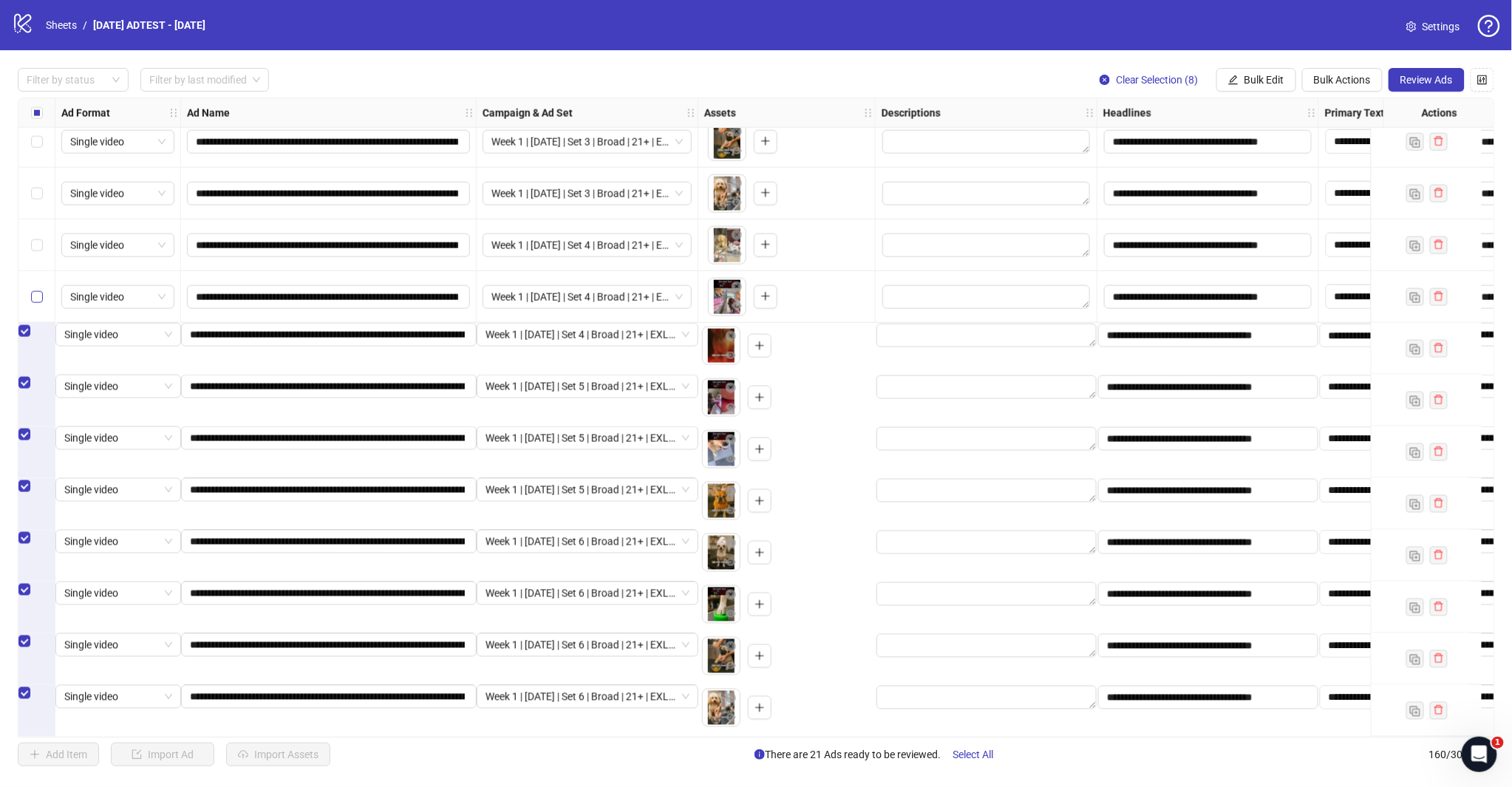
click at [32, 298] on label "Select row 152" at bounding box center [37, 297] width 12 height 16
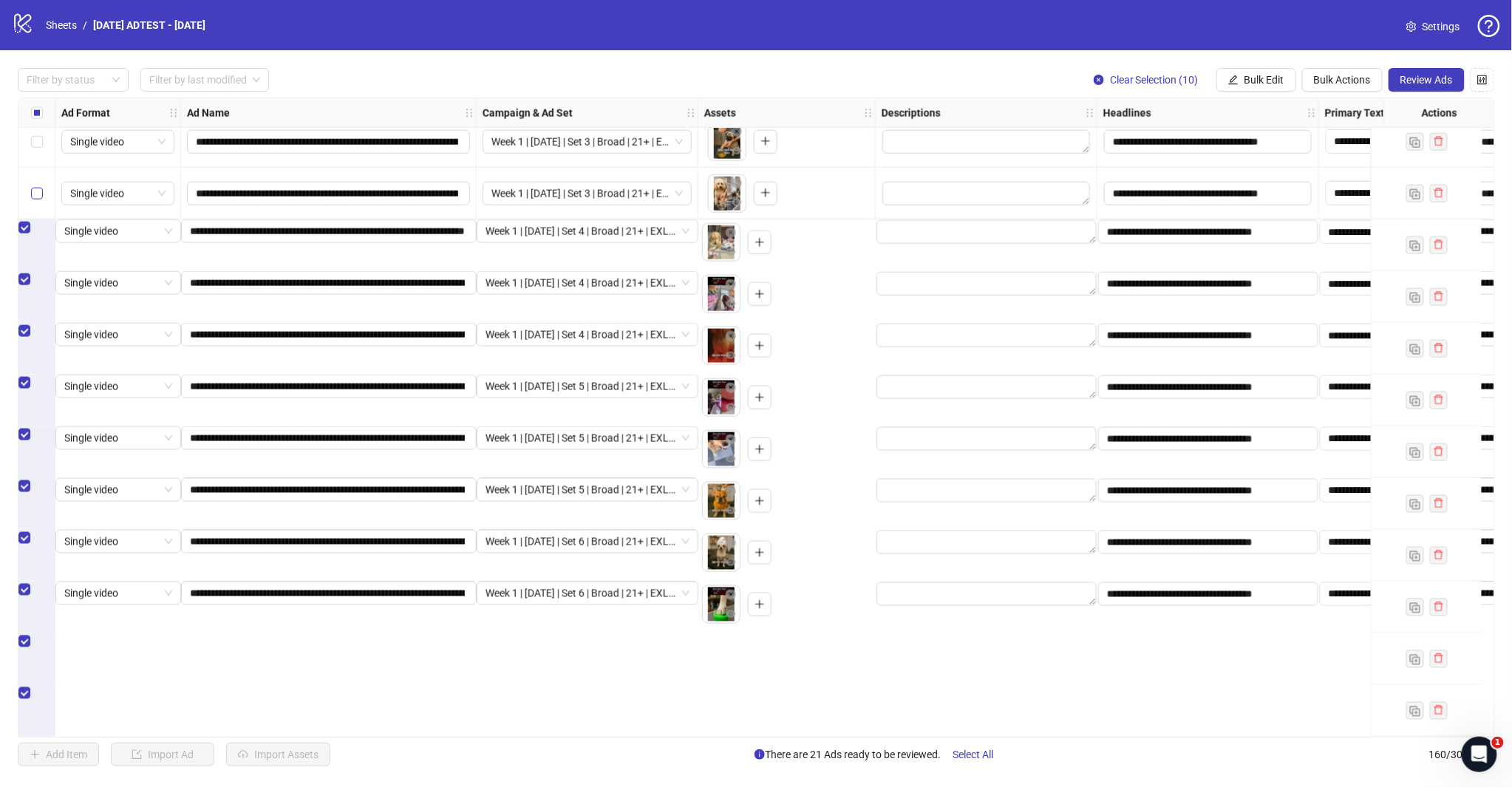
scroll to position [7505, 0]
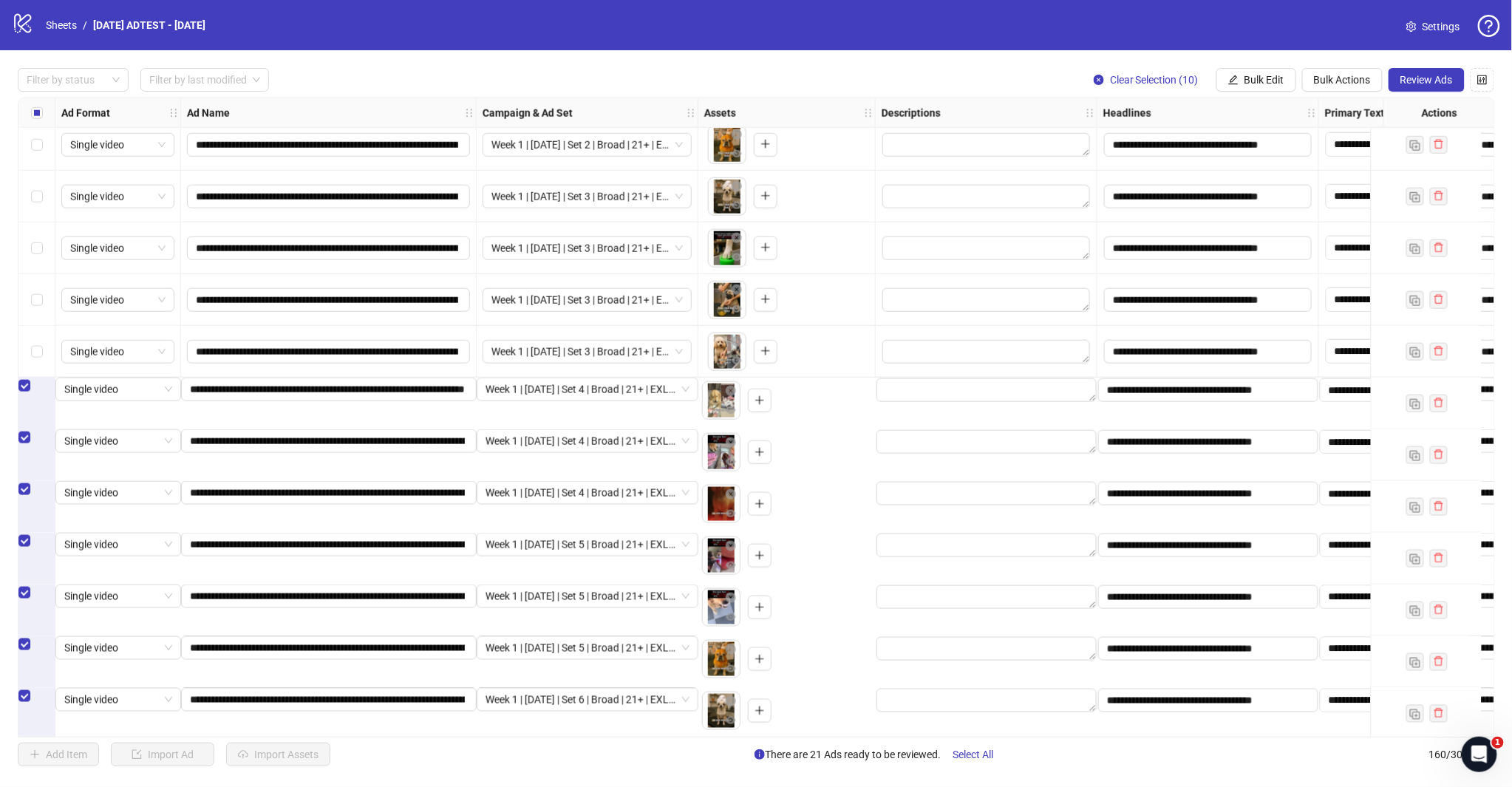
click at [37, 290] on div "Select row 149" at bounding box center [37, 299] width 37 height 52
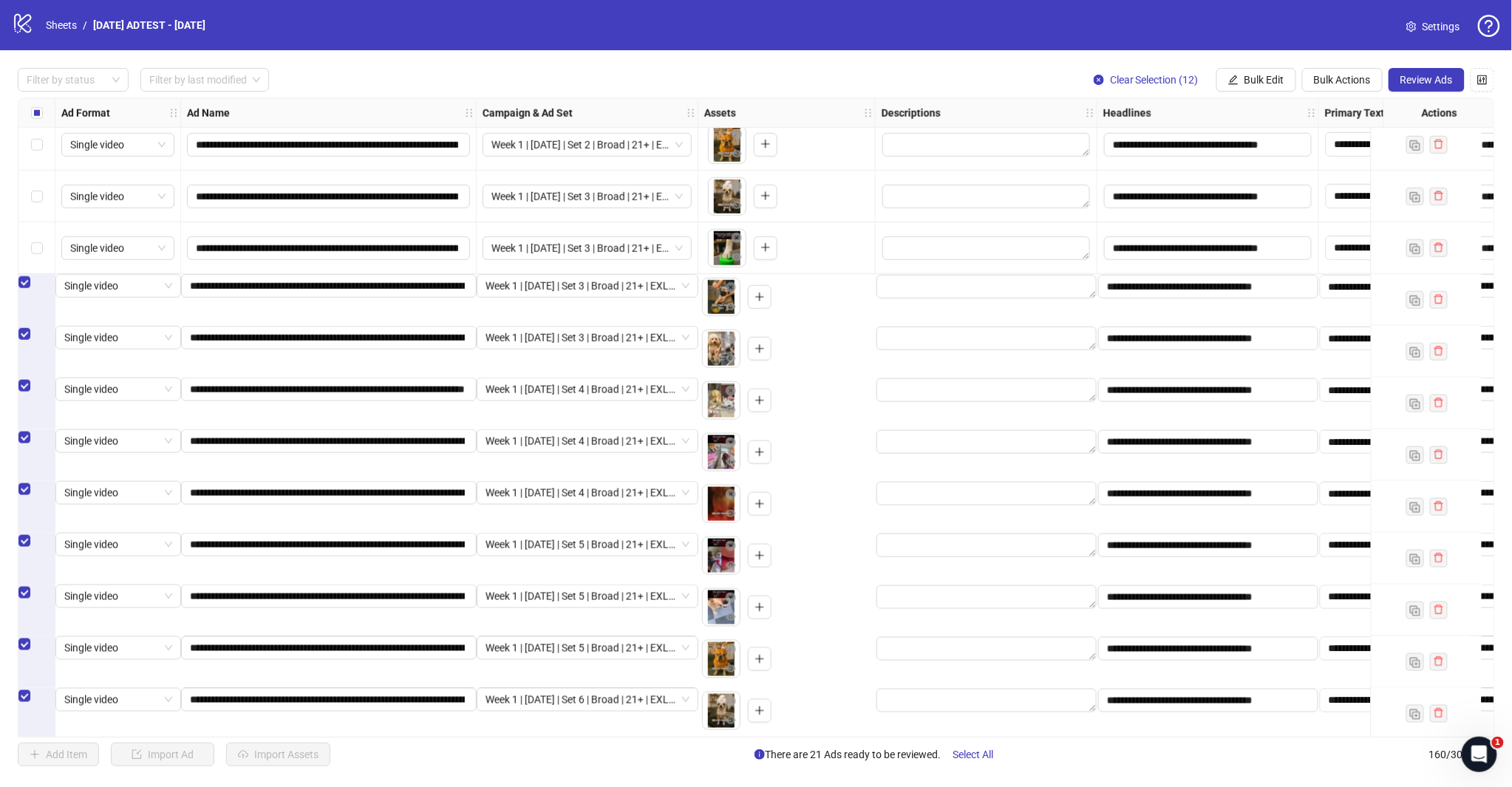
click at [32, 239] on div "Select row 148" at bounding box center [37, 248] width 37 height 52
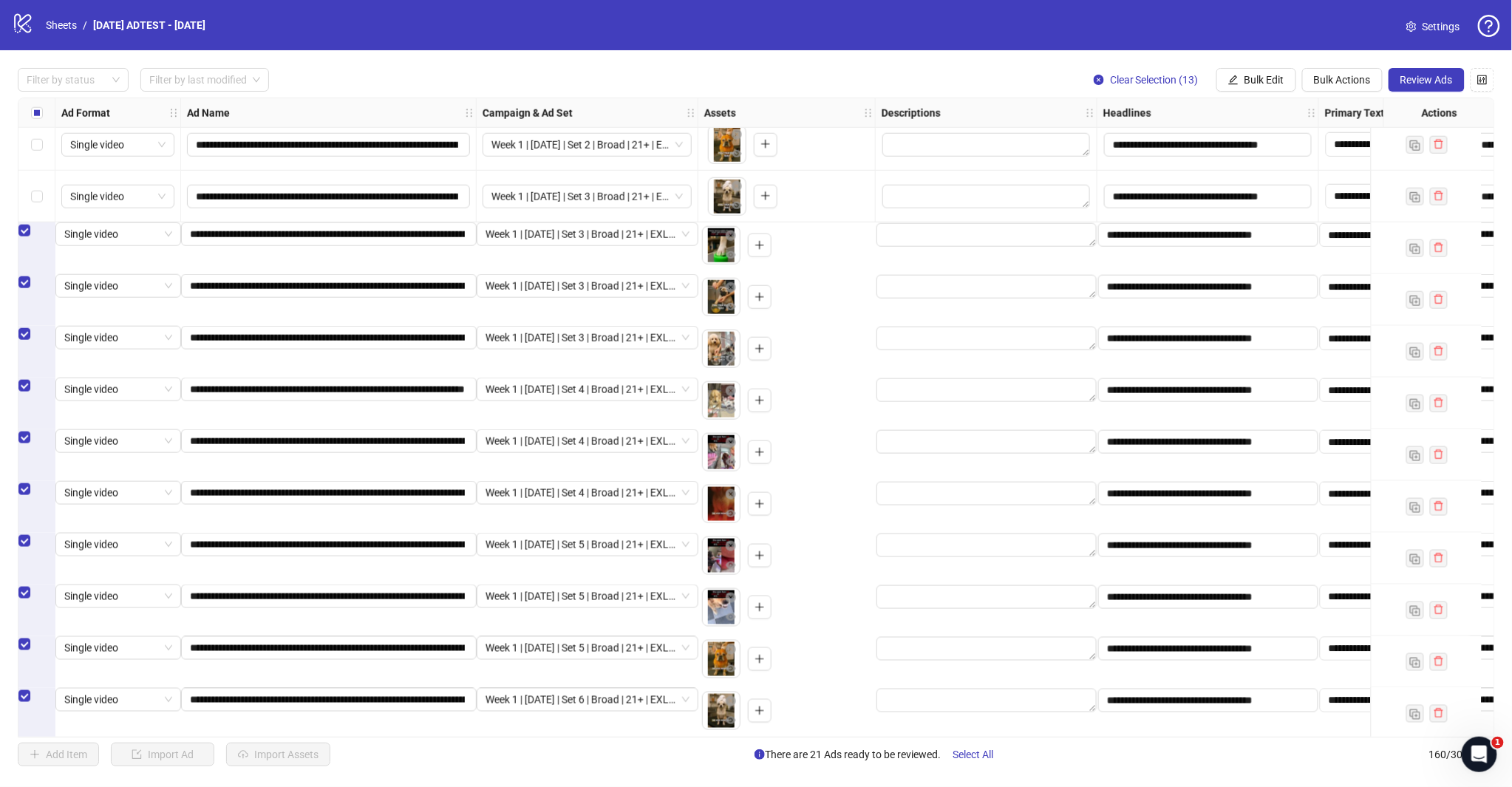
click at [43, 200] on div "Select row 147" at bounding box center [37, 196] width 37 height 52
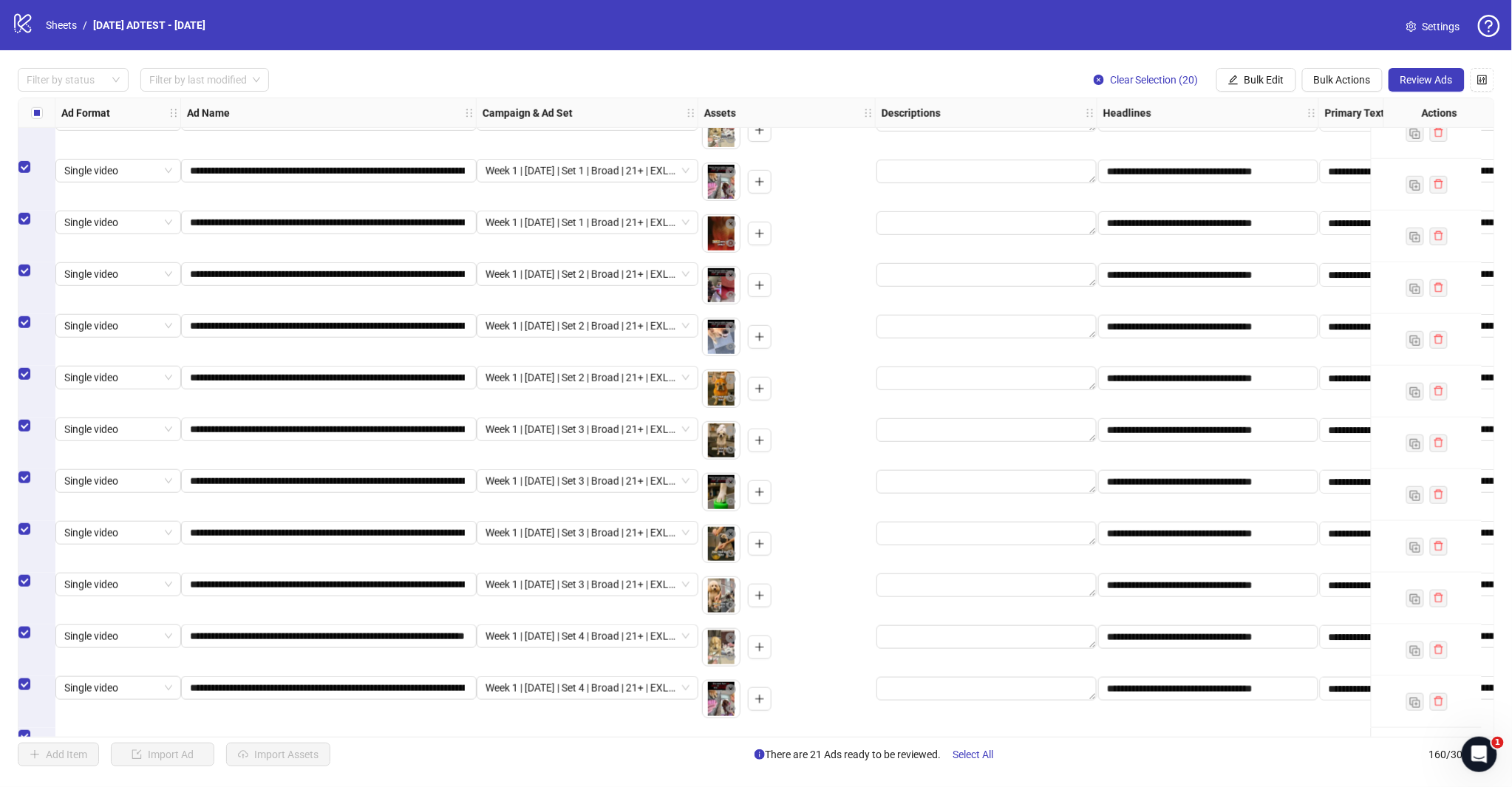
scroll to position [7177, 0]
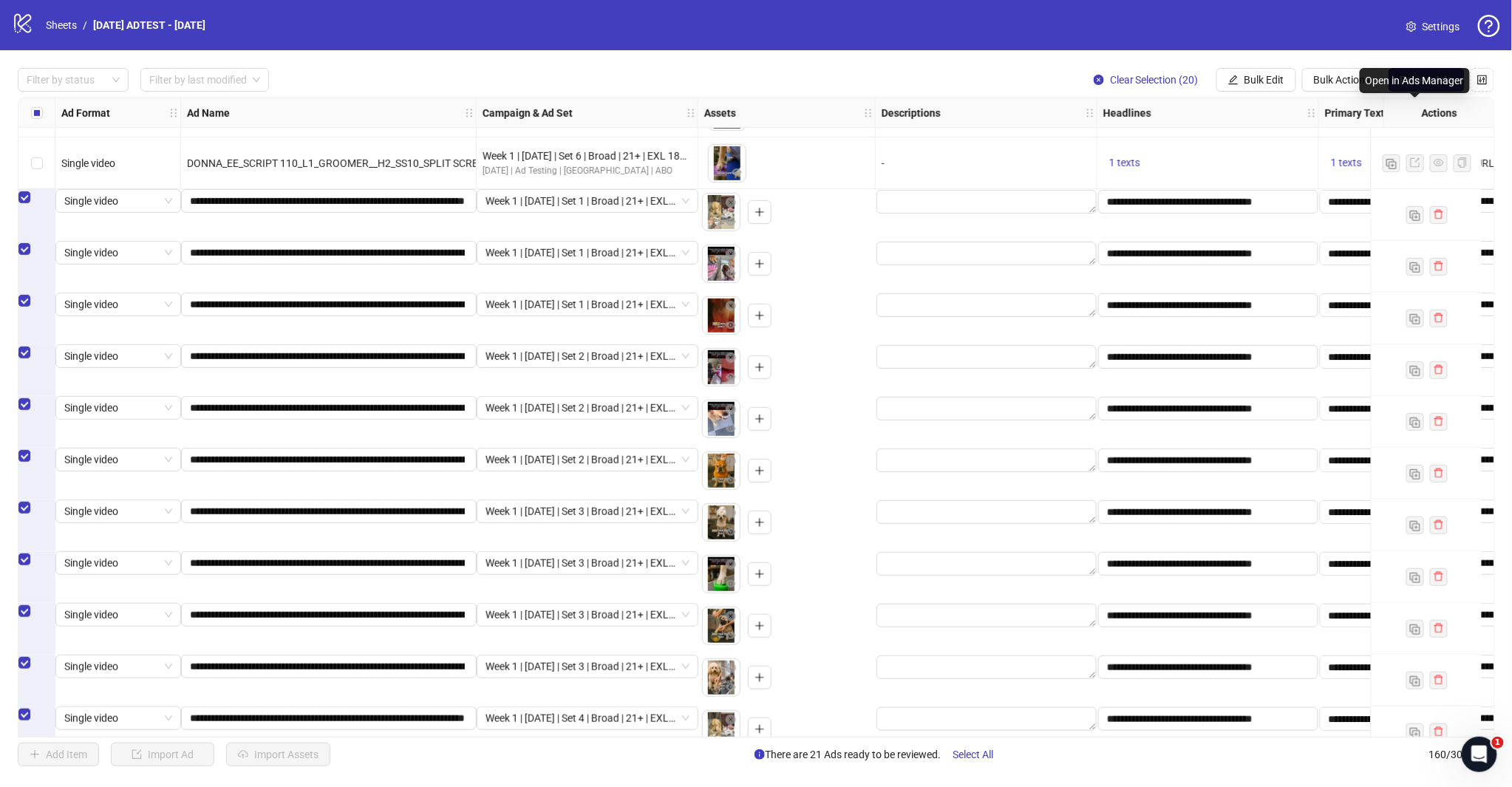
click at [1426, 72] on div "Open in Ads Manager" at bounding box center [1414, 80] width 110 height 25
click at [1415, 80] on span "Review Ads" at bounding box center [1426, 79] width 53 height 12
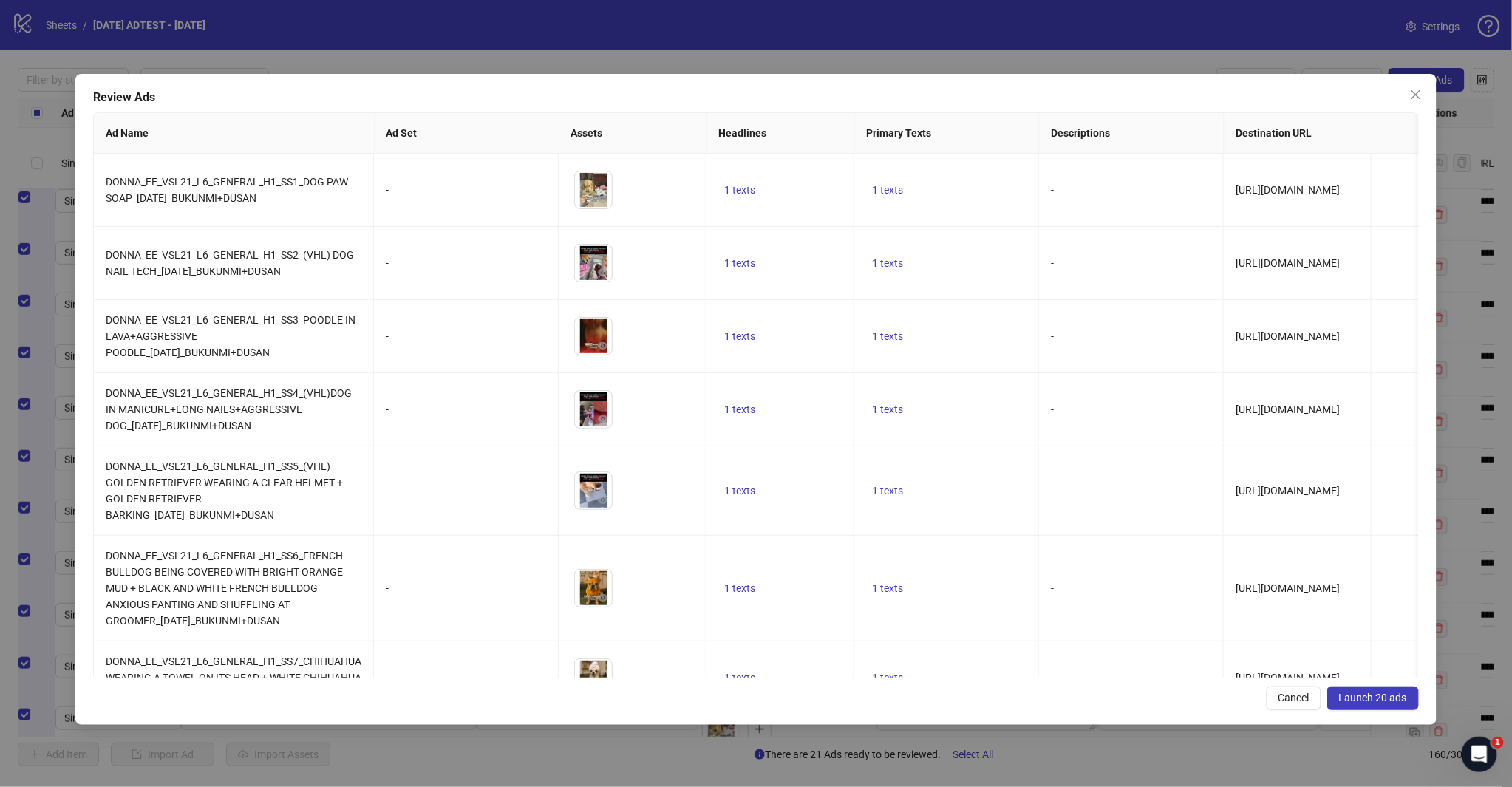
click at [1360, 703] on span "Launch 20 ads" at bounding box center [1373, 697] width 68 height 12
